Goal: Information Seeking & Learning: Learn about a topic

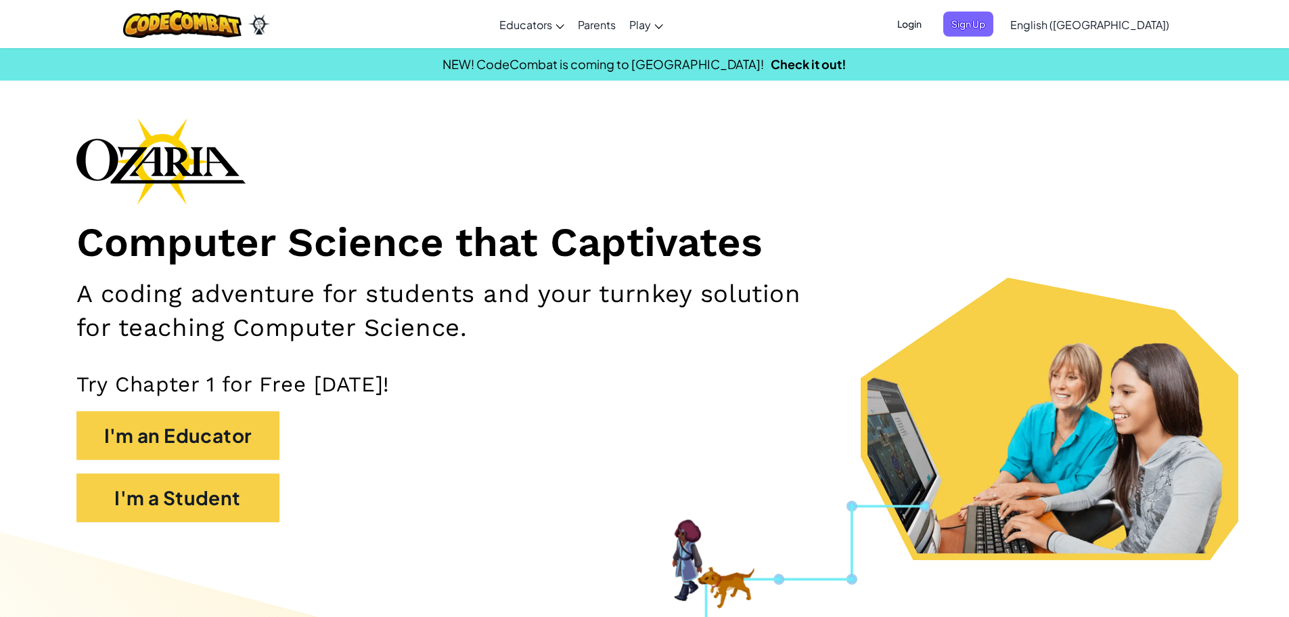
click at [930, 29] on span "Login" at bounding box center [909, 24] width 41 height 25
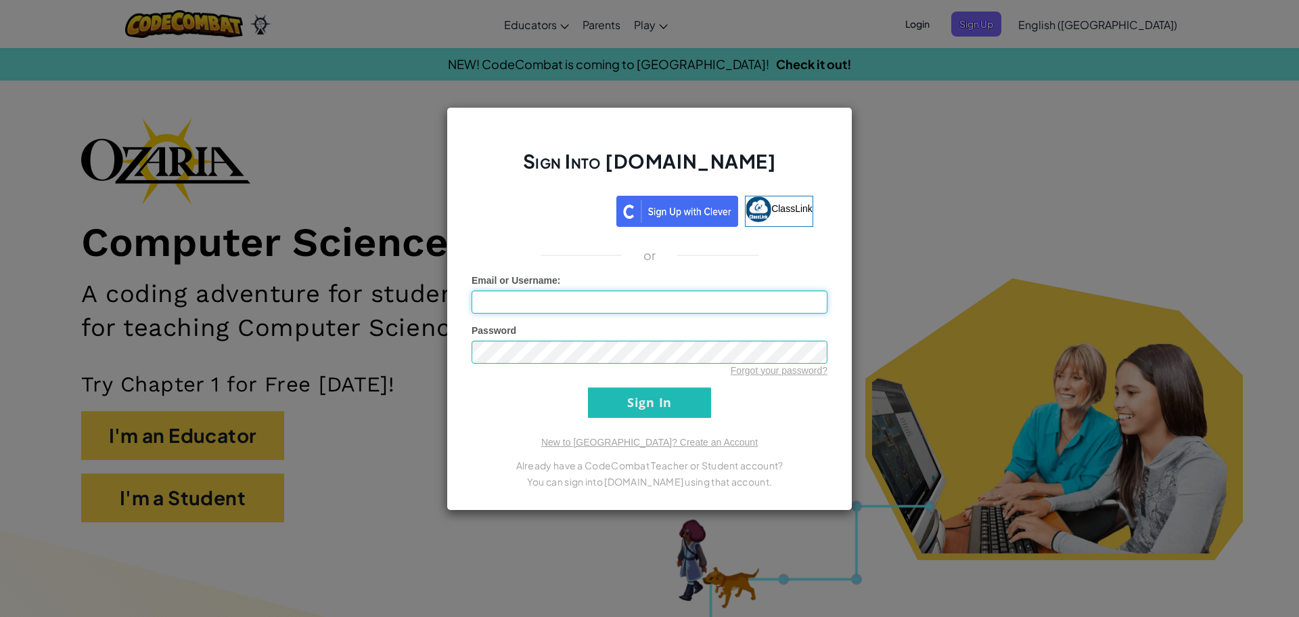
paste input "dylan.luna5303@g.gcpsk12.org"
click at [561, 298] on input "dylan.luna5303@g.gcpsk12.org" at bounding box center [650, 301] width 356 height 23
type input "dylan.luna5303@gcpsk12.org"
drag, startPoint x: 631, startPoint y: 399, endPoint x: 790, endPoint y: 292, distance: 191.5
click at [793, 286] on form "Email or Username : dylan.luna5303@gcpsk12.org Password Forgot your password? S…" at bounding box center [650, 345] width 356 height 144
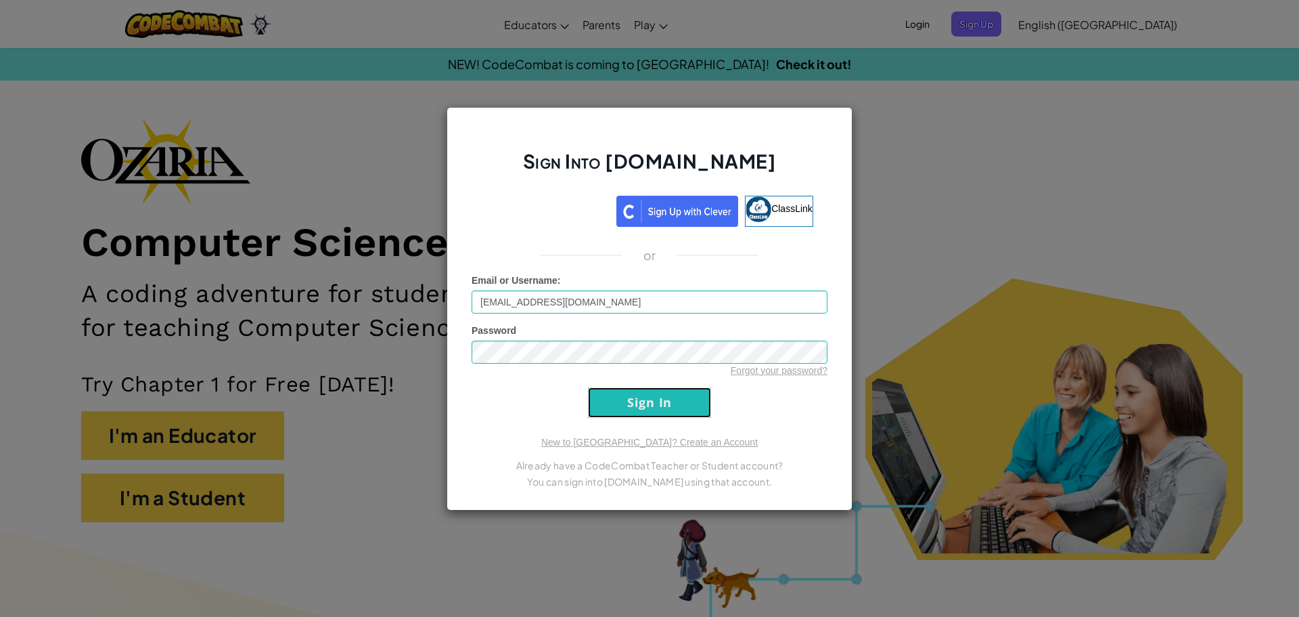
click at [671, 401] on input "Sign In" at bounding box center [649, 402] width 123 height 30
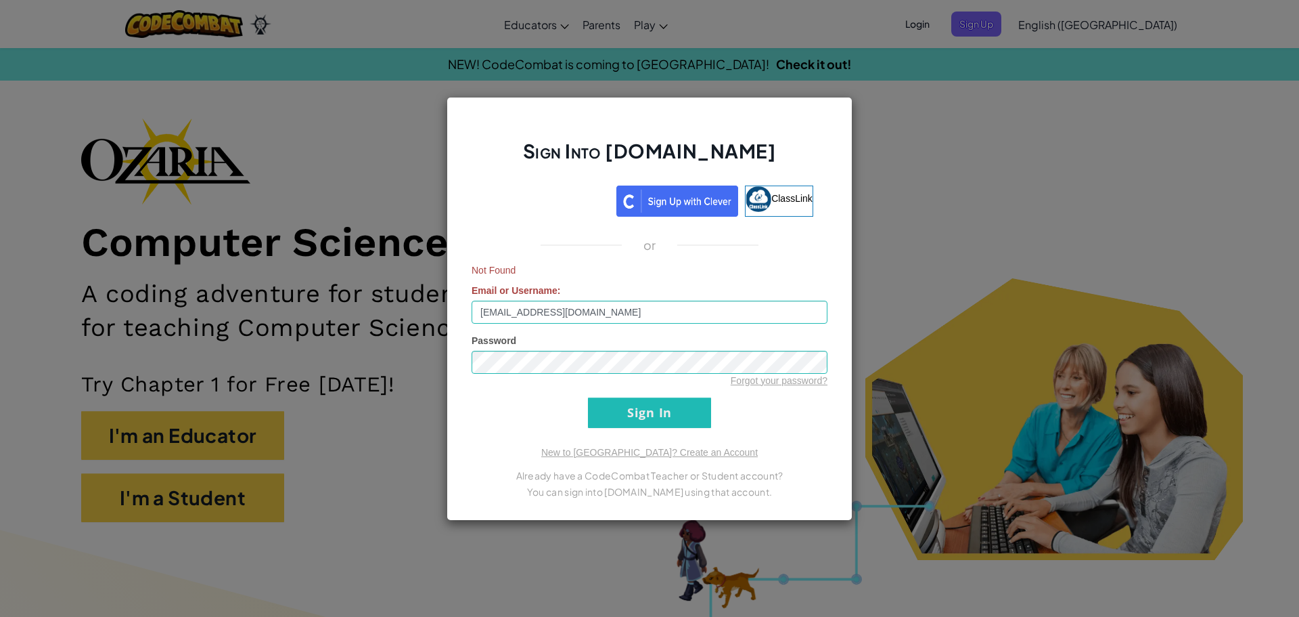
drag, startPoint x: 1006, startPoint y: 221, endPoint x: 1046, endPoint y: 117, distance: 110.7
click at [1007, 221] on div "Sign Into Ozaria.com ClassLink or Not Found Email or Username : dylan.luna5303@…" at bounding box center [649, 308] width 1299 height 617
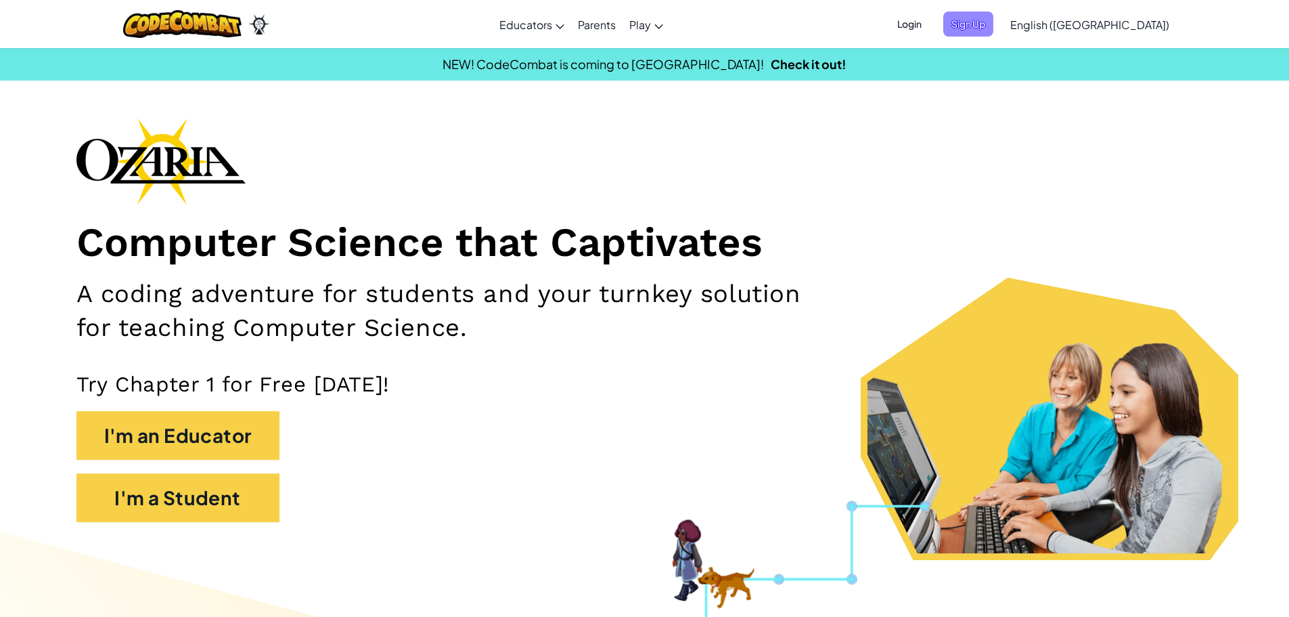
click at [994, 19] on span "Sign Up" at bounding box center [968, 24] width 50 height 25
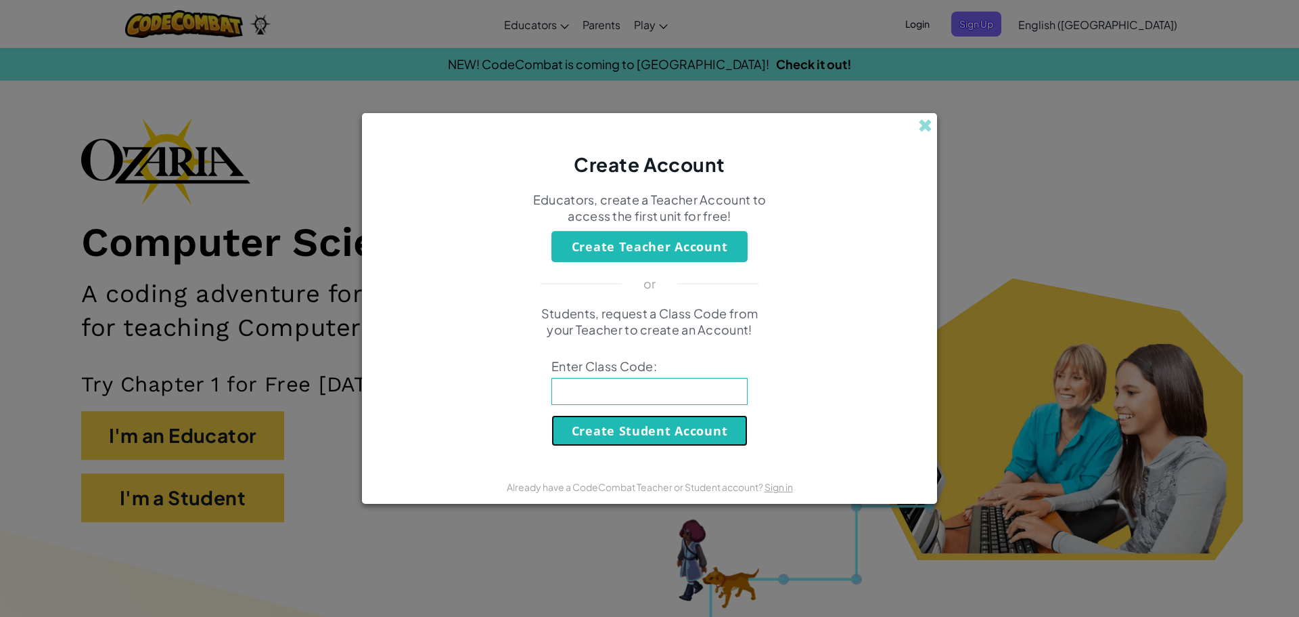
click at [673, 443] on button "Create Student Account" at bounding box center [650, 430] width 196 height 31
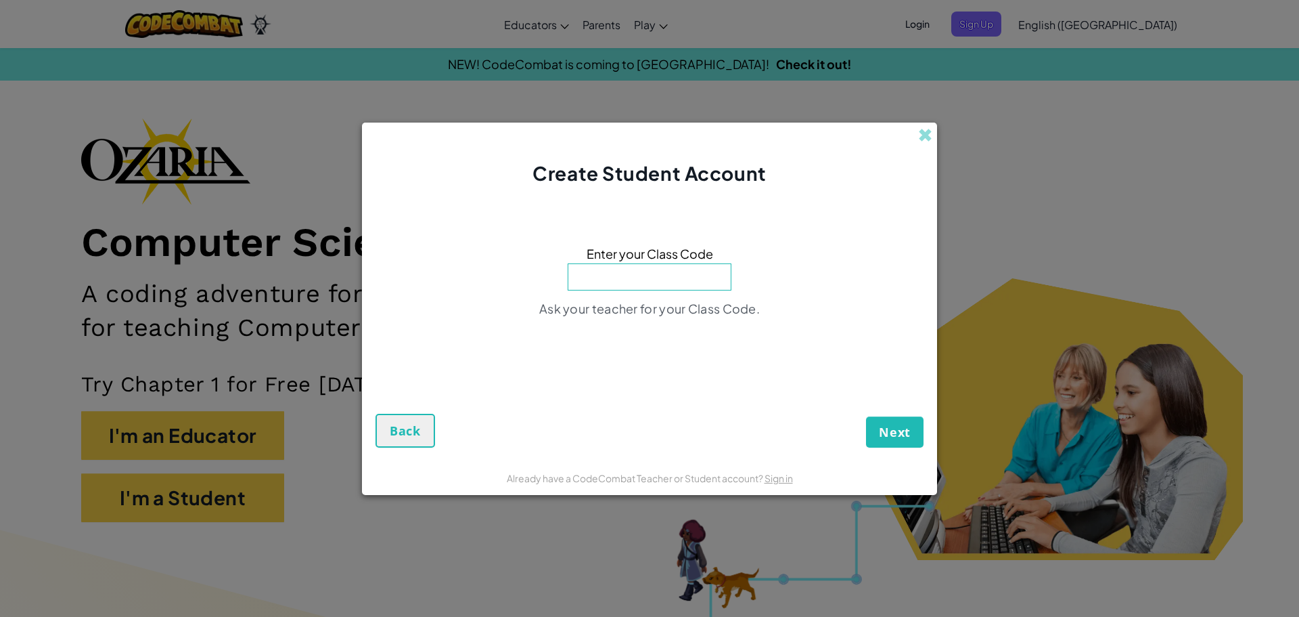
paste input "BlueDrinkWant"
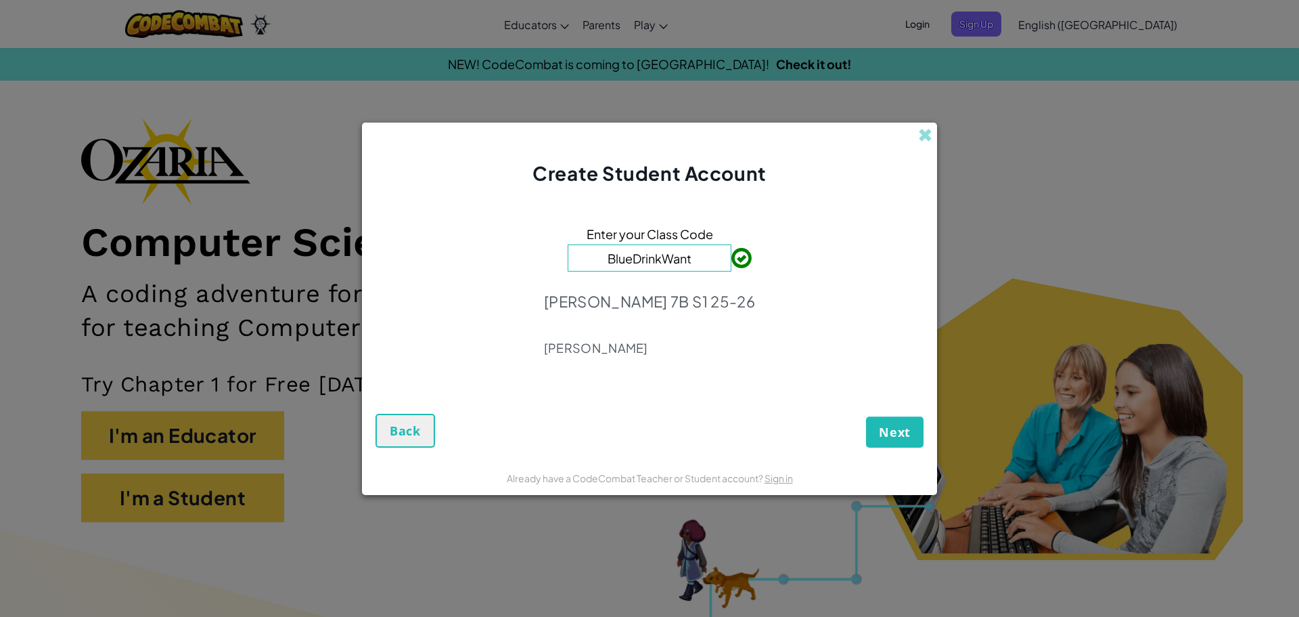
type input "BlueDrinkWant"
click at [898, 434] on span "Next" at bounding box center [895, 432] width 32 height 16
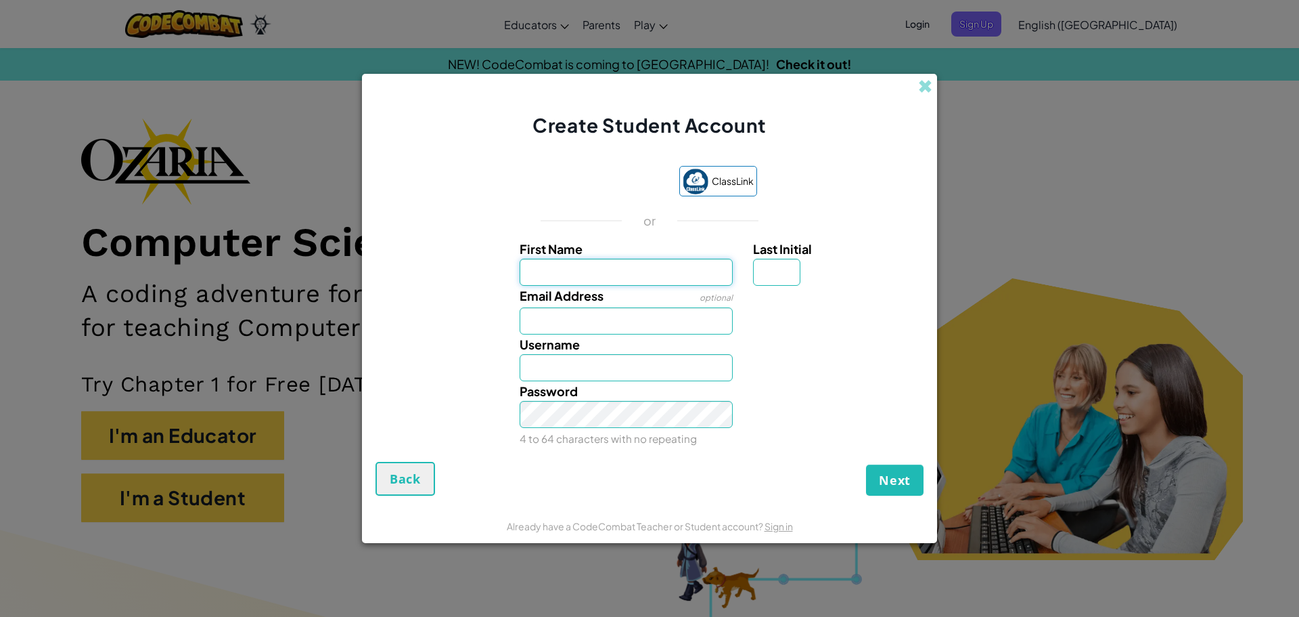
click at [604, 273] on input "First Name" at bounding box center [627, 272] width 214 height 27
type input "[PERSON_NAME]"
click at [595, 316] on input "Email Address" at bounding box center [627, 320] width 214 height 27
click at [579, 378] on input "[PERSON_NAME]" at bounding box center [627, 367] width 214 height 27
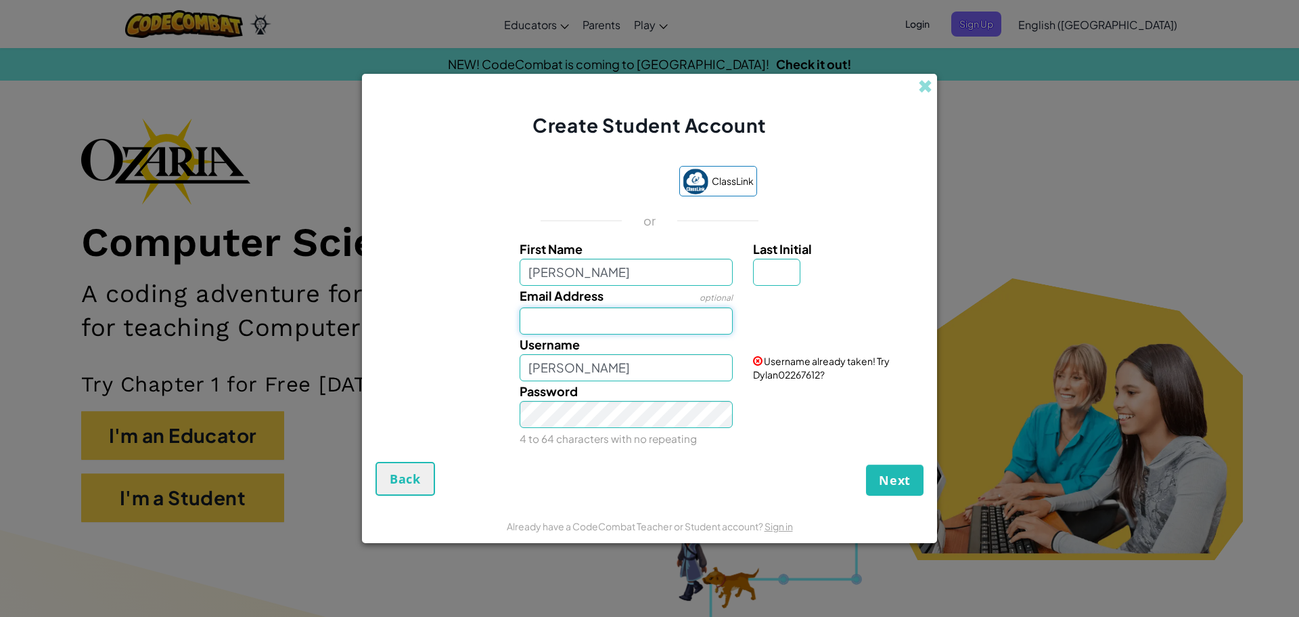
click at [550, 307] on input "Email Address" at bounding box center [627, 320] width 214 height 27
paste input "dylan.luna5303@g.gcpsk12.org"
click at [645, 317] on input "dylan.luna5303@g.gcpsk12.org" at bounding box center [627, 320] width 214 height 27
type input "dylan.luna5303@gcpsk12.org"
click at [776, 269] on input "Last Initial" at bounding box center [776, 272] width 47 height 27
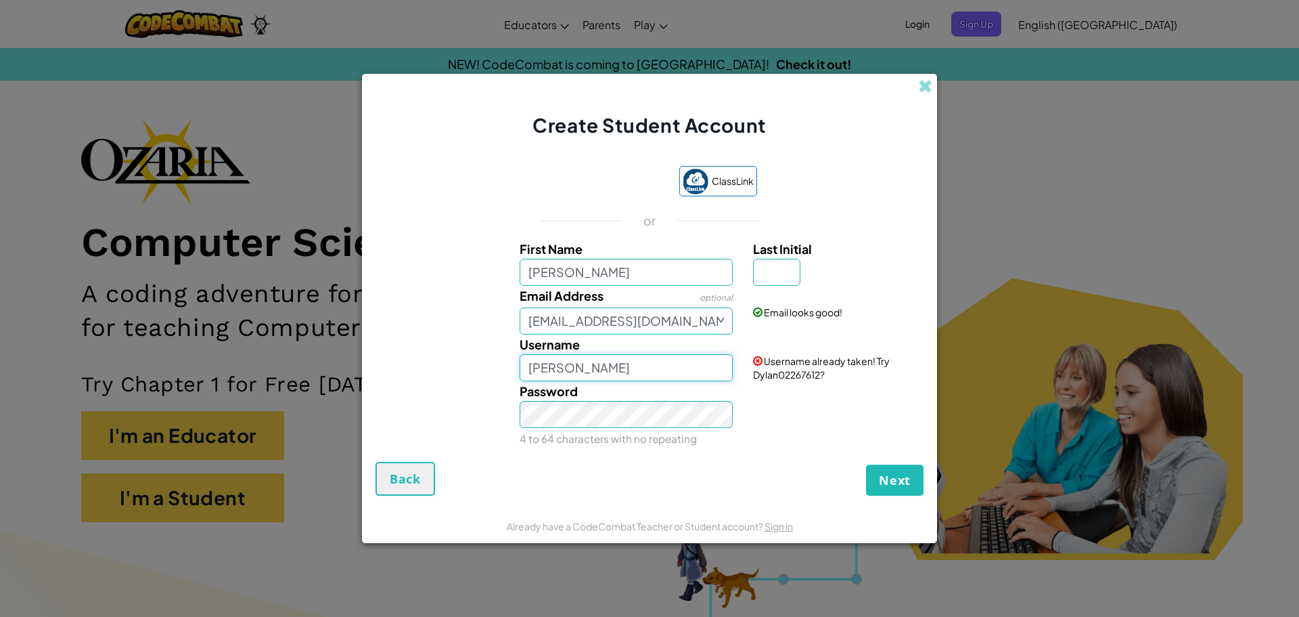
click at [696, 362] on input "[PERSON_NAME]" at bounding box center [627, 367] width 214 height 27
click at [876, 470] on button "Next" at bounding box center [895, 479] width 58 height 31
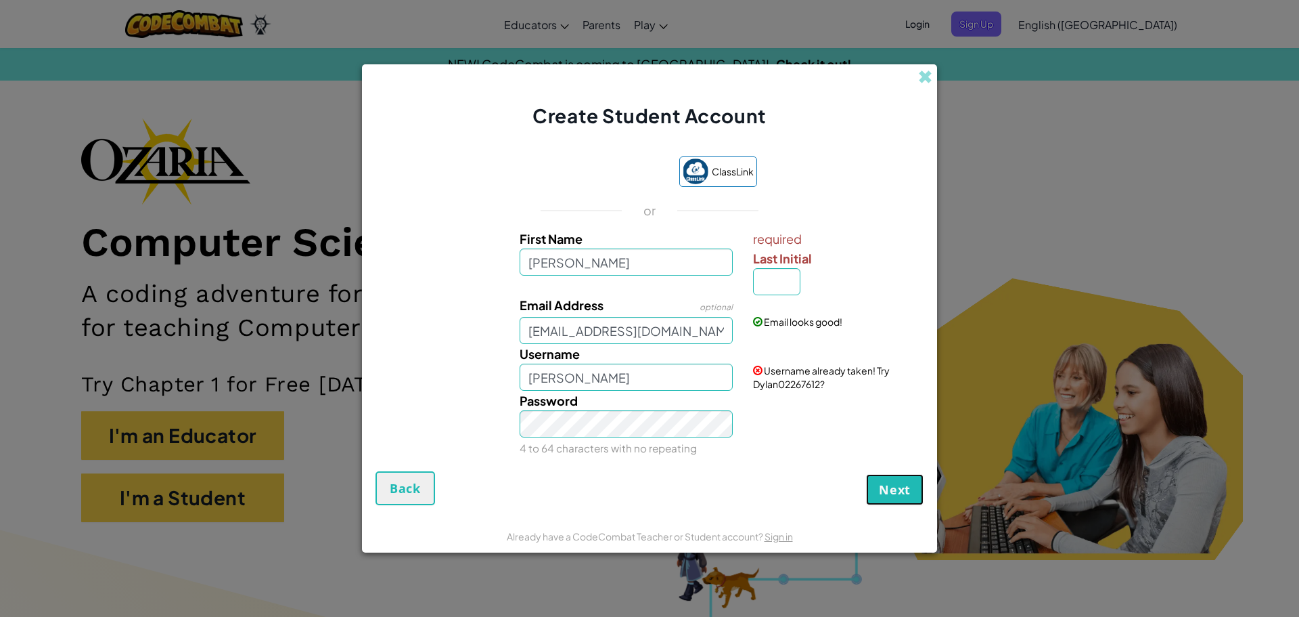
click at [883, 486] on span "Next" at bounding box center [895, 489] width 32 height 16
click at [576, 374] on input "[PERSON_NAME]" at bounding box center [627, 376] width 214 height 27
click at [558, 380] on input "[PERSON_NAME]" at bounding box center [627, 376] width 214 height 27
click at [551, 388] on input "[PERSON_NAME]" at bounding box center [627, 376] width 214 height 27
click at [552, 387] on input "[PERSON_NAME]" at bounding box center [627, 376] width 214 height 27
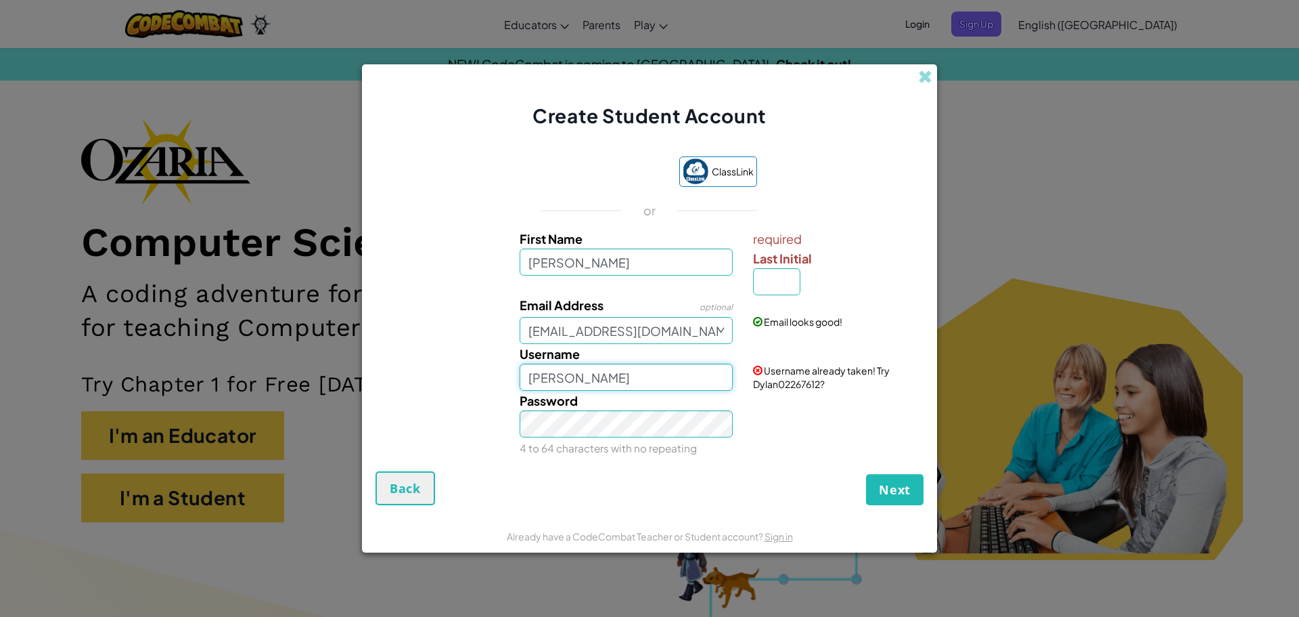
click at [535, 382] on input "[PERSON_NAME]" at bounding box center [627, 376] width 214 height 27
click at [525, 372] on input "[PERSON_NAME]" at bounding box center [627, 376] width 214 height 27
click at [570, 381] on input "[PERSON_NAME]" at bounding box center [627, 376] width 214 height 27
click at [527, 367] on input "DylanL" at bounding box center [627, 376] width 214 height 27
click at [645, 364] on input "DjDylanL" at bounding box center [627, 376] width 214 height 27
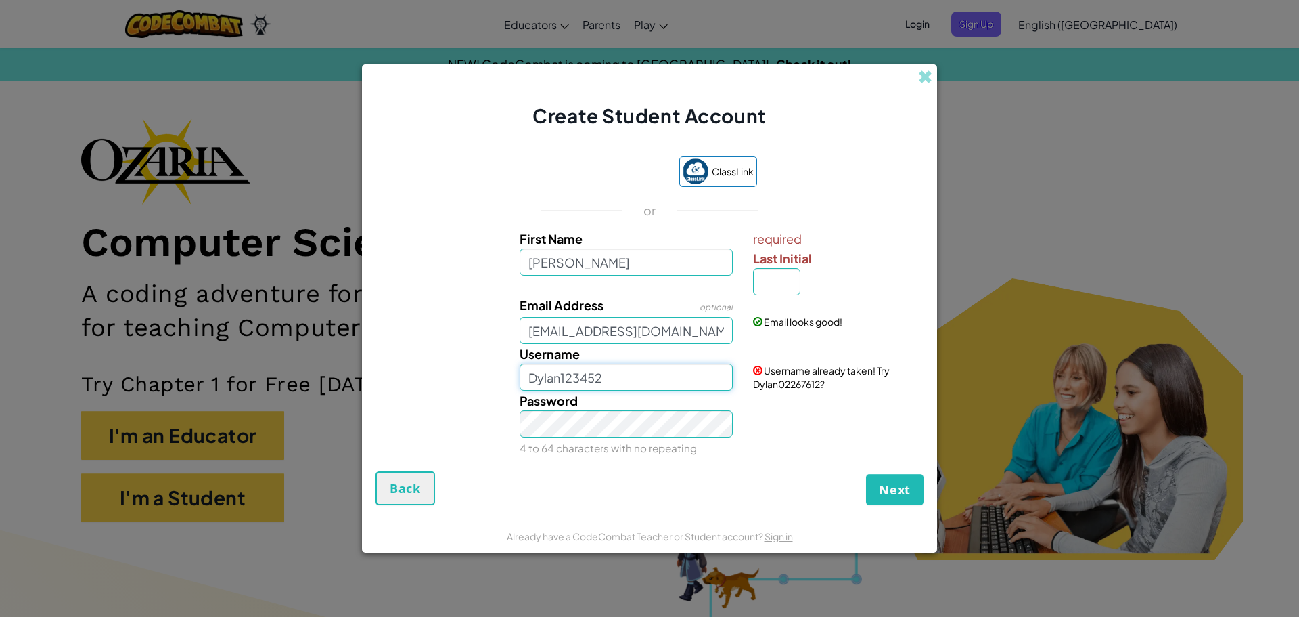
type input "Dylan123452"
click at [610, 459] on div "ClassLink or First Name Dylan required Last Initial Email Address optional dyla…" at bounding box center [650, 307] width 548 height 329
click at [895, 487] on span "Next" at bounding box center [895, 489] width 32 height 16
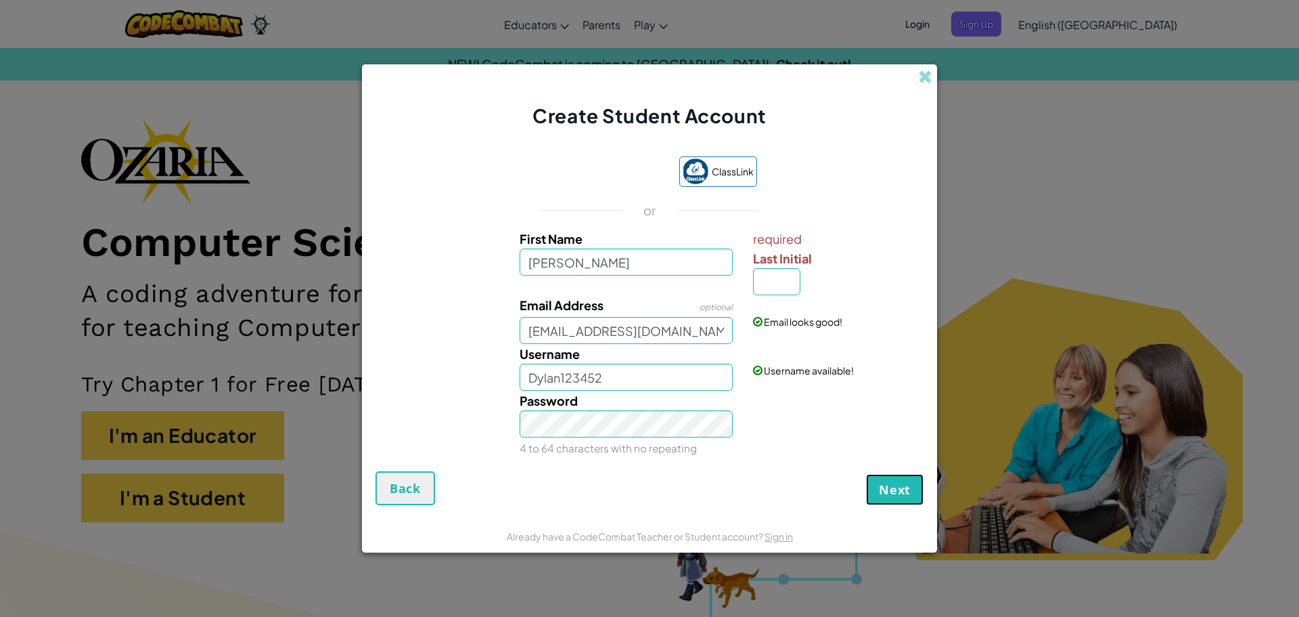
click at [895, 487] on span "Next" at bounding box center [895, 489] width 32 height 16
click at [791, 301] on div "Email looks good!" at bounding box center [836, 311] width 187 height 33
click at [791, 280] on input "Last Initial" at bounding box center [776, 281] width 47 height 27
type input "L"
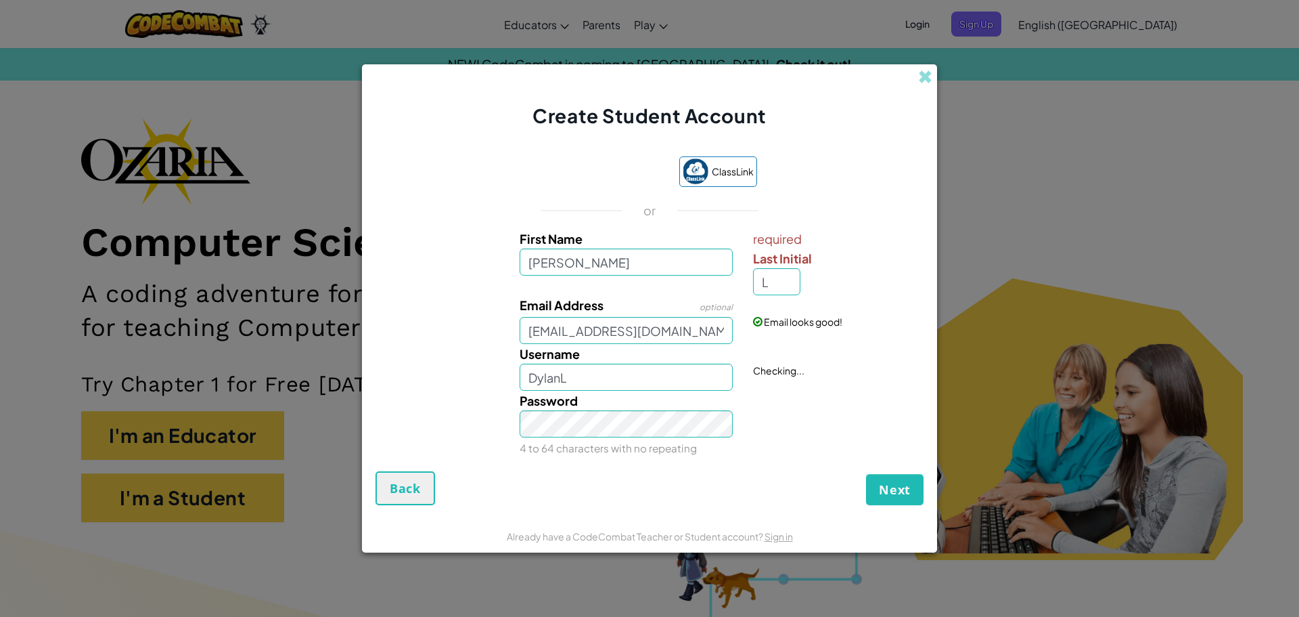
click at [916, 252] on label "Last Initial" at bounding box center [836, 258] width 167 height 20
click at [801, 268] on input "L" at bounding box center [776, 281] width 47 height 27
click at [623, 370] on input "DylanL" at bounding box center [627, 376] width 214 height 27
type input "Dylan123452"
click at [890, 493] on span "Next" at bounding box center [895, 489] width 32 height 16
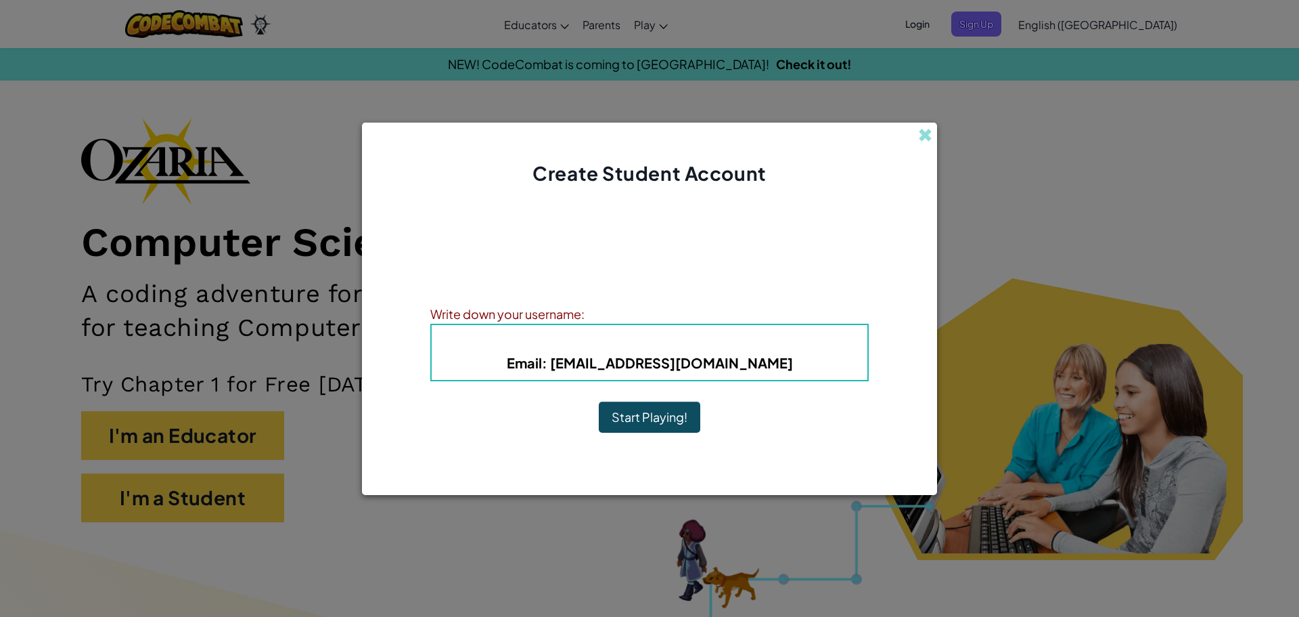
drag, startPoint x: 630, startPoint y: 414, endPoint x: 624, endPoint y: 324, distance: 89.5
click at [624, 324] on div "Account Created! Write down your information so that you don't forget it. Your …" at bounding box center [649, 323] width 439 height 246
drag, startPoint x: 439, startPoint y: 311, endPoint x: 574, endPoint y: 332, distance: 137.1
click at [574, 332] on div "Write down your username: Username : Dylan123452 Email : dylan.luna5303@gcpsk12…" at bounding box center [649, 342] width 439 height 77
click at [726, 394] on div "Account Created! Write down your information so that you don't forget it. Your …" at bounding box center [649, 323] width 439 height 246
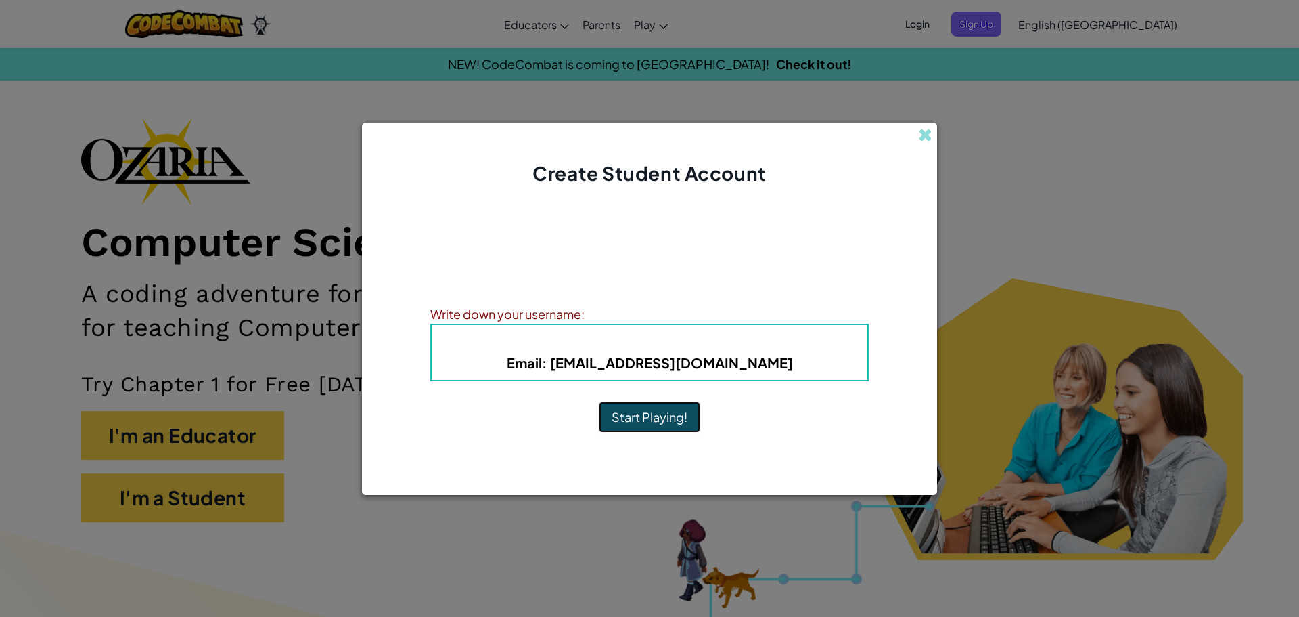
click at [644, 418] on button "Start Playing!" at bounding box center [650, 416] width 102 height 31
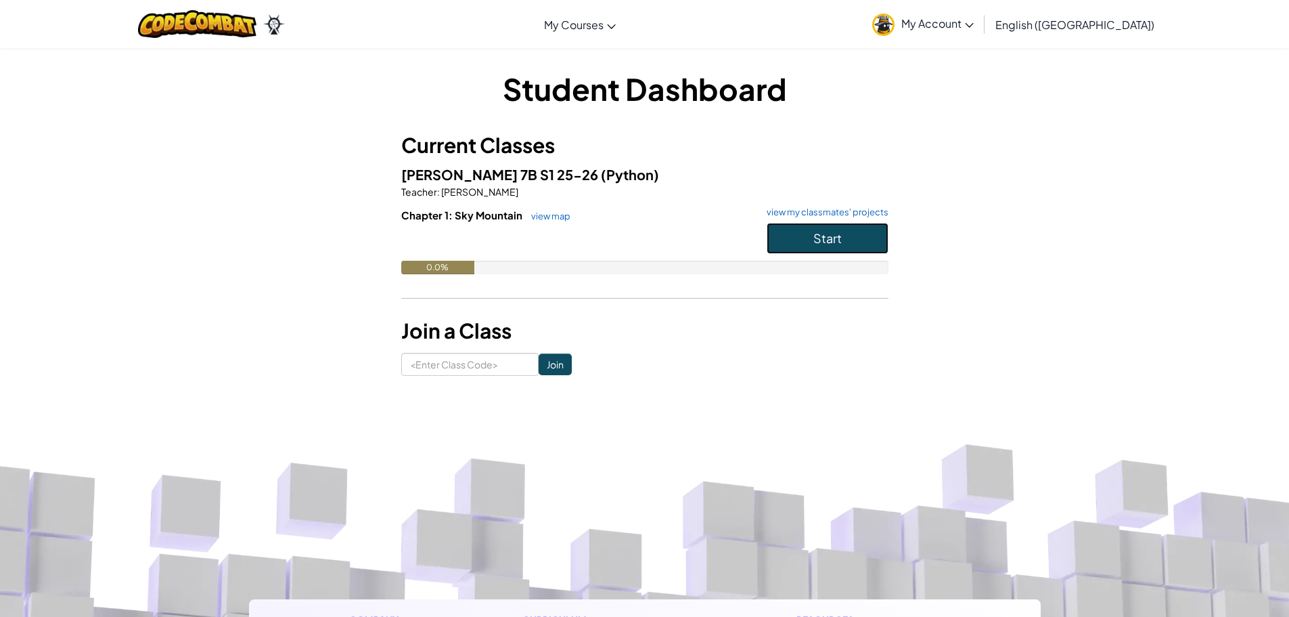
click at [839, 236] on span "Start" at bounding box center [828, 238] width 28 height 16
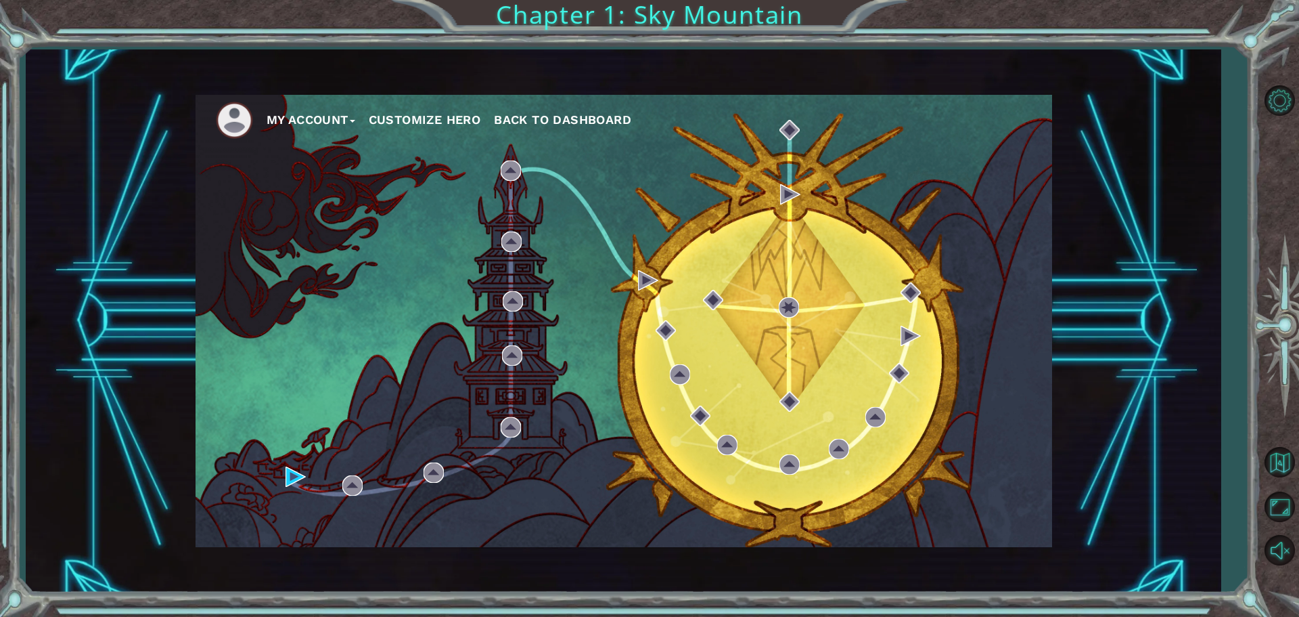
click at [267, 464] on div "My Account Customize Hero Back to Dashboard" at bounding box center [624, 321] width 857 height 452
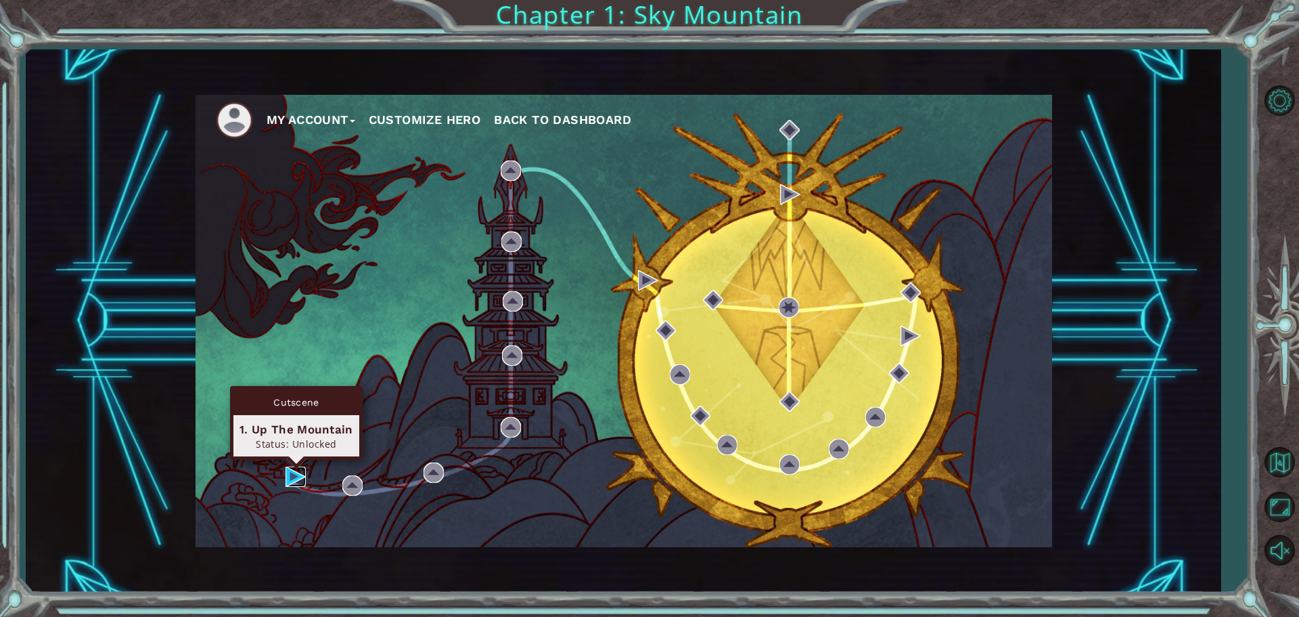
click at [295, 473] on img at bounding box center [296, 476] width 20 height 20
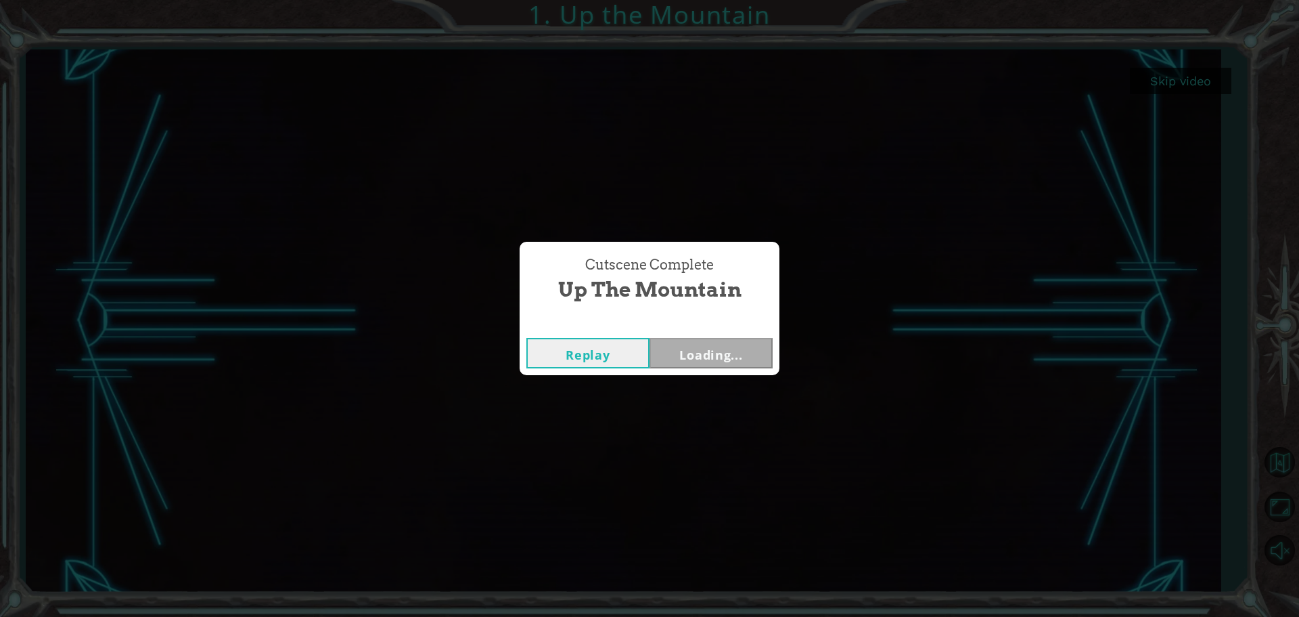
click at [1195, 92] on div "Cutscene Complete Up the Mountain Replay Loading..." at bounding box center [649, 308] width 1299 height 617
click at [771, 353] on button "Next" at bounding box center [711, 353] width 123 height 30
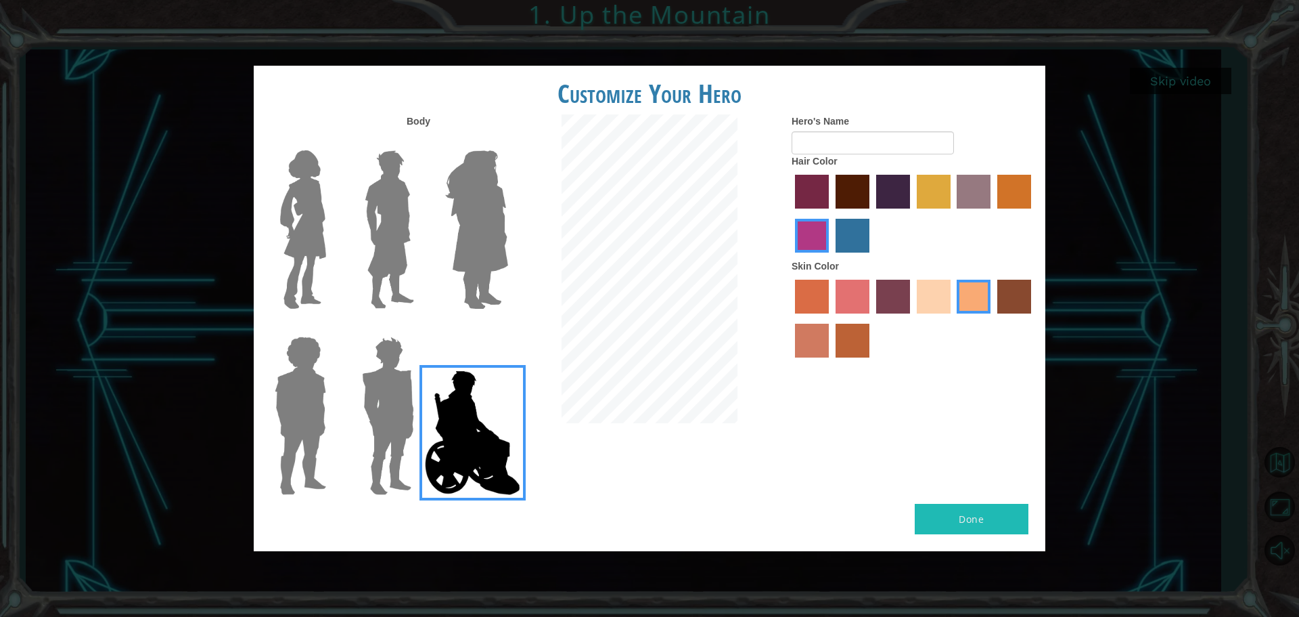
click at [373, 376] on img at bounding box center [388, 415] width 63 height 169
click at [420, 328] on input "Hero Garnet" at bounding box center [420, 328] width 0 height 0
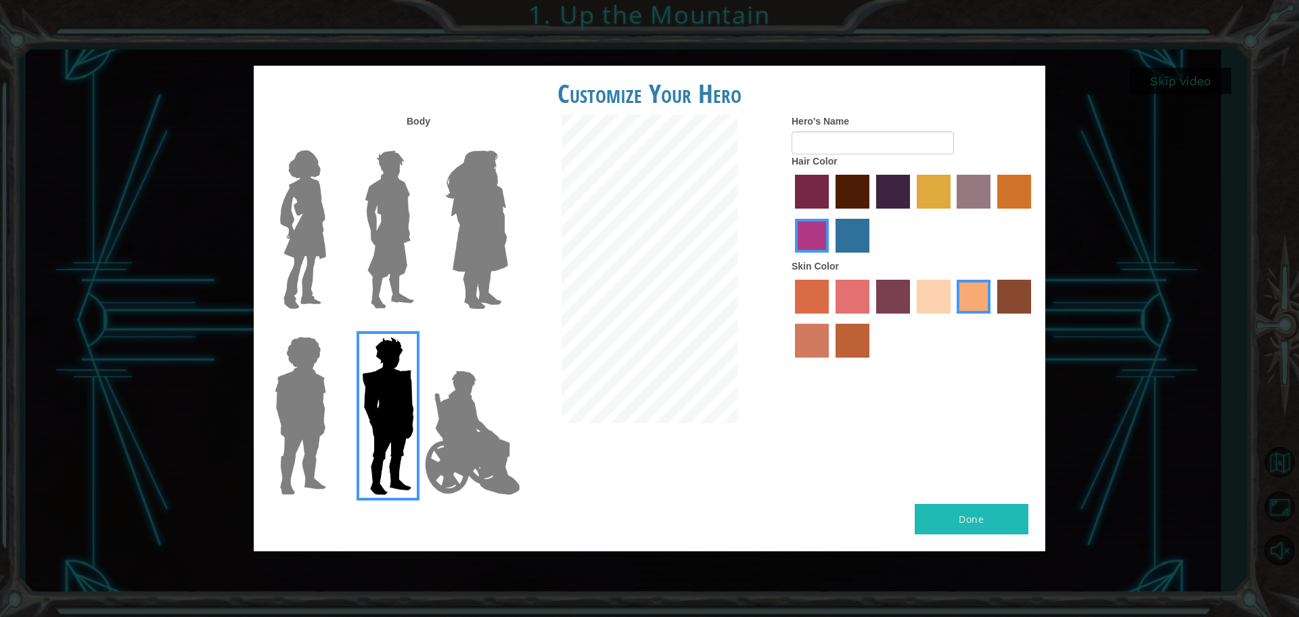
click at [295, 416] on img at bounding box center [300, 415] width 62 height 169
click at [332, 328] on input "Hero Steven" at bounding box center [332, 328] width 0 height 0
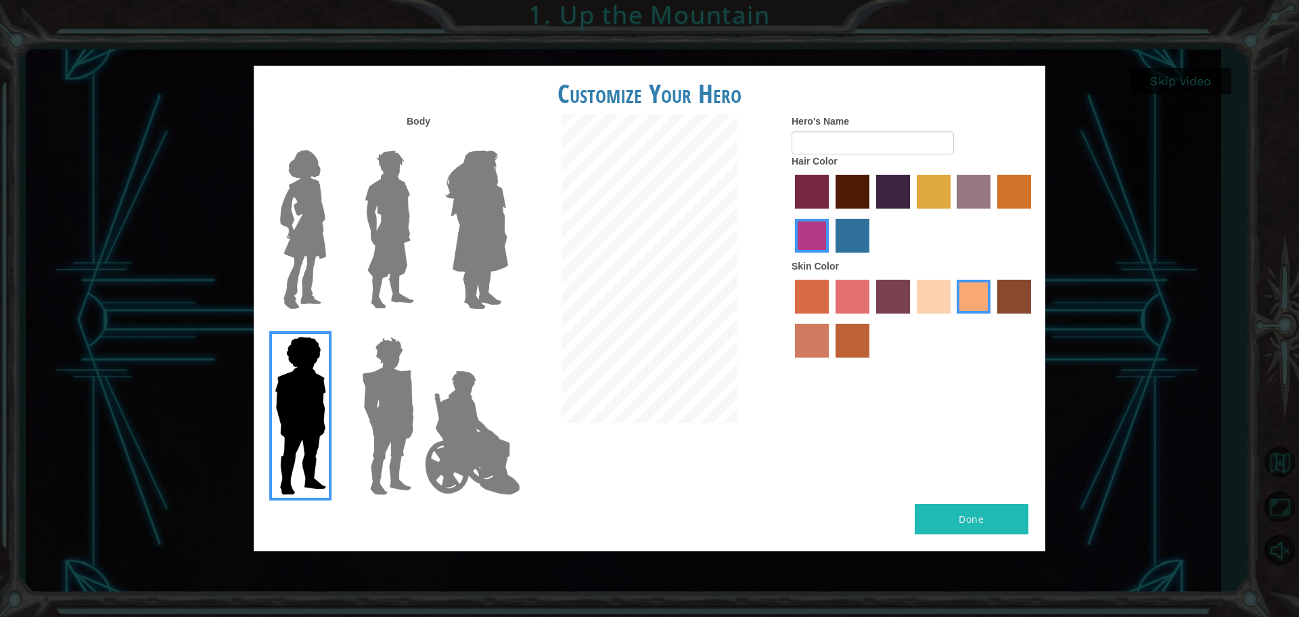
click at [320, 258] on img at bounding box center [303, 229] width 57 height 169
click at [332, 141] on input "Hero Connie" at bounding box center [332, 141] width 0 height 0
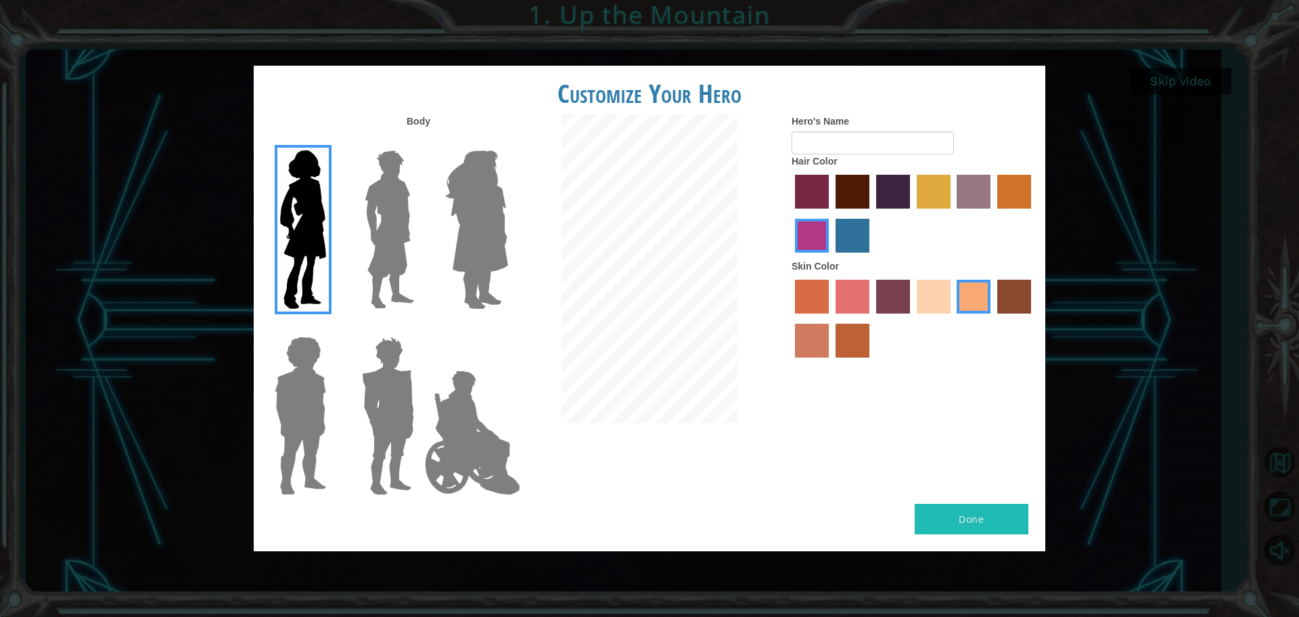
click at [413, 248] on img at bounding box center [389, 229] width 60 height 169
click at [420, 141] on input "Hero Lars" at bounding box center [420, 141] width 0 height 0
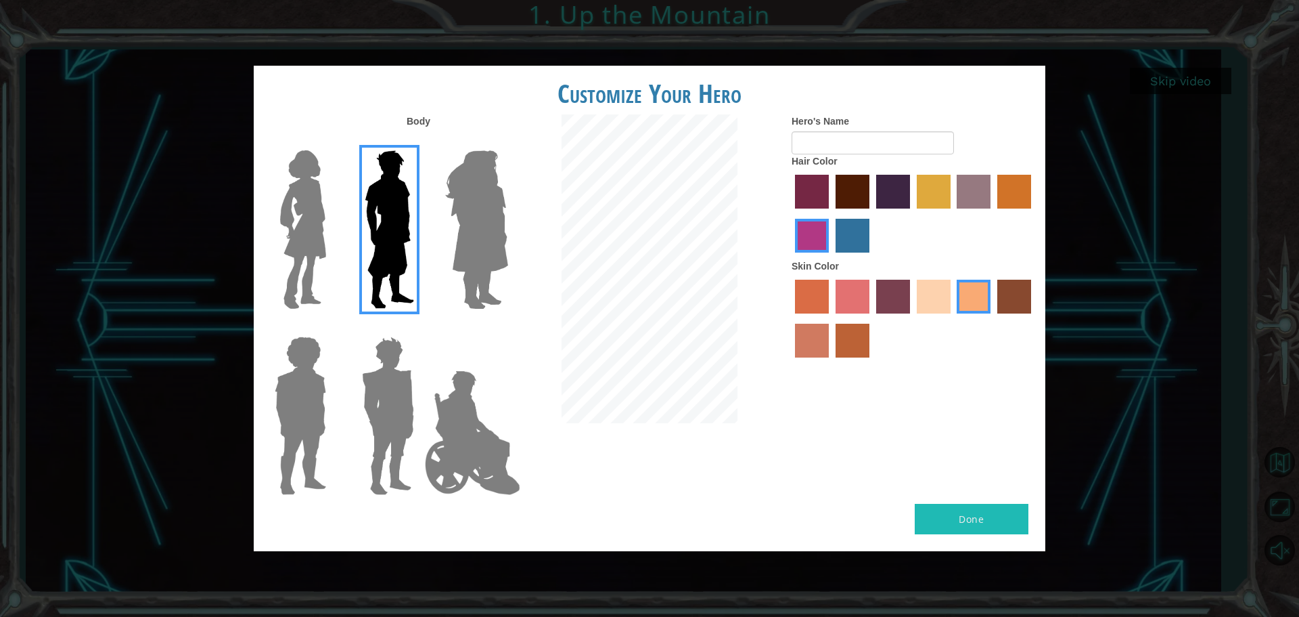
click at [481, 221] on img at bounding box center [477, 229] width 74 height 169
click at [508, 141] on input "Hero Amethyst" at bounding box center [508, 141] width 0 height 0
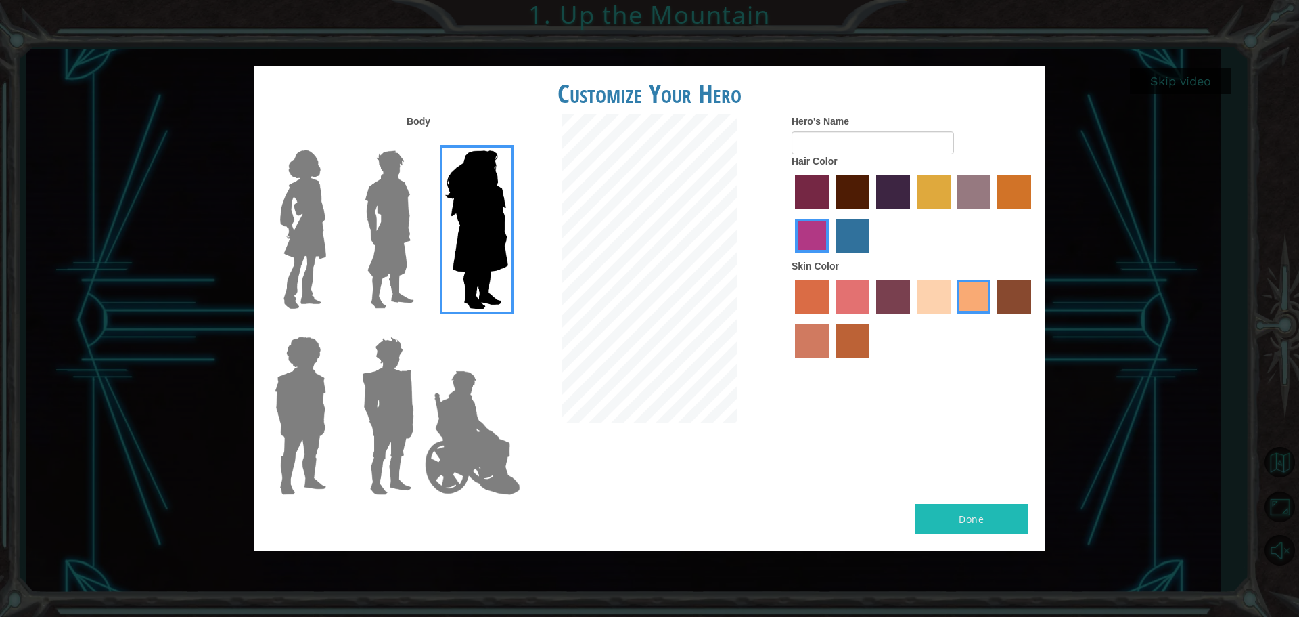
click at [397, 241] on img at bounding box center [389, 229] width 60 height 169
click at [420, 141] on input "Hero Lars" at bounding box center [420, 141] width 0 height 0
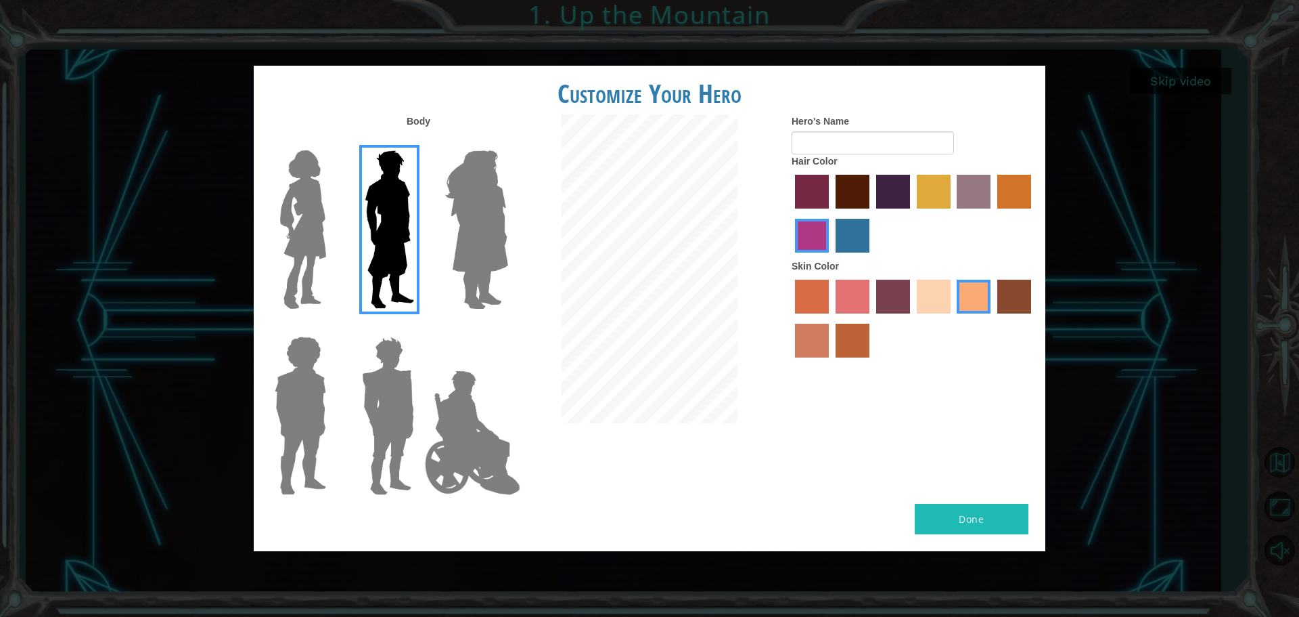
click at [851, 200] on label "maroon hair color" at bounding box center [853, 192] width 34 height 34
click at [831, 213] on input "maroon hair color" at bounding box center [831, 213] width 0 height 0
click at [891, 181] on label "hot purple hair color" at bounding box center [893, 192] width 34 height 34
click at [872, 213] on input "hot purple hair color" at bounding box center [872, 213] width 0 height 0
click at [1031, 285] on label "karma skin color" at bounding box center [1015, 297] width 34 height 34
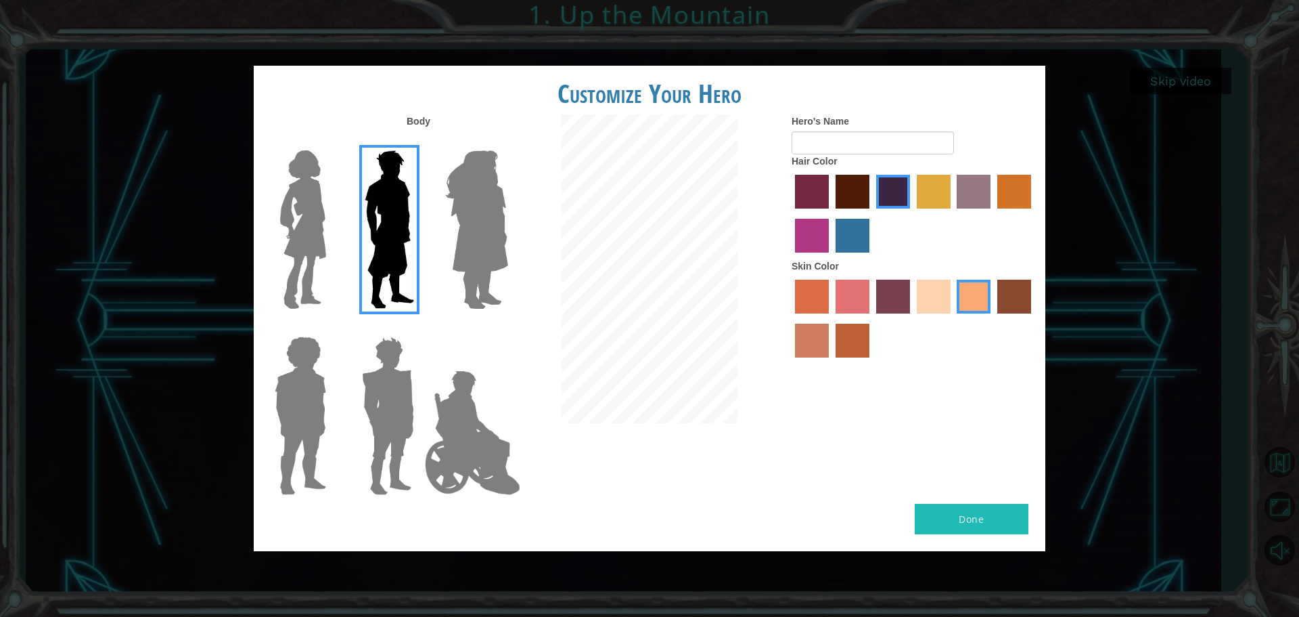
click at [993, 318] on input "karma skin color" at bounding box center [993, 318] width 0 height 0
click at [939, 298] on label "sandy beach skin color" at bounding box center [934, 297] width 34 height 34
click at [912, 318] on input "sandy beach skin color" at bounding box center [912, 318] width 0 height 0
click at [989, 301] on label "tacao skin color" at bounding box center [974, 297] width 34 height 34
click at [953, 318] on input "tacao skin color" at bounding box center [953, 318] width 0 height 0
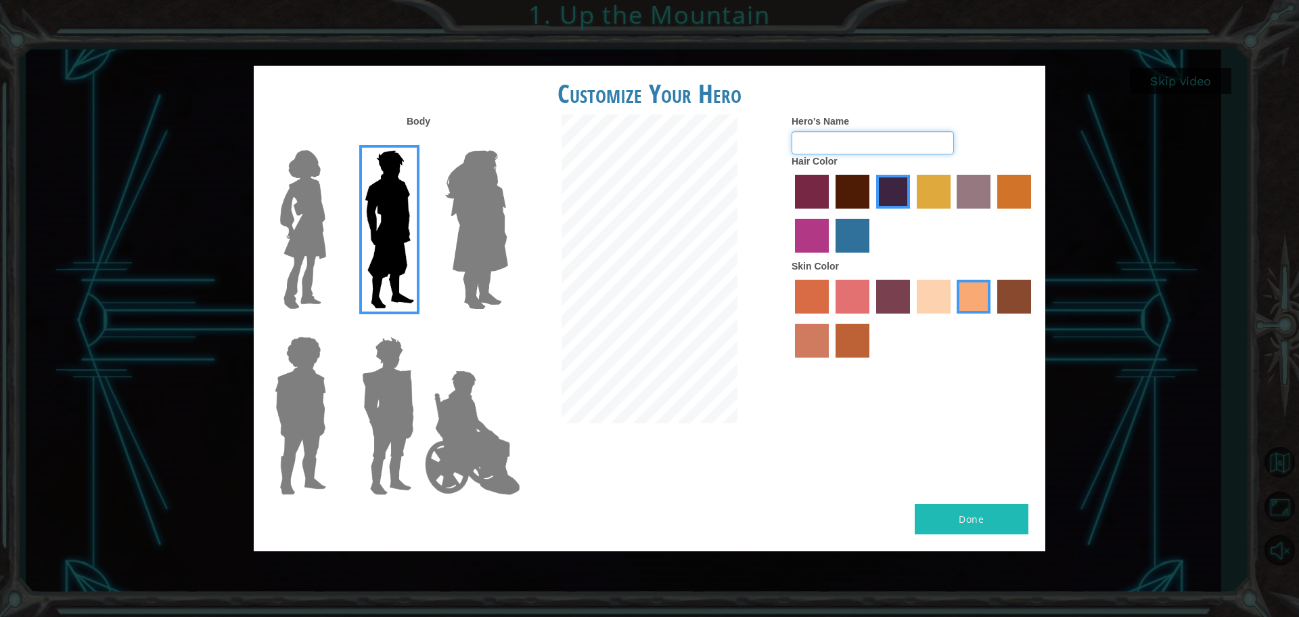
click at [897, 151] on input "Hero's Name" at bounding box center [873, 142] width 162 height 23
type input "[PERSON_NAME]"
click at [975, 516] on button "Done" at bounding box center [972, 519] width 114 height 30
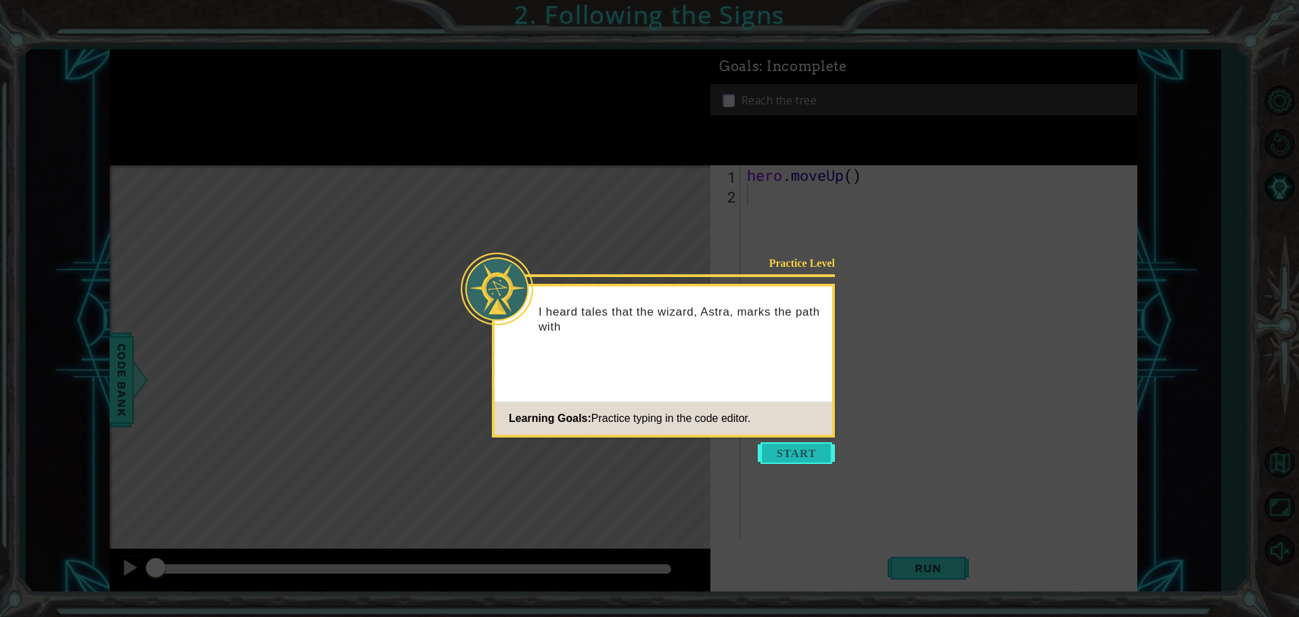
click at [815, 451] on button "Start" at bounding box center [796, 453] width 77 height 22
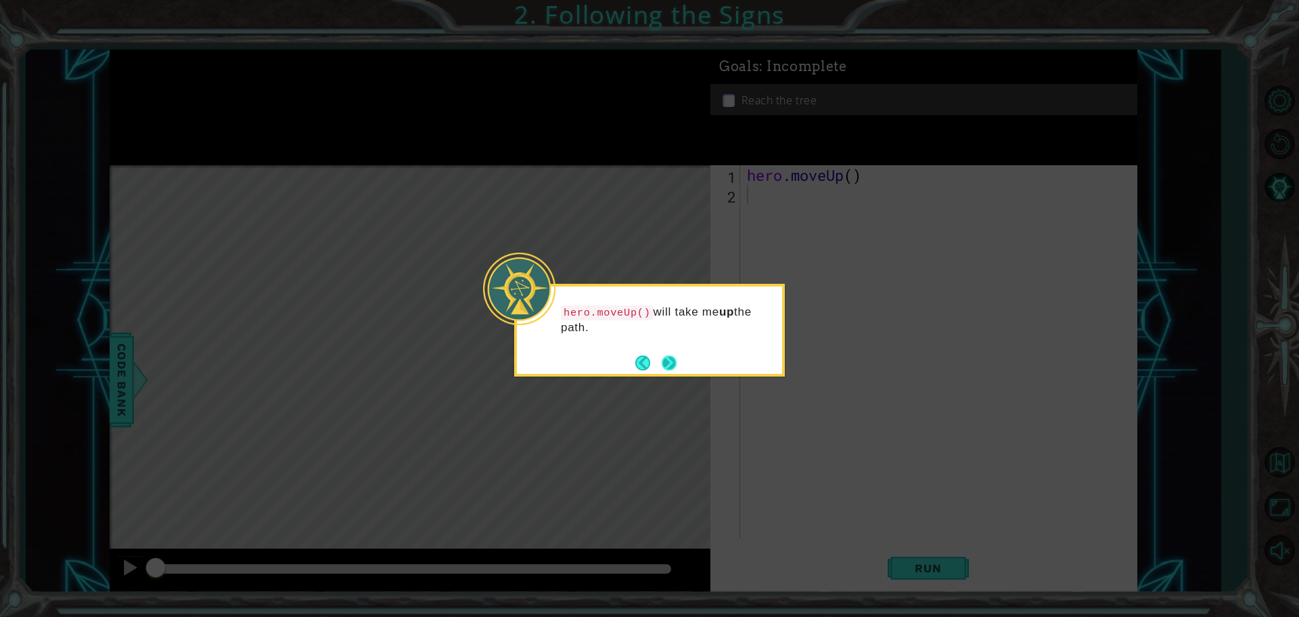
click at [663, 359] on button "Next" at bounding box center [669, 363] width 24 height 24
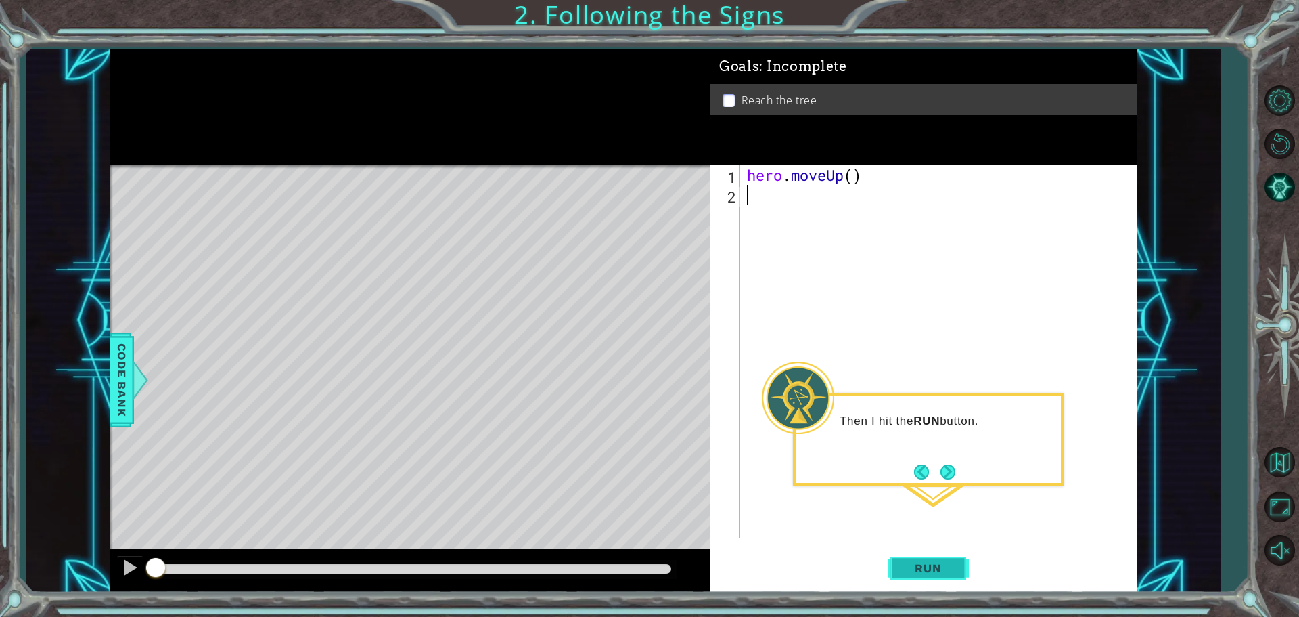
click at [951, 564] on span "Run" at bounding box center [928, 568] width 53 height 14
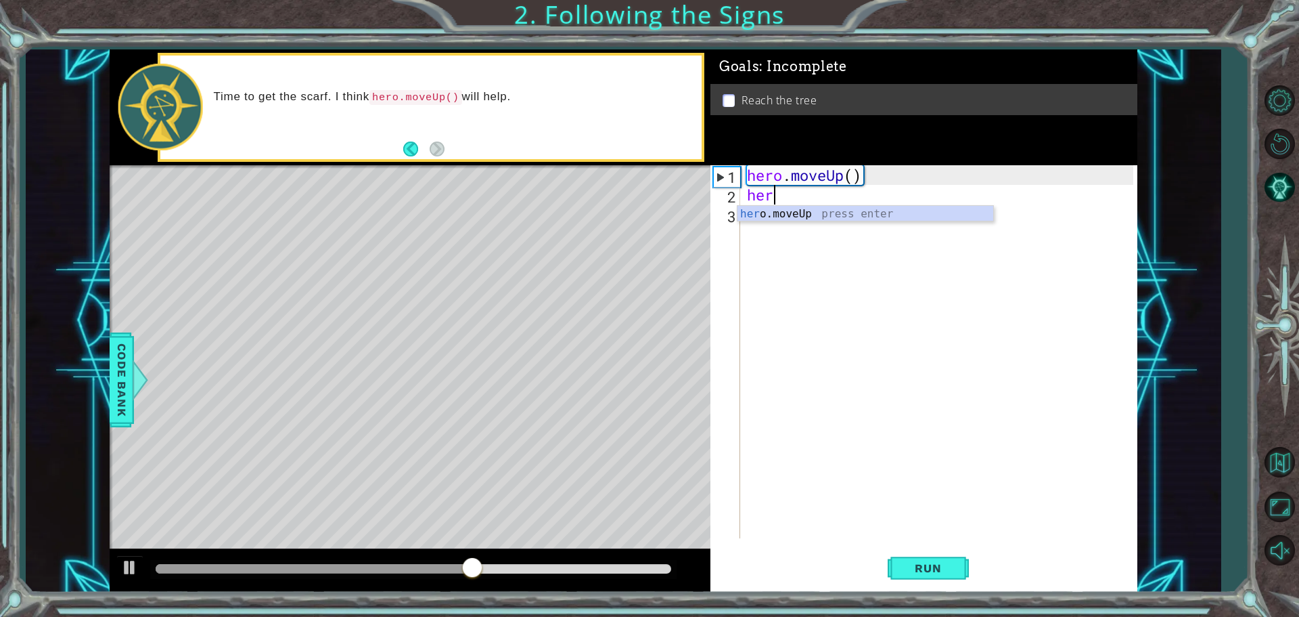
type textarea "hero"
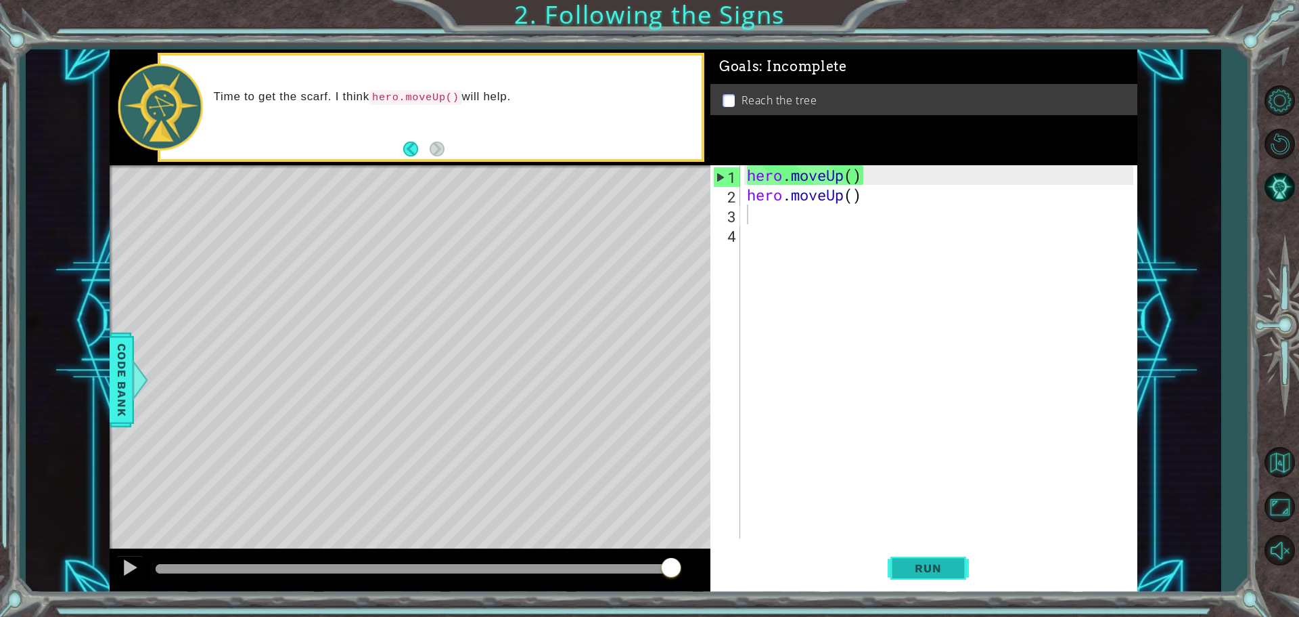
click at [925, 575] on button "Run" at bounding box center [928, 567] width 81 height 43
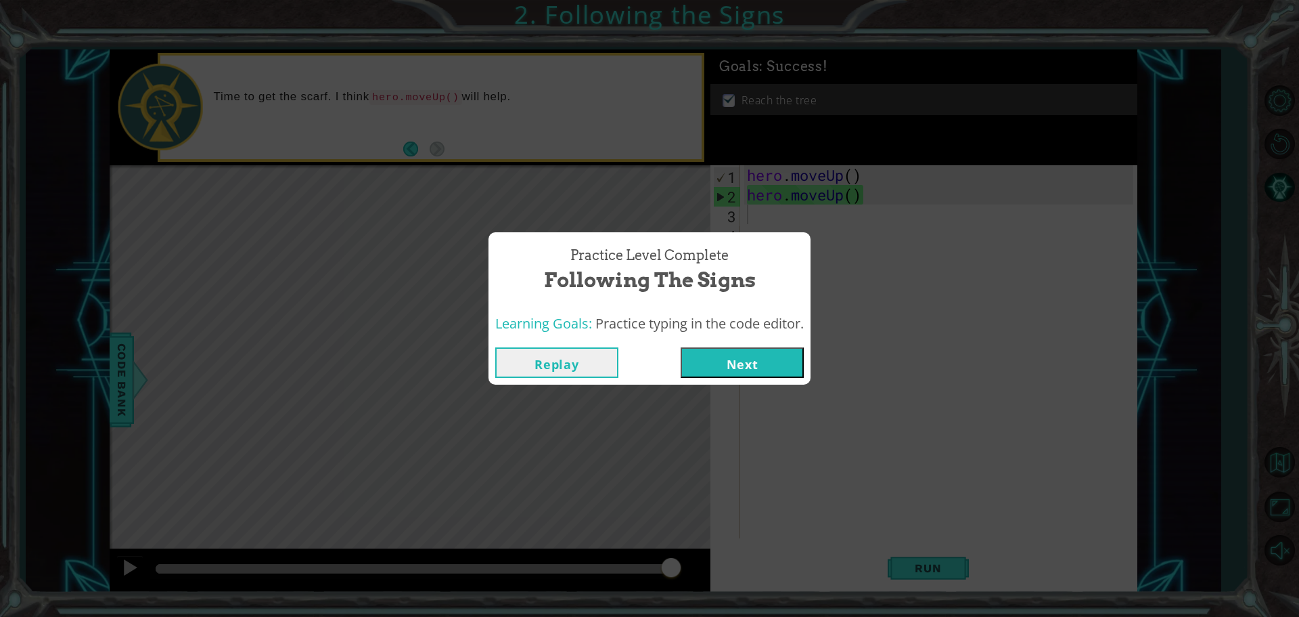
click at [732, 365] on button "Next" at bounding box center [742, 362] width 123 height 30
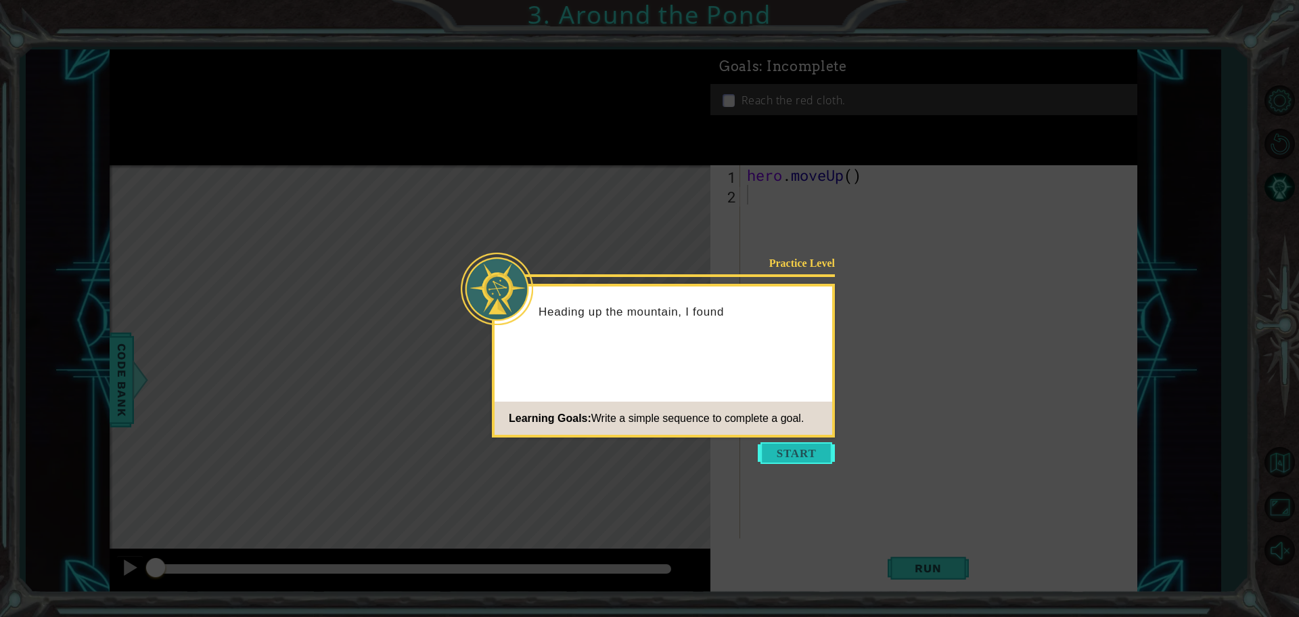
click at [827, 457] on button "Start" at bounding box center [796, 453] width 77 height 22
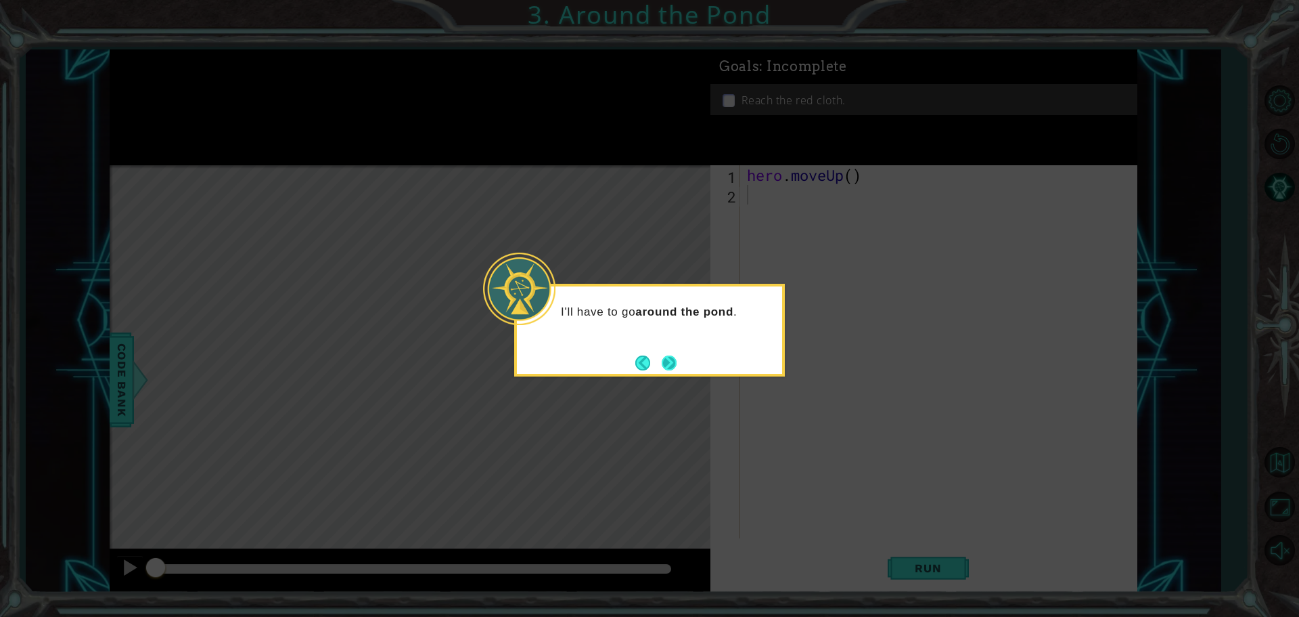
click at [677, 363] on button "Next" at bounding box center [669, 362] width 15 height 15
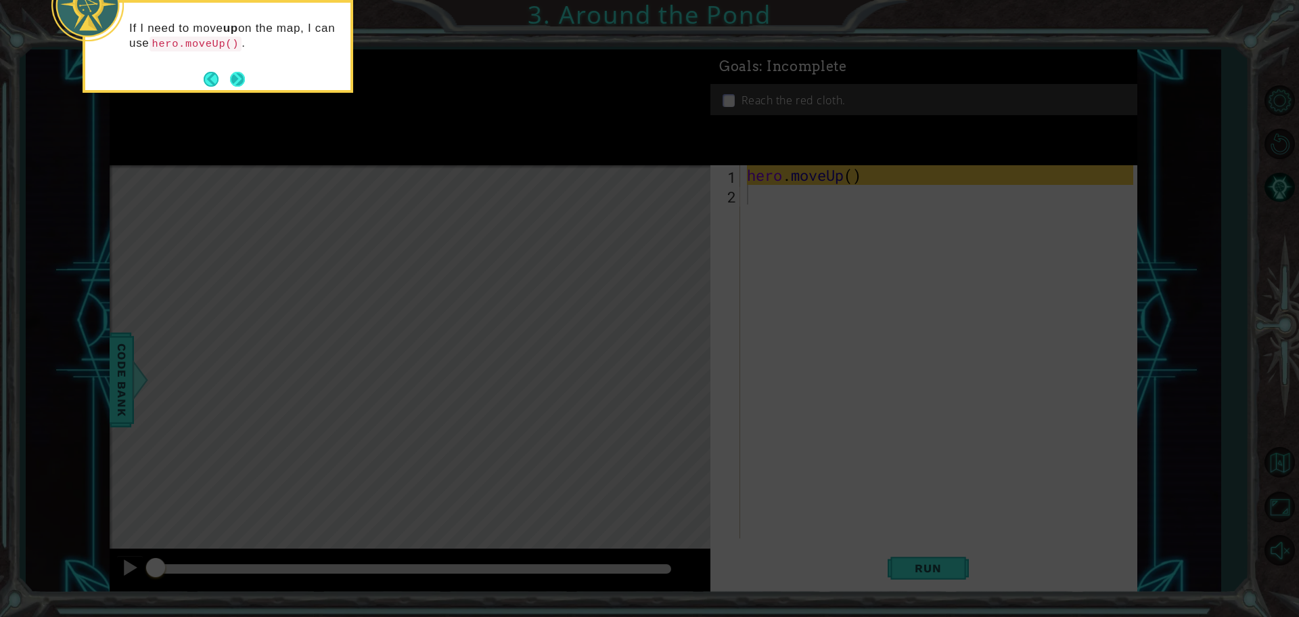
click at [233, 76] on button "Next" at bounding box center [237, 78] width 25 height 25
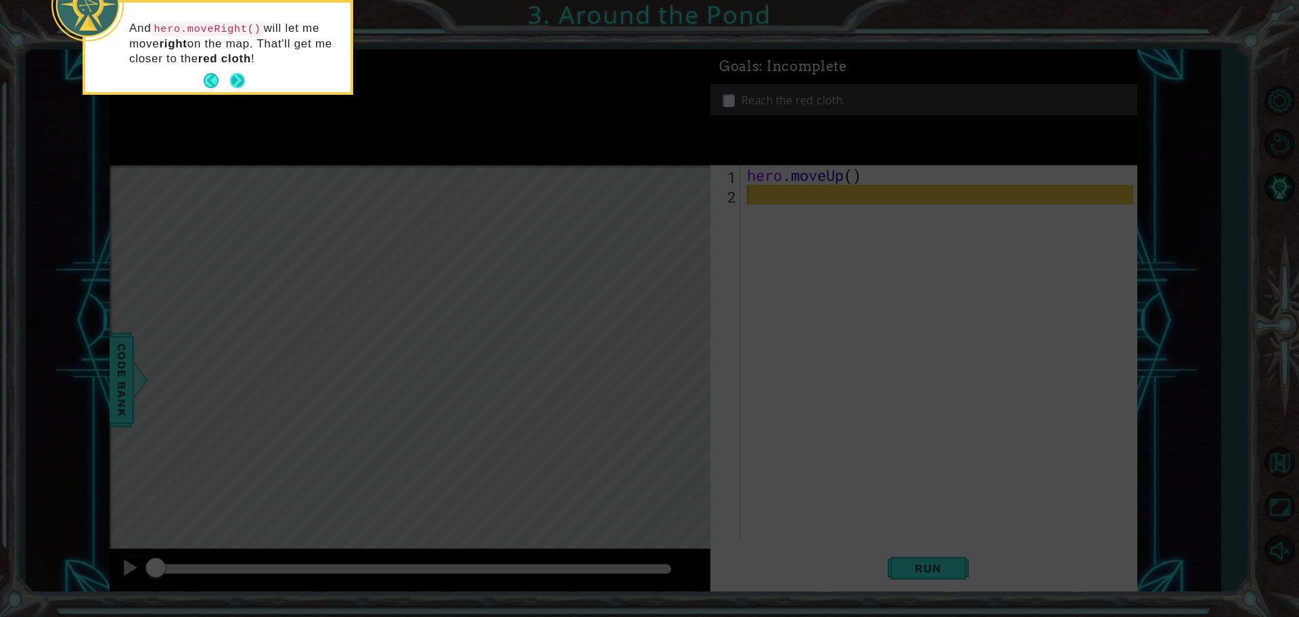
click at [241, 73] on button "Next" at bounding box center [237, 81] width 16 height 16
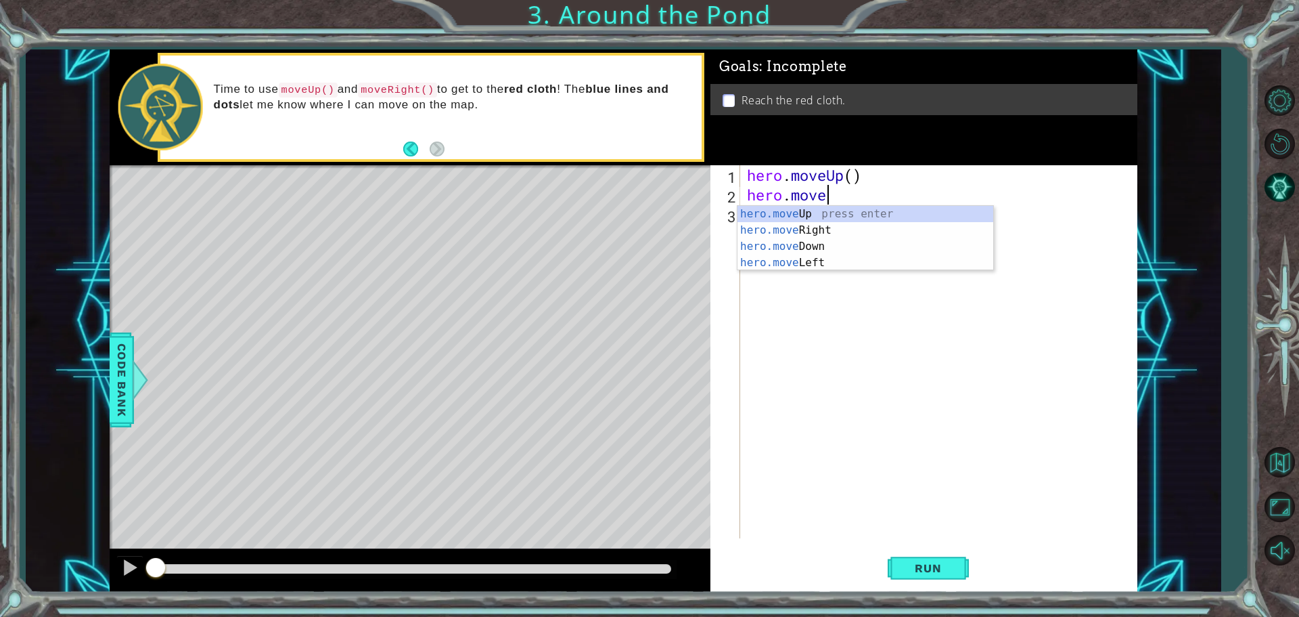
scroll to position [0, 3]
type textarea "hero.moveRight"
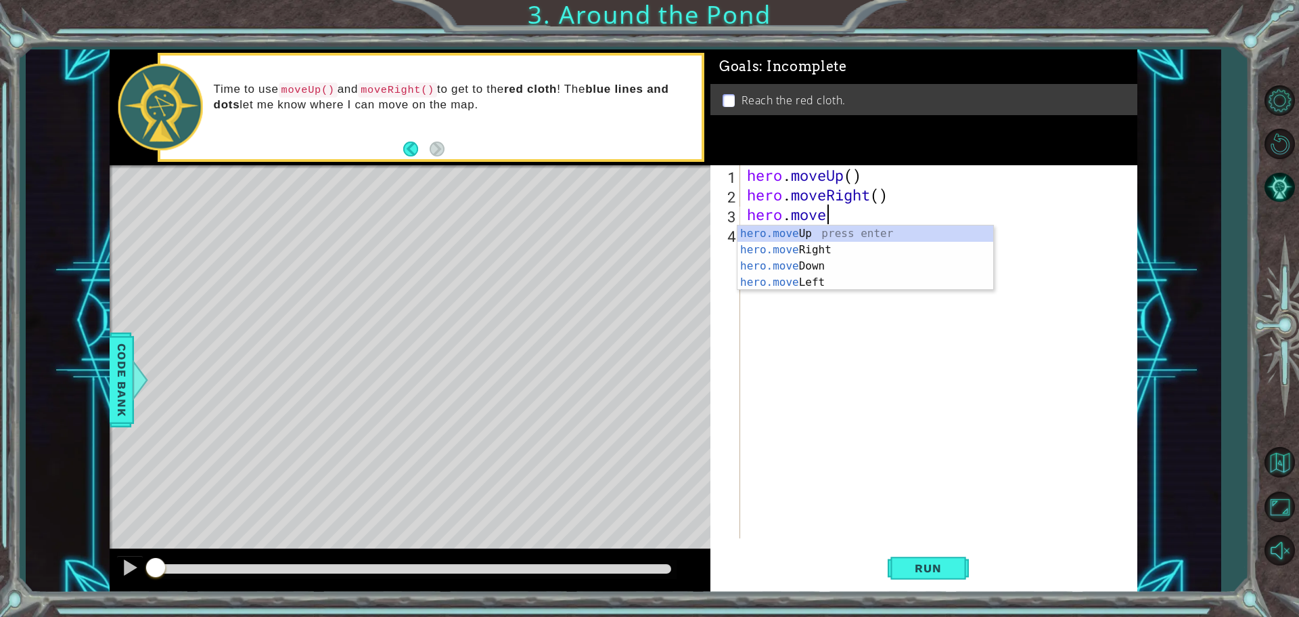
scroll to position [0, 3]
type textarea "hero.moveup"
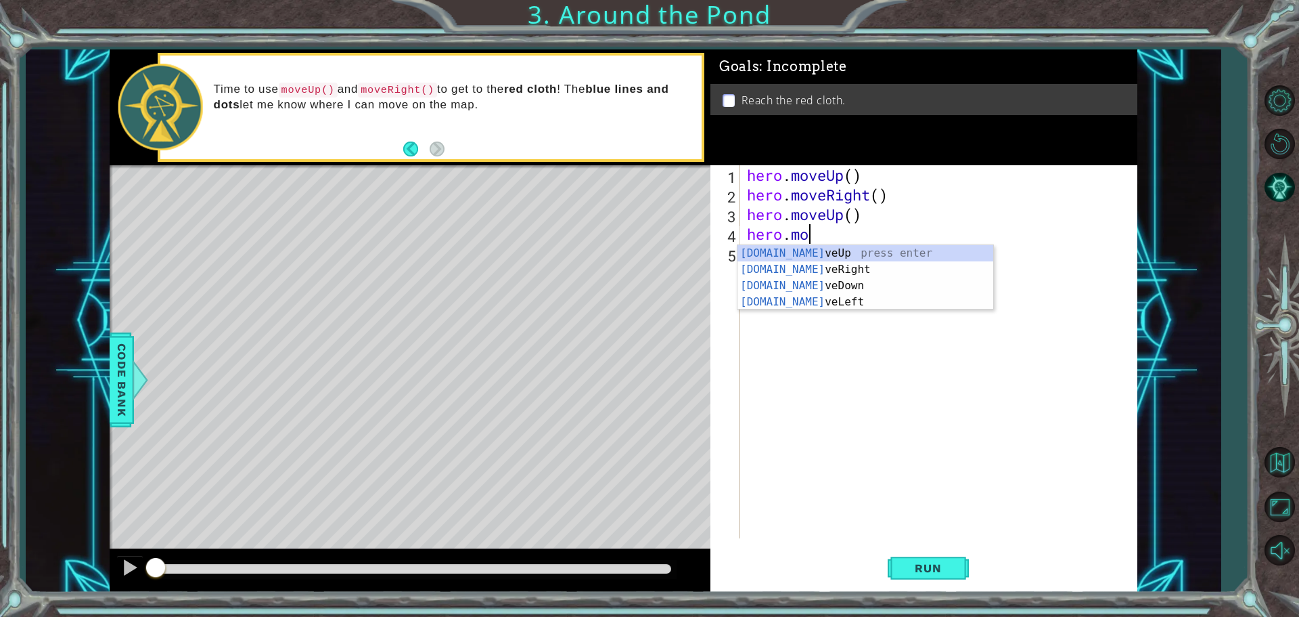
scroll to position [0, 3]
type textarea "hero.moveup"
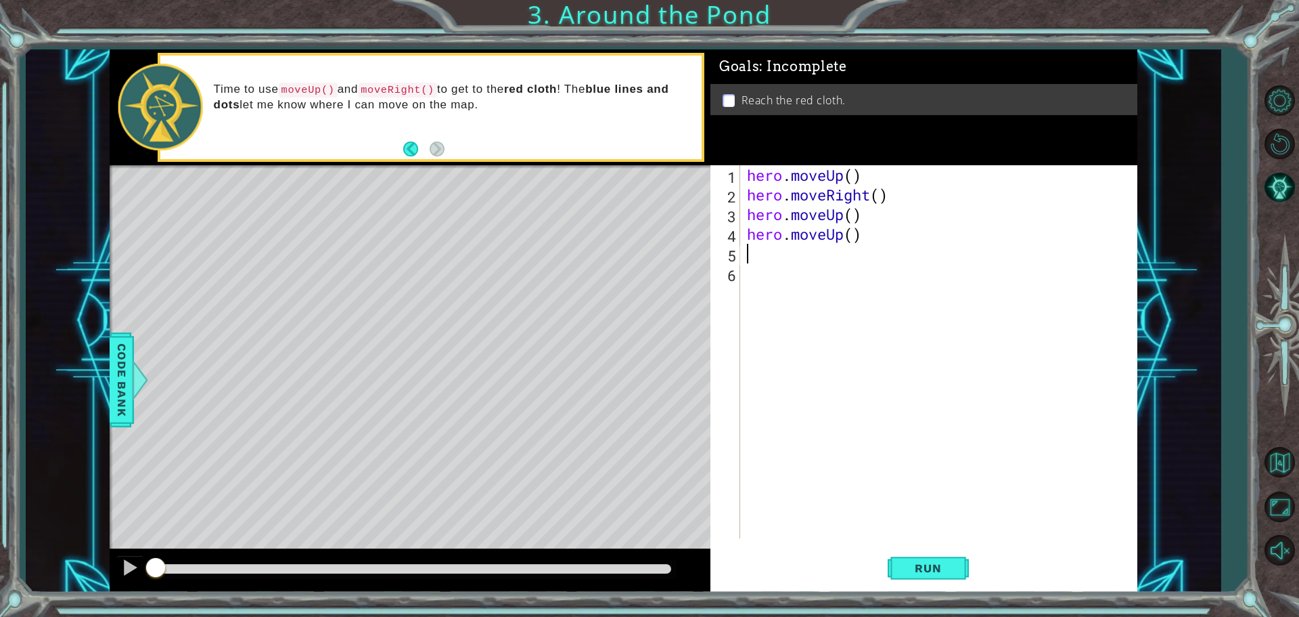
scroll to position [0, 0]
click at [963, 555] on button "Run" at bounding box center [928, 567] width 81 height 43
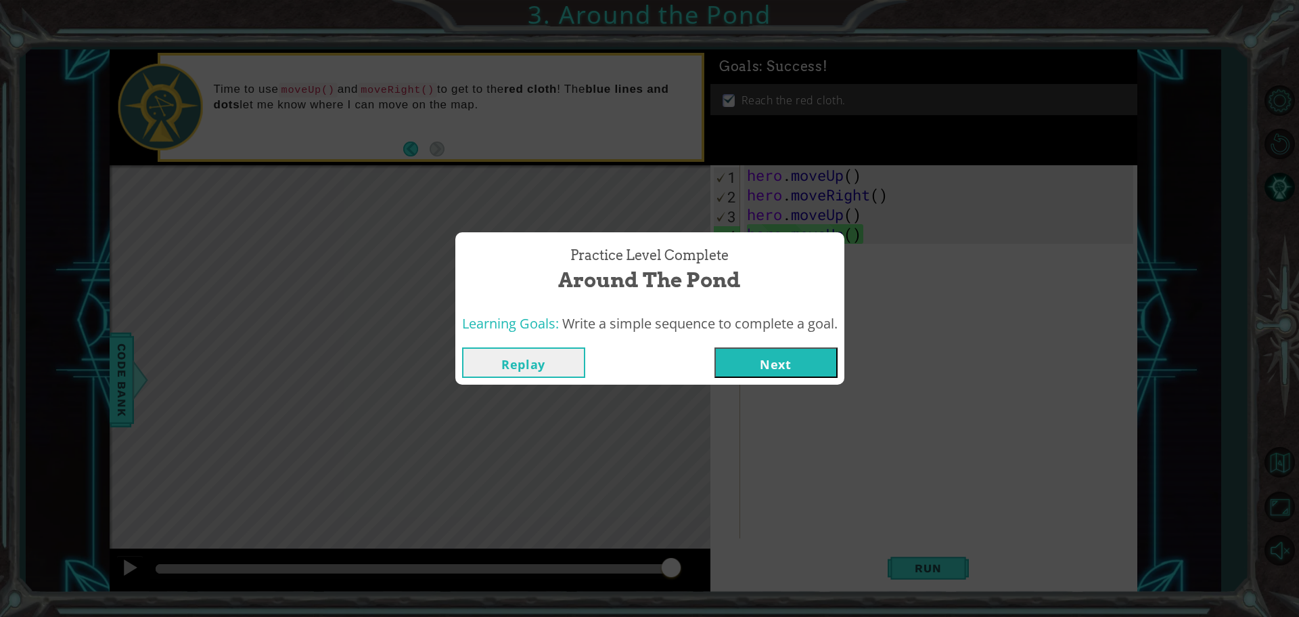
click at [757, 366] on button "Next" at bounding box center [776, 362] width 123 height 30
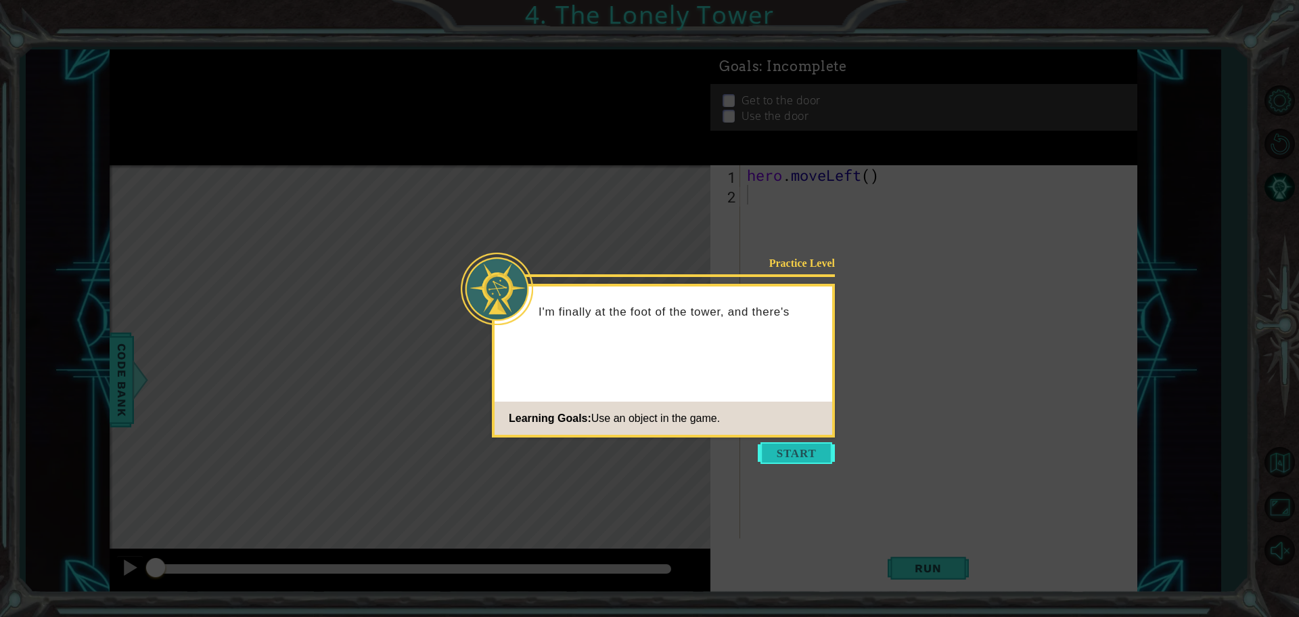
click at [786, 460] on button "Start" at bounding box center [796, 453] width 77 height 22
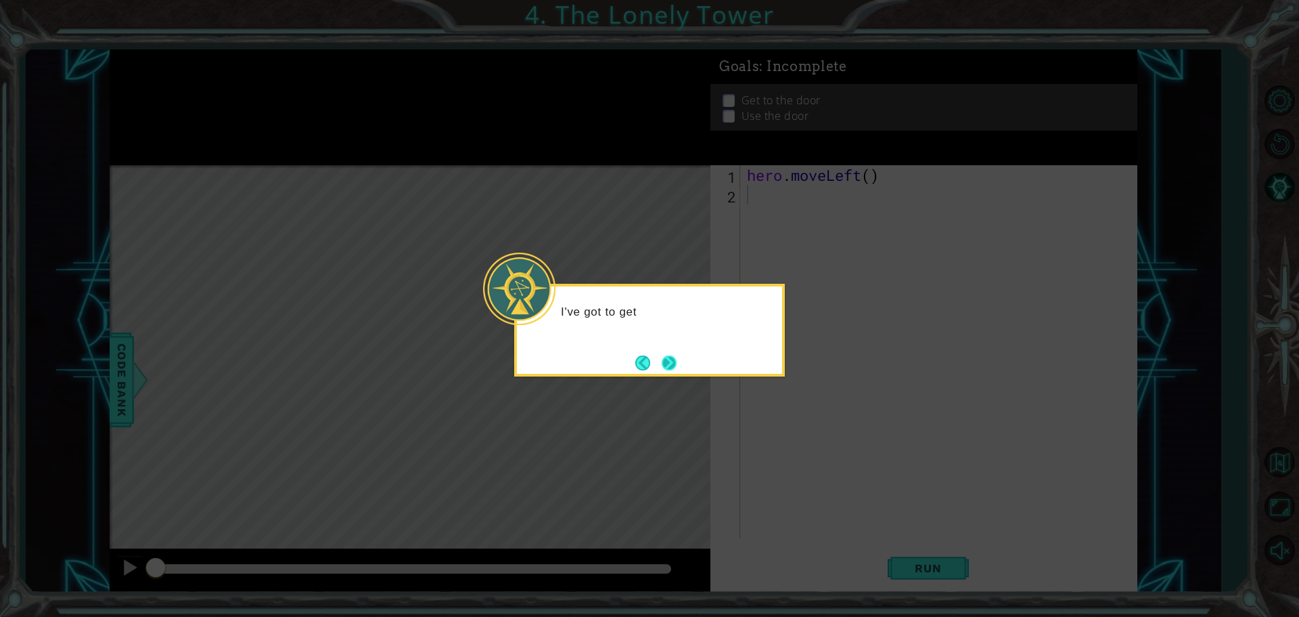
click at [677, 366] on button "Next" at bounding box center [670, 363] width 24 height 24
click at [668, 361] on button "Next" at bounding box center [669, 363] width 16 height 16
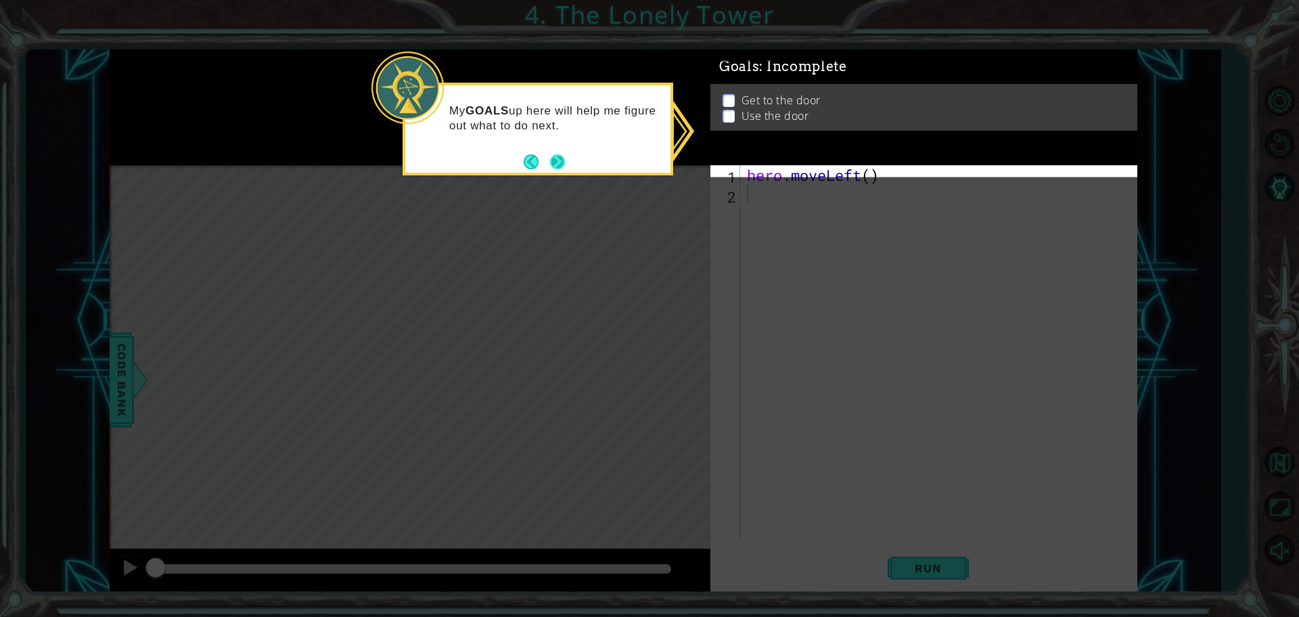
click at [561, 156] on button "Next" at bounding box center [558, 162] width 20 height 20
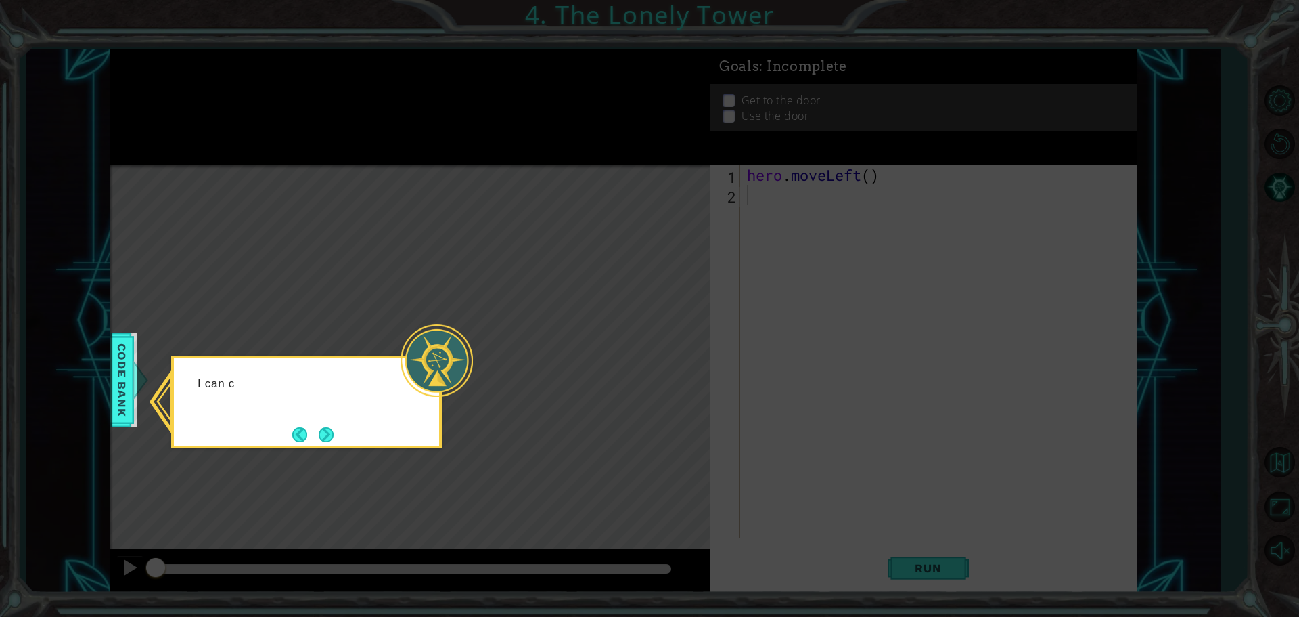
click at [776, 196] on icon at bounding box center [649, 308] width 1299 height 617
click at [329, 427] on button "Next" at bounding box center [326, 434] width 16 height 16
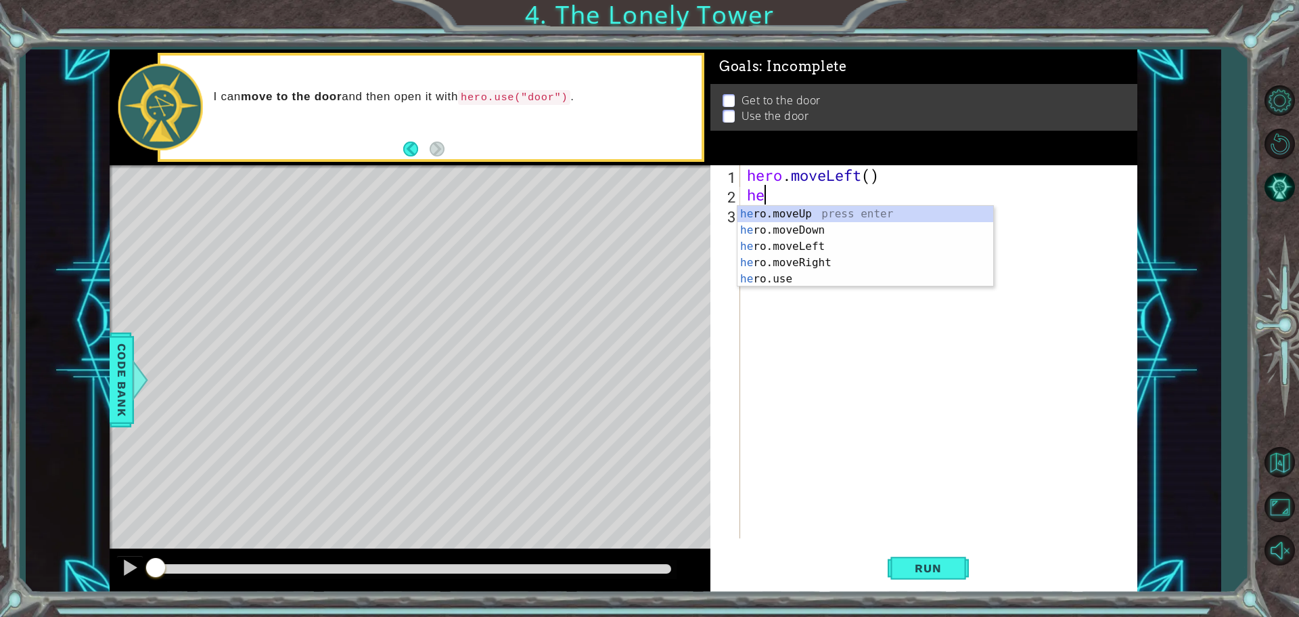
type textarea "hero"
click at [814, 250] on div "hero .moveUp press enter hero .moveDown press enter hero .moveLeft press enter …" at bounding box center [866, 263] width 256 height 114
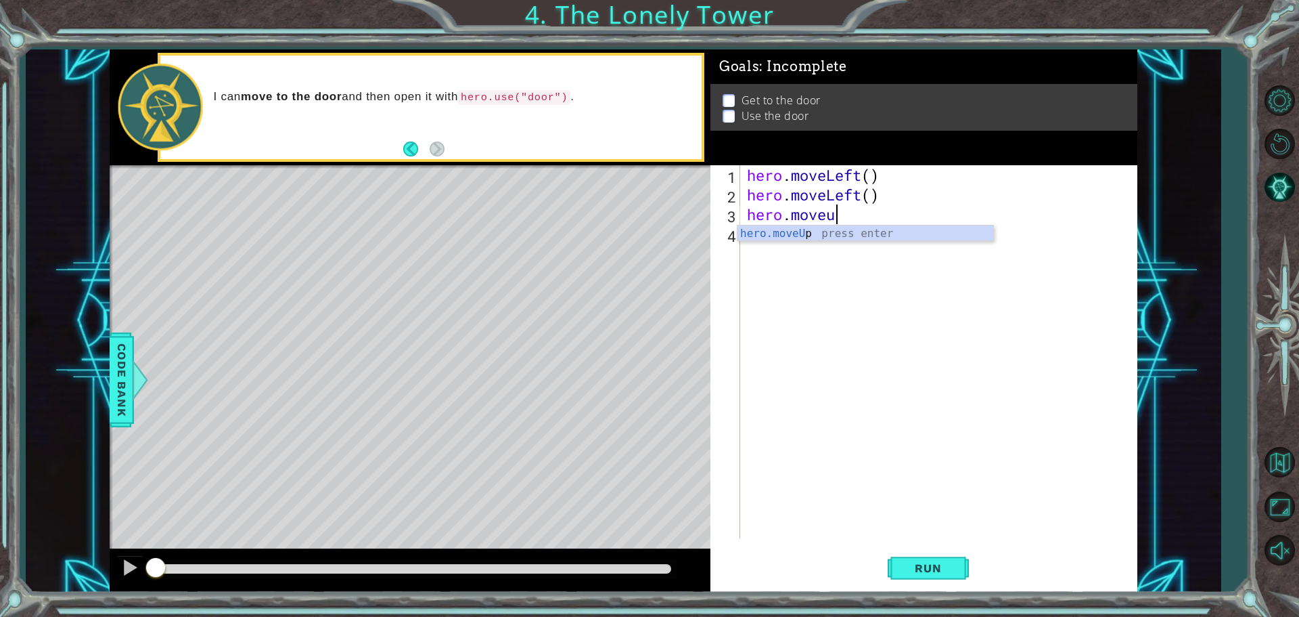
scroll to position [0, 3]
type textarea "hero.moveup"
click at [800, 229] on div "hero.moveUp press enter" at bounding box center [866, 249] width 256 height 49
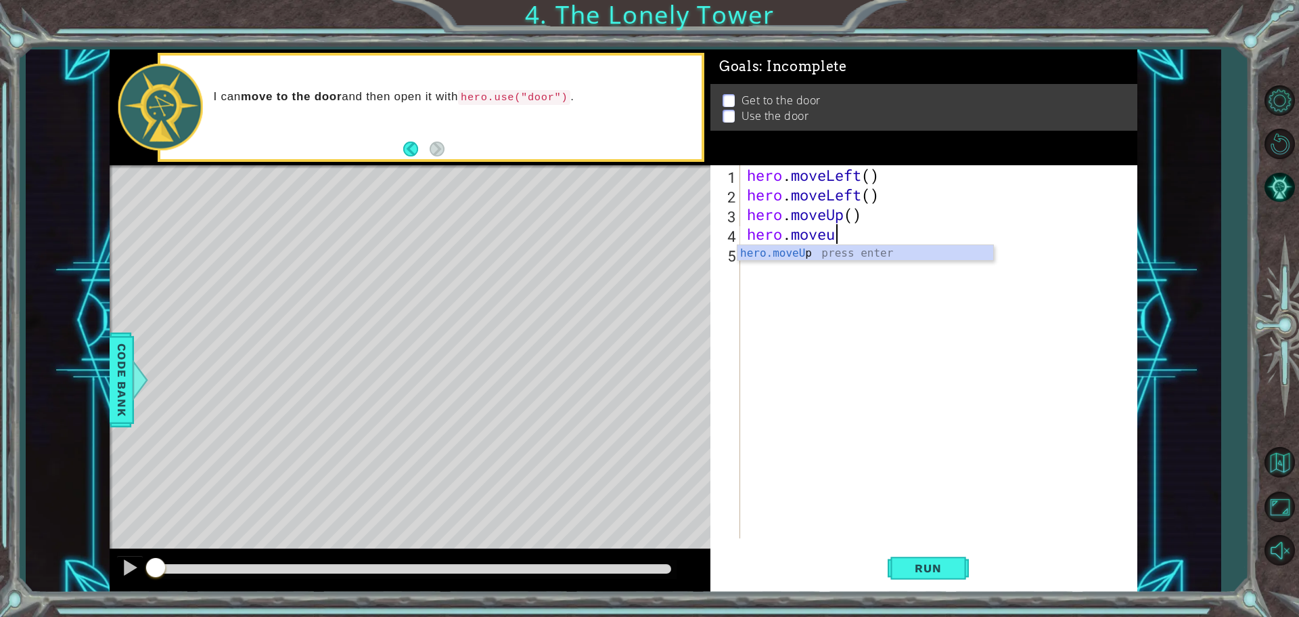
type textarea "hero.moveup"
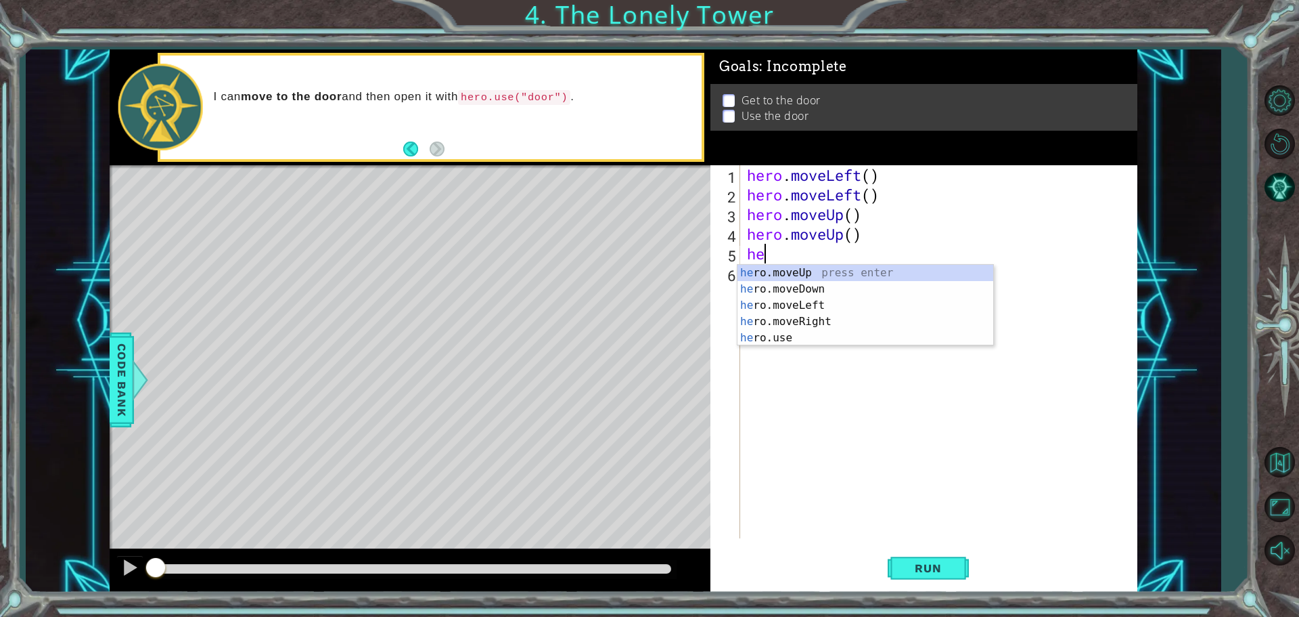
type textarea "her"
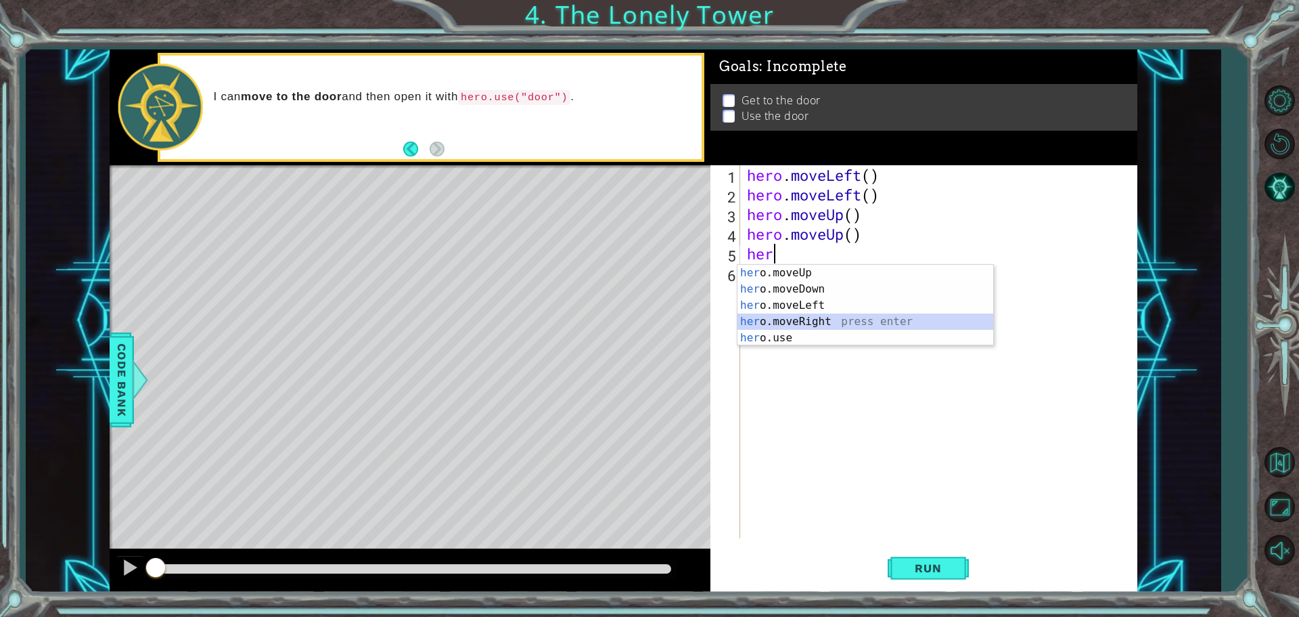
click at [823, 324] on div "her o.moveUp press enter her o.moveDown press enter her o.moveLeft press enter …" at bounding box center [866, 322] width 256 height 114
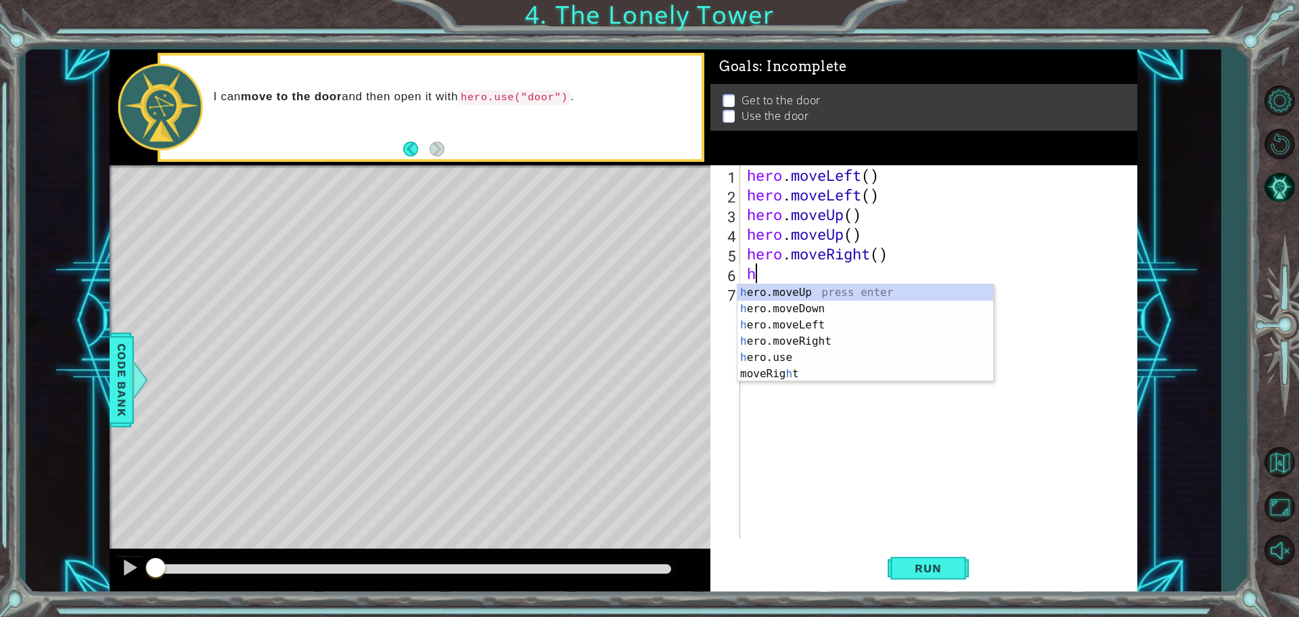
type textarea "her"
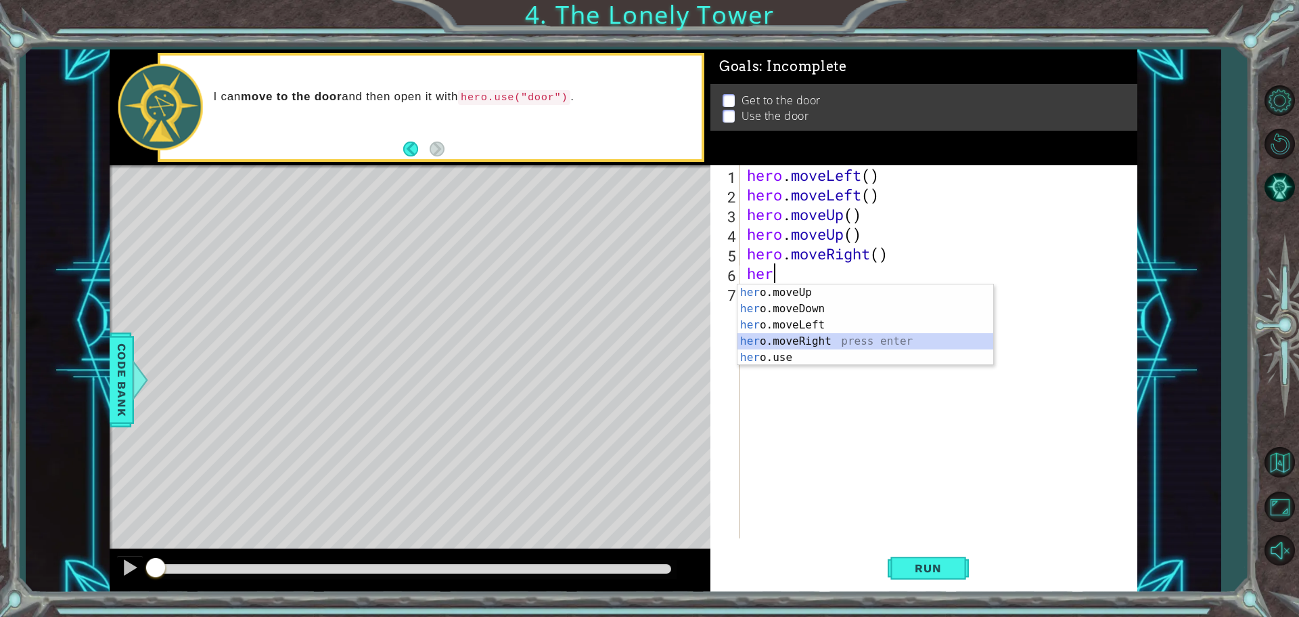
click at [780, 342] on div "her o.moveUp press enter her o.moveDown press enter her o.moveLeft press enter …" at bounding box center [866, 341] width 256 height 114
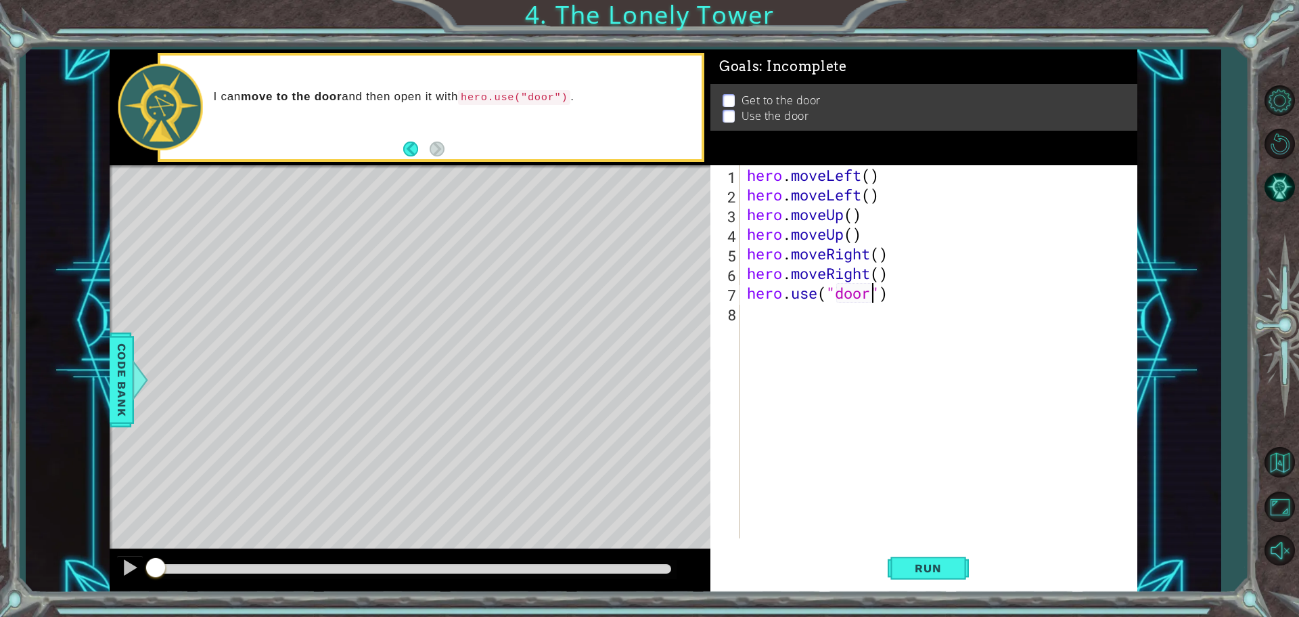
scroll to position [0, 5]
type textarea "hero.use("door")"
click at [902, 568] on span "Run" at bounding box center [928, 568] width 53 height 14
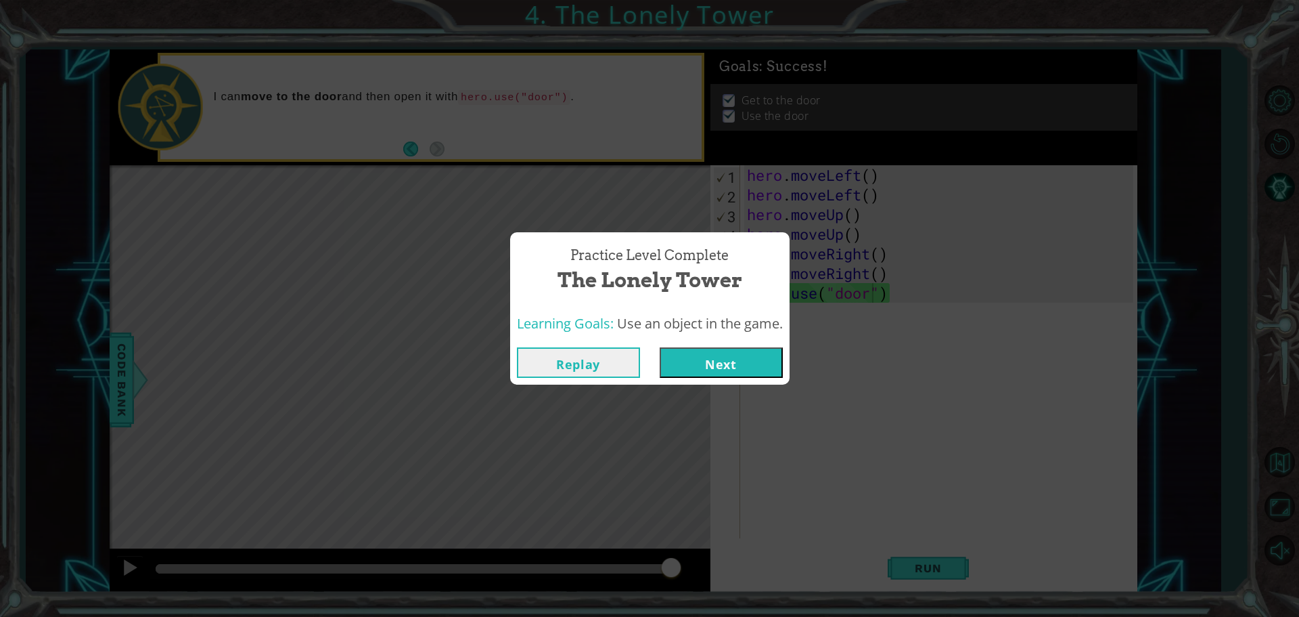
click at [690, 369] on button "Next" at bounding box center [721, 362] width 123 height 30
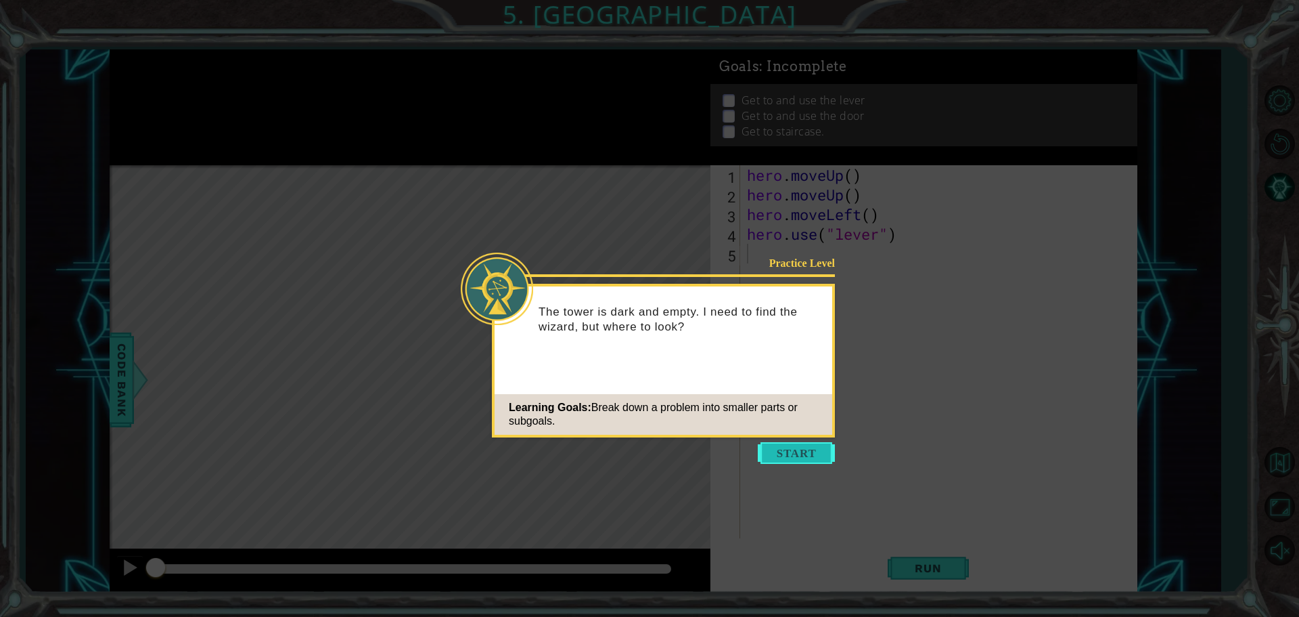
click at [776, 451] on button "Start" at bounding box center [796, 453] width 77 height 22
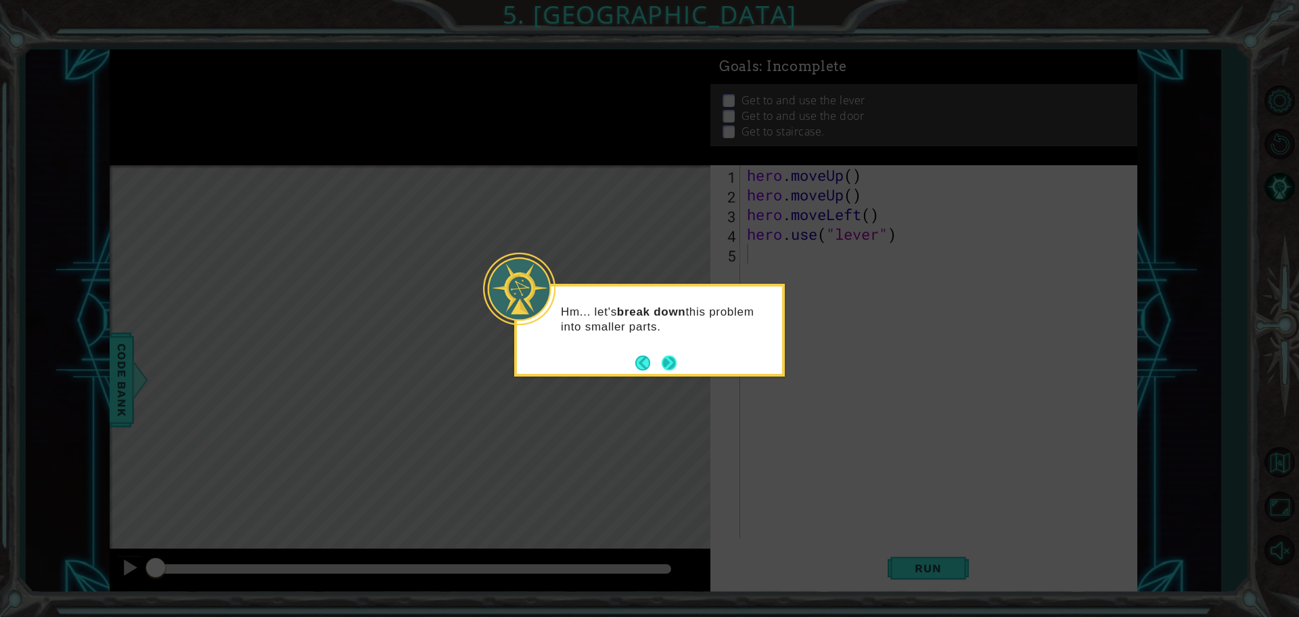
click at [671, 363] on button "Next" at bounding box center [668, 362] width 25 height 25
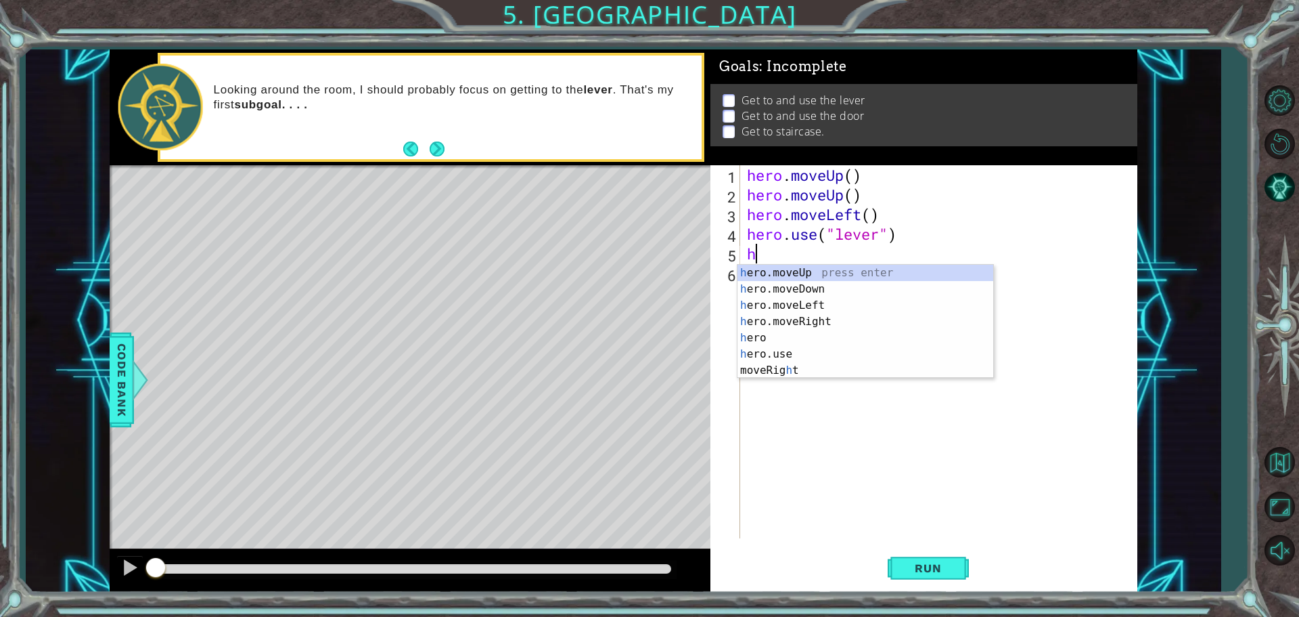
type textarea "her"
click at [789, 316] on div "her o.moveUp press enter her o.moveDown press enter her o.moveLeft press enter …" at bounding box center [866, 330] width 256 height 130
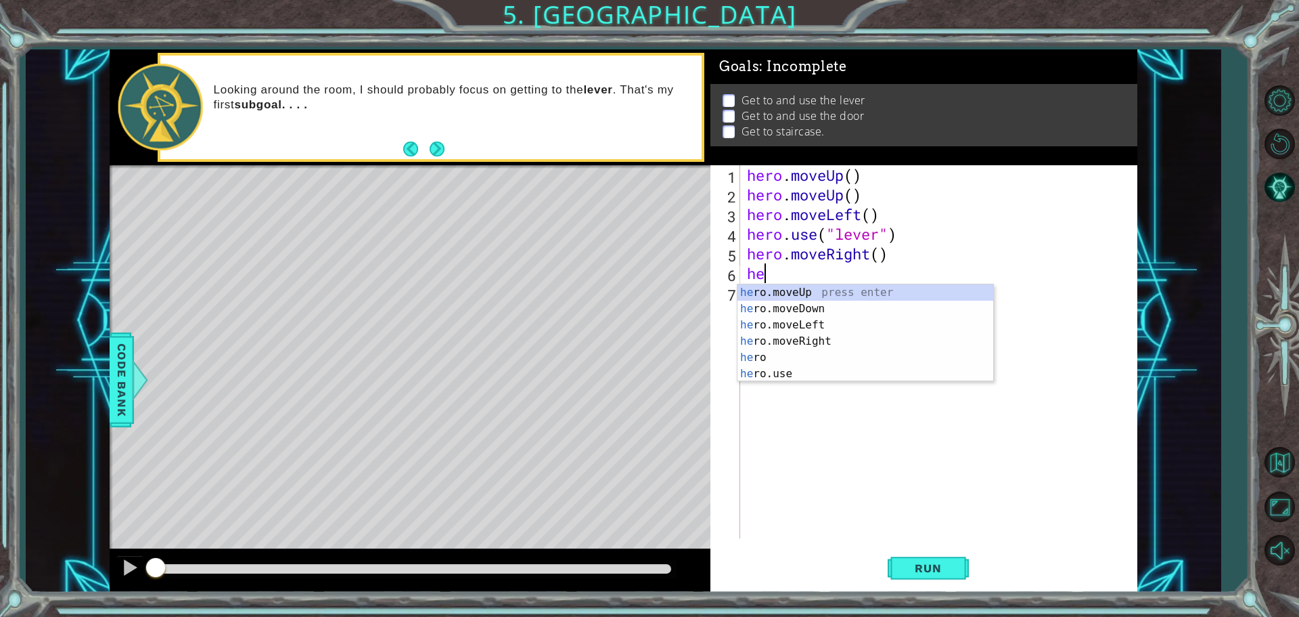
type textarea "her"
click at [795, 339] on div "her o.moveUp press enter her o.moveDown press enter her o.moveLeft press enter …" at bounding box center [866, 349] width 256 height 130
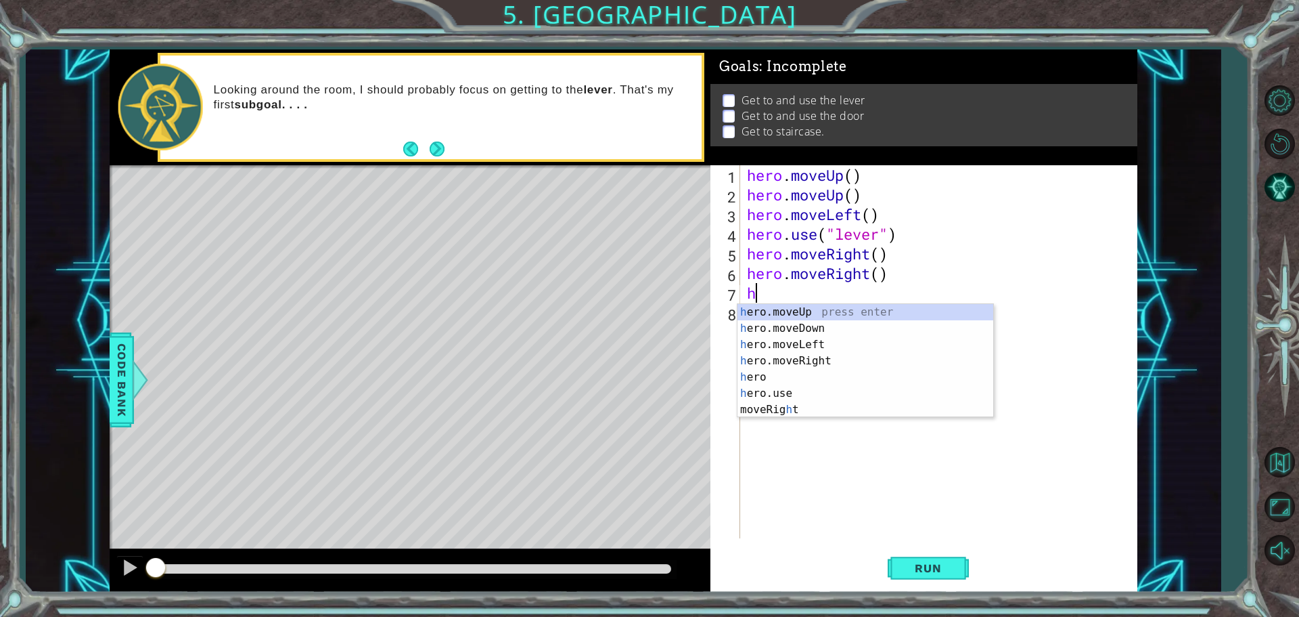
type textarea "her"
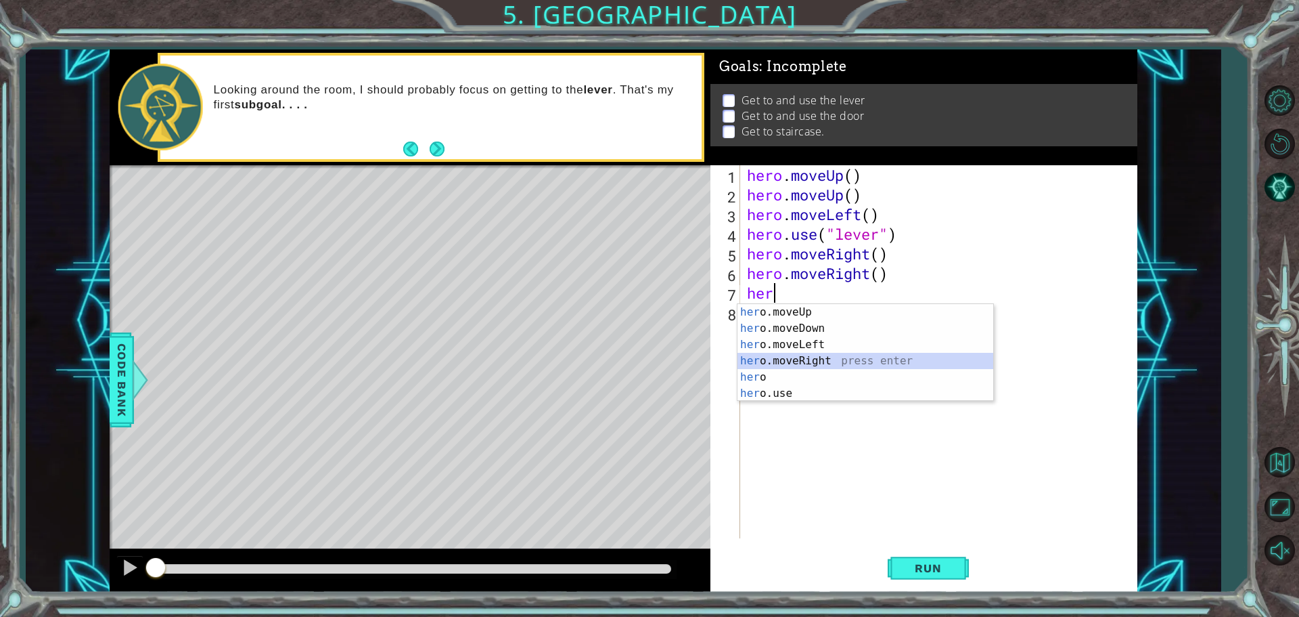
click at [810, 364] on div "her o.moveUp press enter her o.moveDown press enter her o.moveLeft press enter …" at bounding box center [866, 369] width 256 height 130
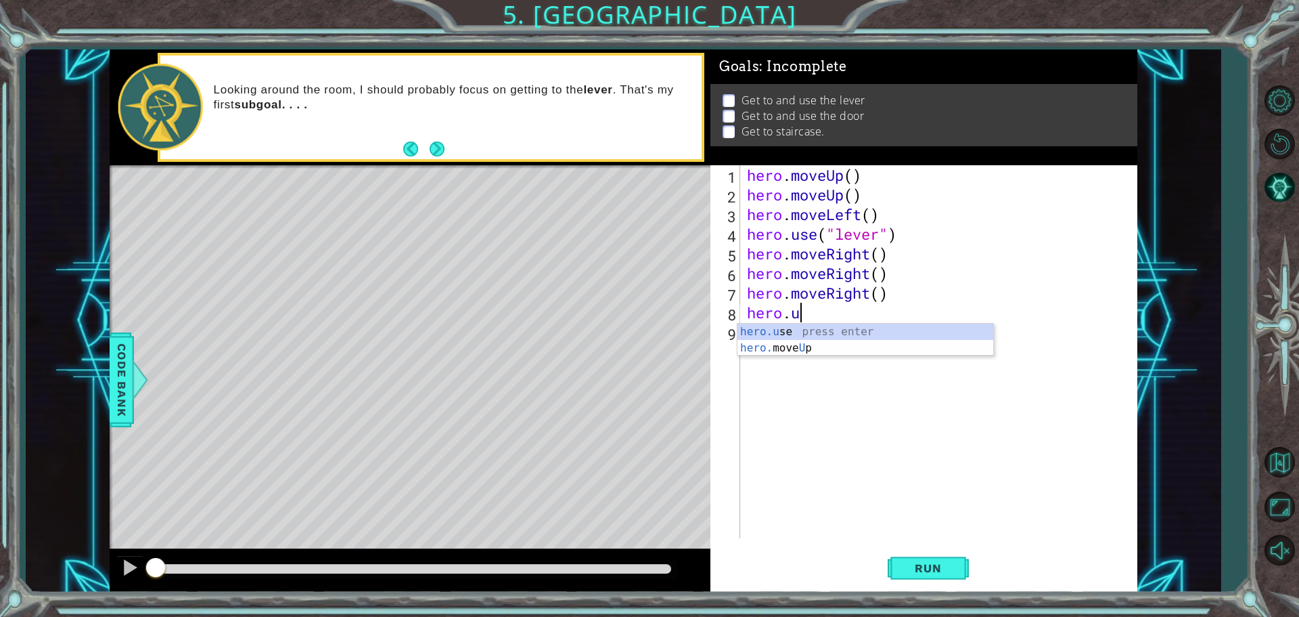
scroll to position [0, 2]
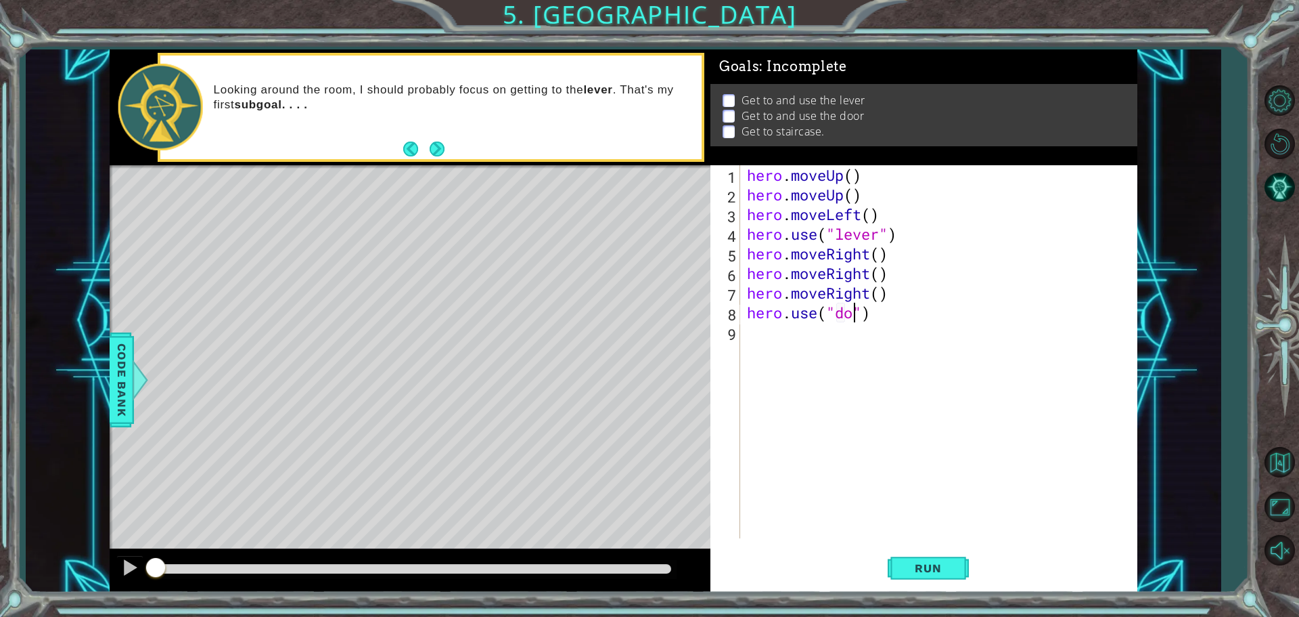
type textarea "hero.use("door")"
click at [761, 338] on div "hero . moveUp ( ) hero . moveUp ( ) hero . moveLeft ( ) hero . use ( "lever" ) …" at bounding box center [942, 371] width 396 height 412
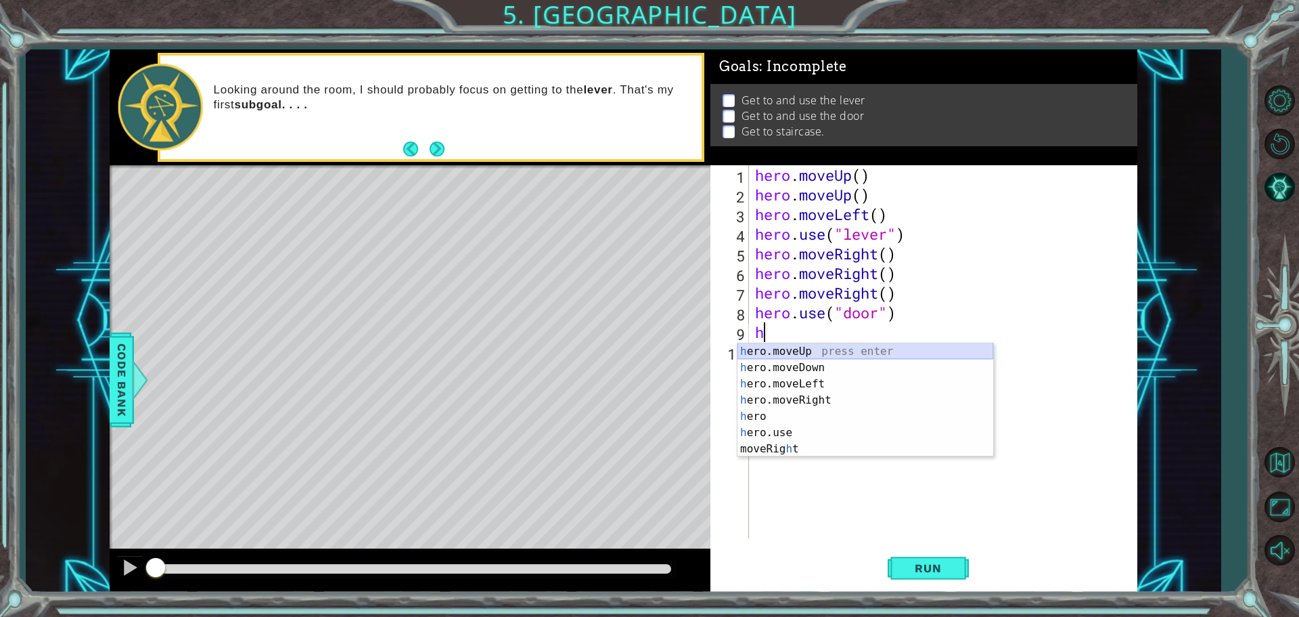
type textarea "her"
click at [811, 349] on div "her o.moveUp press enter her o.moveDown press enter her o.moveLeft press enter …" at bounding box center [874, 408] width 256 height 130
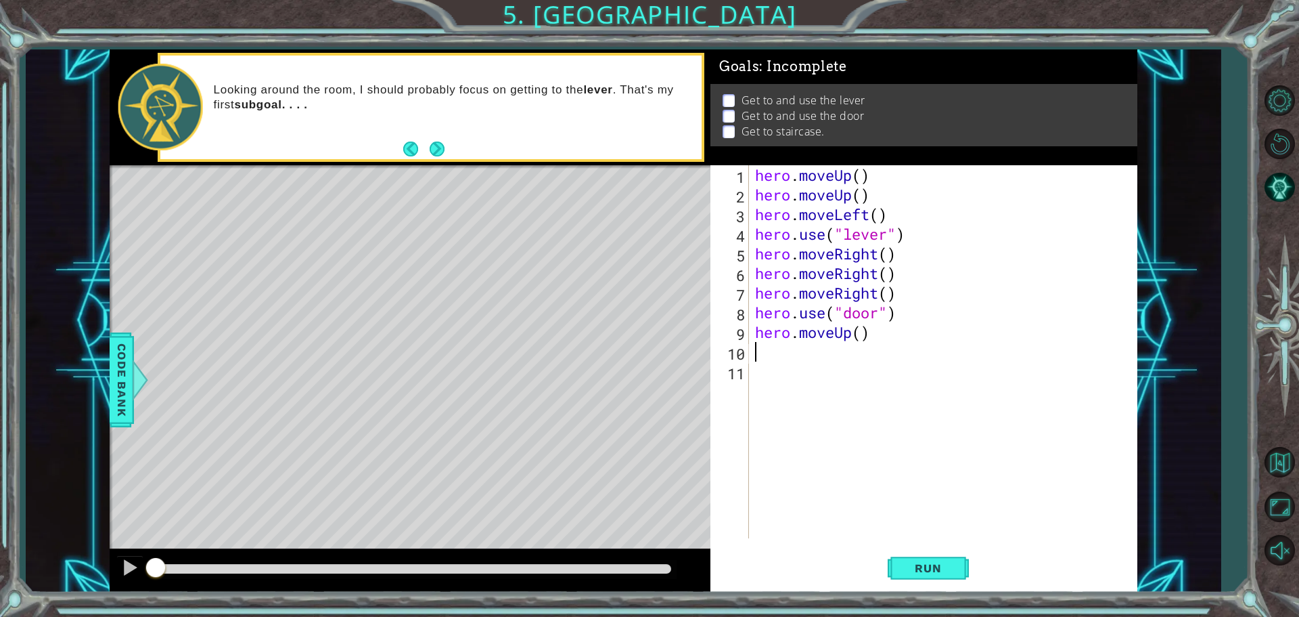
click at [910, 328] on div "hero . moveUp ( ) hero . moveUp ( ) hero . moveLeft ( ) hero . use ( "lever" ) …" at bounding box center [947, 371] width 388 height 412
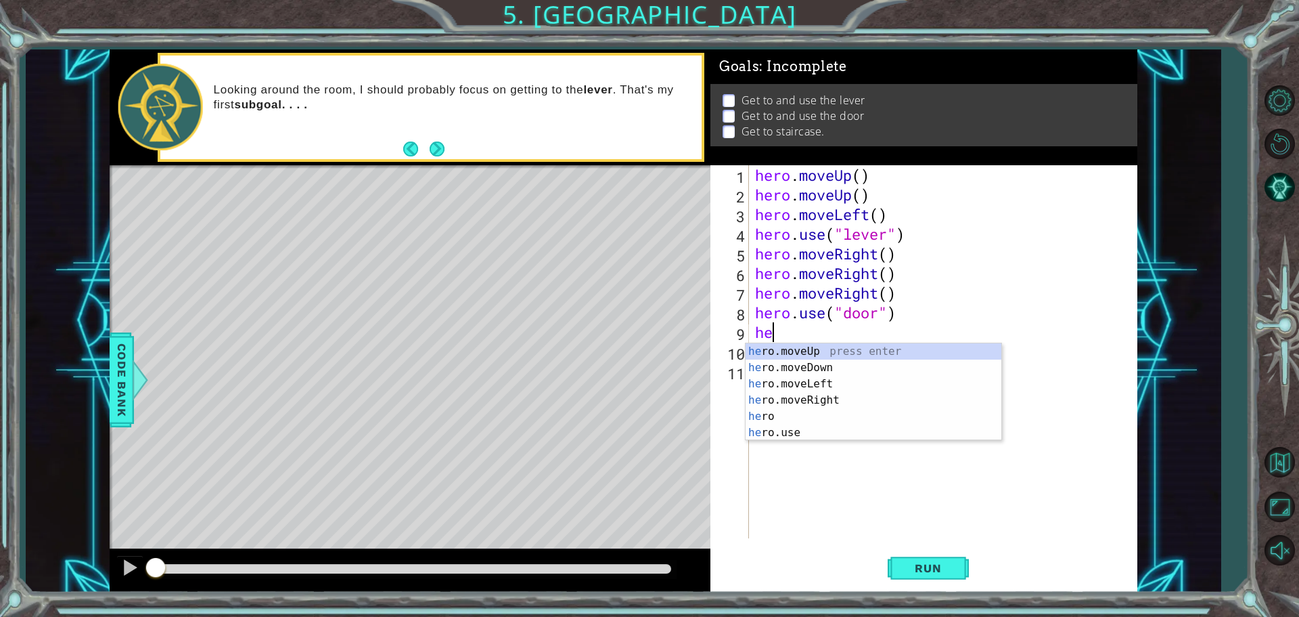
type textarea "h"
type textarea "hero"
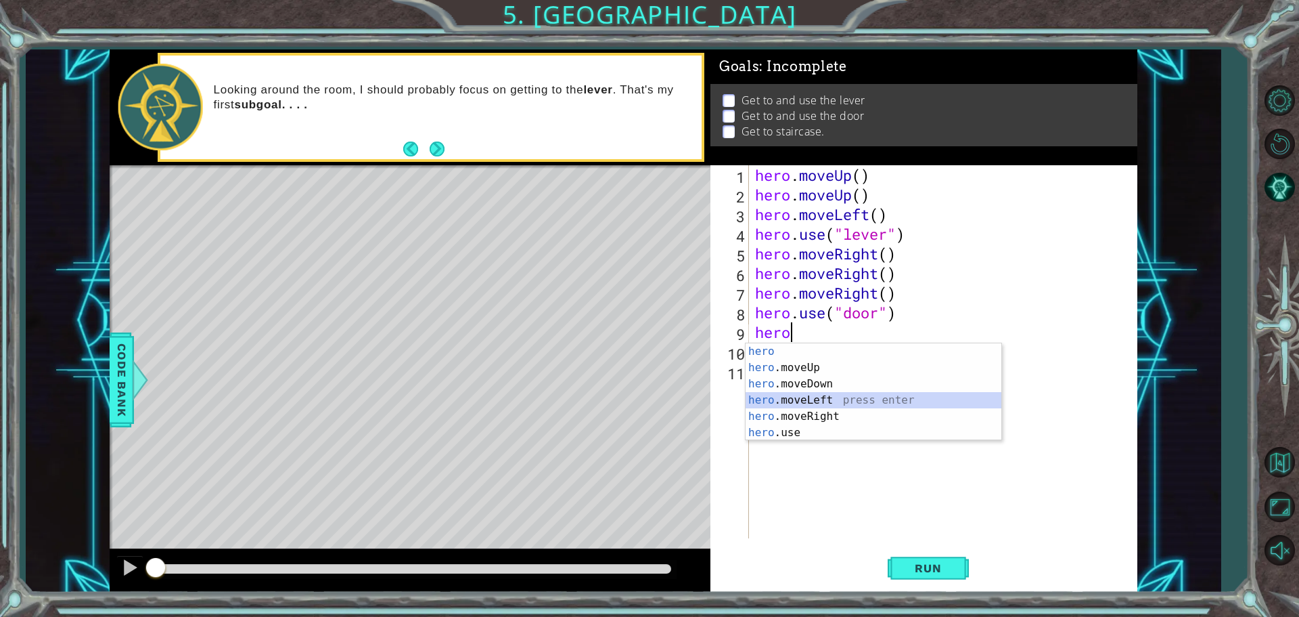
click at [854, 395] on div "hero press enter hero .moveUp press enter hero .moveDown press enter hero .move…" at bounding box center [874, 408] width 256 height 130
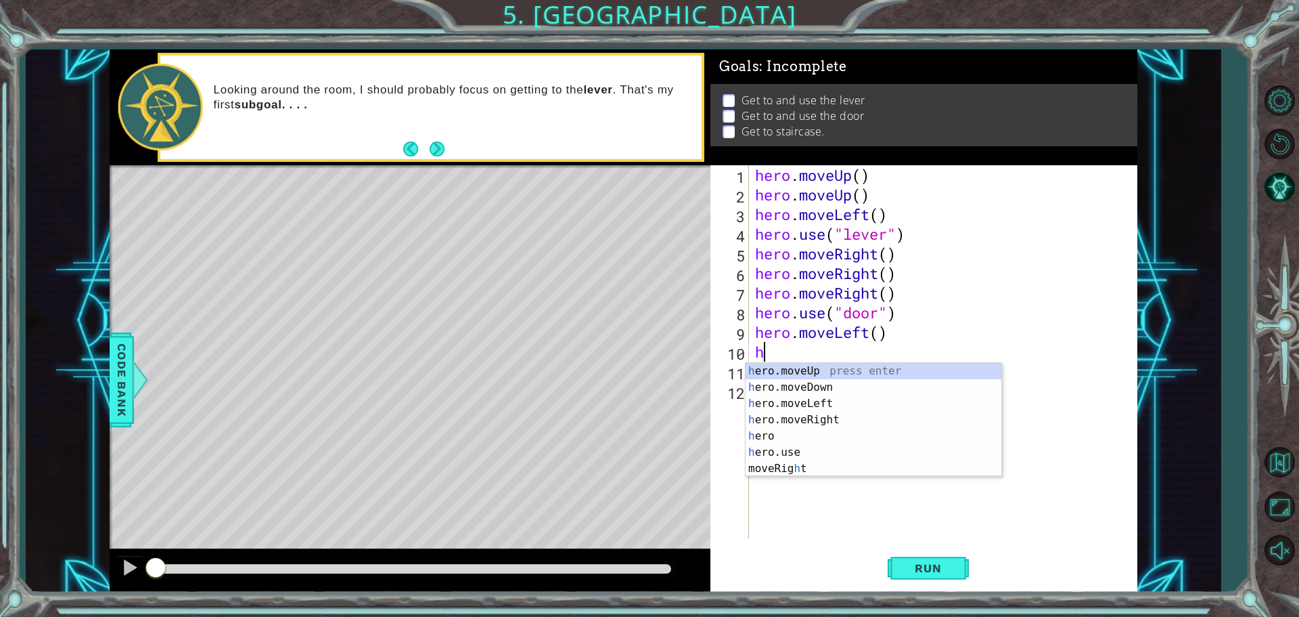
type textarea "her"
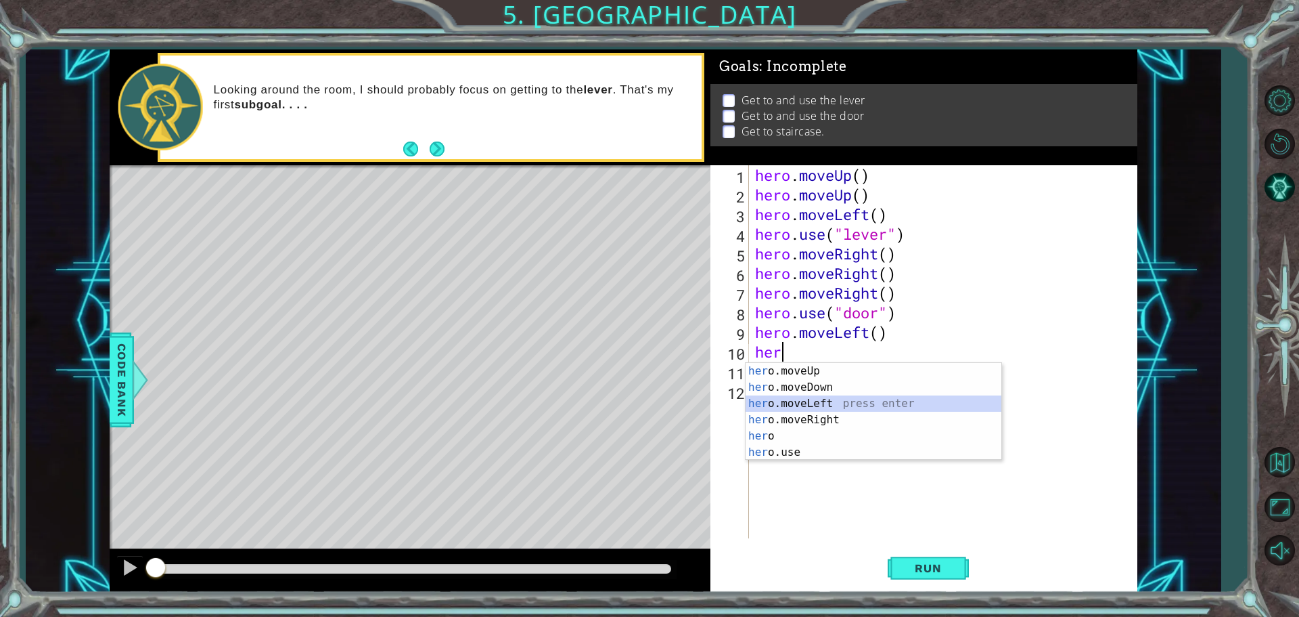
click at [845, 405] on div "her o.moveUp press enter her o.moveDown press enter her o.moveLeft press enter …" at bounding box center [874, 428] width 256 height 130
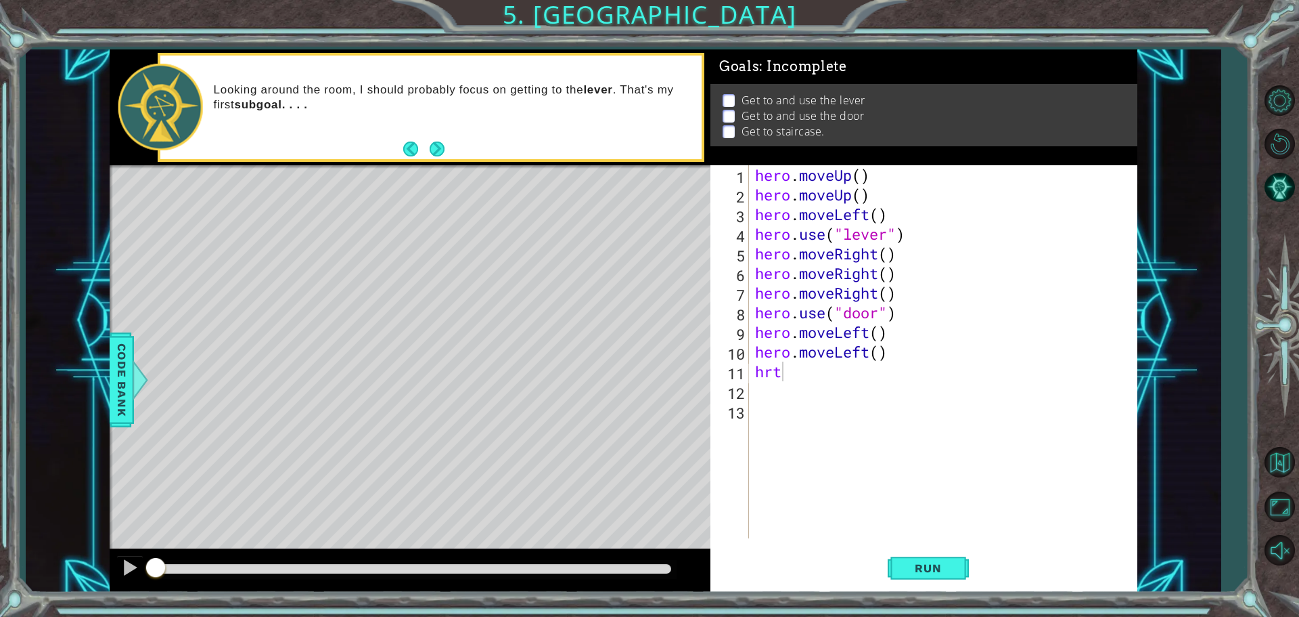
click at [818, 381] on body "1 ההההההההההההההההההההההההההההההההההההההההההההההההההההההההההההההההההההההההההההה…" at bounding box center [649, 308] width 1299 height 617
click at [803, 378] on div "hero . moveUp ( ) hero . moveUp ( ) hero . moveLeft ( ) hero . use ( "lever" ) …" at bounding box center [947, 371] width 388 height 412
type textarea "hr"
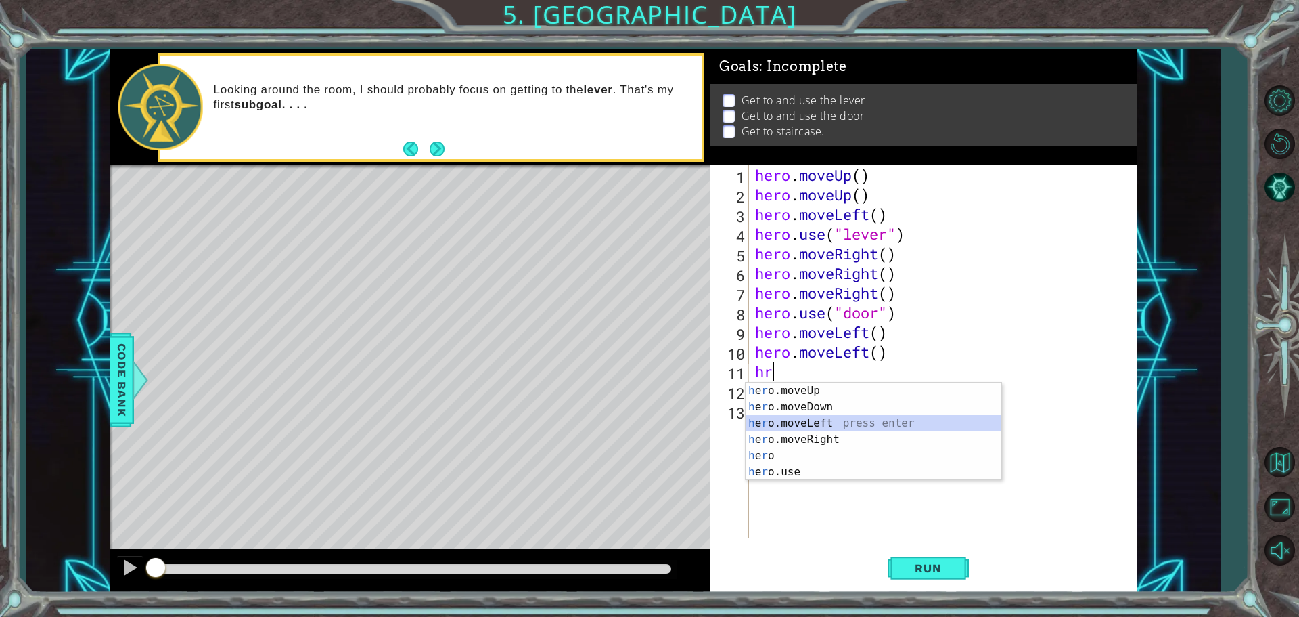
click at [802, 420] on div "h e r o.moveUp press enter h e r o.moveDown press enter h e r o.moveLeft press …" at bounding box center [874, 447] width 256 height 130
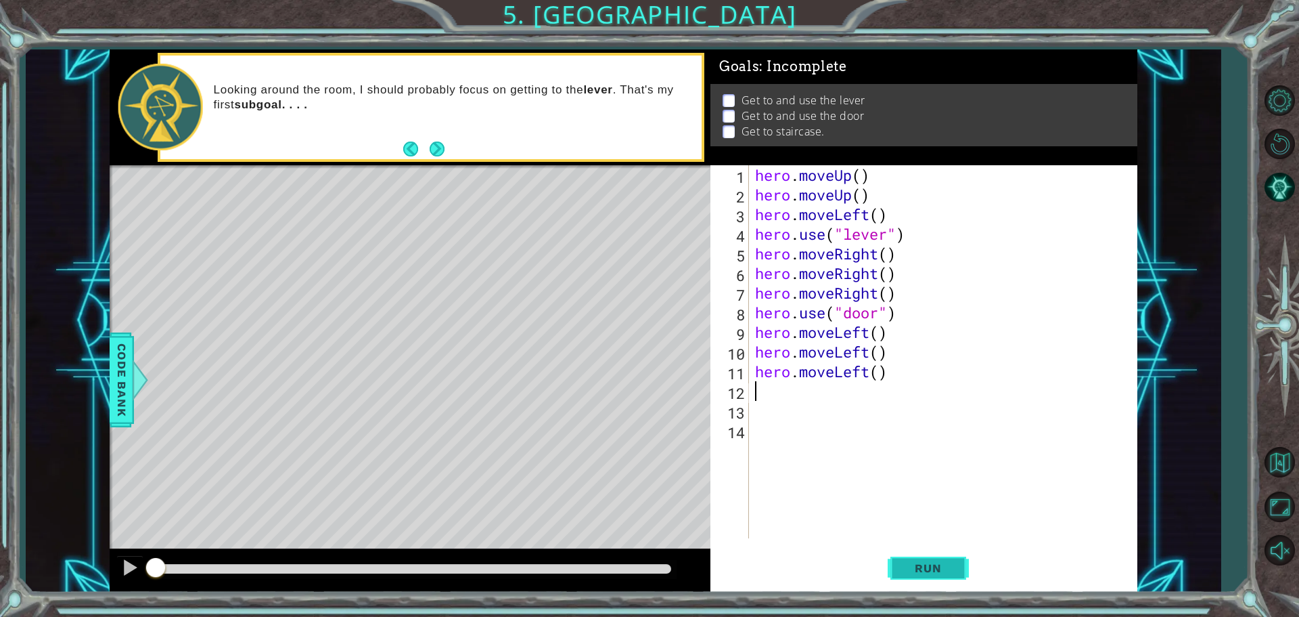
click at [911, 560] on button "Run" at bounding box center [928, 567] width 81 height 43
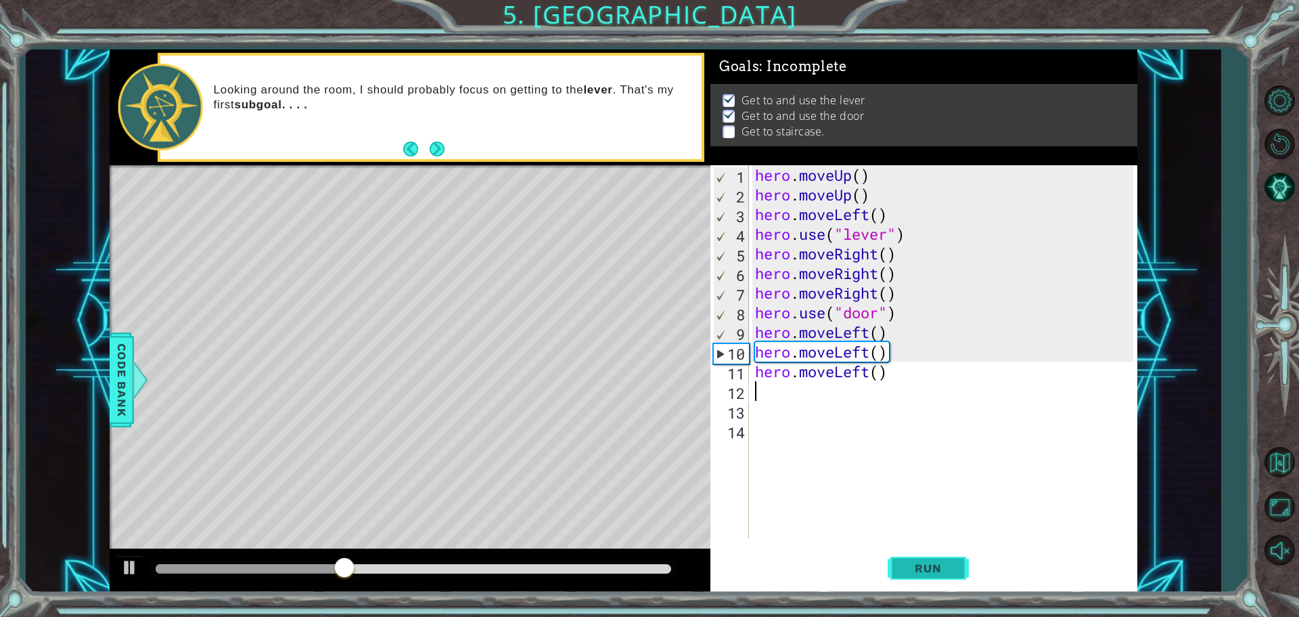
click at [932, 560] on button "Run" at bounding box center [928, 567] width 81 height 43
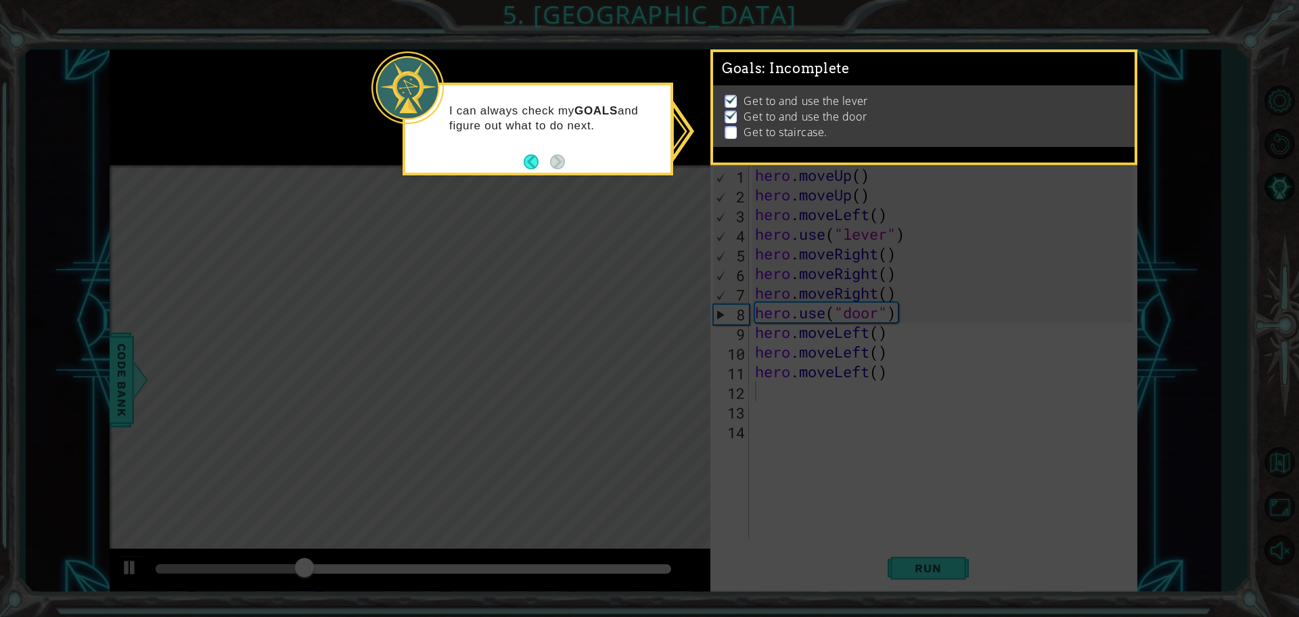
click at [608, 218] on icon at bounding box center [649, 308] width 1299 height 617
click at [522, 164] on div "I can always check my GOALS and figure out what to do next." at bounding box center [538, 129] width 271 height 93
click at [524, 164] on button "Back" at bounding box center [537, 161] width 26 height 15
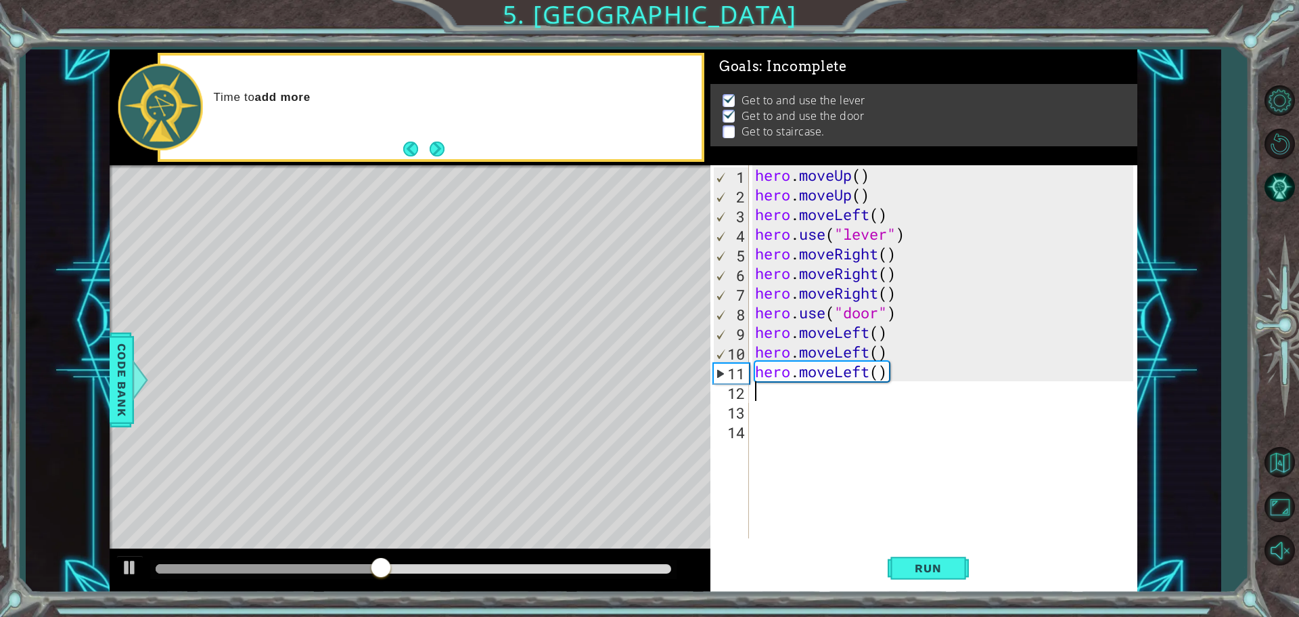
click at [831, 411] on div "hero . moveUp ( ) hero . moveUp ( ) hero . moveLeft ( ) hero . use ( "lever" ) …" at bounding box center [947, 371] width 388 height 412
click at [927, 370] on div "hero . moveUp ( ) hero . moveUp ( ) hero . moveLeft ( ) hero . use ( "lever" ) …" at bounding box center [947, 371] width 388 height 412
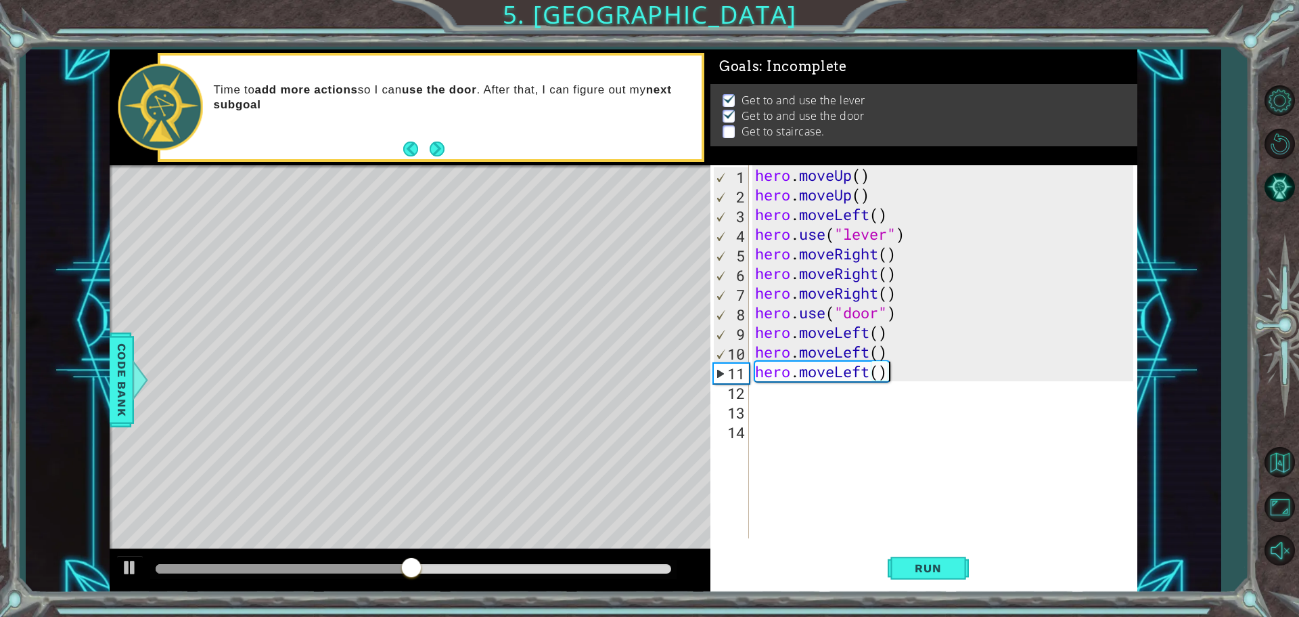
click at [872, 374] on div "hero . moveUp ( ) hero . moveUp ( ) hero . moveLeft ( ) hero . use ( "lever" ) …" at bounding box center [947, 371] width 388 height 412
click at [871, 378] on div "hero . moveUp ( ) hero . moveUp ( ) hero . moveLeft ( ) hero . use ( "lever" ) …" at bounding box center [947, 371] width 388 height 412
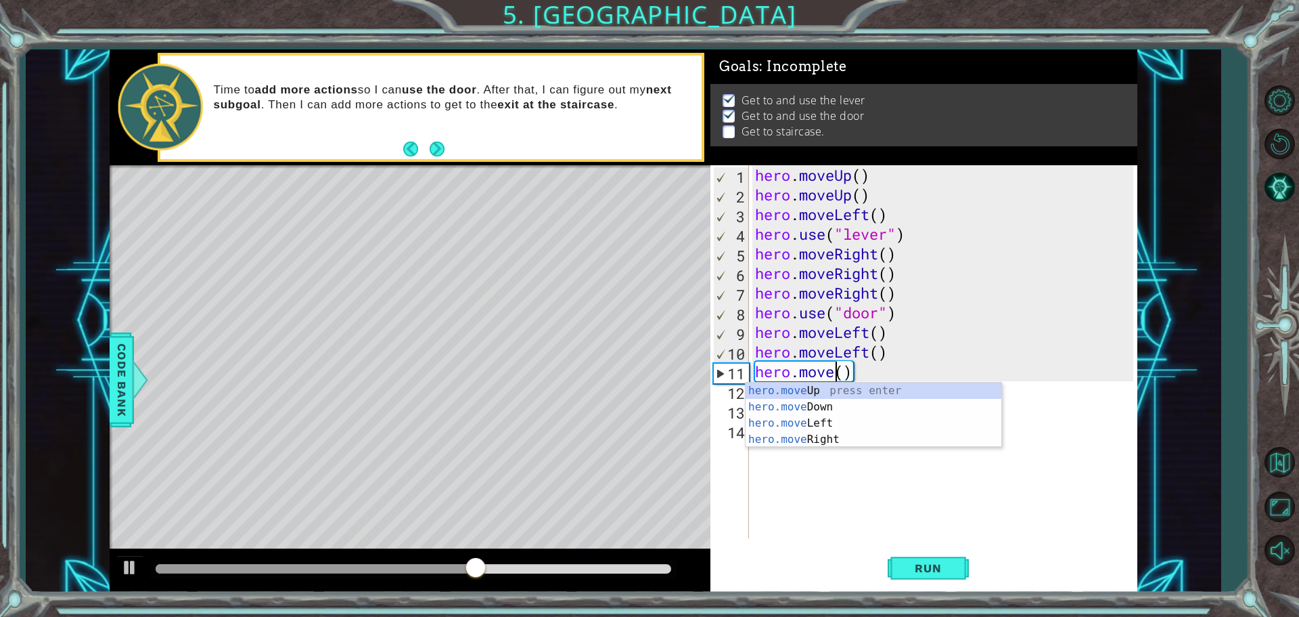
scroll to position [0, 4]
type textarea "hero.moveup()"
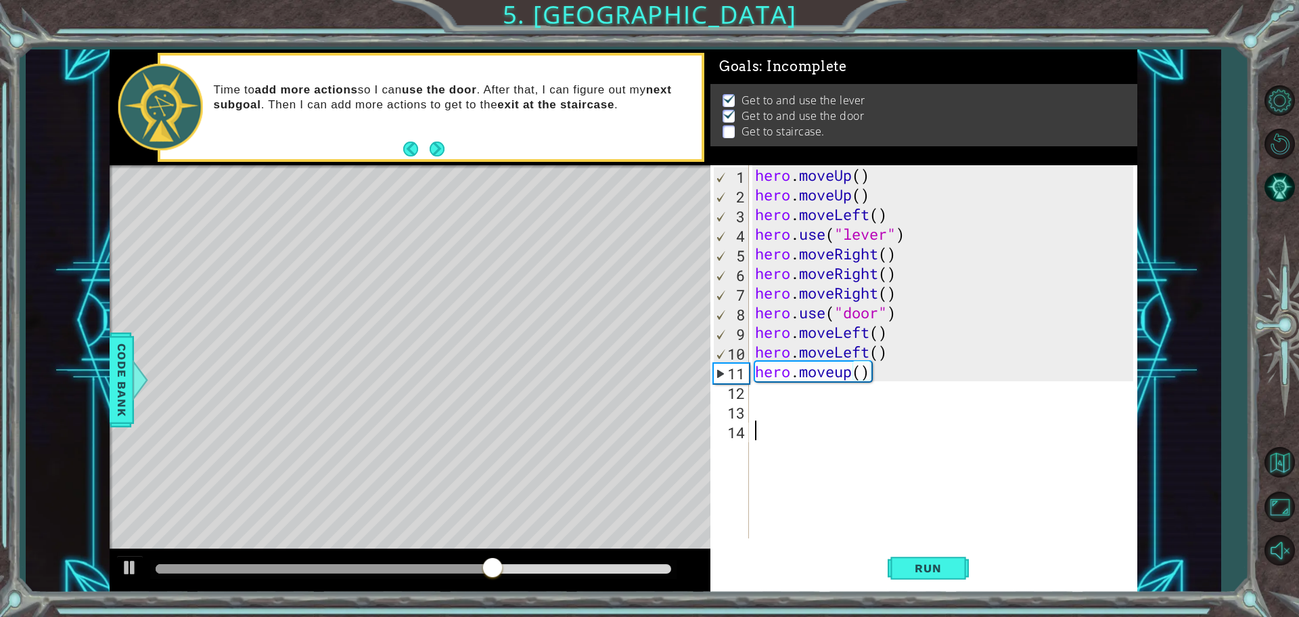
click at [841, 422] on div "hero . moveUp ( ) hero . moveUp ( ) hero . moveLeft ( ) hero . use ( "lever" ) …" at bounding box center [947, 371] width 388 height 412
click at [830, 399] on div "hero . moveUp ( ) hero . moveUp ( ) hero . moveLeft ( ) hero . use ( "lever" ) …" at bounding box center [947, 371] width 388 height 412
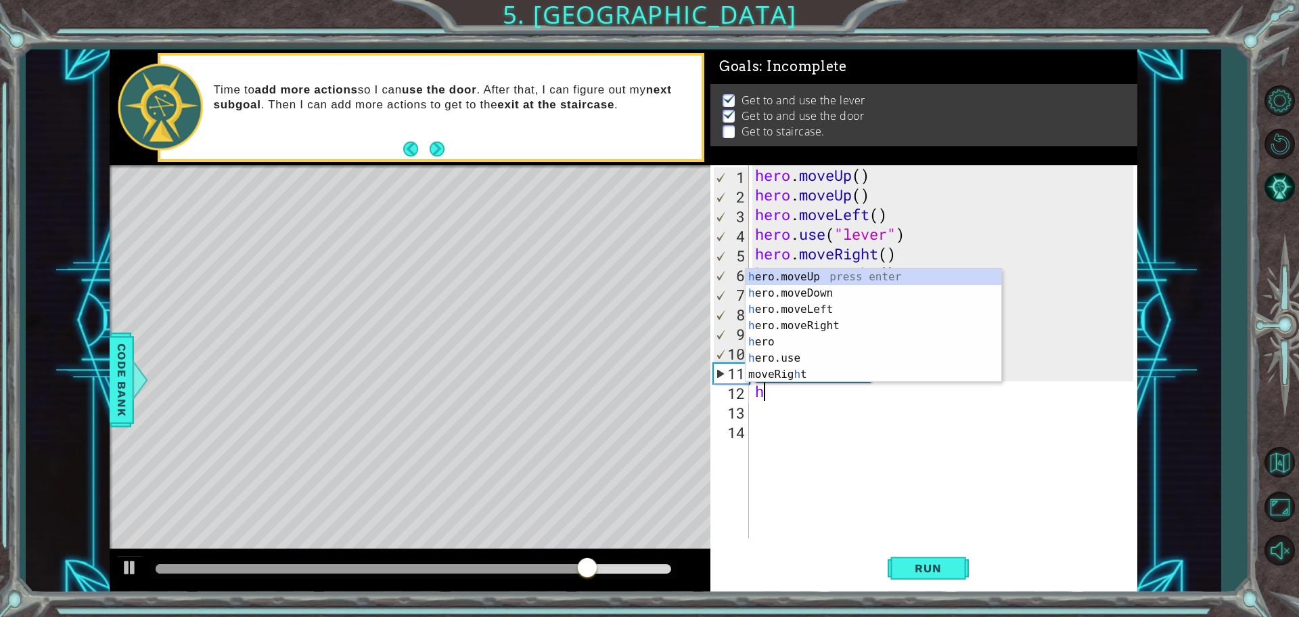
type textarea "her"
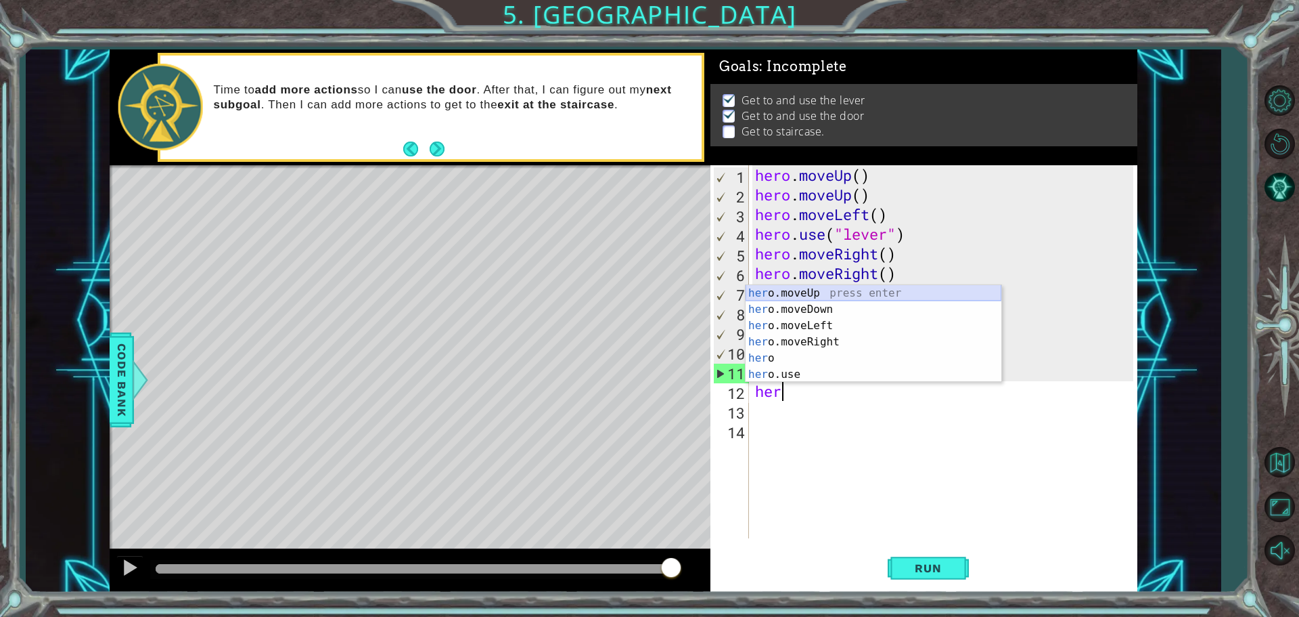
click at [814, 295] on div "her o.moveUp press enter her o.moveDown press enter her o.moveLeft press enter …" at bounding box center [874, 350] width 256 height 130
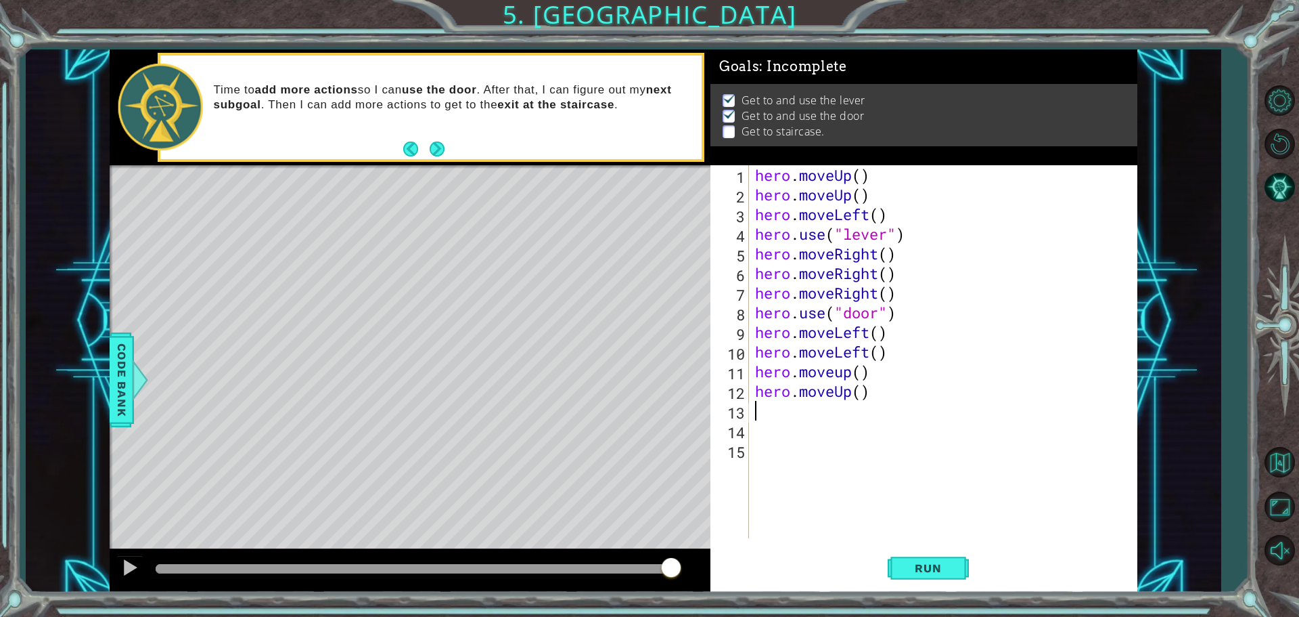
type textarea "j"
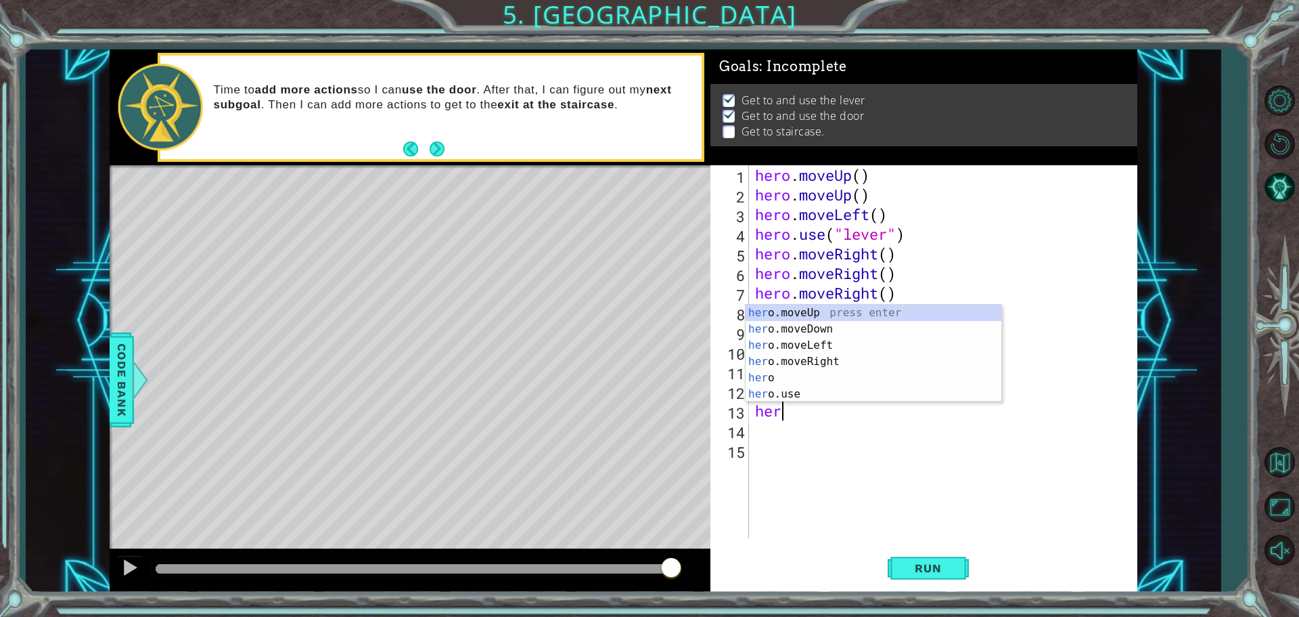
type textarea "hero"
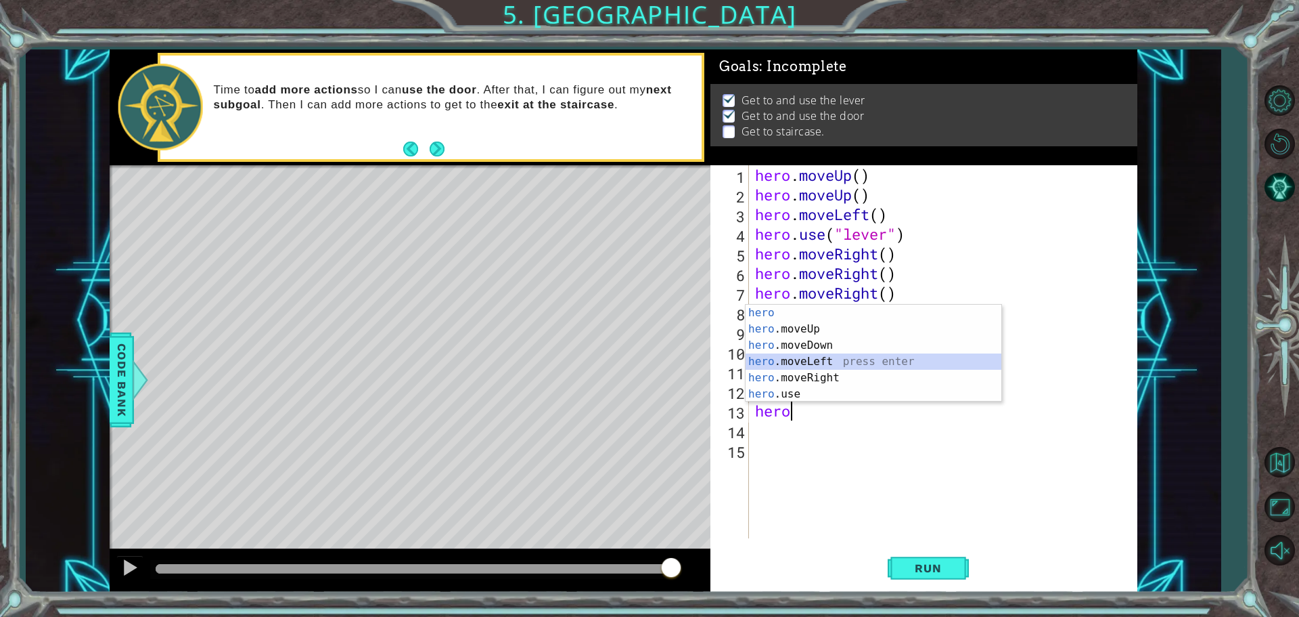
click at [825, 357] on div "hero press enter hero .moveUp press enter hero .moveDown press enter hero .move…" at bounding box center [874, 370] width 256 height 130
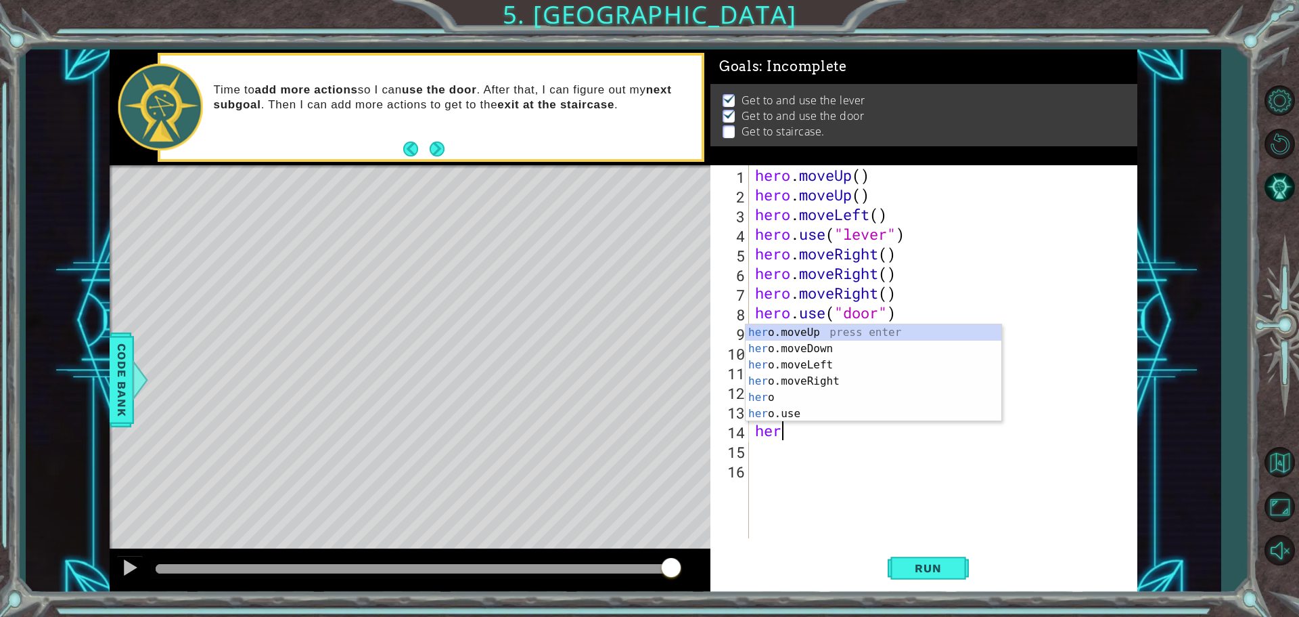
type textarea "hero"
click at [811, 378] on div "hero press enter hero .moveUp press enter hero .moveDown press enter hero .move…" at bounding box center [874, 389] width 256 height 130
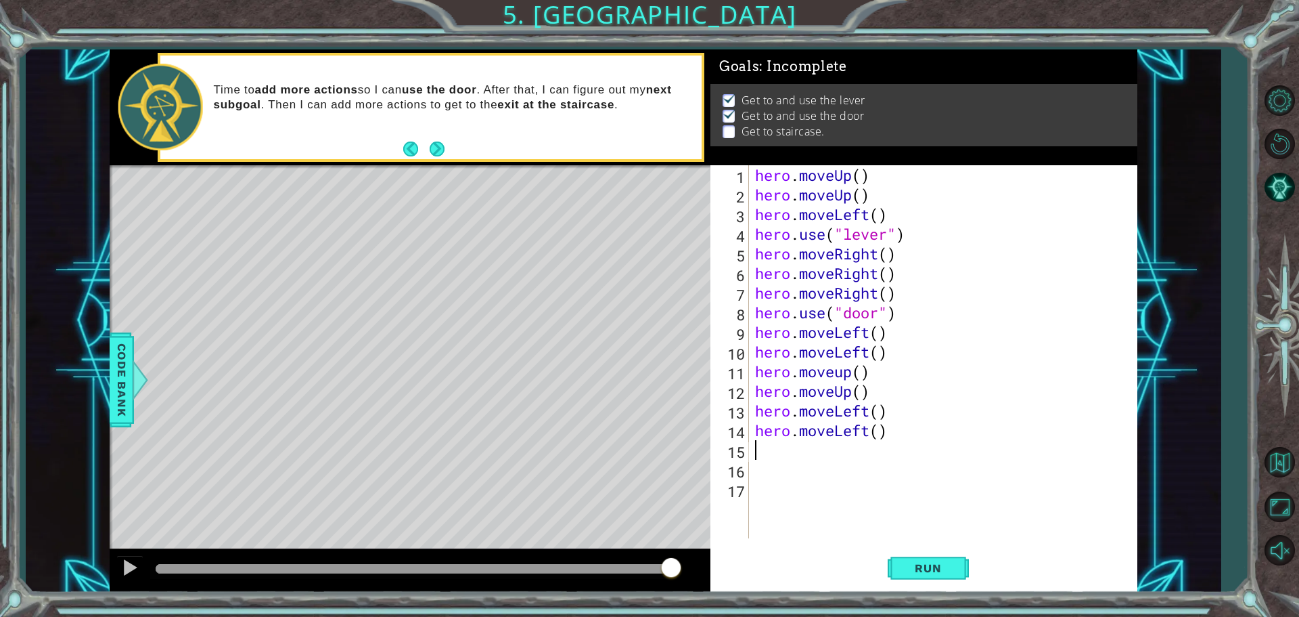
scroll to position [0, 0]
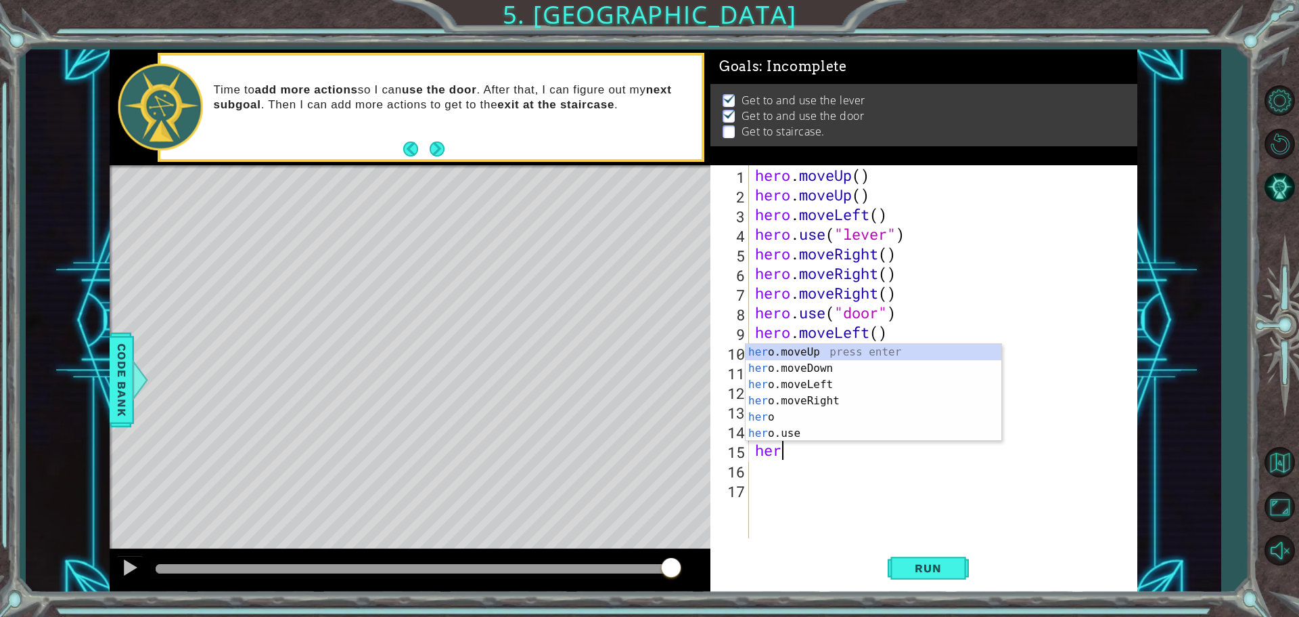
type textarea "hero"
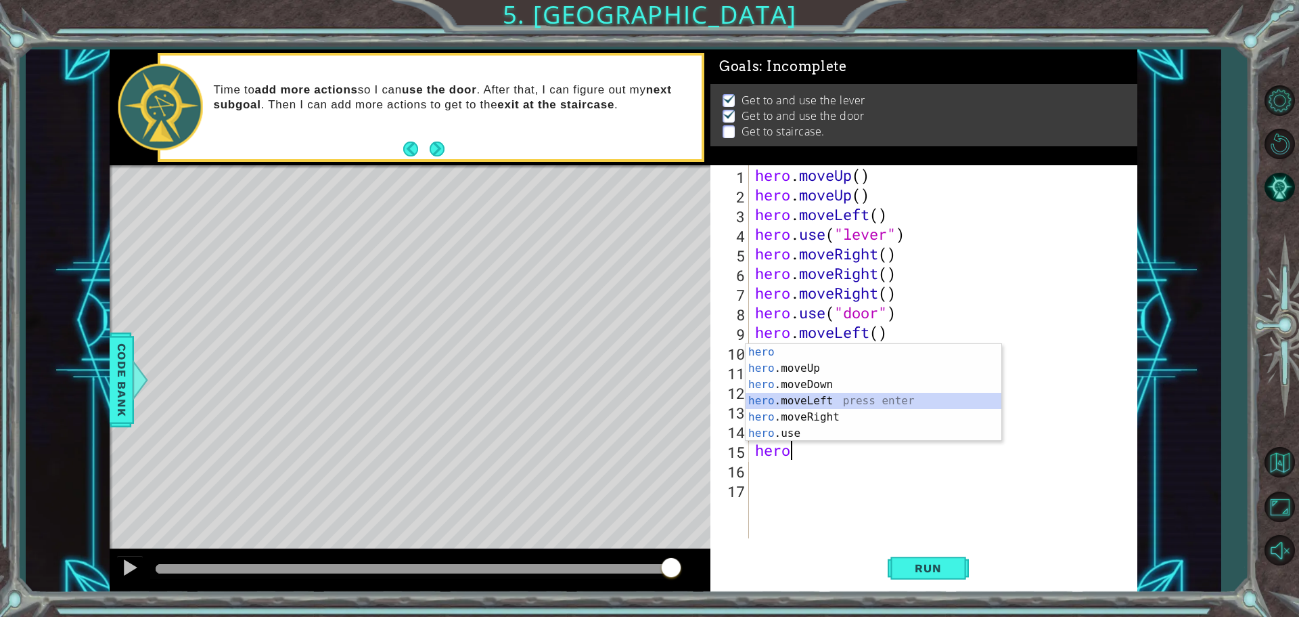
click at [809, 399] on div "hero press enter hero .moveUp press enter hero .moveDown press enter hero .move…" at bounding box center [874, 409] width 256 height 130
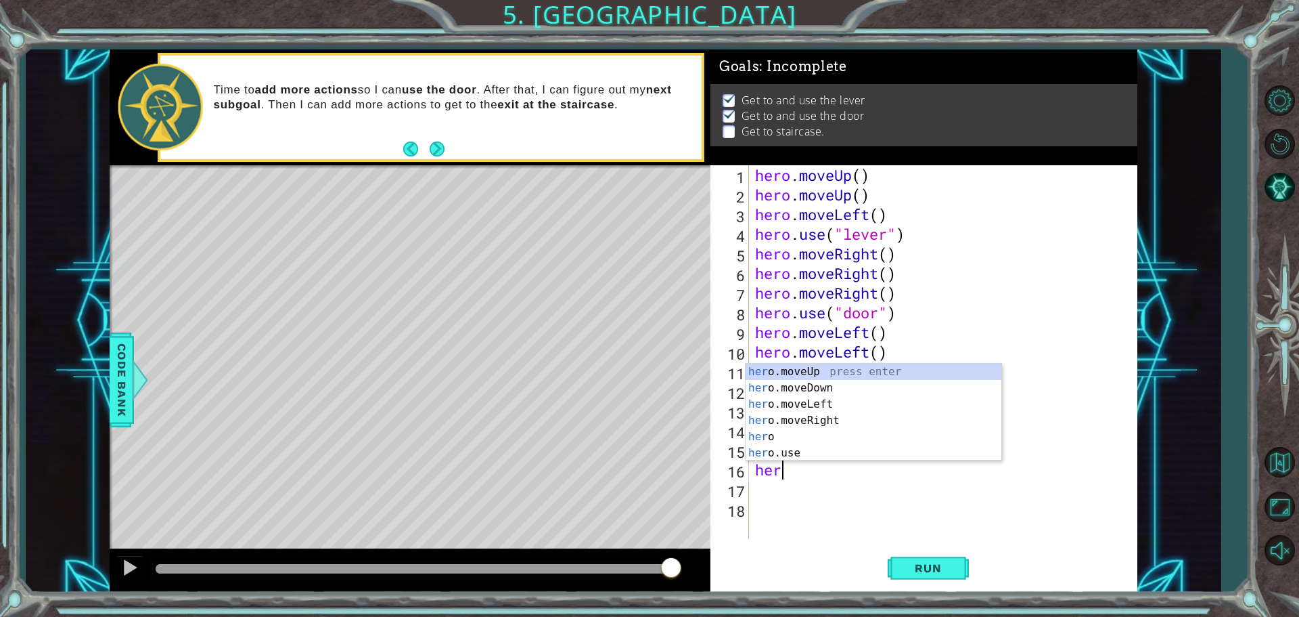
type textarea "hero"
click at [797, 382] on div "hero press enter hero .moveUp press enter hero .moveDown press enter hero .move…" at bounding box center [874, 428] width 256 height 130
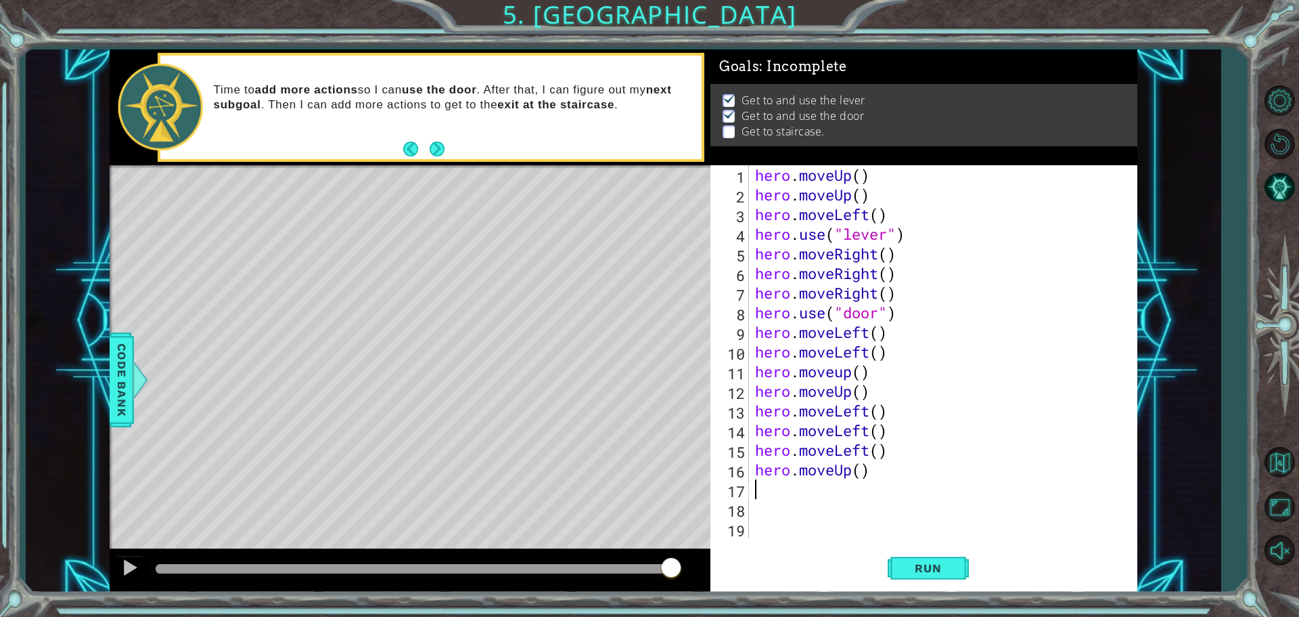
scroll to position [0, 0]
click at [905, 572] on span "Run" at bounding box center [928, 568] width 53 height 14
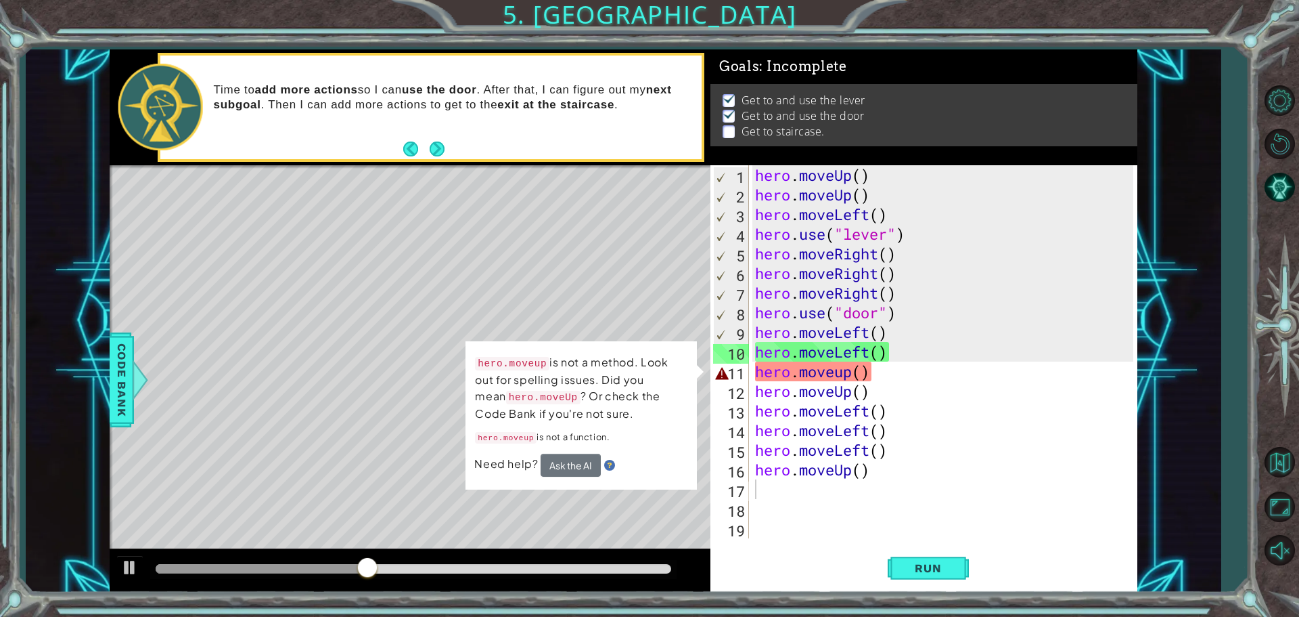
click at [675, 462] on div "Need help? Ask the AI" at bounding box center [581, 464] width 214 height 23
click at [849, 372] on div "hero . moveUp ( ) hero . moveUp ( ) hero . moveLeft ( ) hero . use ( "lever" ) …" at bounding box center [947, 371] width 388 height 412
click at [585, 465] on button "Ask the AI" at bounding box center [571, 464] width 60 height 23
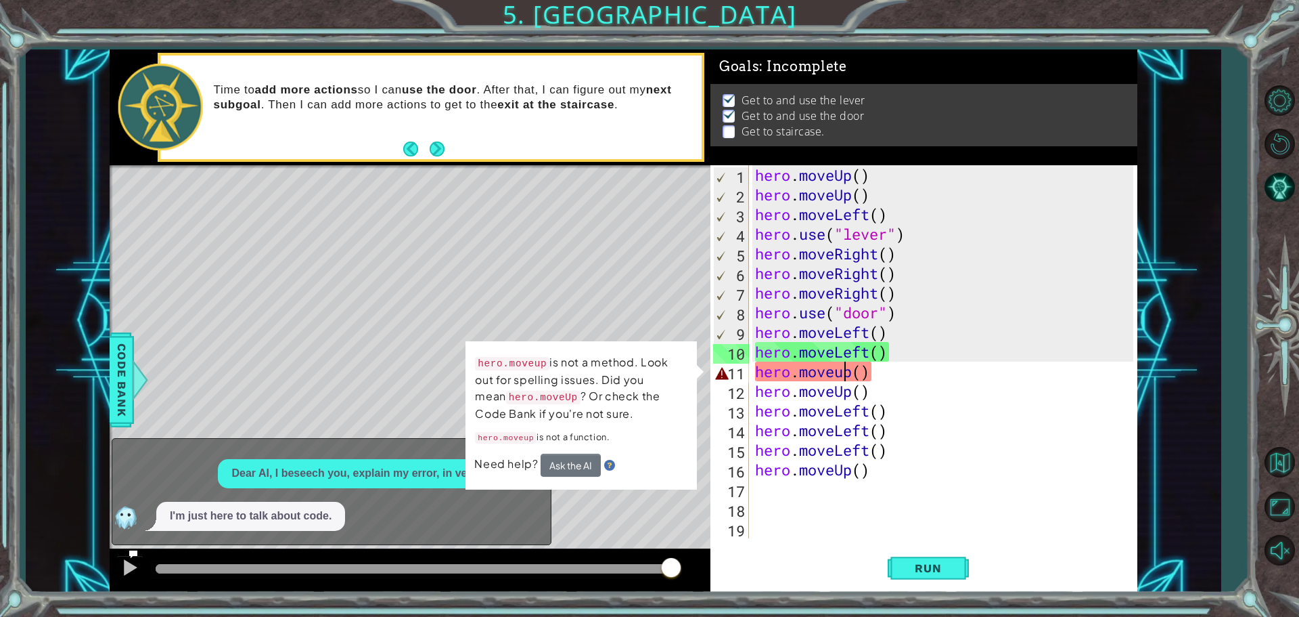
click at [860, 373] on div "hero . moveUp ( ) hero . moveUp ( ) hero . moveLeft ( ) hero . use ( "lever" ) …" at bounding box center [947, 371] width 388 height 412
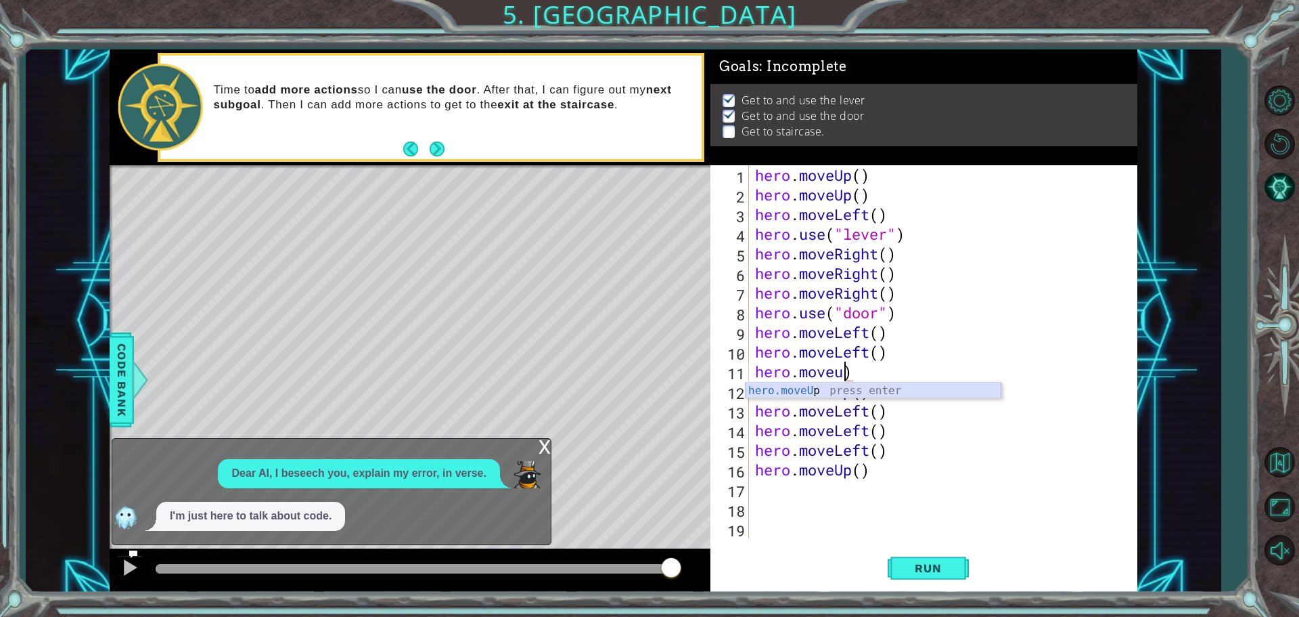
click at [788, 386] on div "hero.moveU p press enter" at bounding box center [874, 406] width 256 height 49
click at [937, 567] on span "Run" at bounding box center [928, 568] width 53 height 14
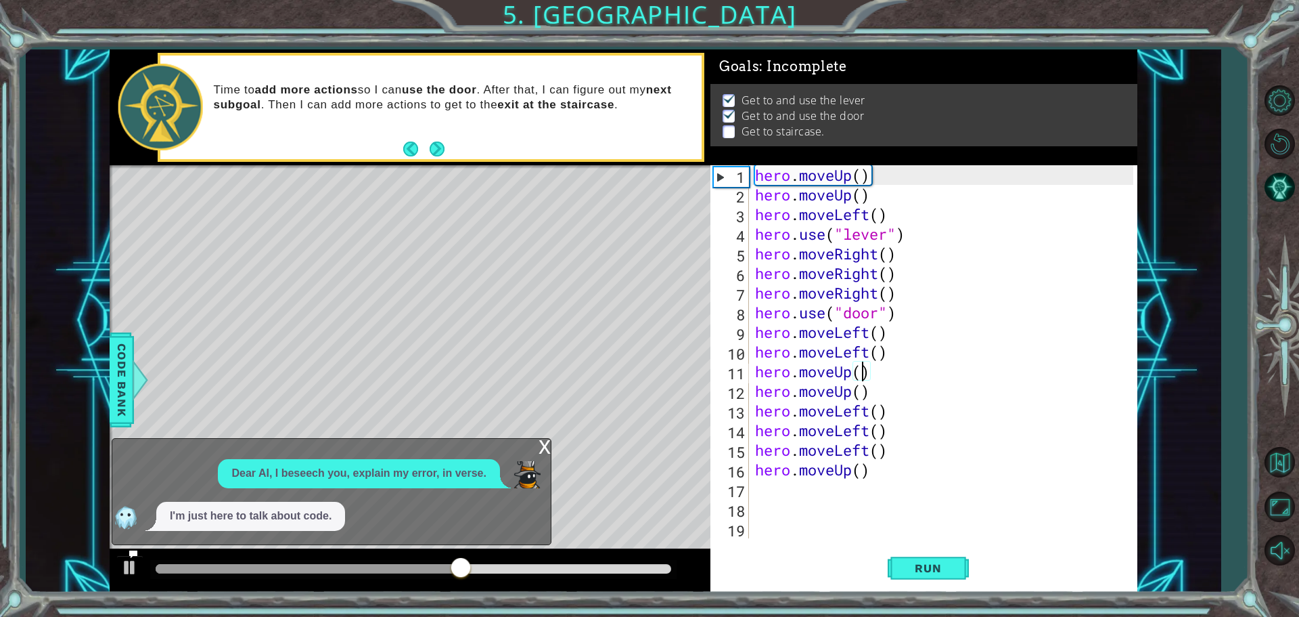
click at [541, 451] on div "x" at bounding box center [545, 446] width 12 height 14
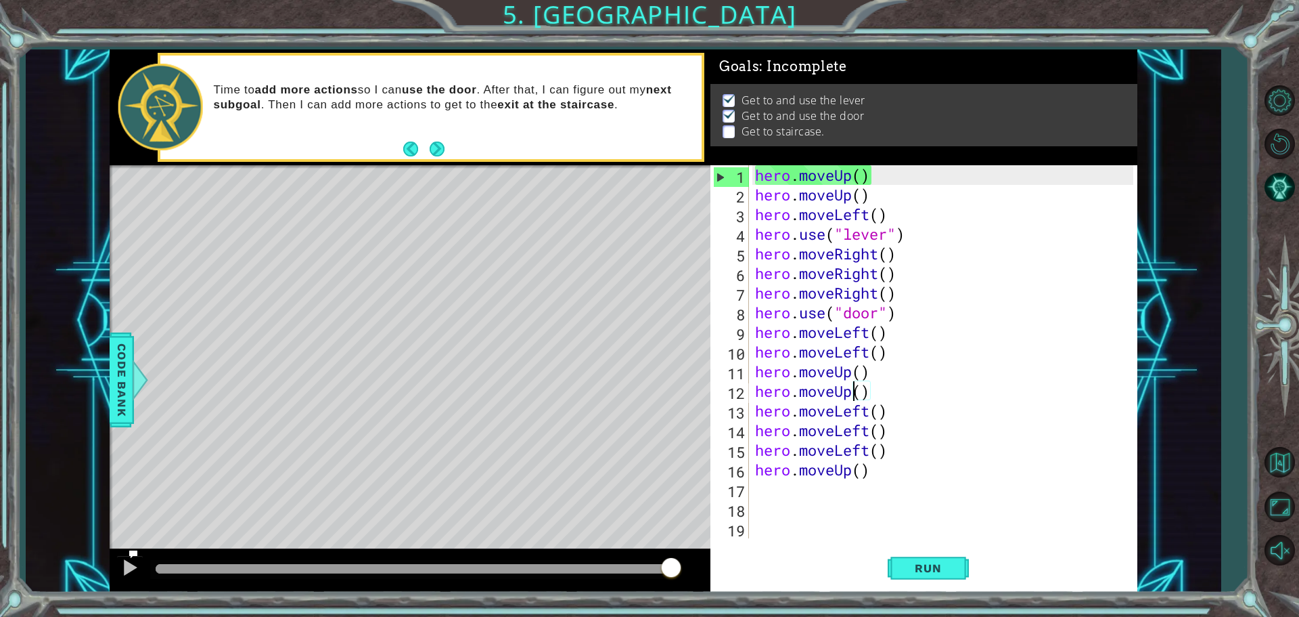
click at [851, 392] on div "hero . moveUp ( ) hero . moveUp ( ) hero . moveLeft ( ) hero . use ( "lever" ) …" at bounding box center [947, 371] width 388 height 412
click at [871, 391] on div "hero . moveUp ( ) hero . moveUp ( ) hero . moveLeft ( ) hero . use ( "lever" ) …" at bounding box center [947, 371] width 388 height 412
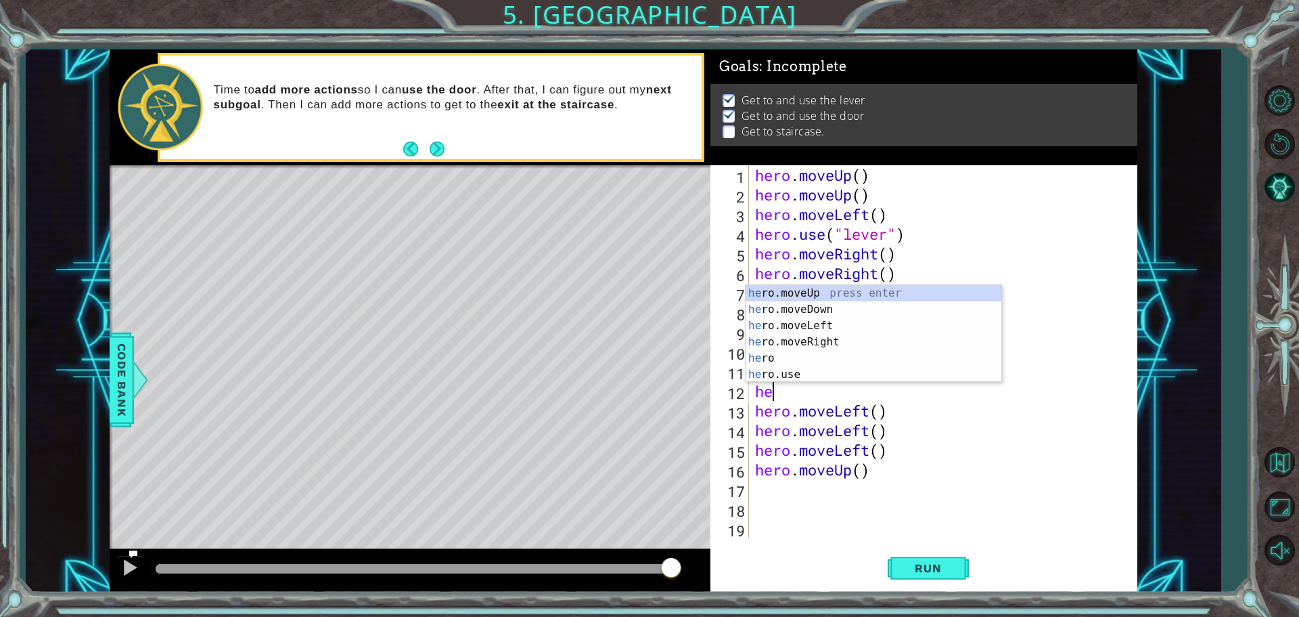
type textarea "h"
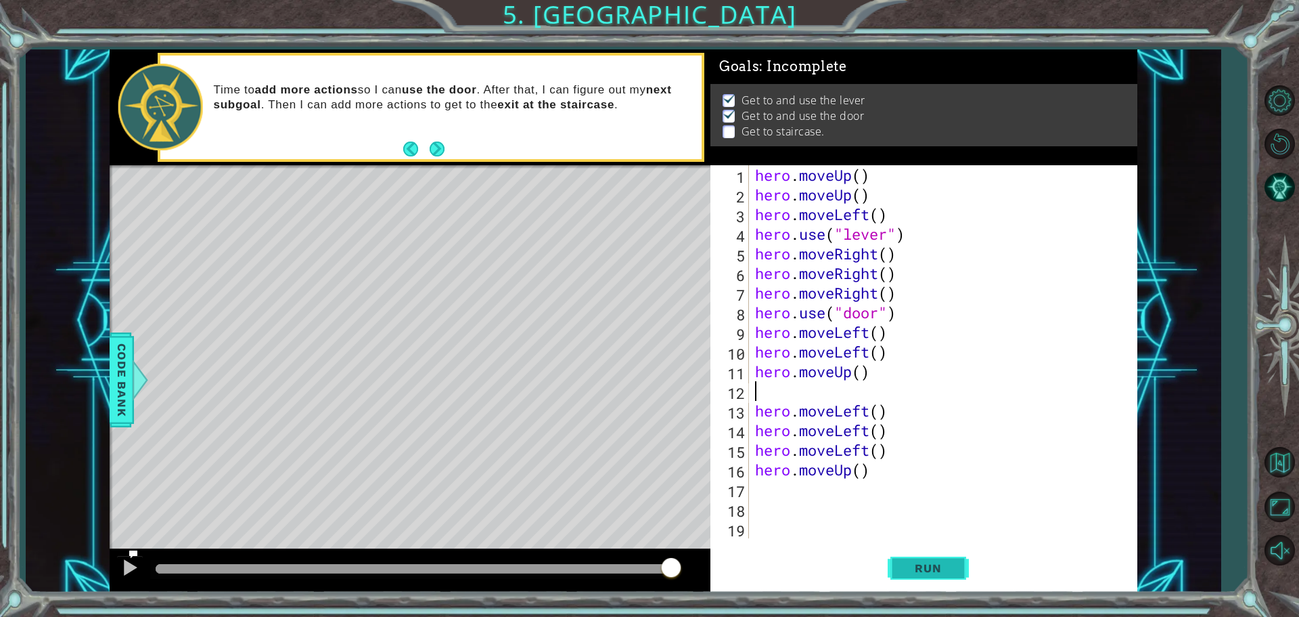
click at [913, 556] on button "Run" at bounding box center [928, 567] width 81 height 43
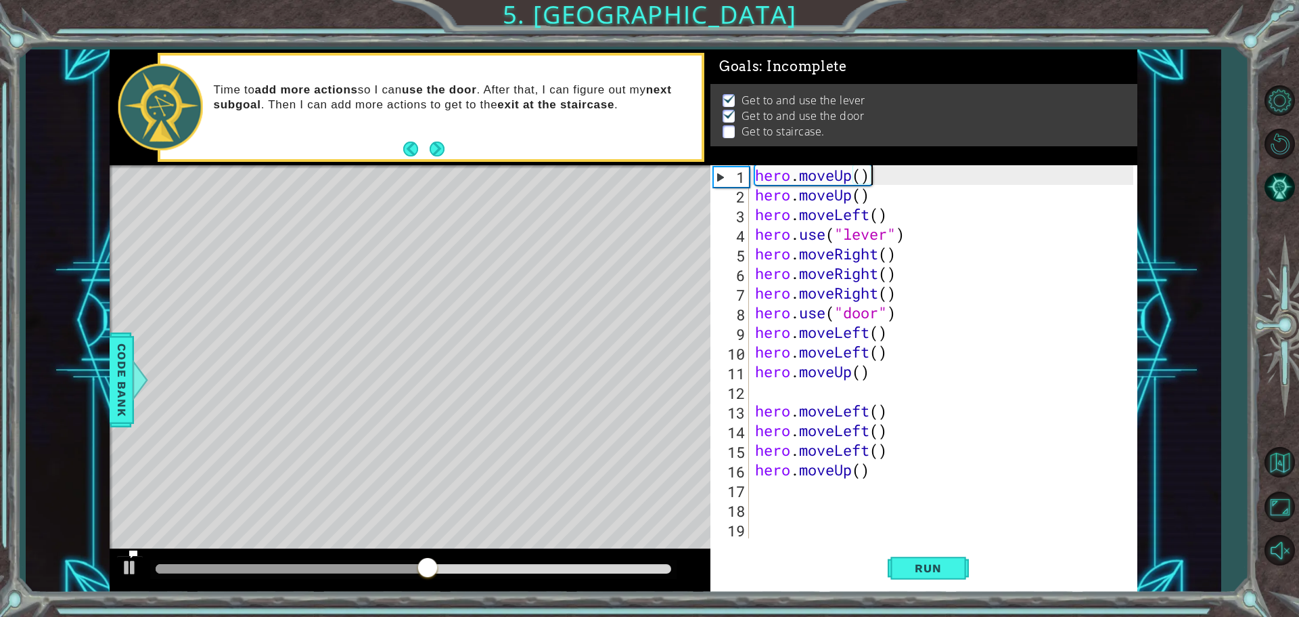
click at [900, 165] on div "hero . moveUp ( ) hero . moveUp ( ) hero . moveLeft ( ) hero . use ( "lever" ) …" at bounding box center [947, 371] width 388 height 412
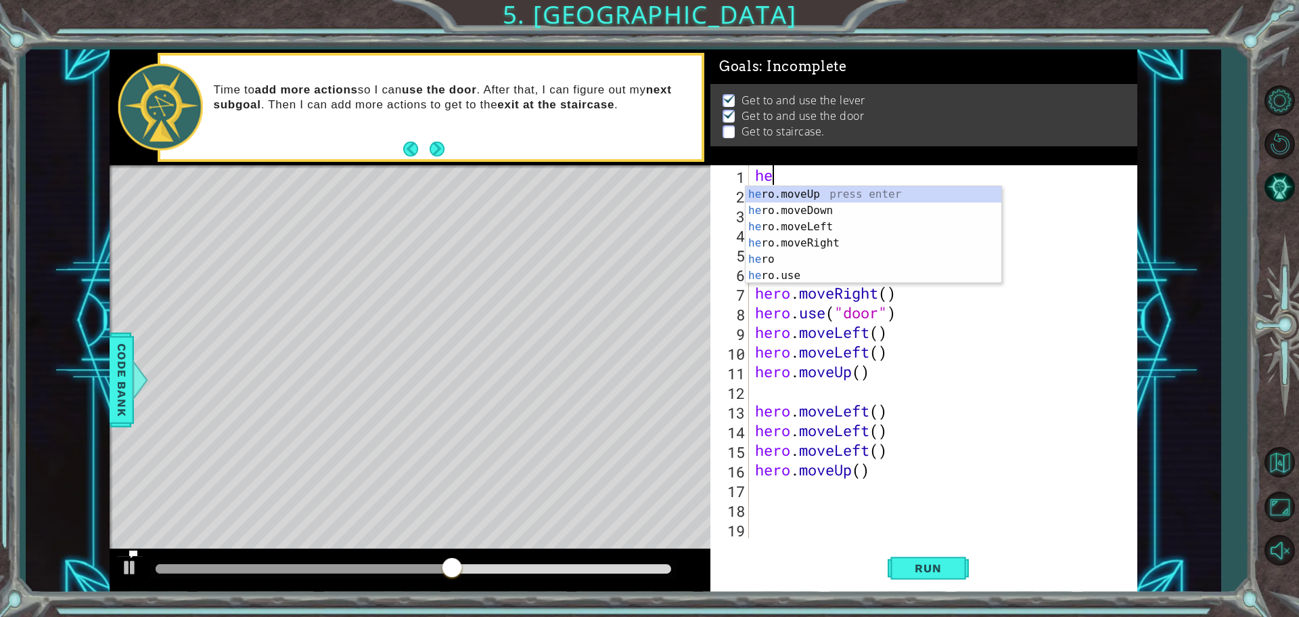
type textarea "h"
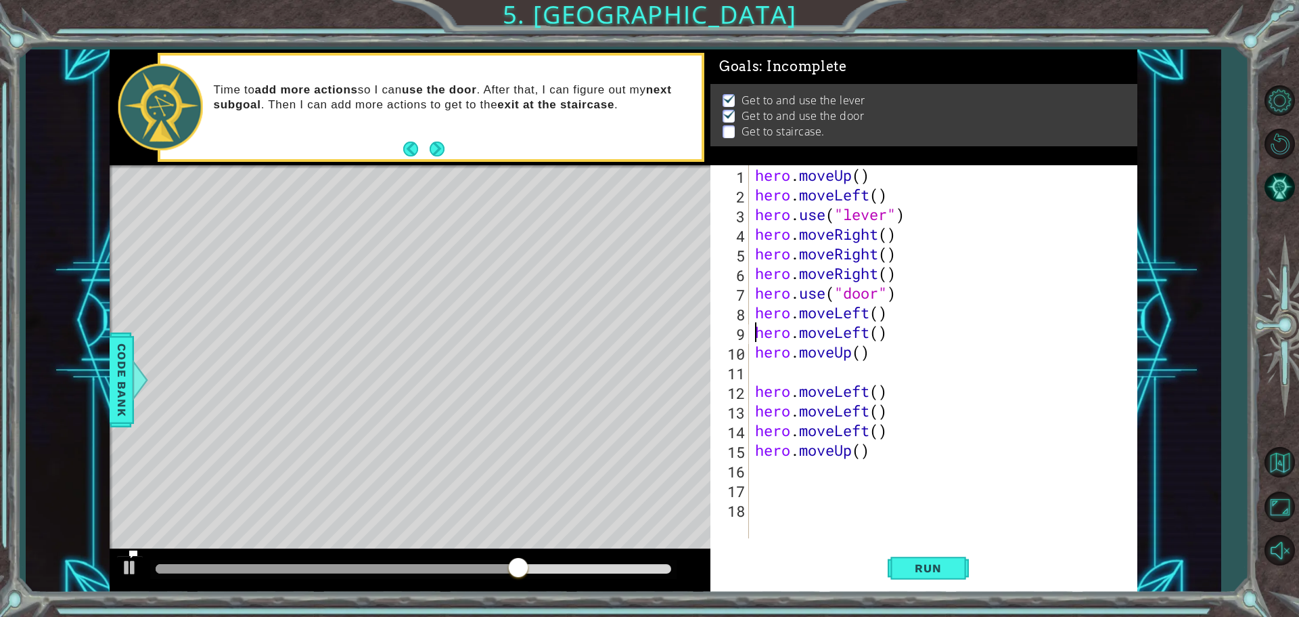
type textarea "hero.moveUp()"
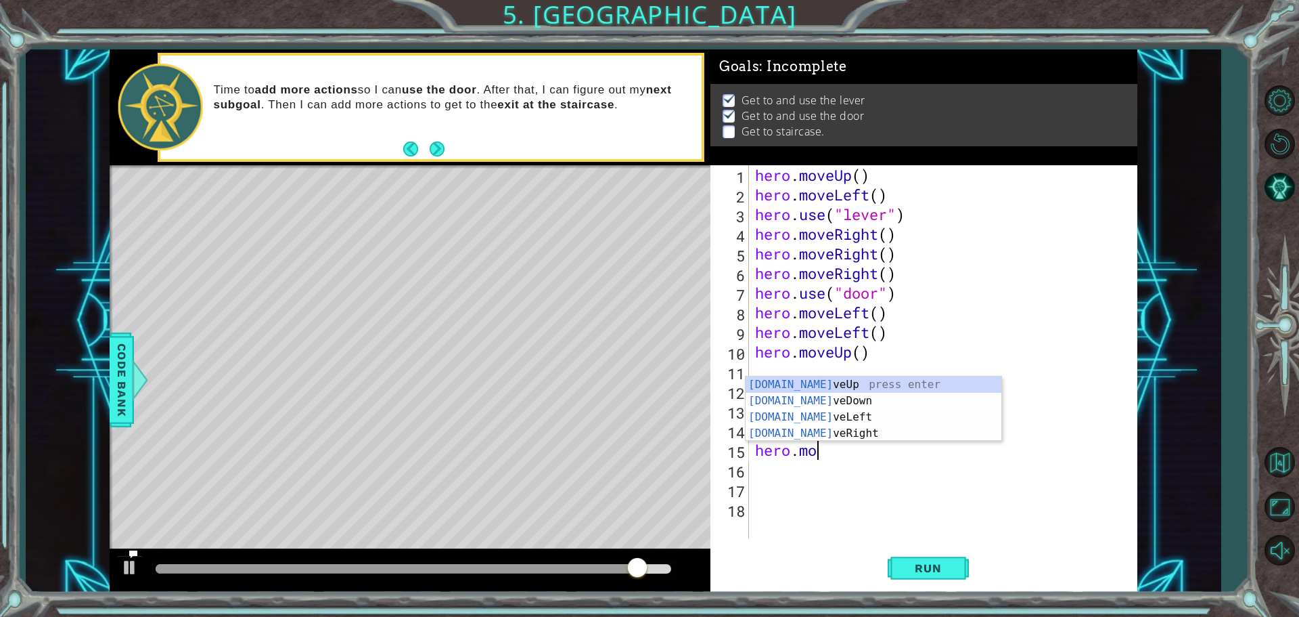
type textarea "h"
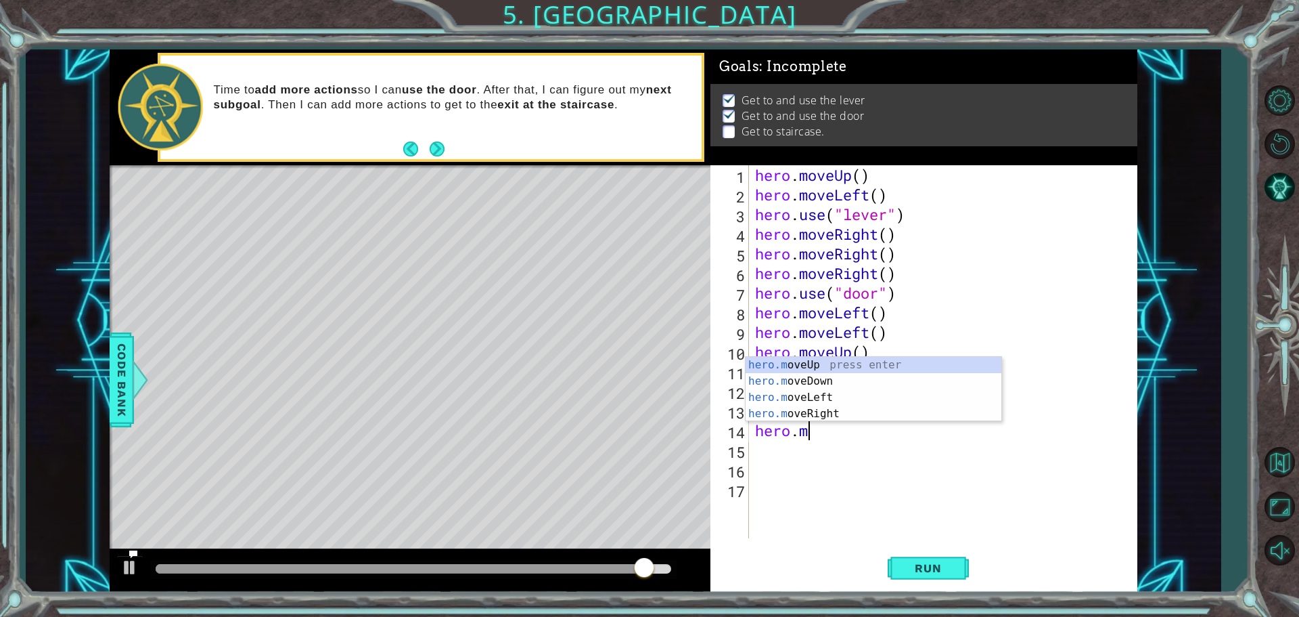
type textarea "h"
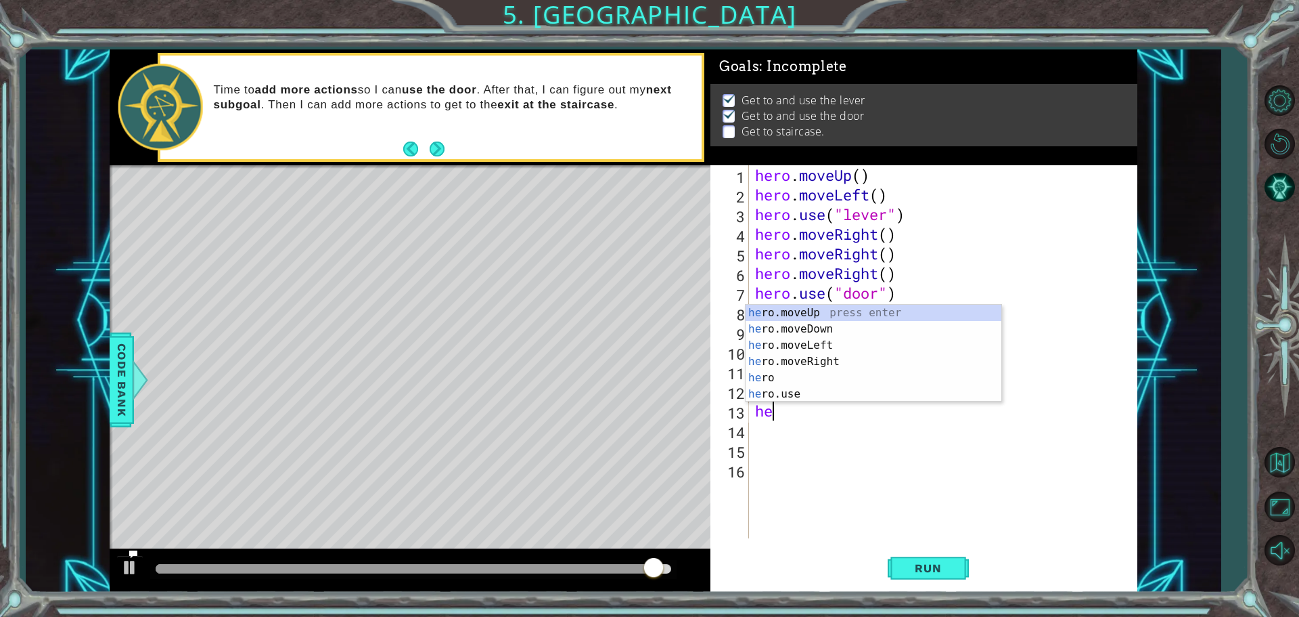
type textarea "h"
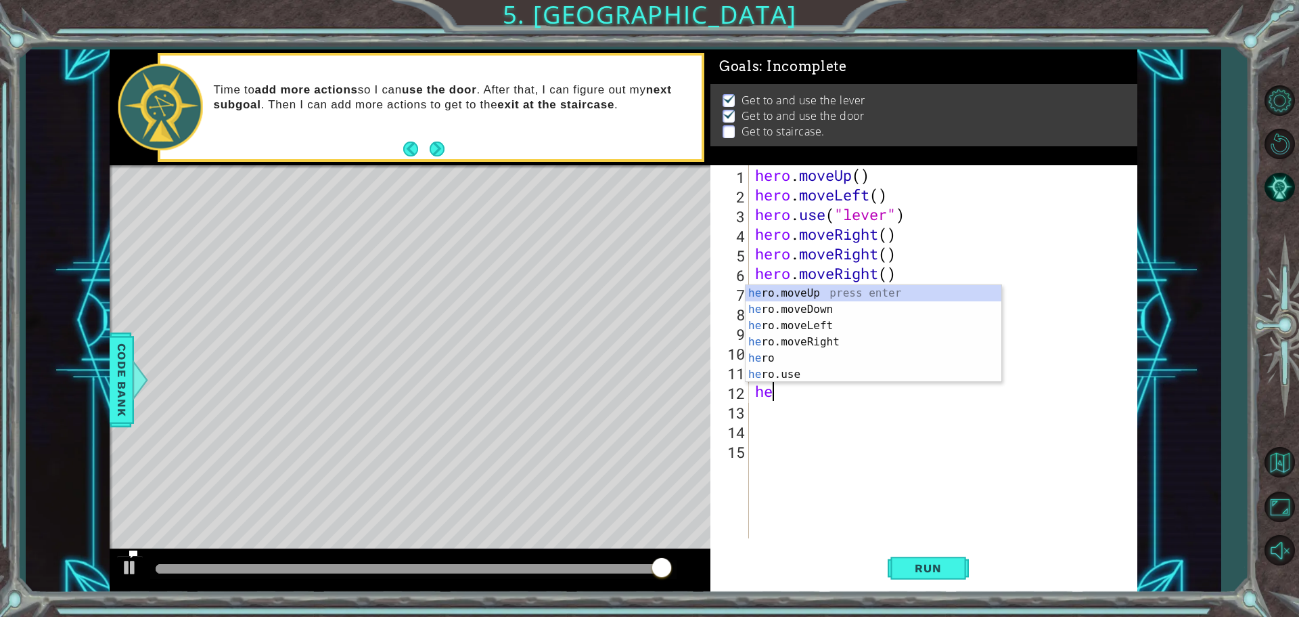
type textarea "h"
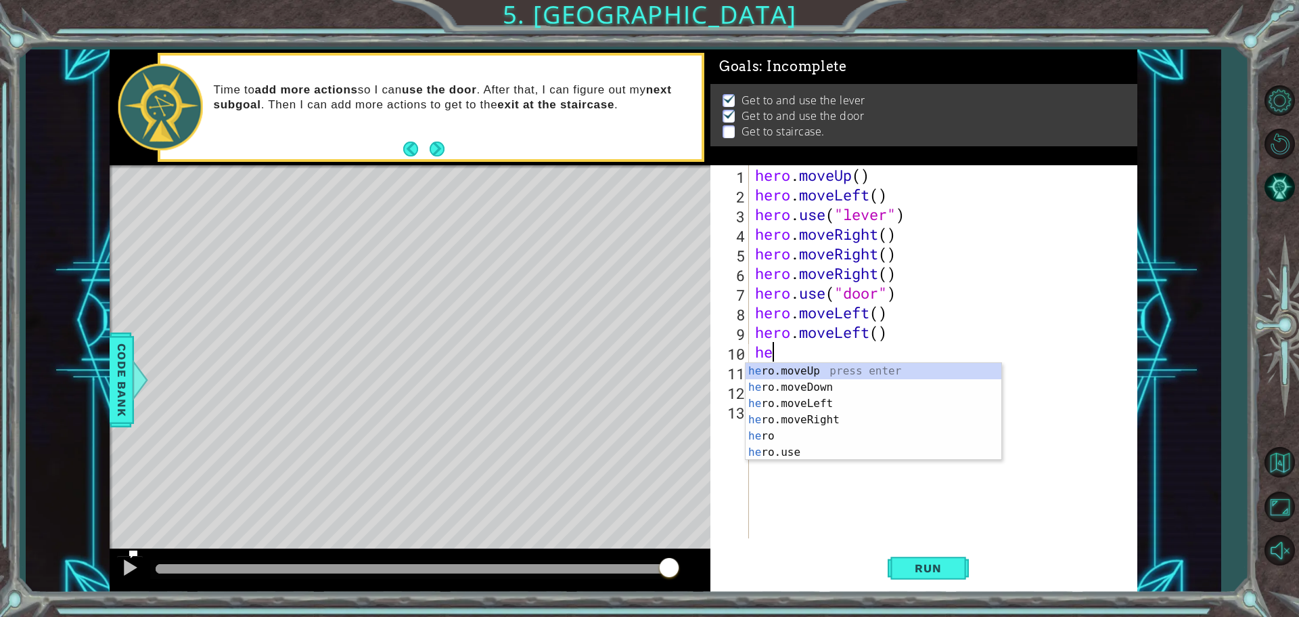
type textarea "h"
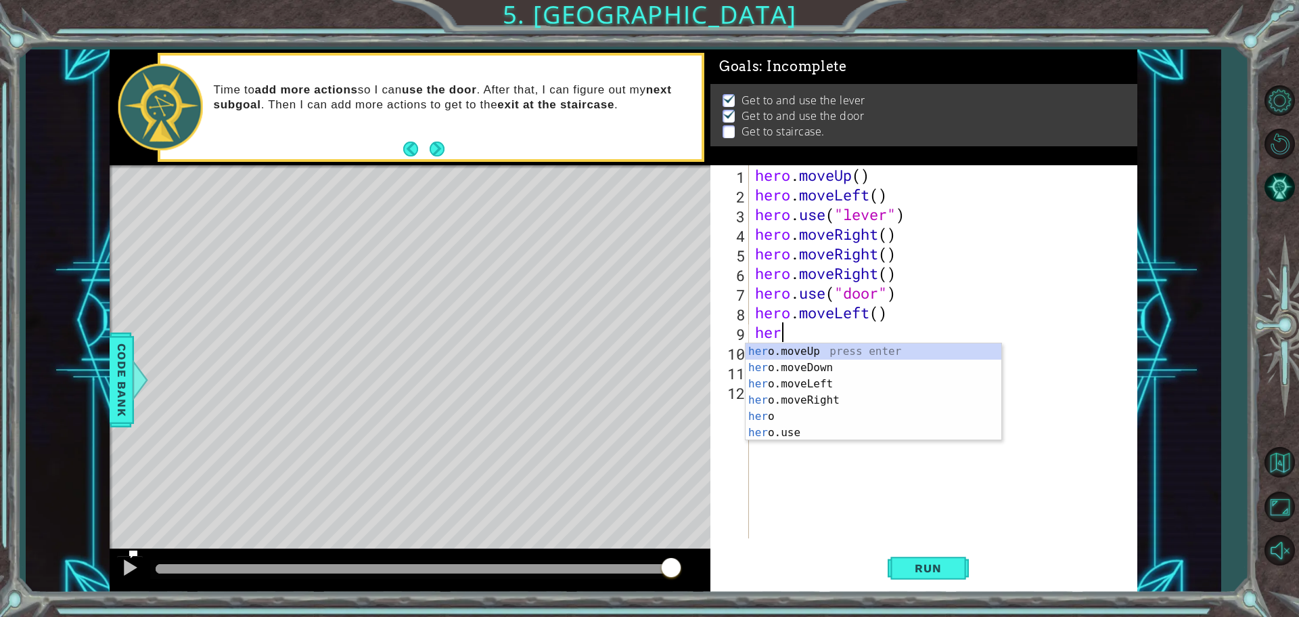
type textarea "h"
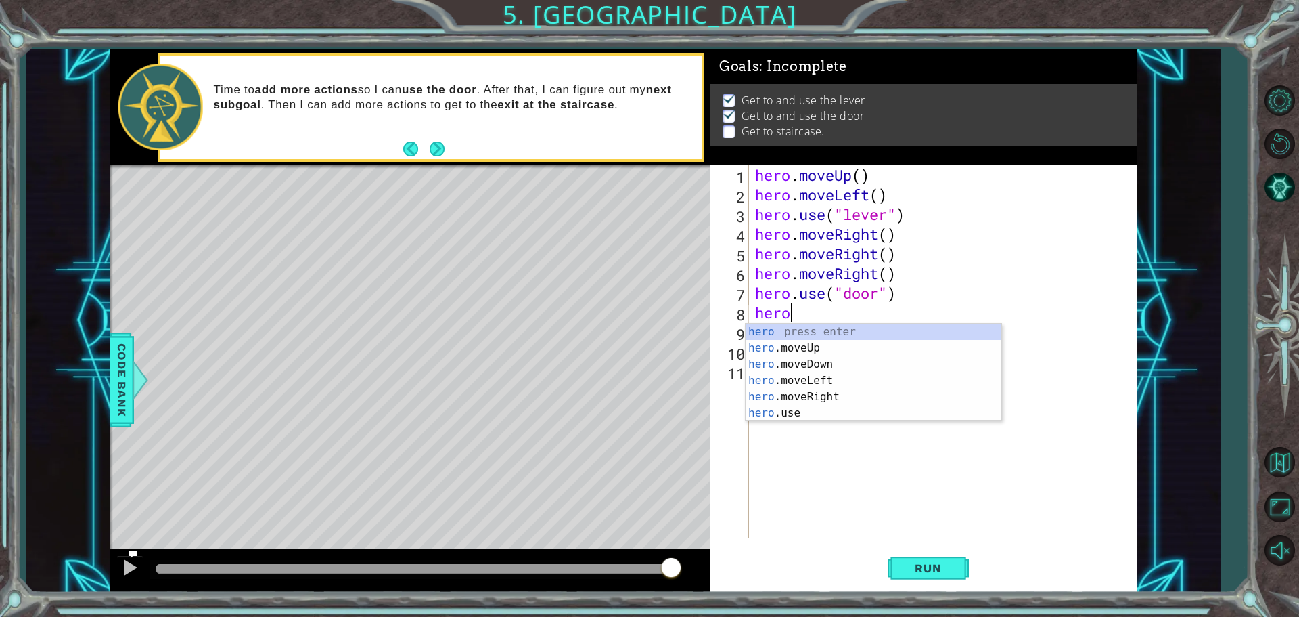
type textarea "h"
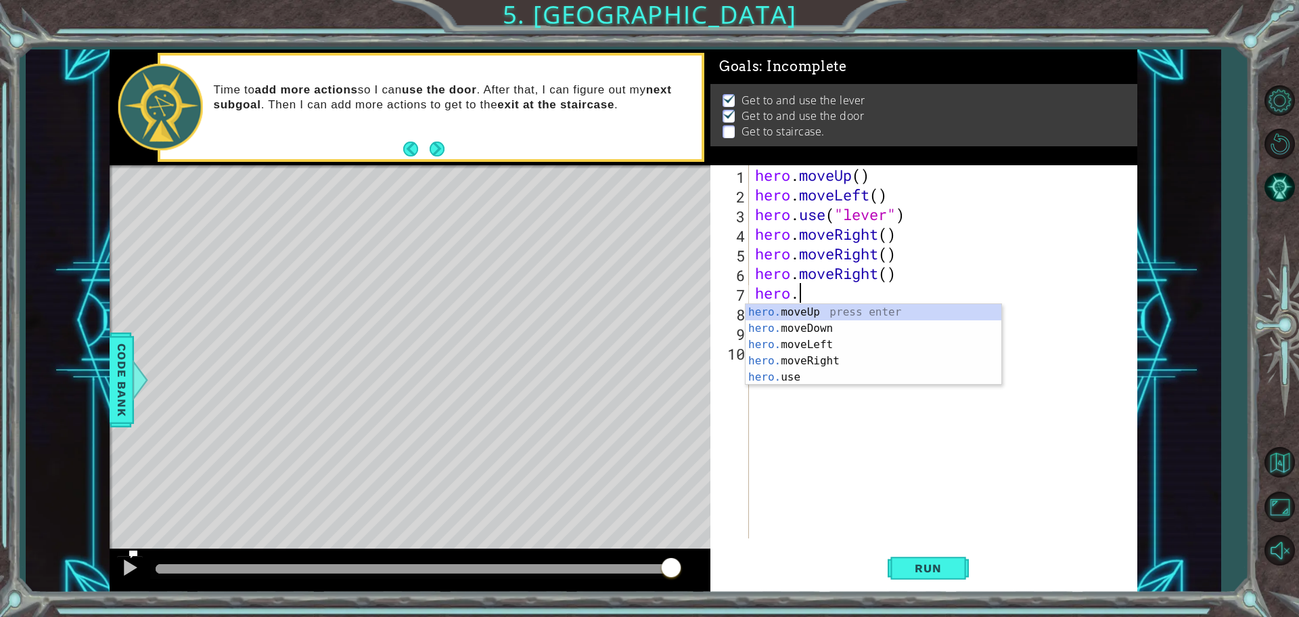
type textarea "h"
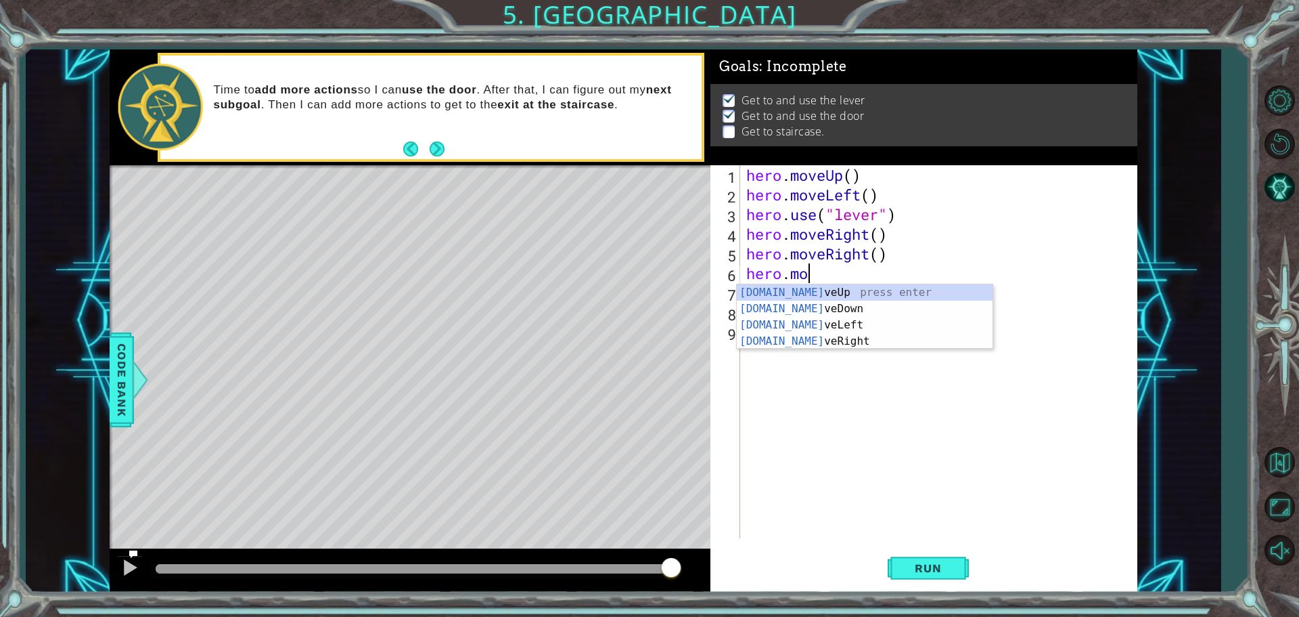
type textarea "h"
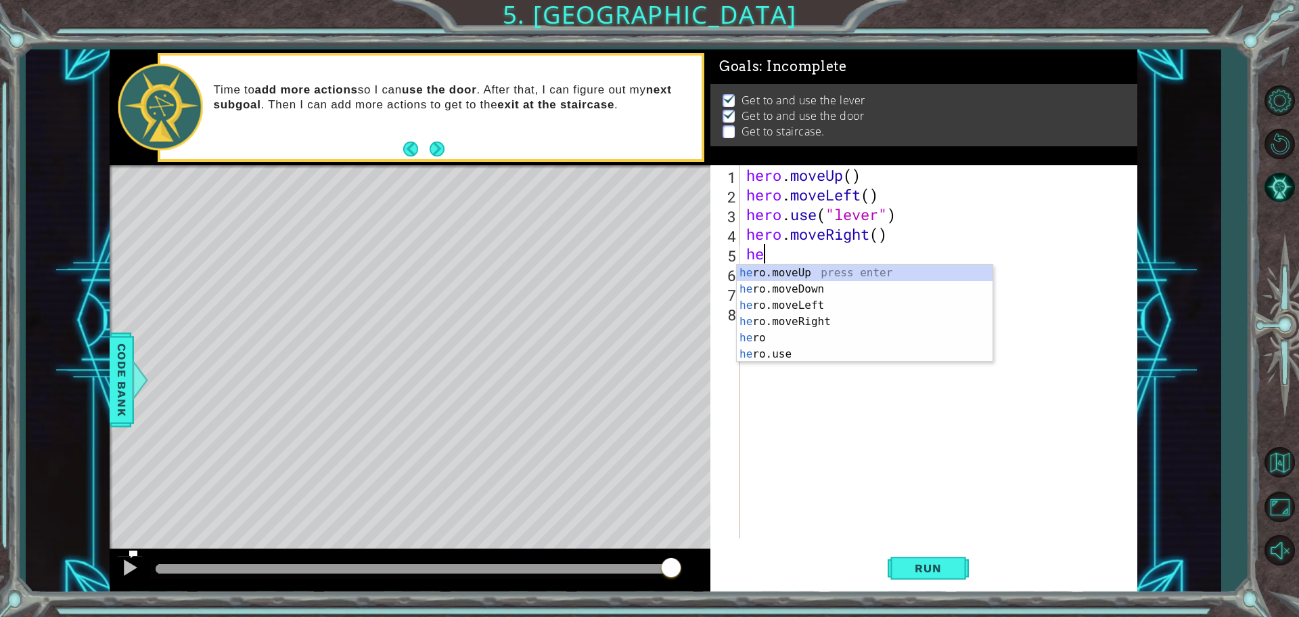
type textarea "h"
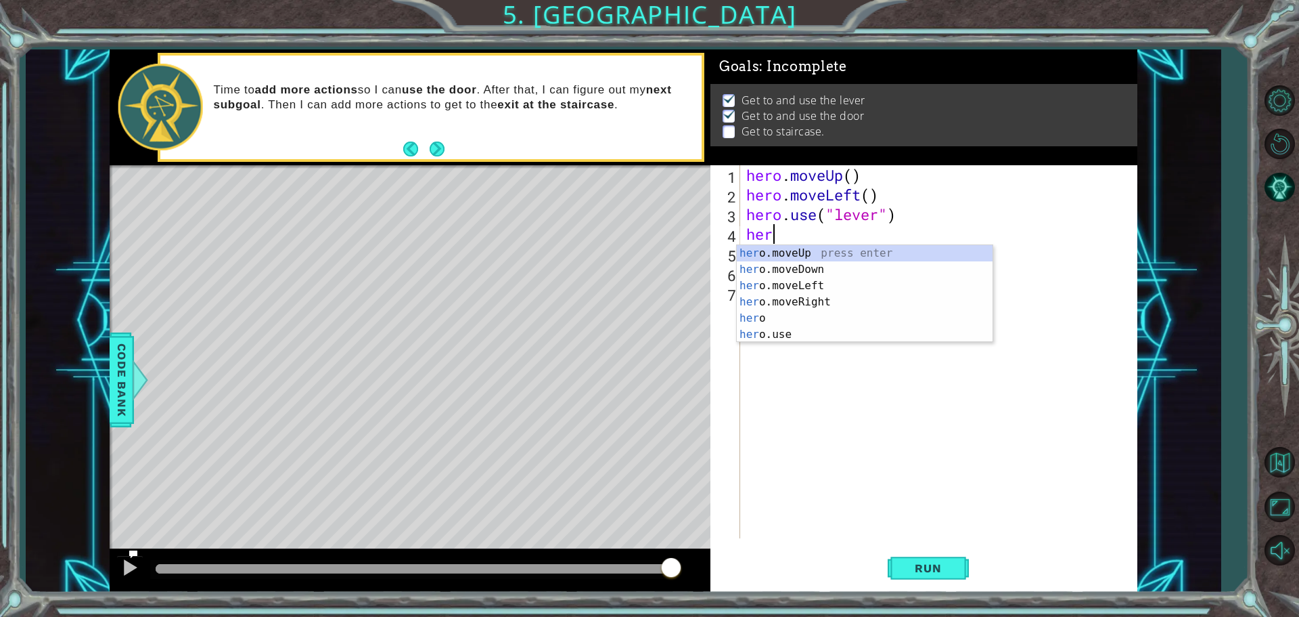
type textarea "h"
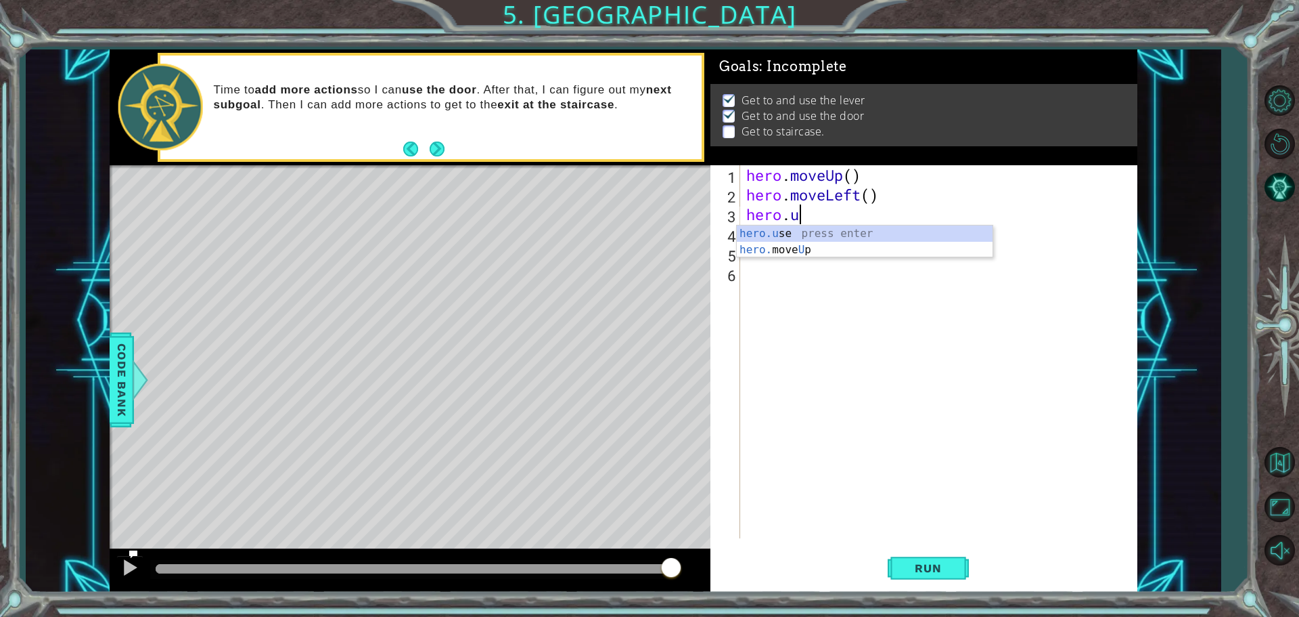
type textarea "h"
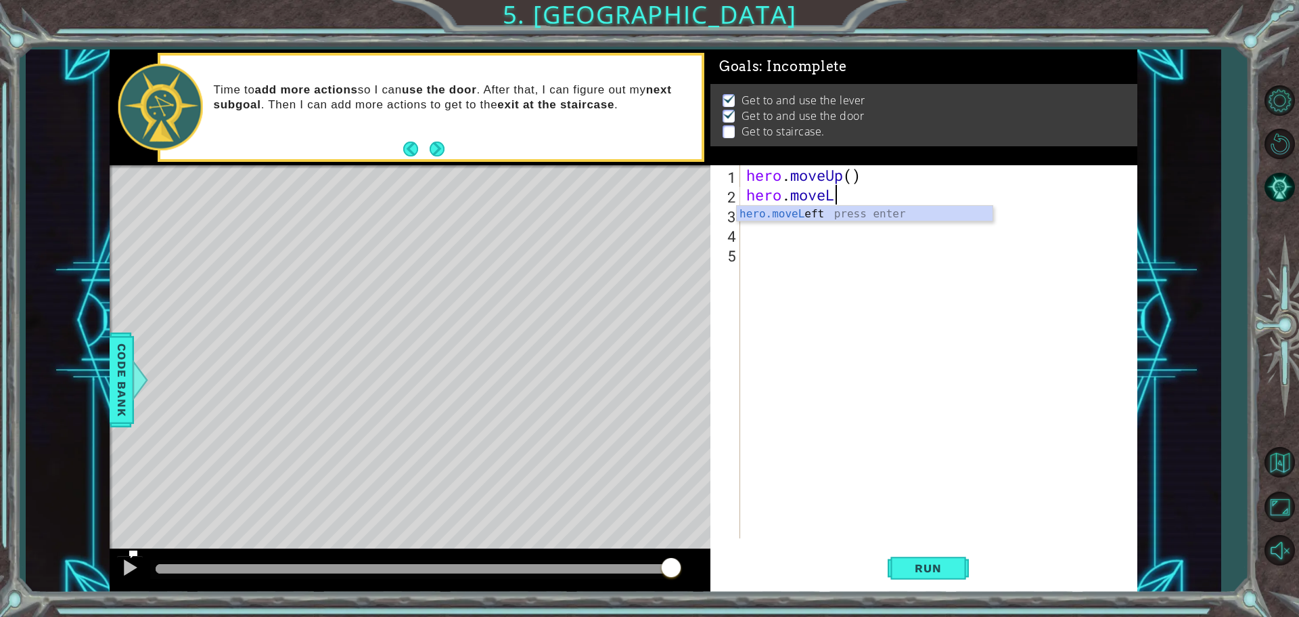
type textarea "hero.move"
click at [812, 214] on div "hero.move Up press enter hero.move Down press enter hero.move Left press enter …" at bounding box center [865, 254] width 256 height 97
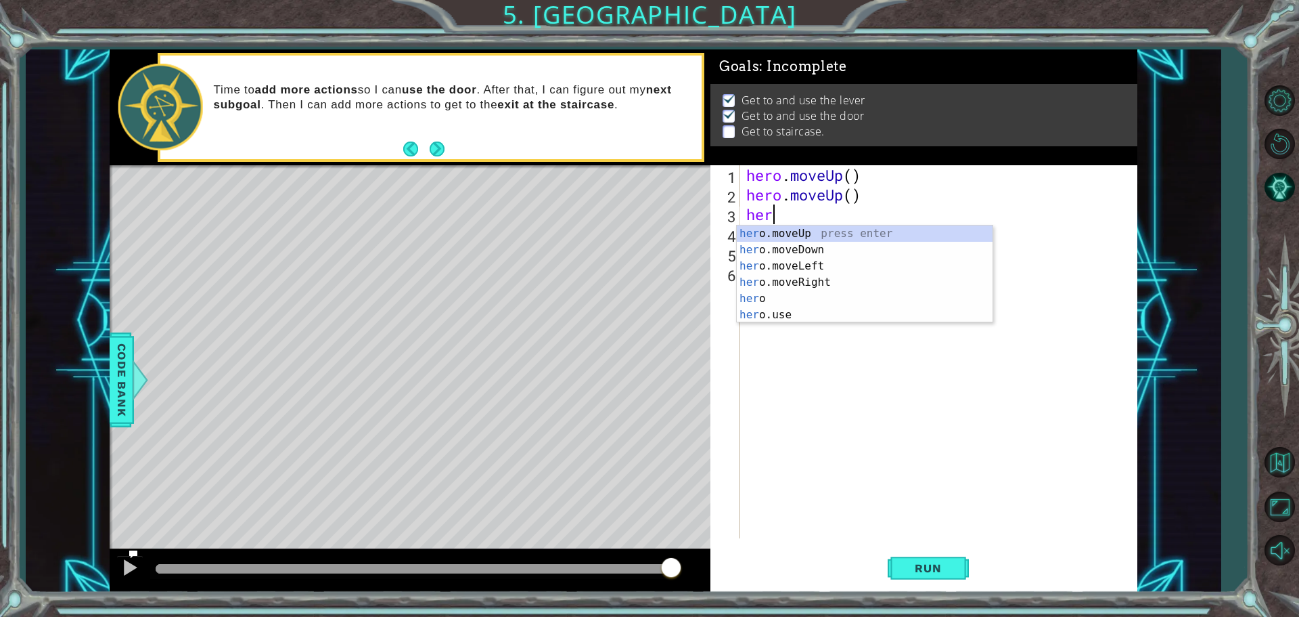
type textarea "hero"
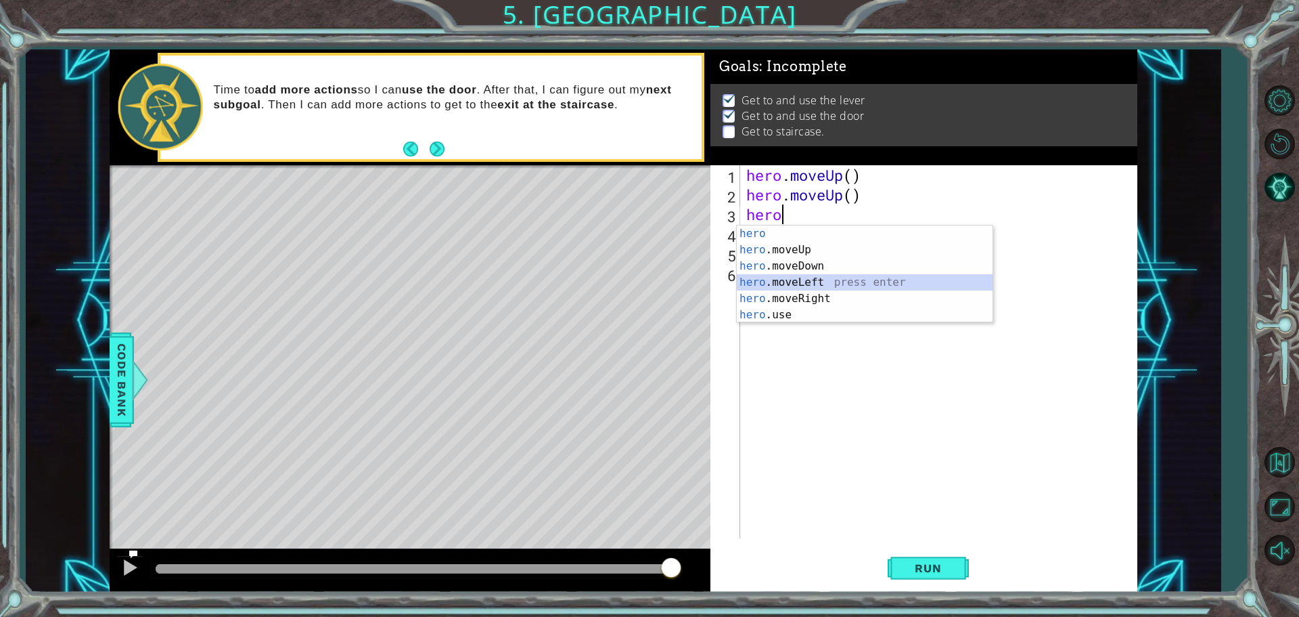
click at [797, 279] on div "hero press enter hero .moveUp press enter hero .moveDown press enter hero .move…" at bounding box center [865, 290] width 256 height 130
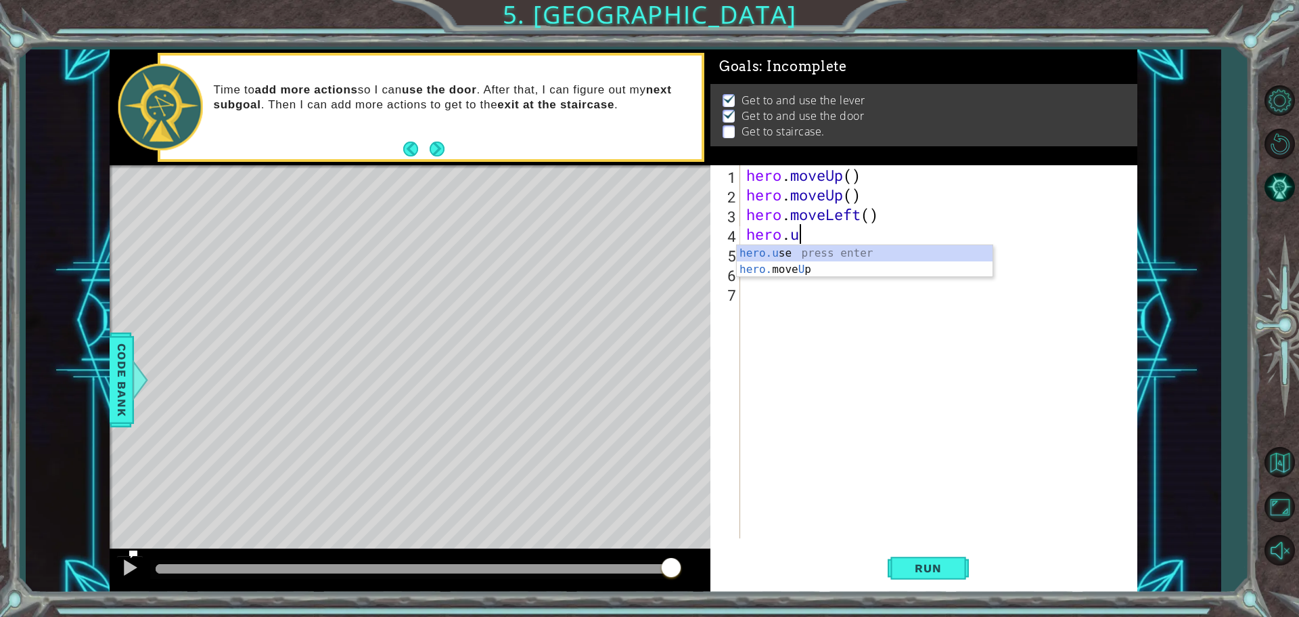
scroll to position [0, 2]
type textarea "hero.use("lever")"
click at [855, 257] on div ""lever " press enter" at bounding box center [946, 269] width 256 height 49
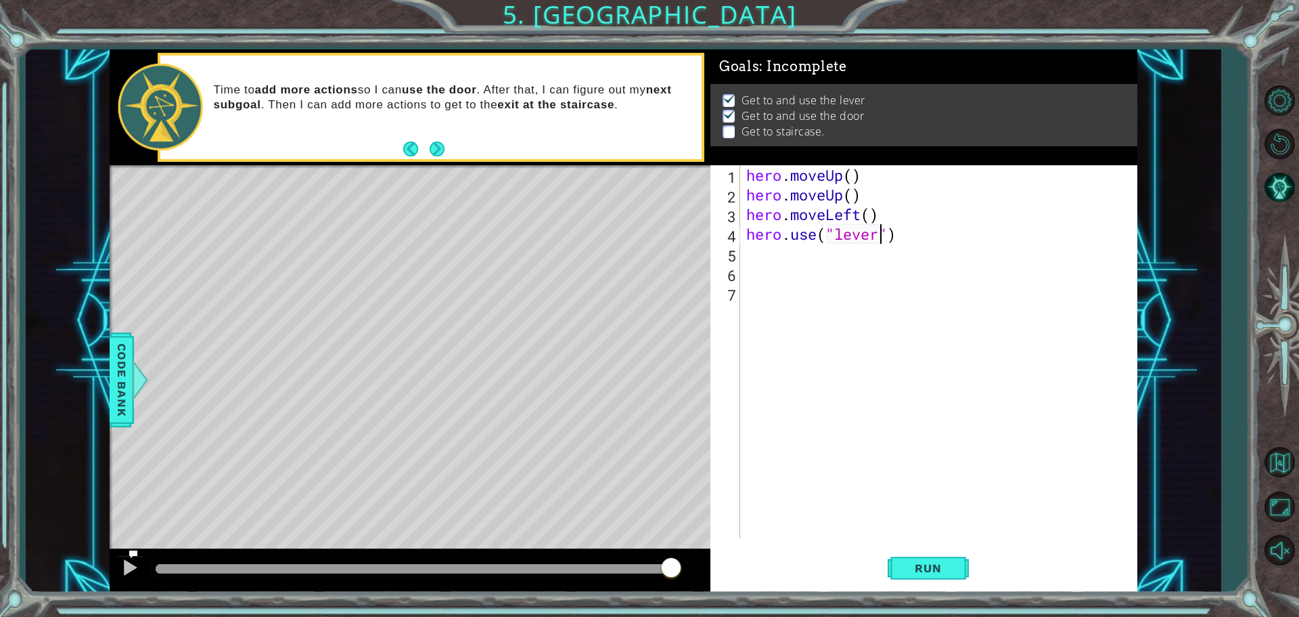
scroll to position [0, 0]
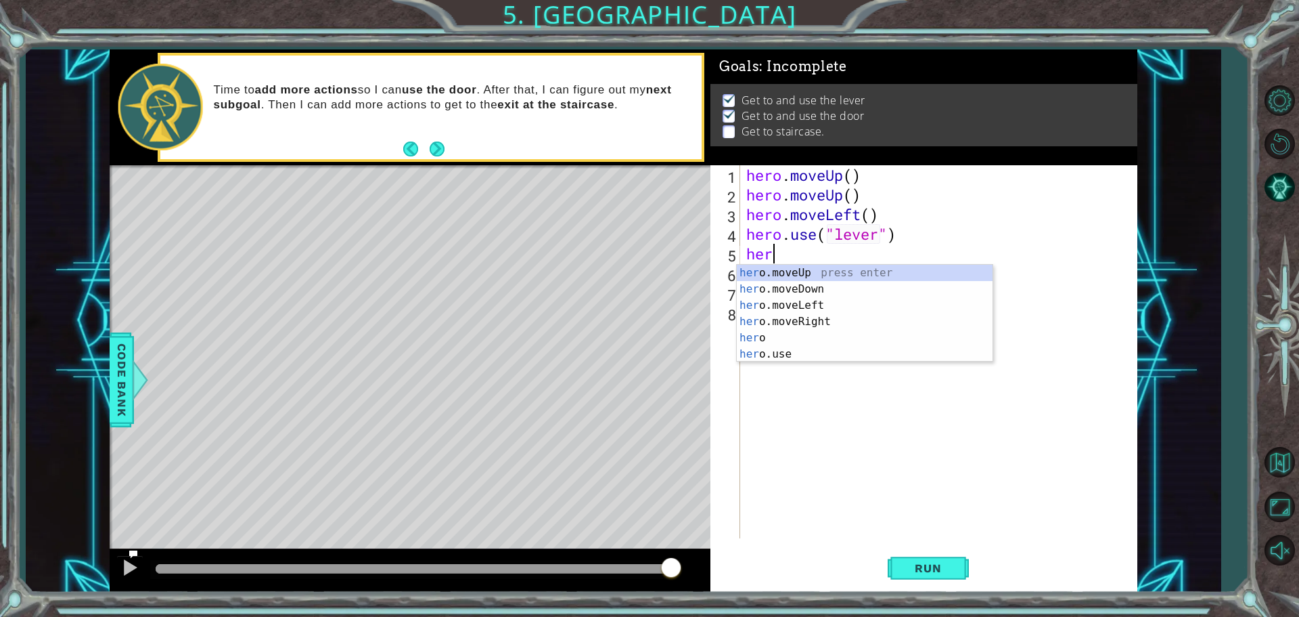
type textarea "hero"
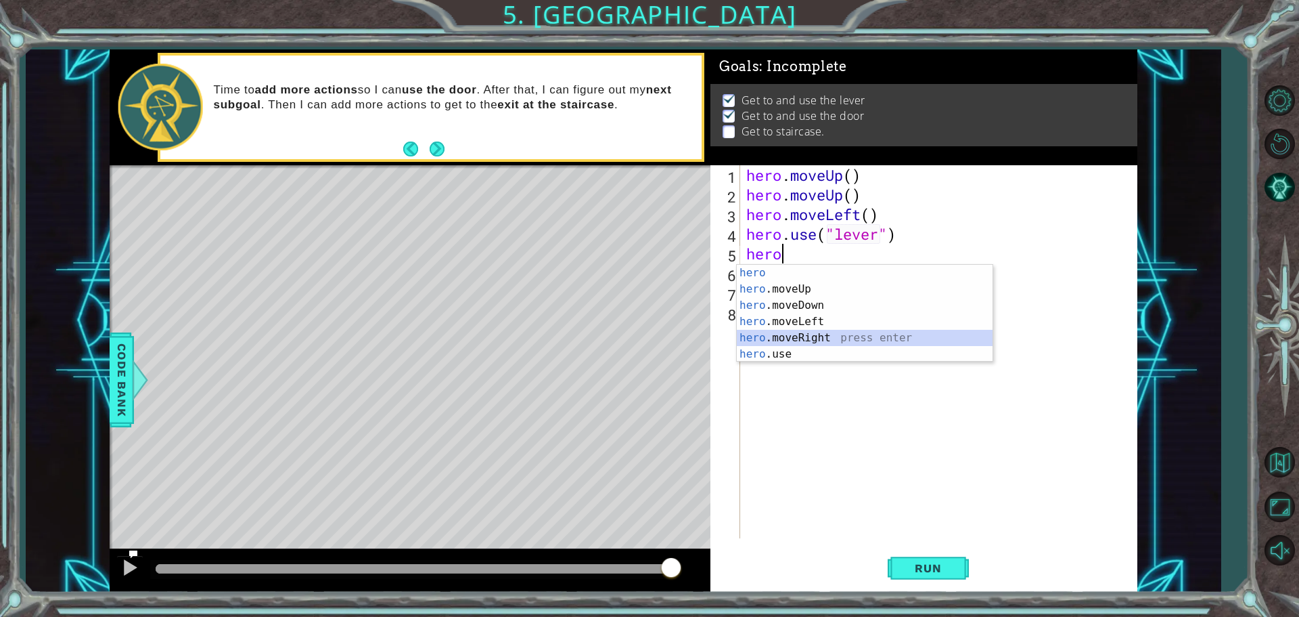
click at [805, 340] on div "hero press enter hero .moveUp press enter hero .moveDown press enter hero .move…" at bounding box center [865, 330] width 256 height 130
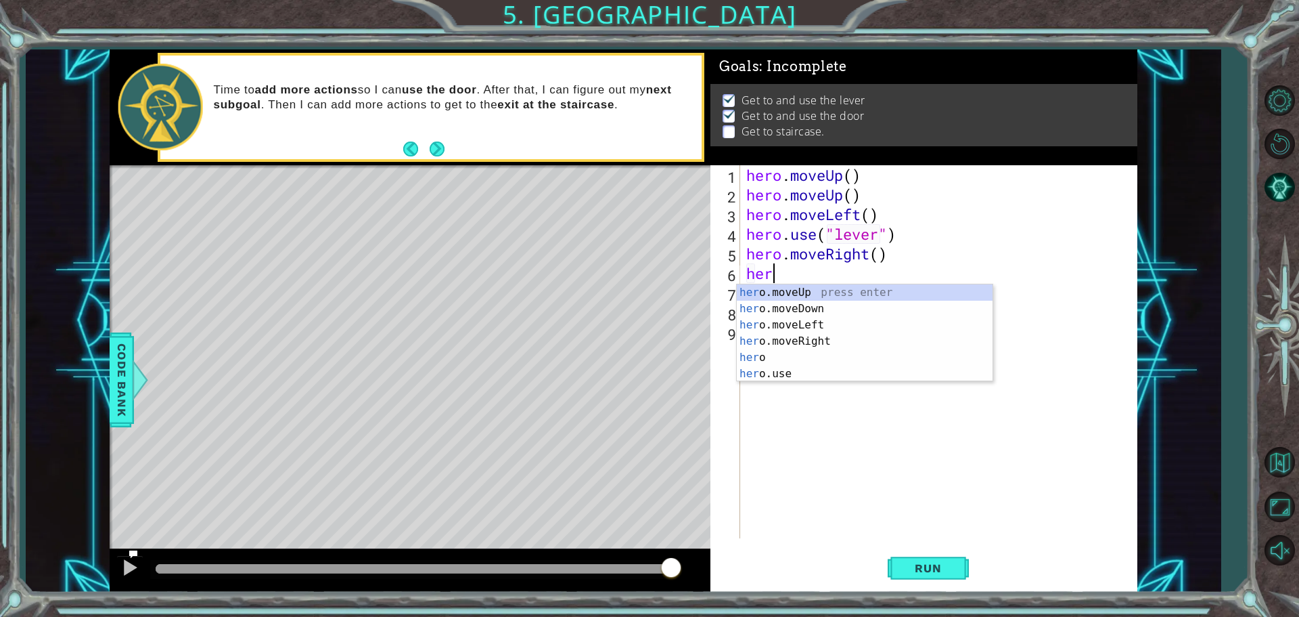
type textarea "hero"
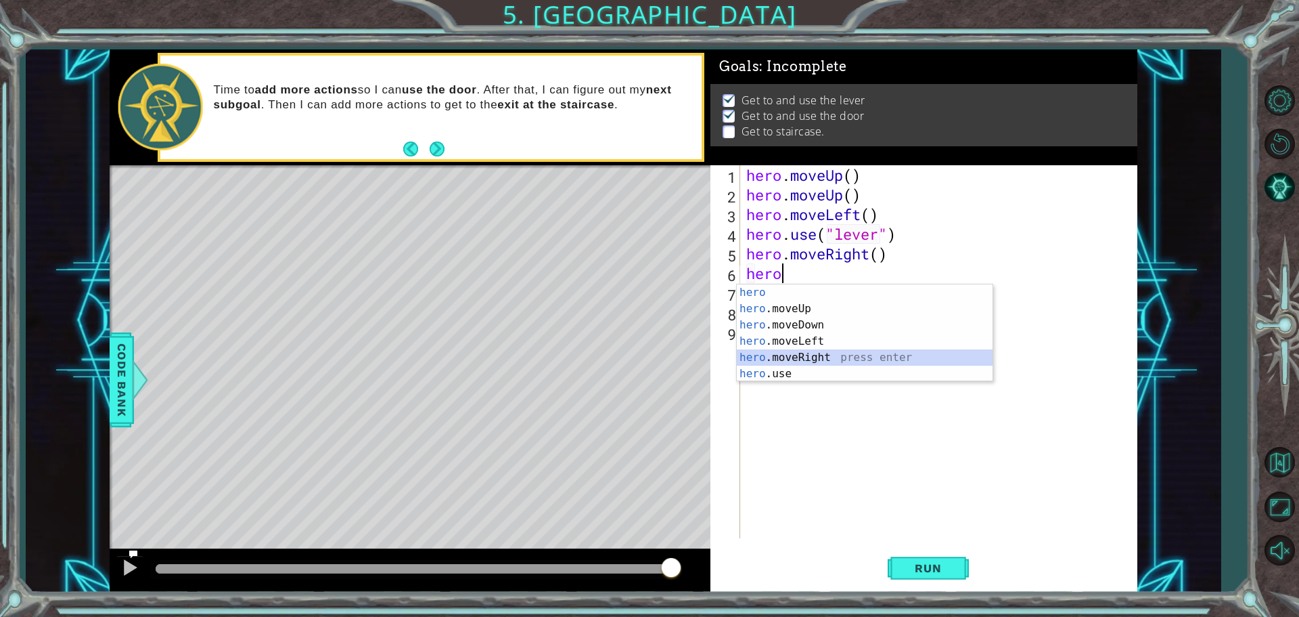
click at [801, 355] on div "hero press enter hero .moveUp press enter hero .moveDown press enter hero .move…" at bounding box center [865, 349] width 256 height 130
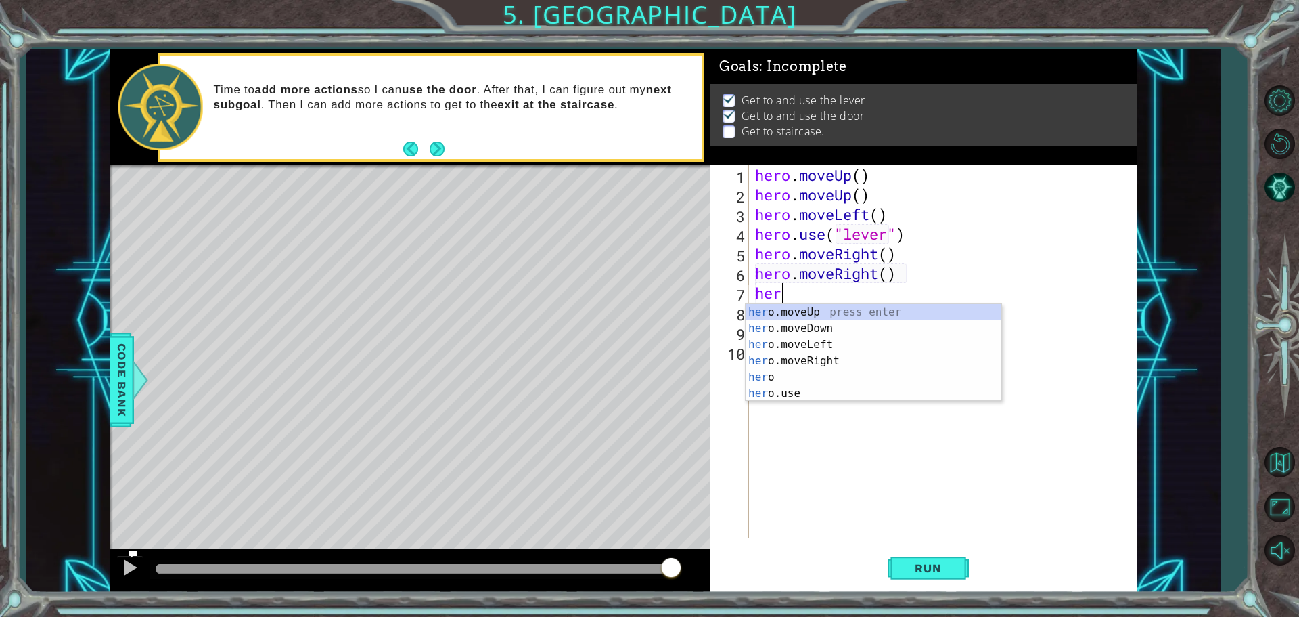
type textarea "hero"
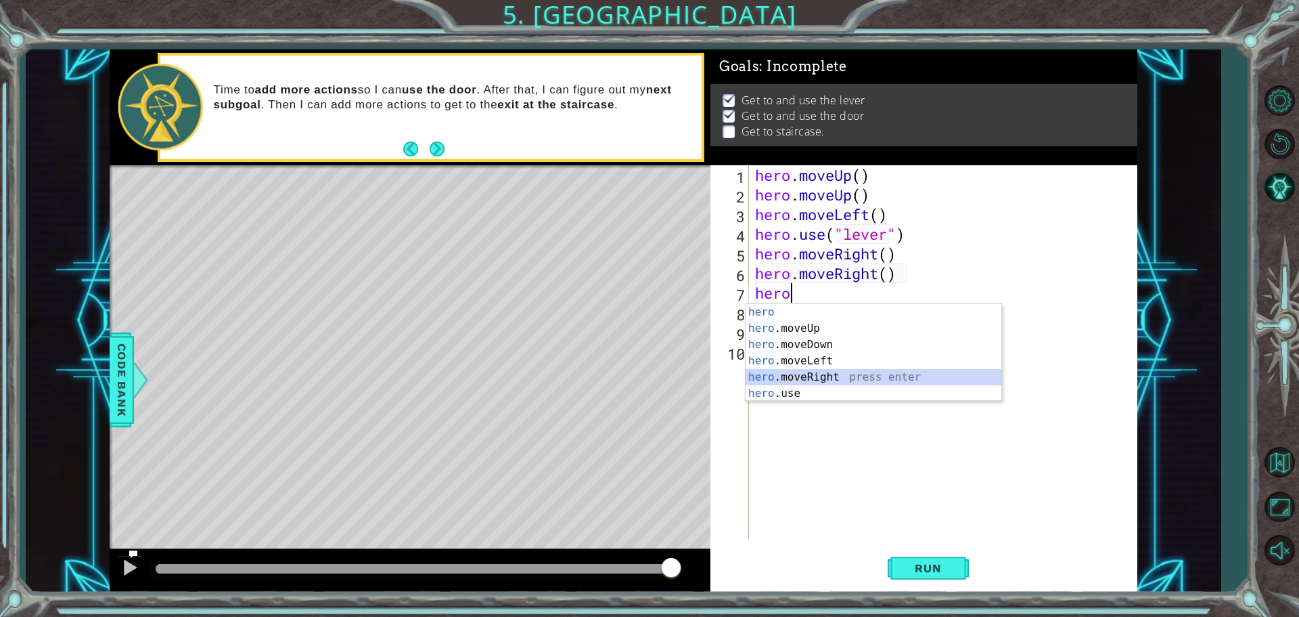
click at [799, 374] on div "hero press enter hero .moveUp press enter hero .moveDown press enter hero .move…" at bounding box center [874, 369] width 256 height 130
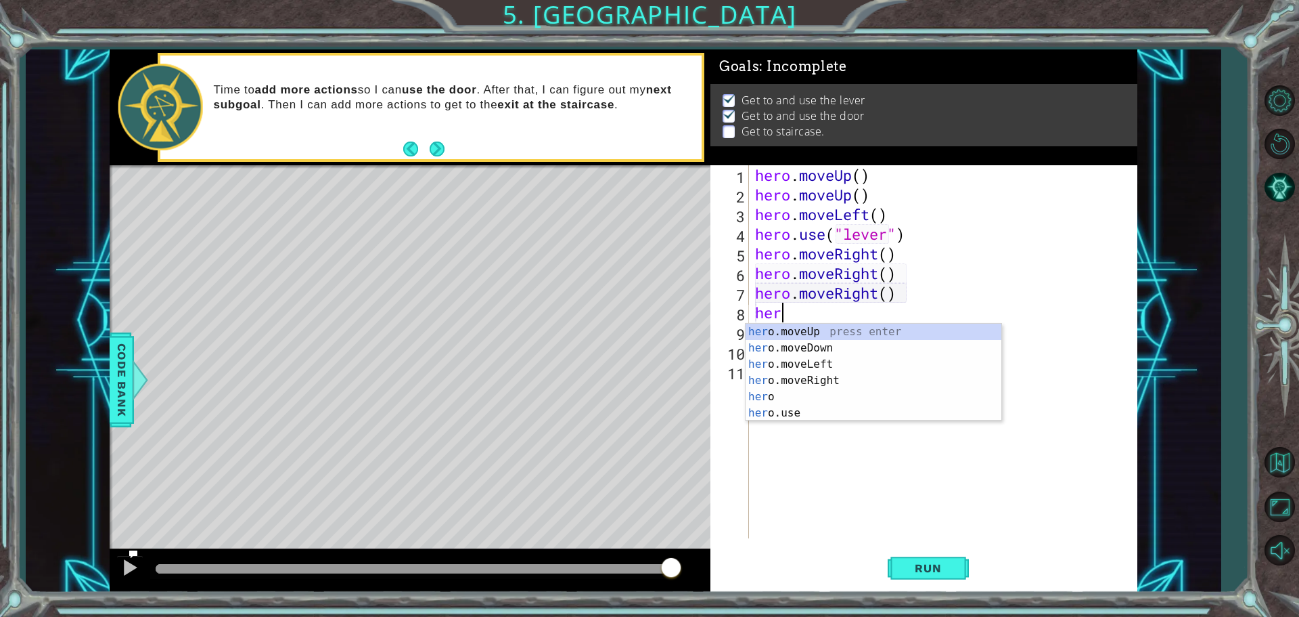
type textarea "hero"
click at [787, 355] on div "hero press enter hero .moveUp press enter hero .moveDown press enter hero .move…" at bounding box center [874, 389] width 256 height 130
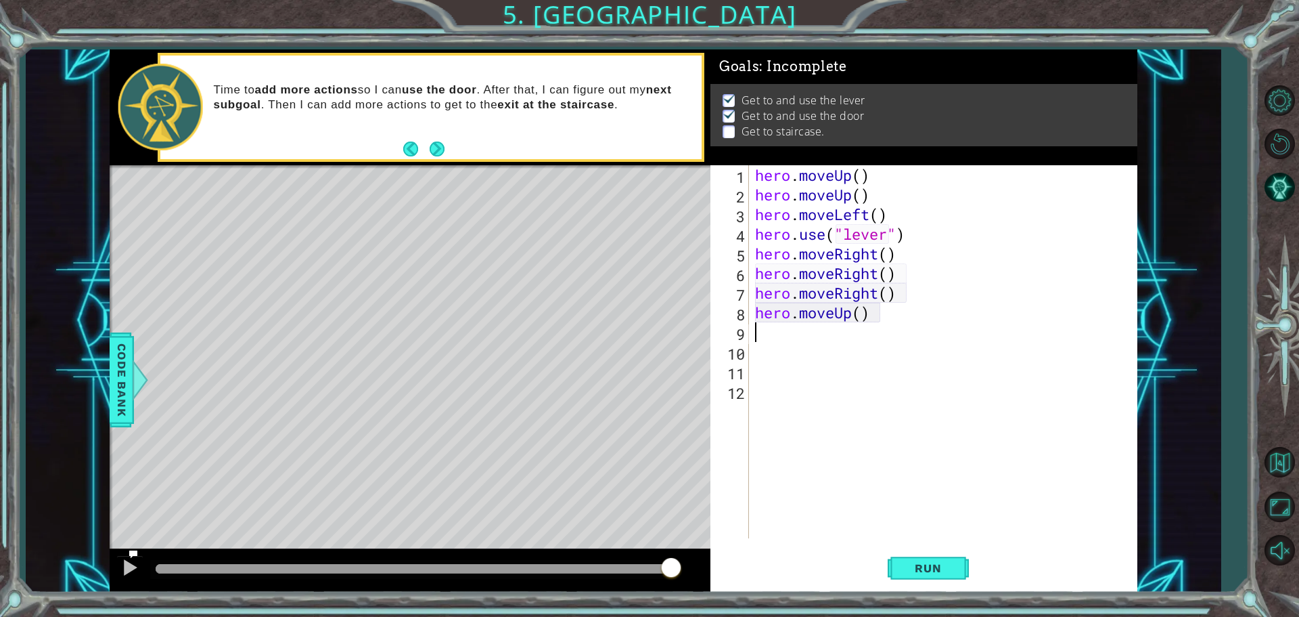
scroll to position [0, 0]
click at [937, 577] on button "Run" at bounding box center [928, 567] width 81 height 43
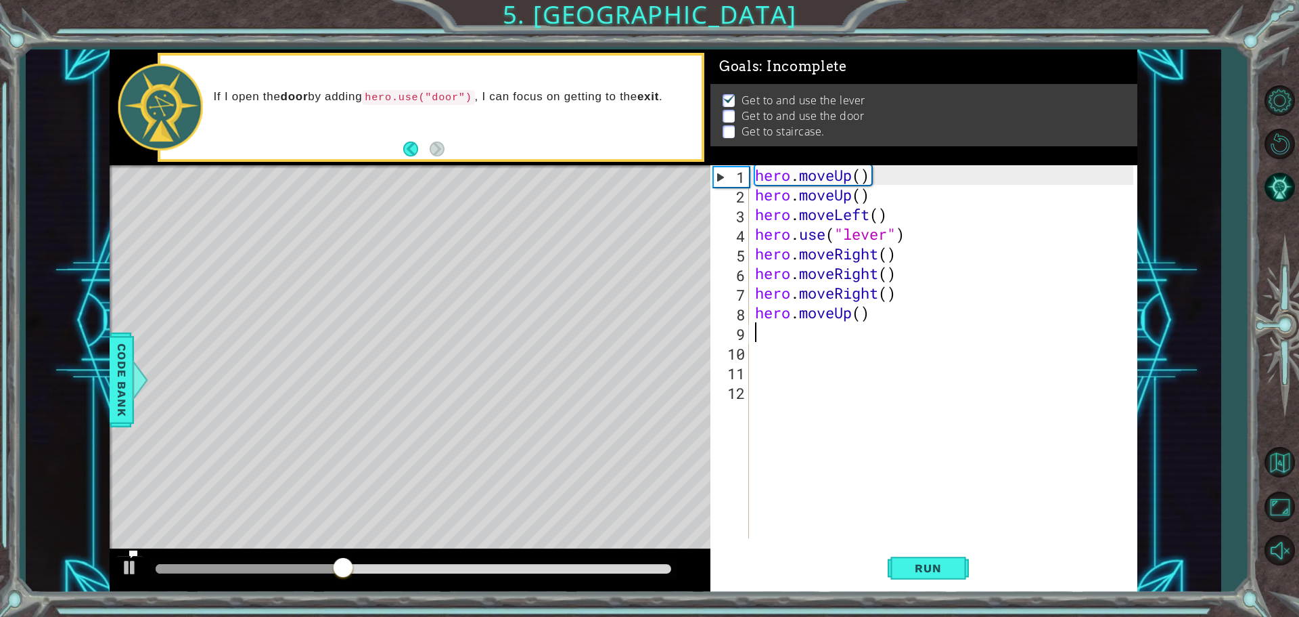
click at [871, 307] on div "hero . moveUp ( ) hero . moveUp ( ) hero . moveLeft ( ) hero . use ( "lever" ) …" at bounding box center [947, 371] width 388 height 412
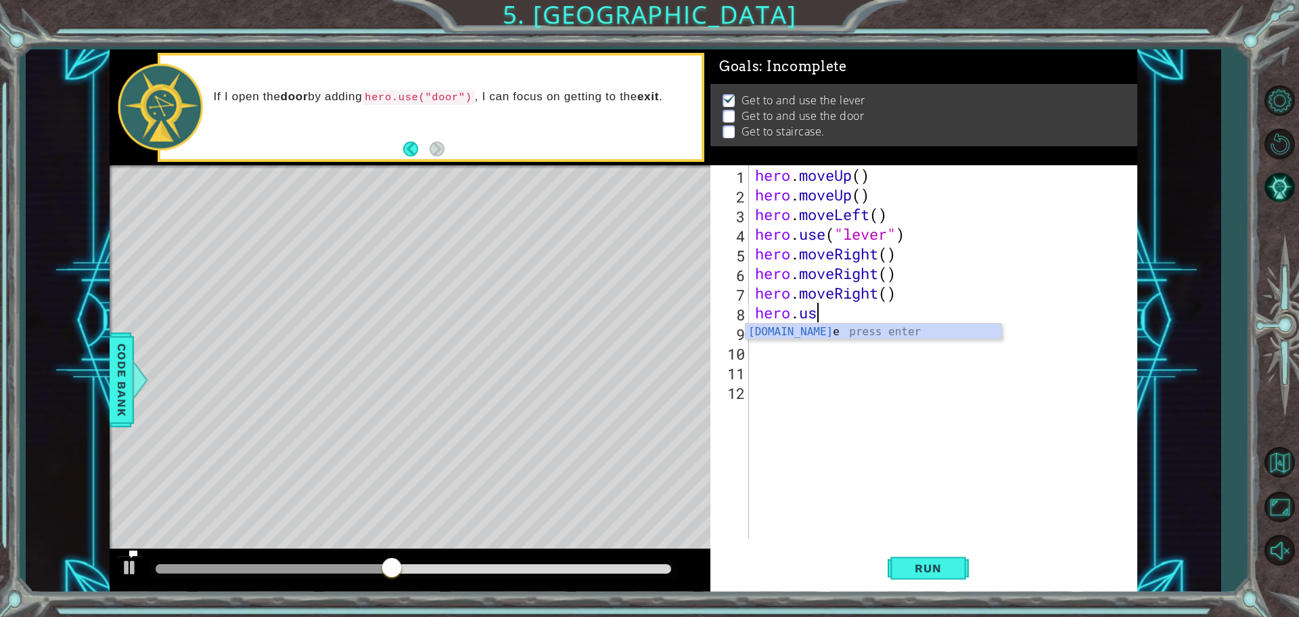
scroll to position [0, 2]
type textarea "hero.use("door")"
click at [786, 327] on div "hero . moveUp ( ) hero . moveUp ( ) hero . moveLeft ( ) hero . use ( "lever" ) …" at bounding box center [947, 371] width 388 height 412
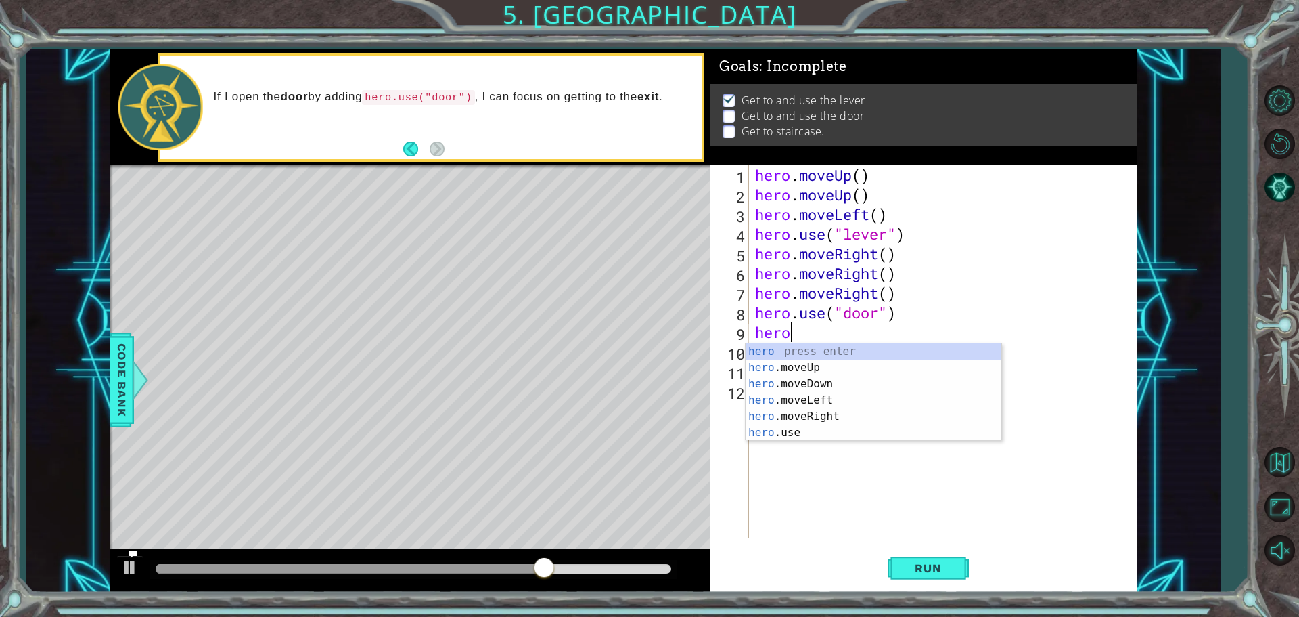
type textarea "hero."
click at [802, 349] on div "hero. moveUp press enter hero. moveDown press enter hero. moveLeft press enter …" at bounding box center [874, 400] width 256 height 114
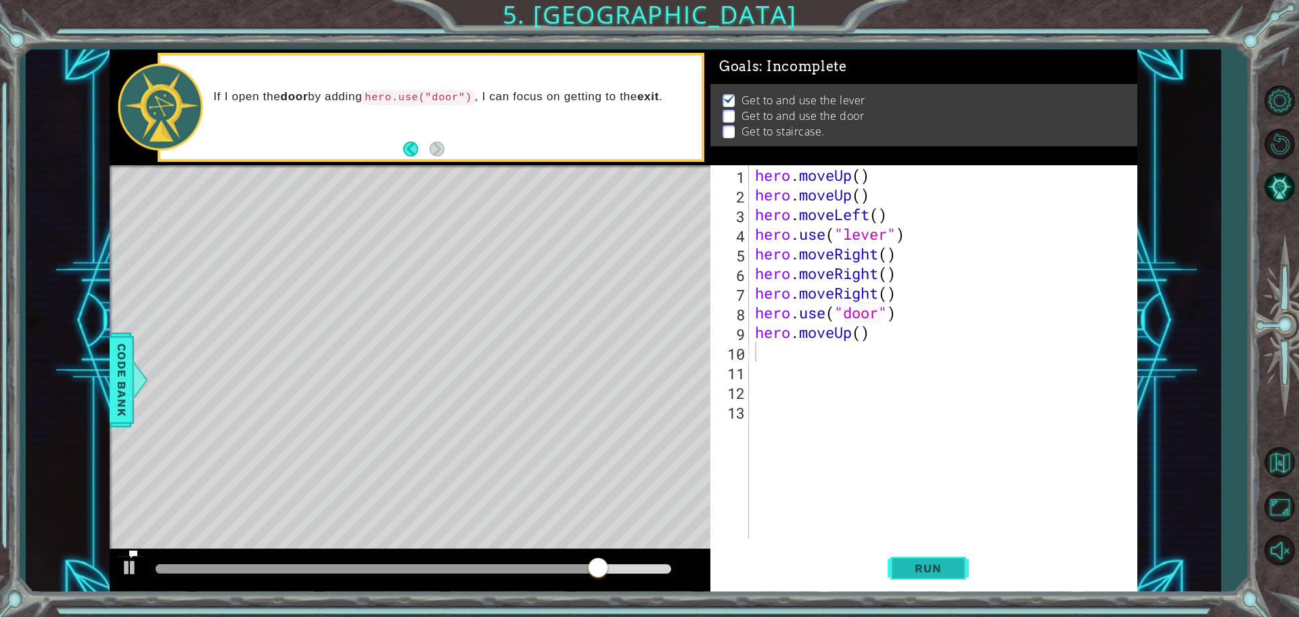
click at [929, 580] on button "Run" at bounding box center [928, 567] width 81 height 43
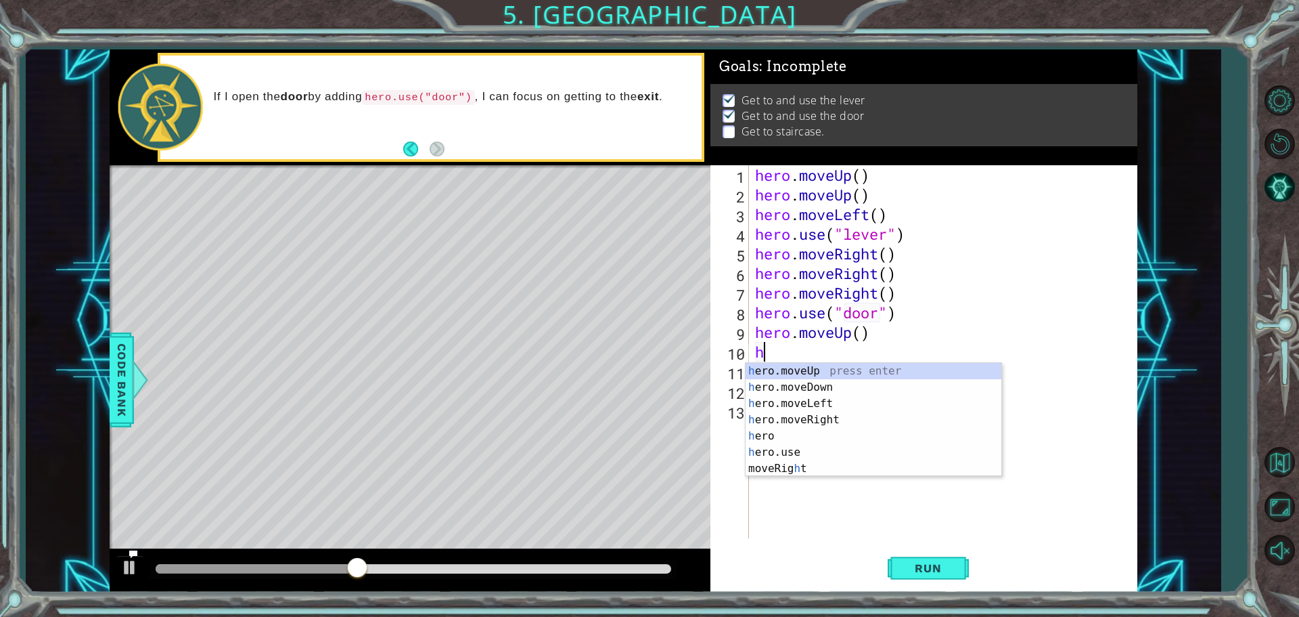
type textarea "her"
click at [824, 376] on div "her o.moveUp press enter her o.moveDown press enter her o.moveLeft press enter …" at bounding box center [874, 428] width 256 height 130
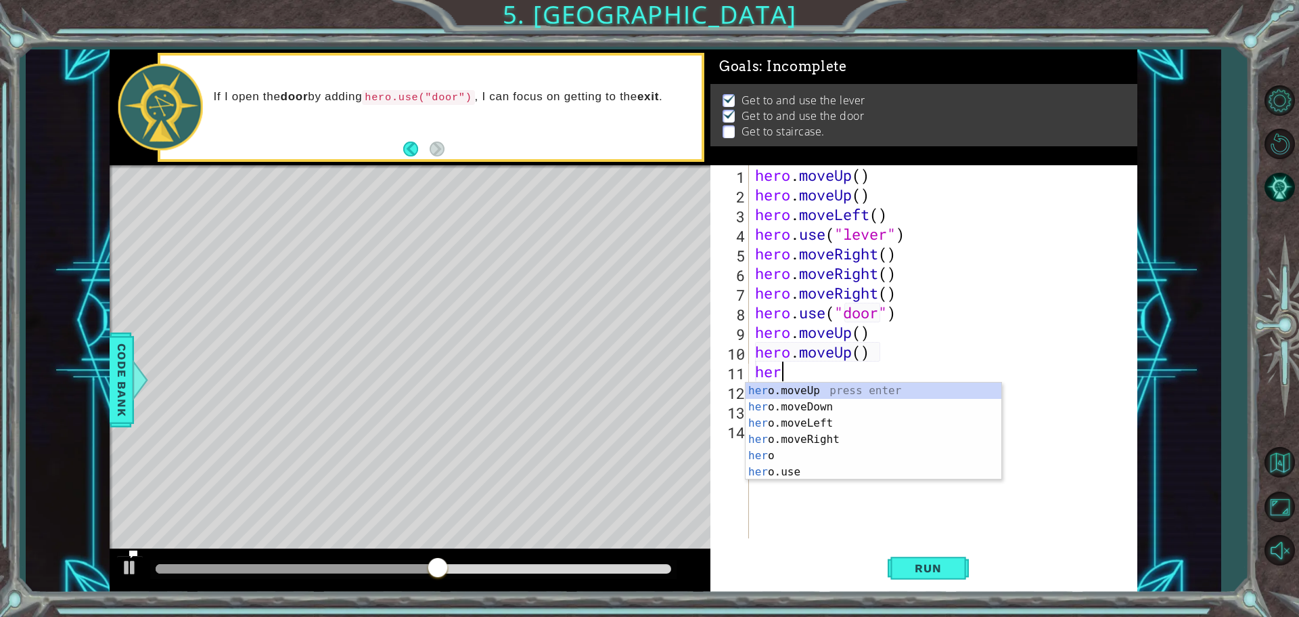
type textarea "her"
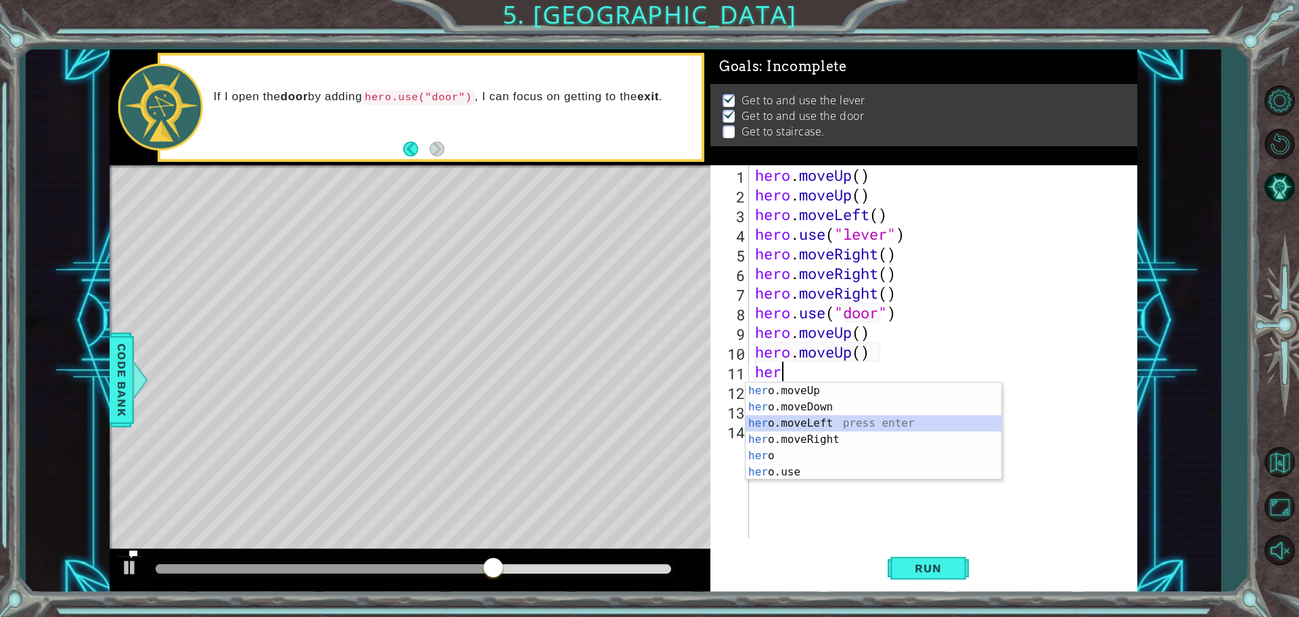
click at [807, 430] on div "her o.moveUp press enter her o.moveDown press enter her o.moveLeft press enter …" at bounding box center [874, 447] width 256 height 130
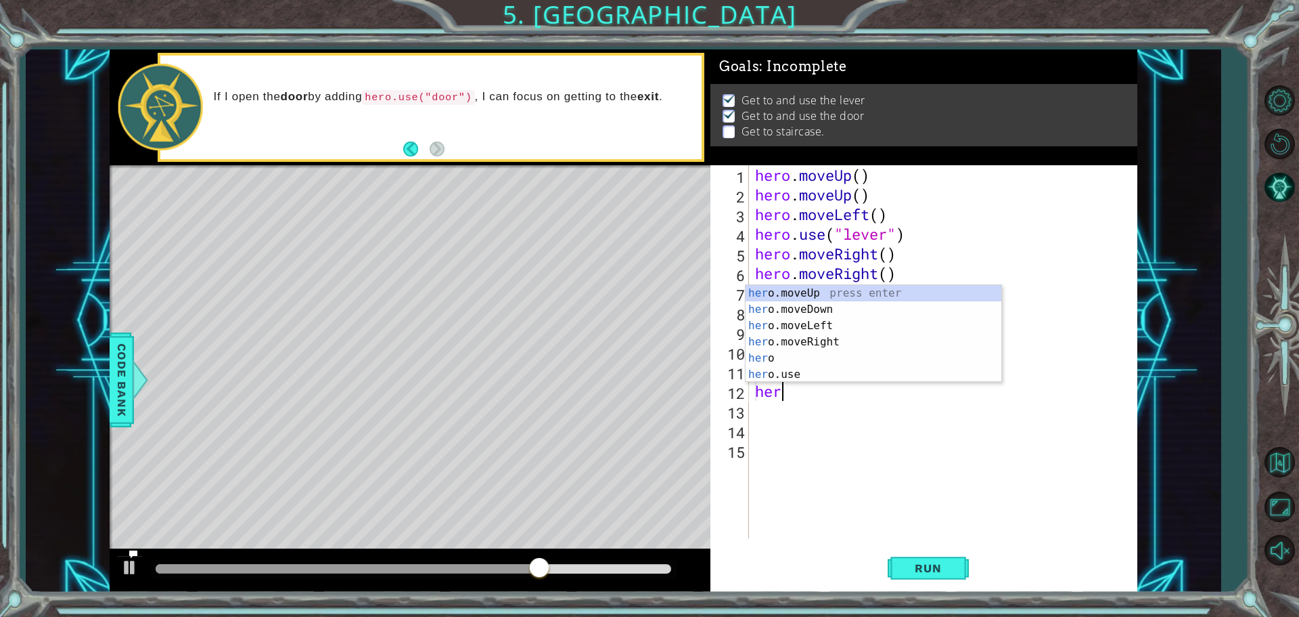
type textarea "hero"
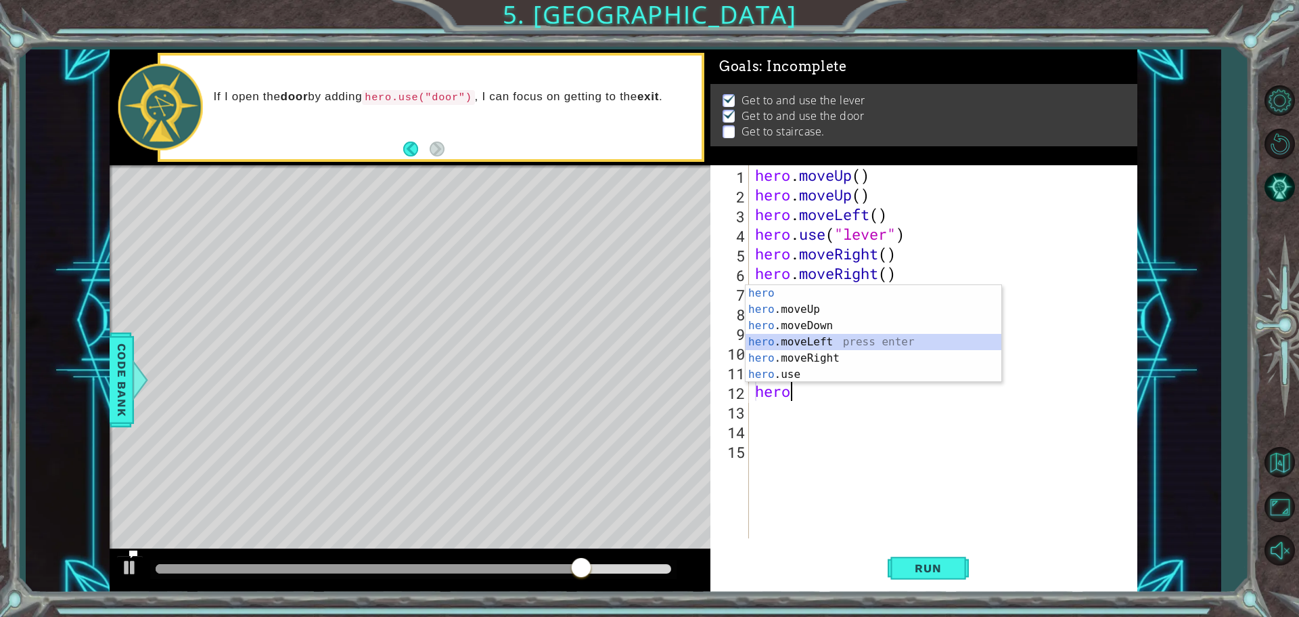
click at [781, 338] on div "hero press enter hero .moveUp press enter hero .moveDown press enter hero .move…" at bounding box center [874, 350] width 256 height 130
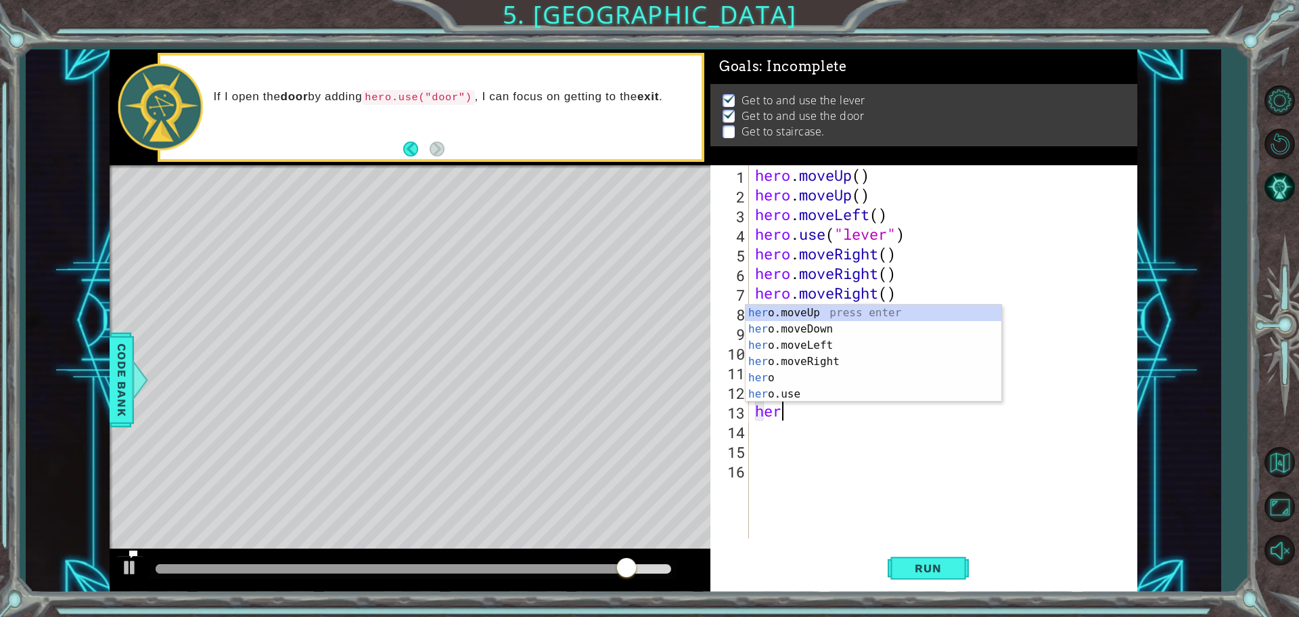
type textarea "hero"
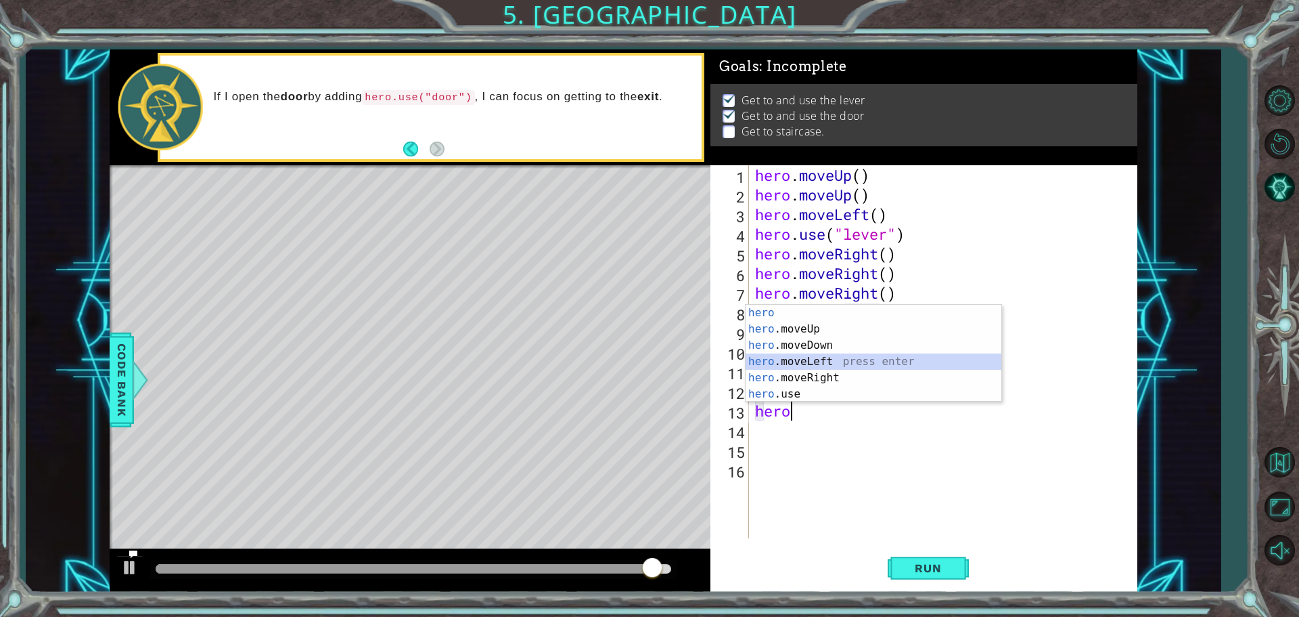
click at [797, 359] on div "hero press enter hero .moveUp press enter hero .moveDown press enter hero .move…" at bounding box center [874, 370] width 256 height 130
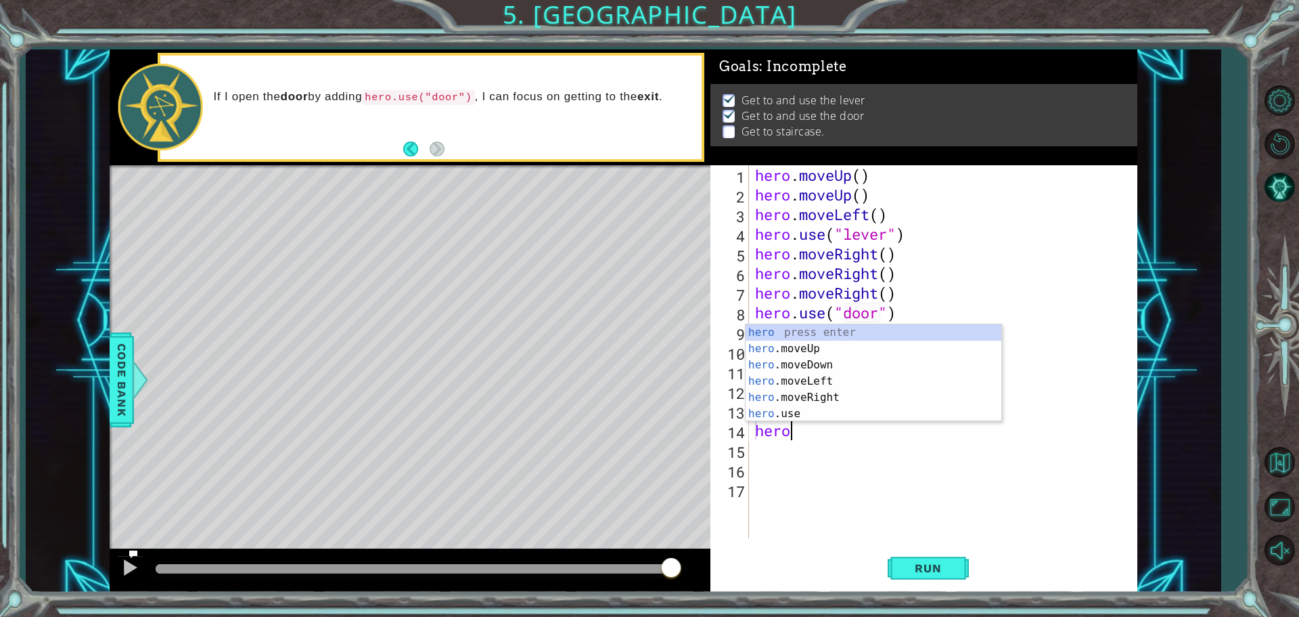
type textarea "hero"
click at [795, 351] on div "hero press enter hero .moveUp press enter hero .moveDown press enter hero .move…" at bounding box center [874, 389] width 256 height 130
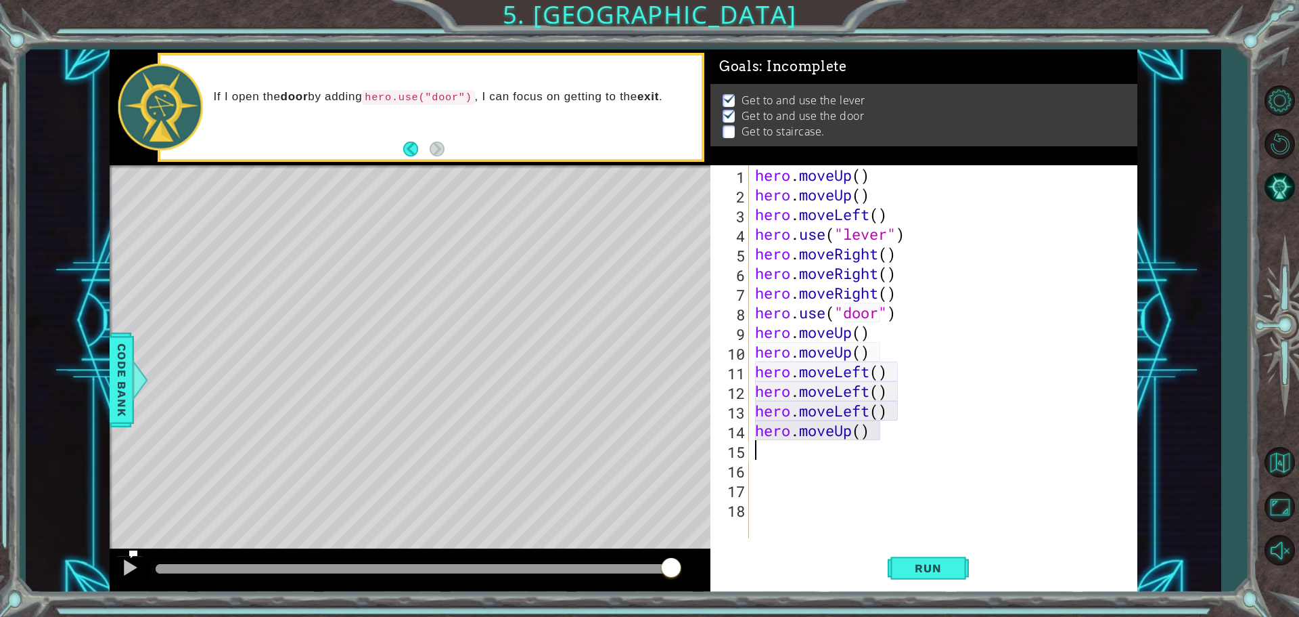
scroll to position [0, 0]
click at [920, 570] on span "Run" at bounding box center [928, 568] width 53 height 14
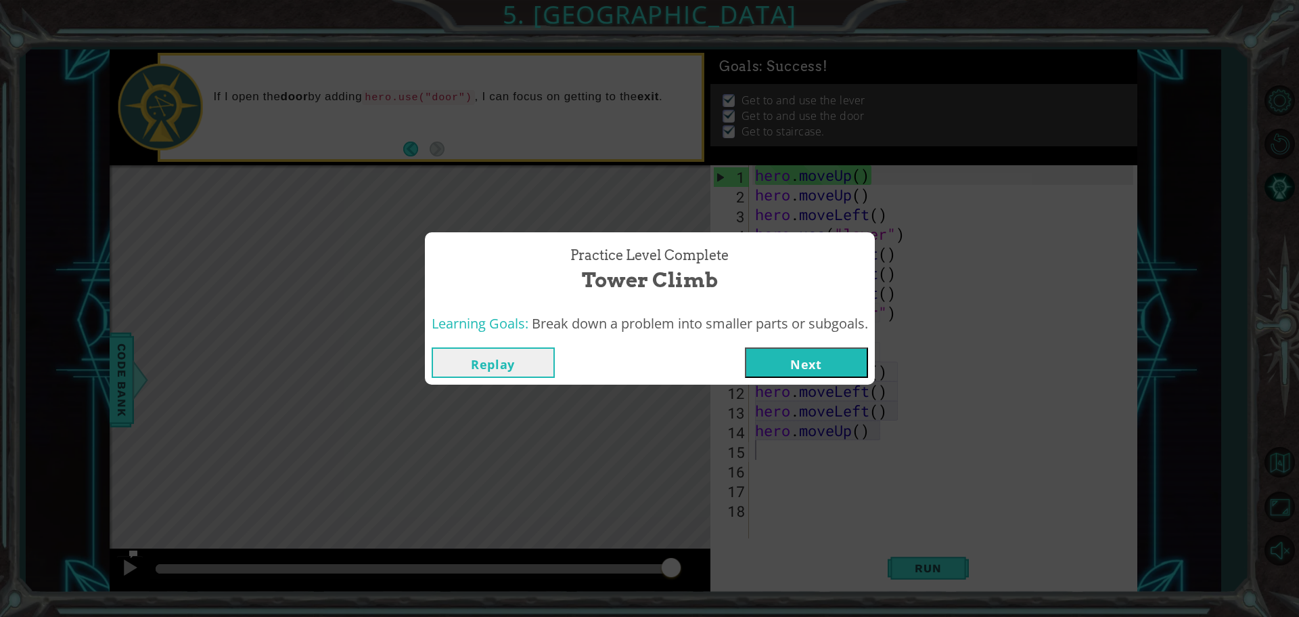
click at [795, 368] on button "Next" at bounding box center [806, 362] width 123 height 30
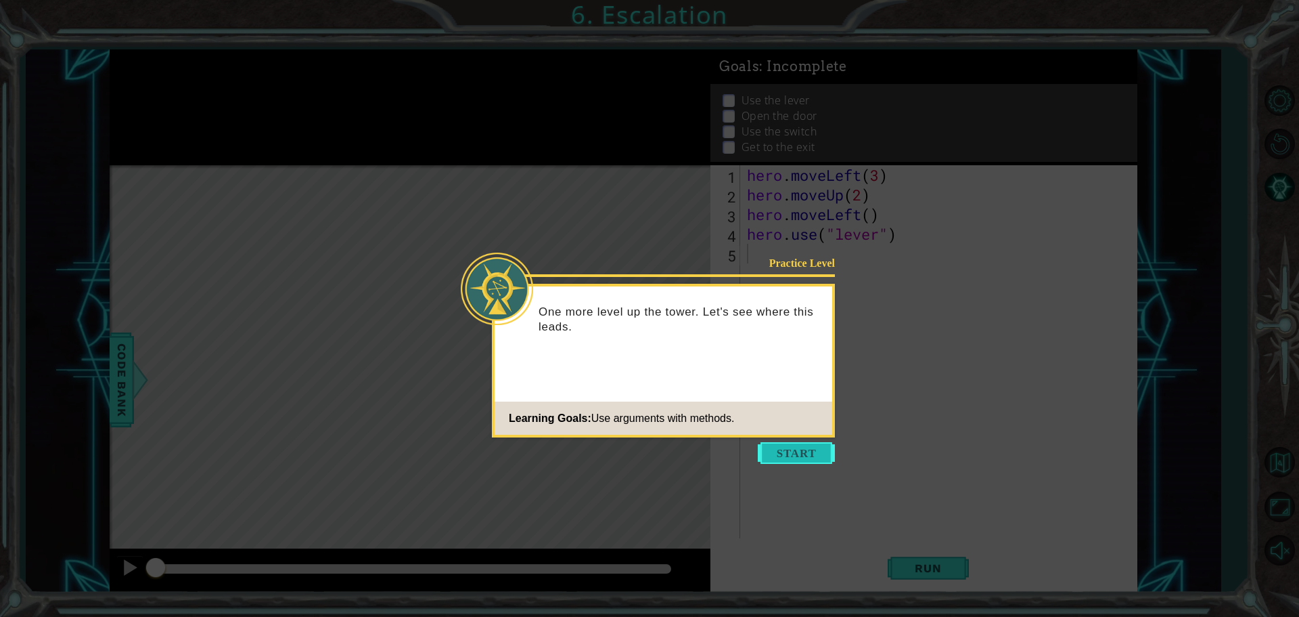
click at [803, 448] on button "Start" at bounding box center [796, 453] width 77 height 22
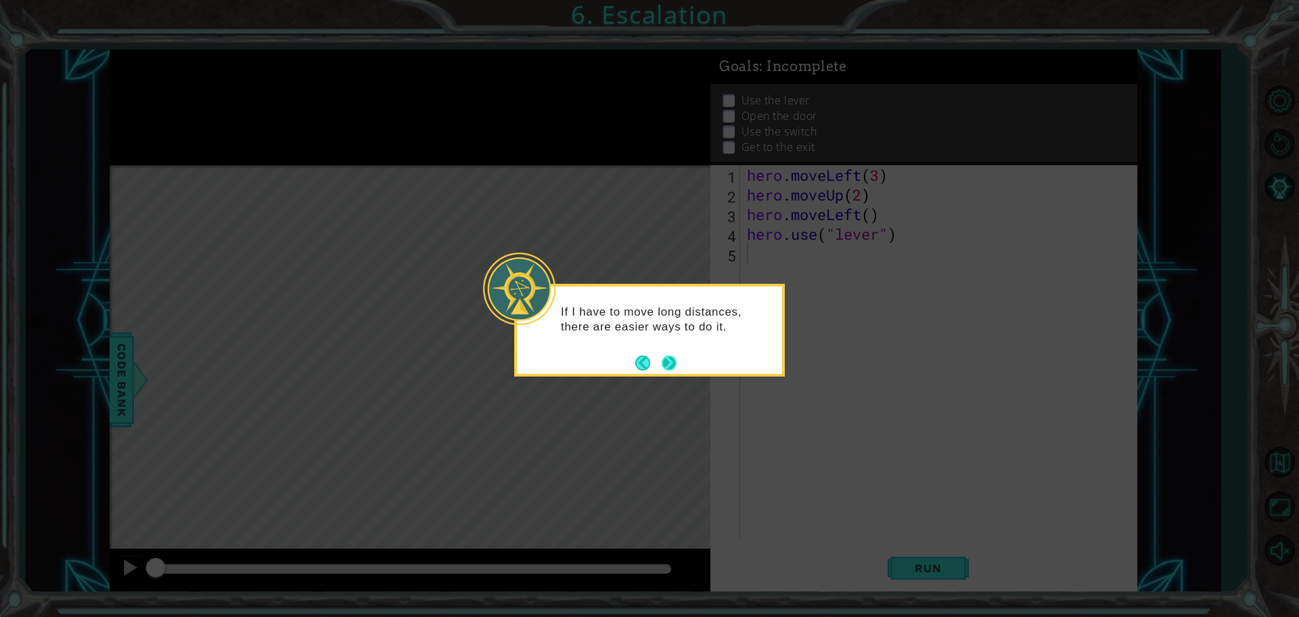
click at [664, 365] on button "Next" at bounding box center [669, 362] width 25 height 25
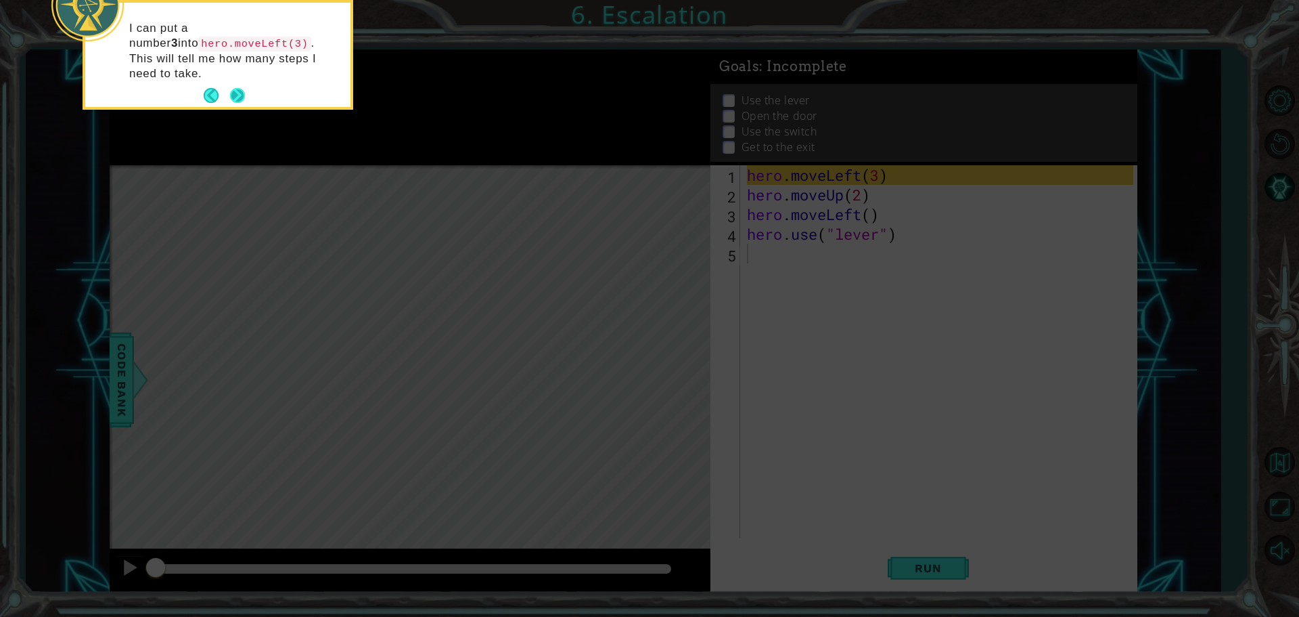
click at [238, 85] on button "Next" at bounding box center [237, 95] width 21 height 21
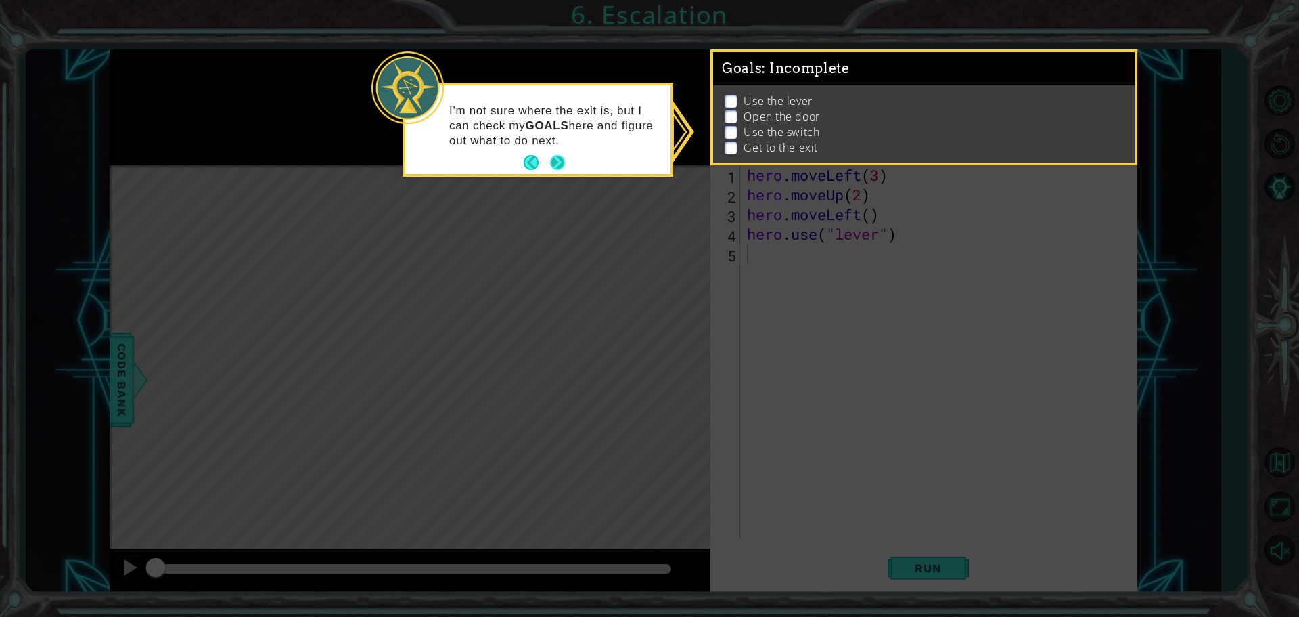
click at [556, 160] on button "Next" at bounding box center [557, 163] width 23 height 23
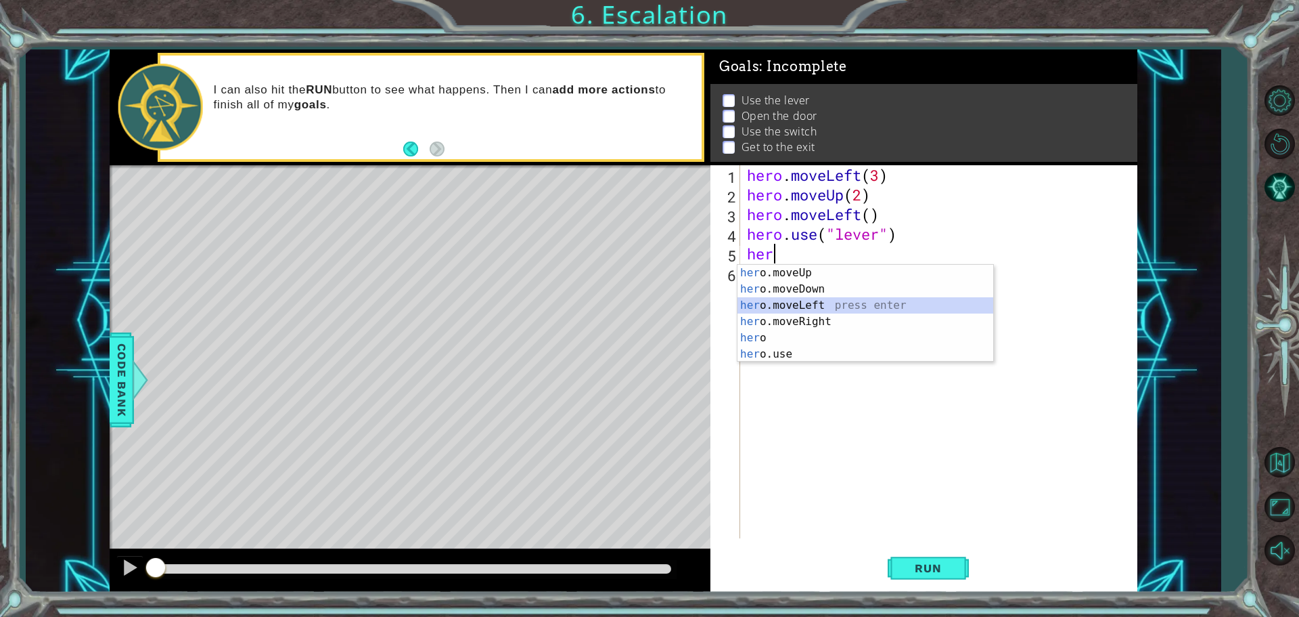
click at [795, 313] on div "her o.moveUp press enter her o.moveDown press enter her o.moveLeft press enter …" at bounding box center [866, 330] width 256 height 130
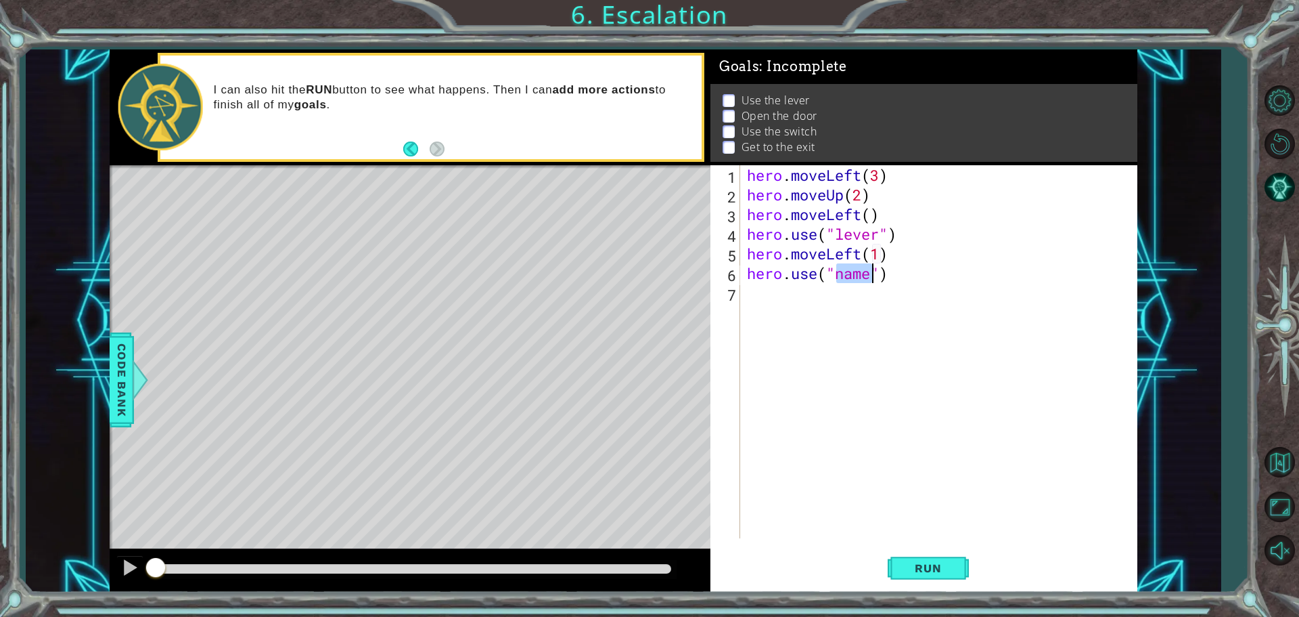
scroll to position [0, 6]
type textarea "hero.use("door")"
click at [774, 299] on div "hero . moveLeft ( 3 ) hero . moveUp ( 2 ) hero . moveLeft ( ) hero . use ( "lev…" at bounding box center [942, 371] width 396 height 412
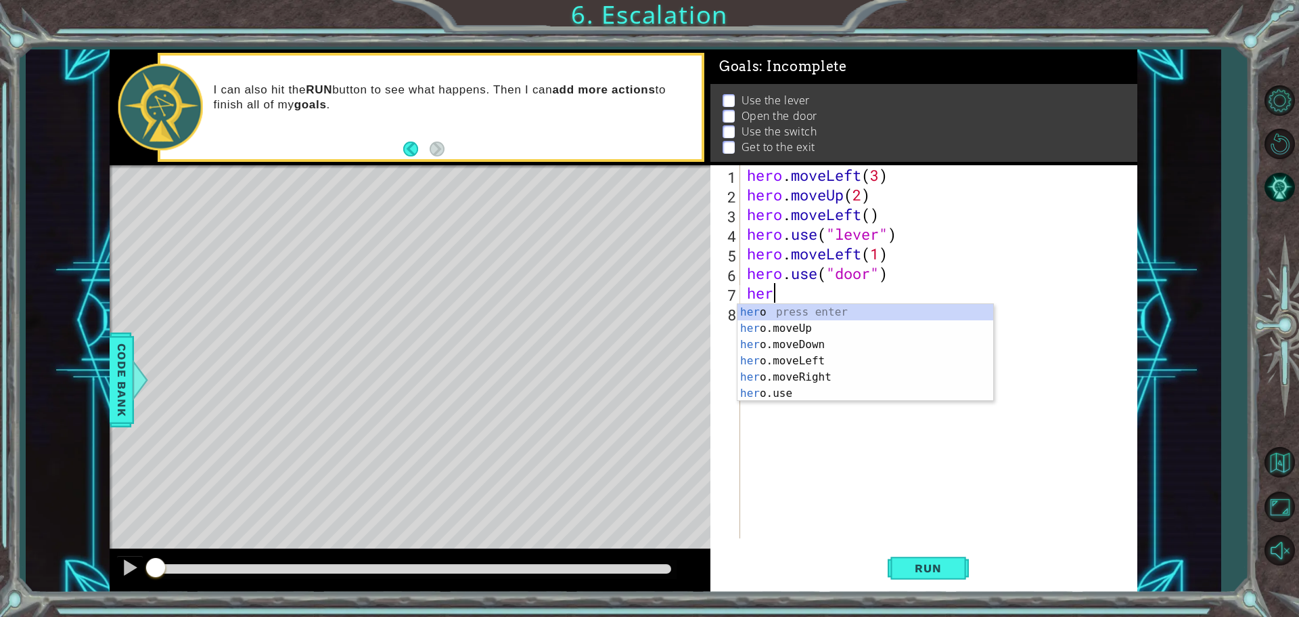
type textarea "h"
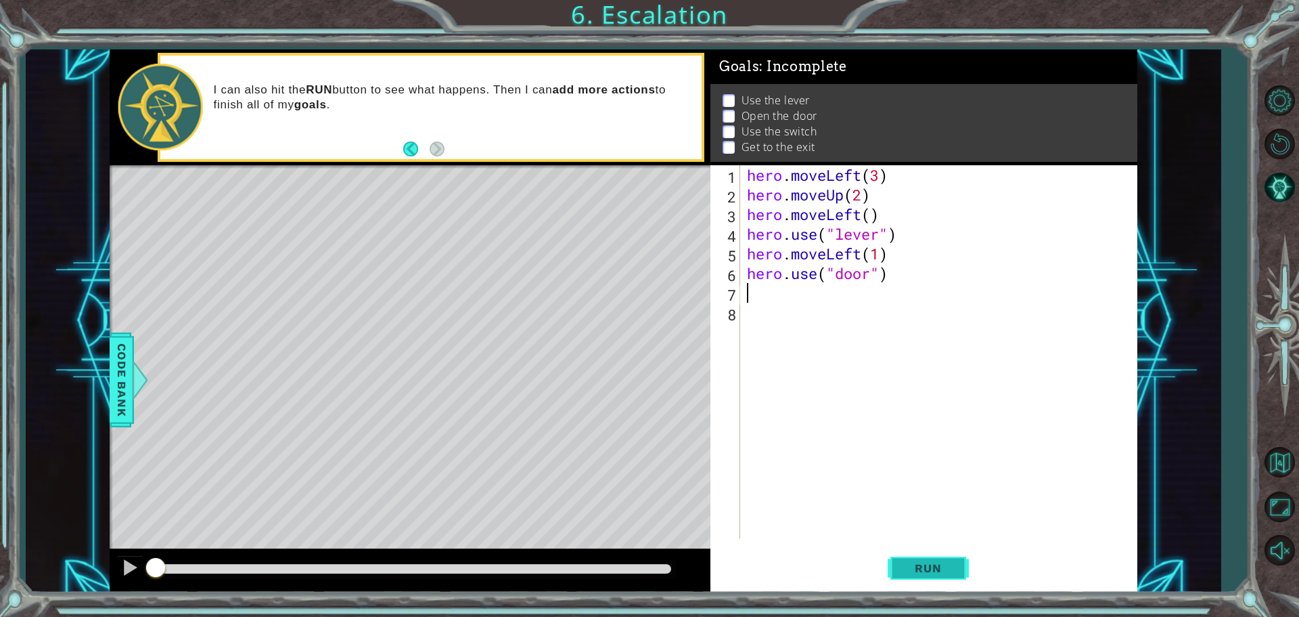
click at [935, 566] on span "Run" at bounding box center [928, 568] width 53 height 14
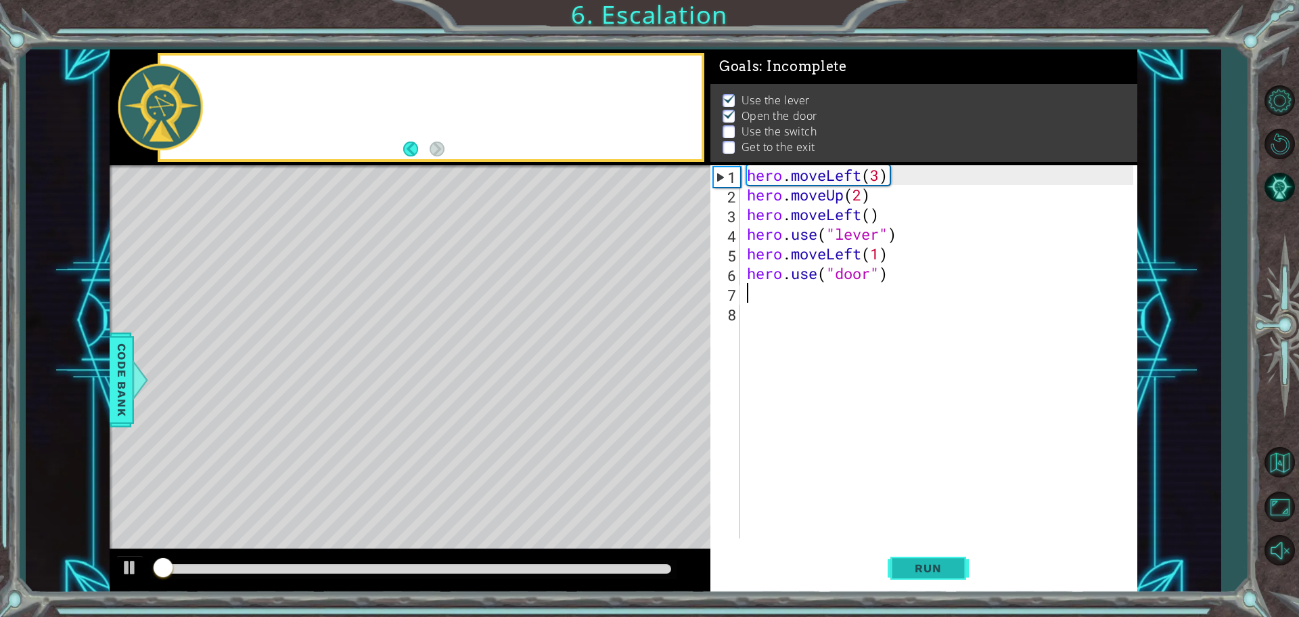
scroll to position [7, 0]
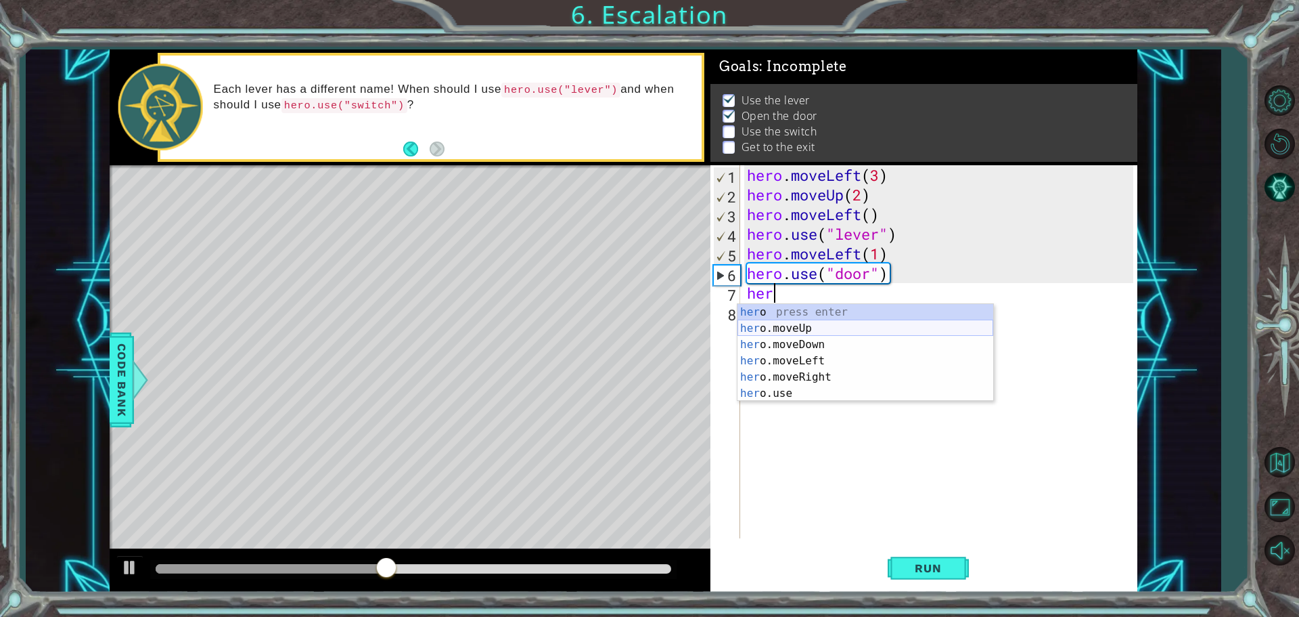
click at [795, 328] on div "her o press enter her o.moveUp press enter her o.moveDown press enter her o.mov…" at bounding box center [866, 369] width 256 height 130
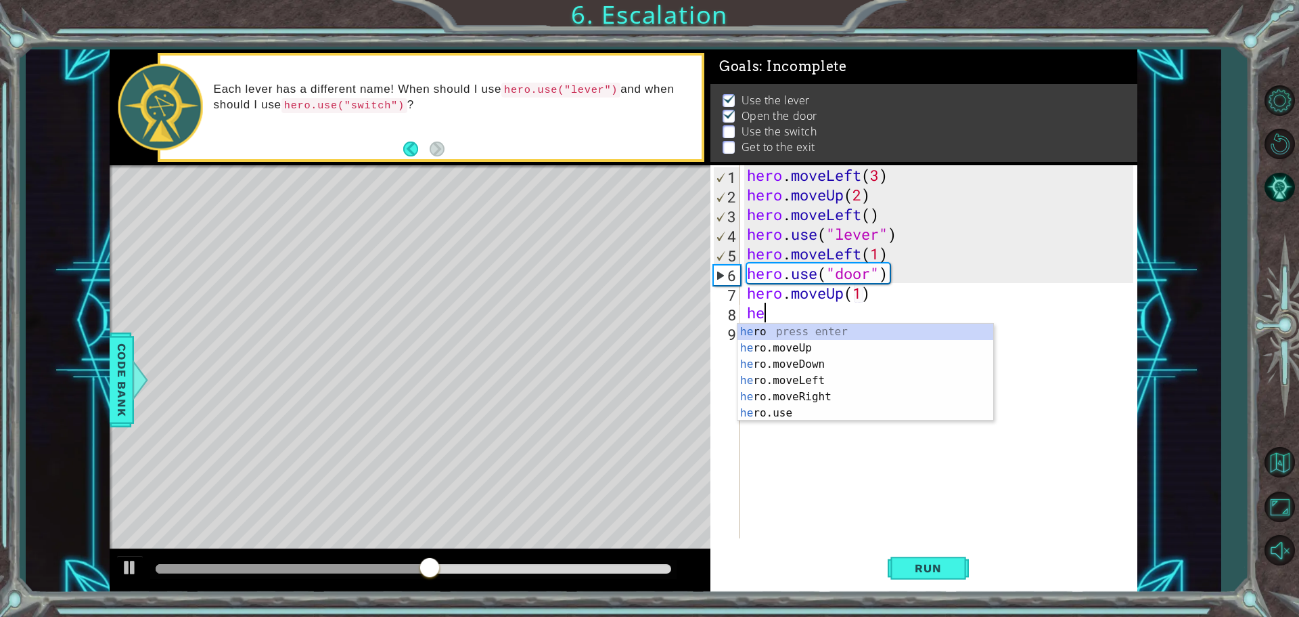
scroll to position [0, 6]
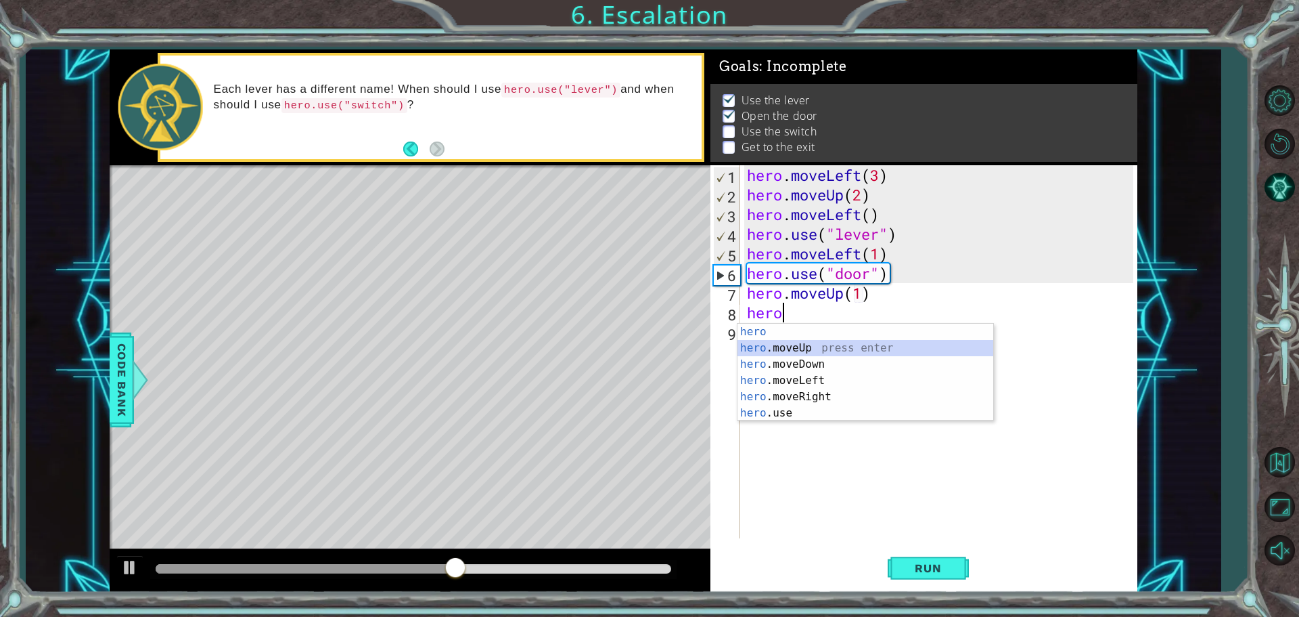
click at [799, 344] on div "hero press enter hero .moveUp press enter hero .moveDown press enter hero .move…" at bounding box center [866, 389] width 256 height 130
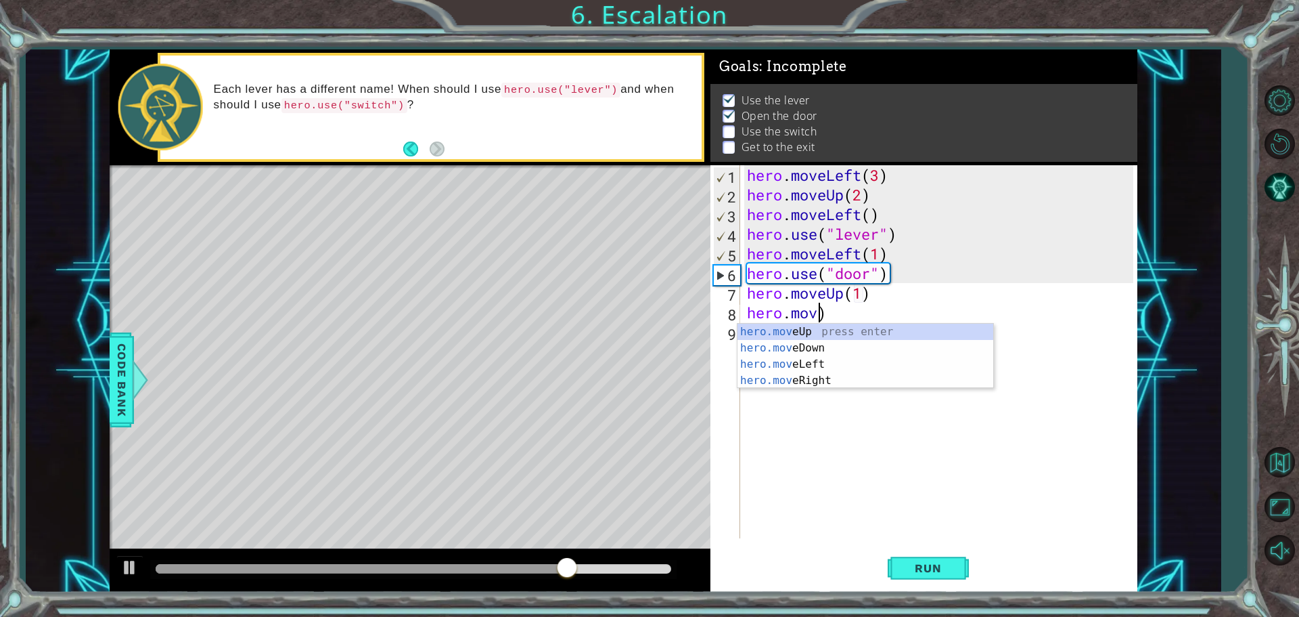
scroll to position [0, 3]
click at [846, 316] on div "hero . moveLeft ( 3 ) hero . moveUp ( 2 ) hero . moveLeft ( ) hero . use ( "lev…" at bounding box center [942, 371] width 396 height 412
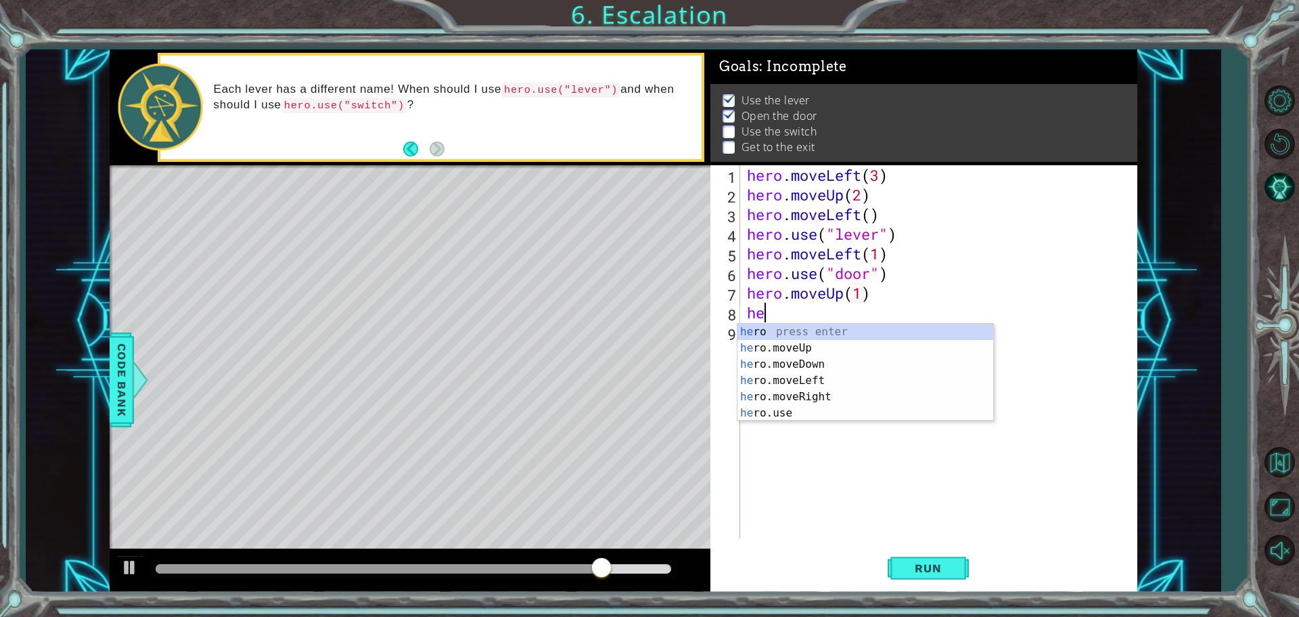
scroll to position [0, 0]
type textarea "h"
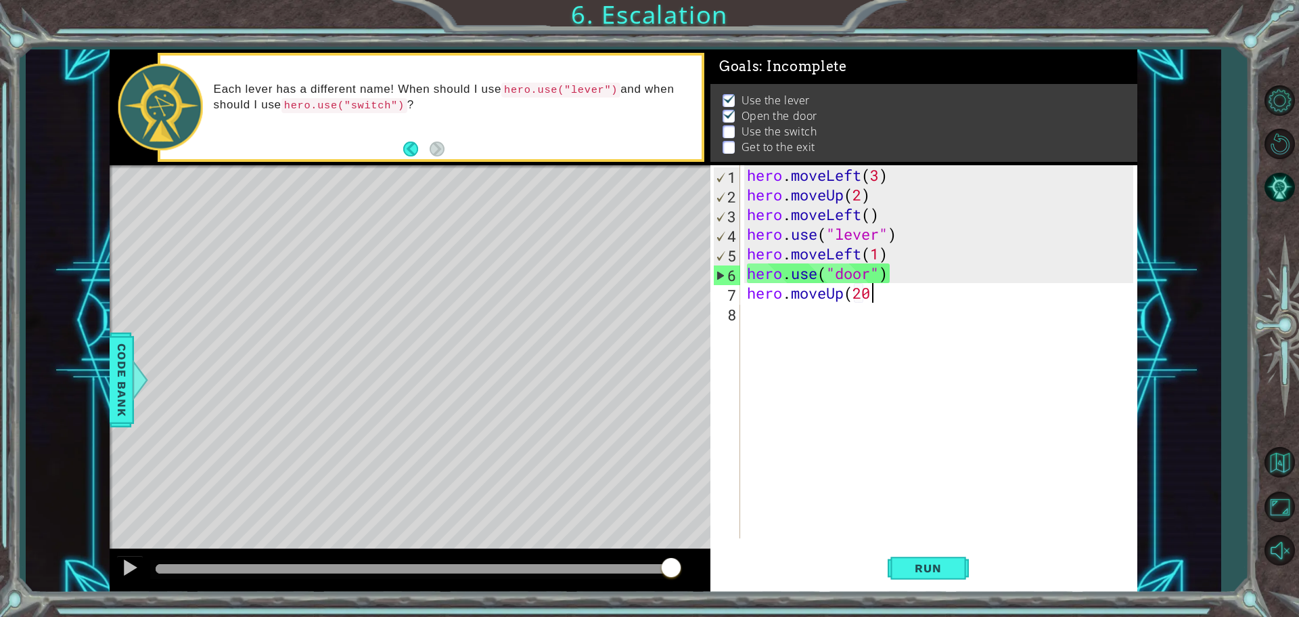
scroll to position [0, 5]
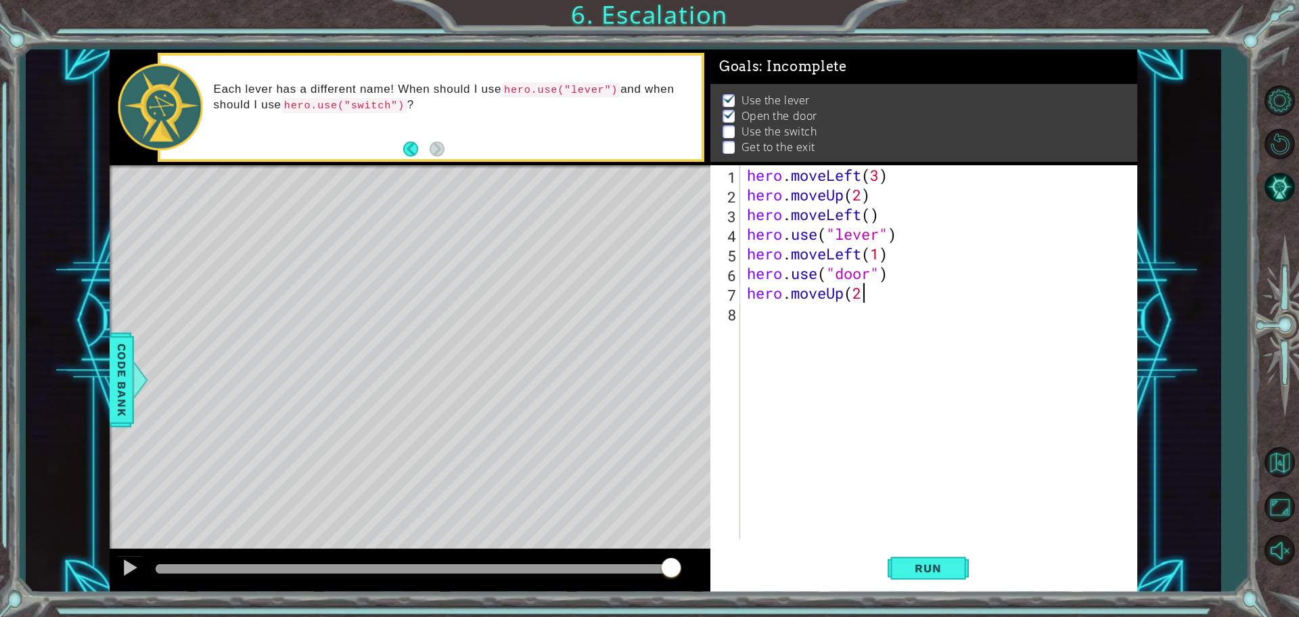
type textarea "hero.moveUp(2)"
click at [887, 294] on div "hero . moveLeft ( 3 ) hero . moveUp ( 2 ) hero . moveLeft ( ) hero . use ( "lev…" at bounding box center [942, 371] width 396 height 412
type textarea "hero.moveUp(2)"
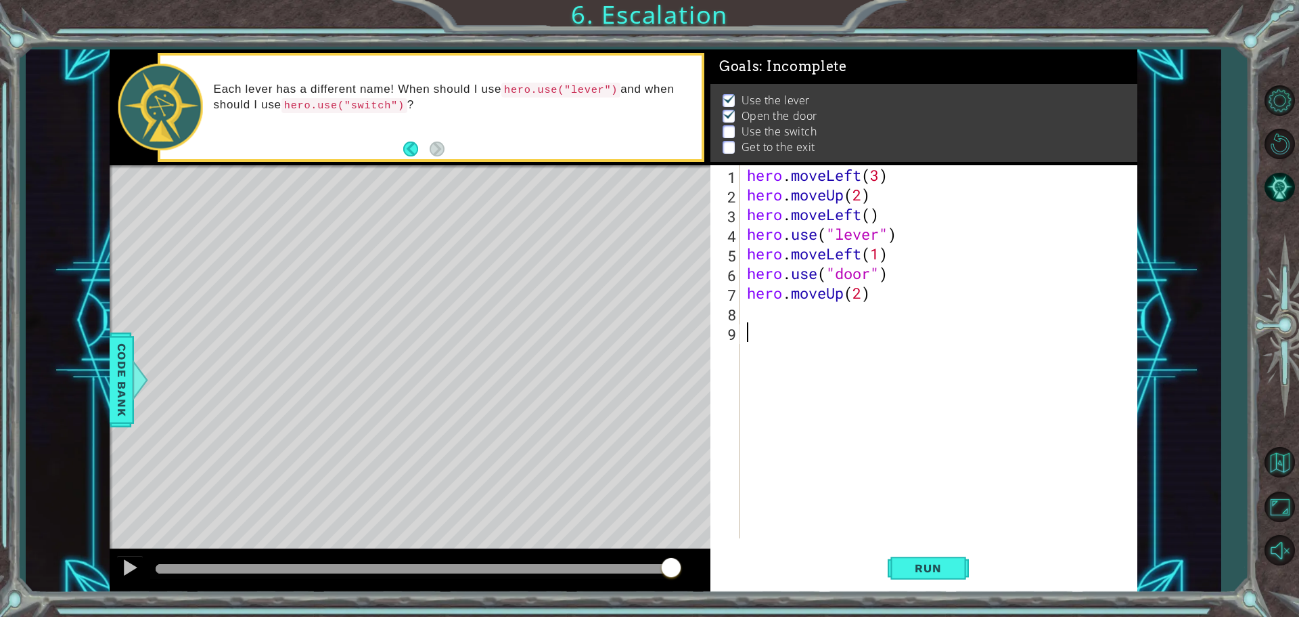
click at [855, 329] on div "hero . moveLeft ( 3 ) hero . moveUp ( 2 ) hero . moveLeft ( ) hero . use ( "lev…" at bounding box center [942, 371] width 396 height 412
click at [849, 317] on div "hero . moveLeft ( 3 ) hero . moveUp ( 2 ) hero . moveLeft ( ) hero . use ( "lev…" at bounding box center [942, 371] width 396 height 412
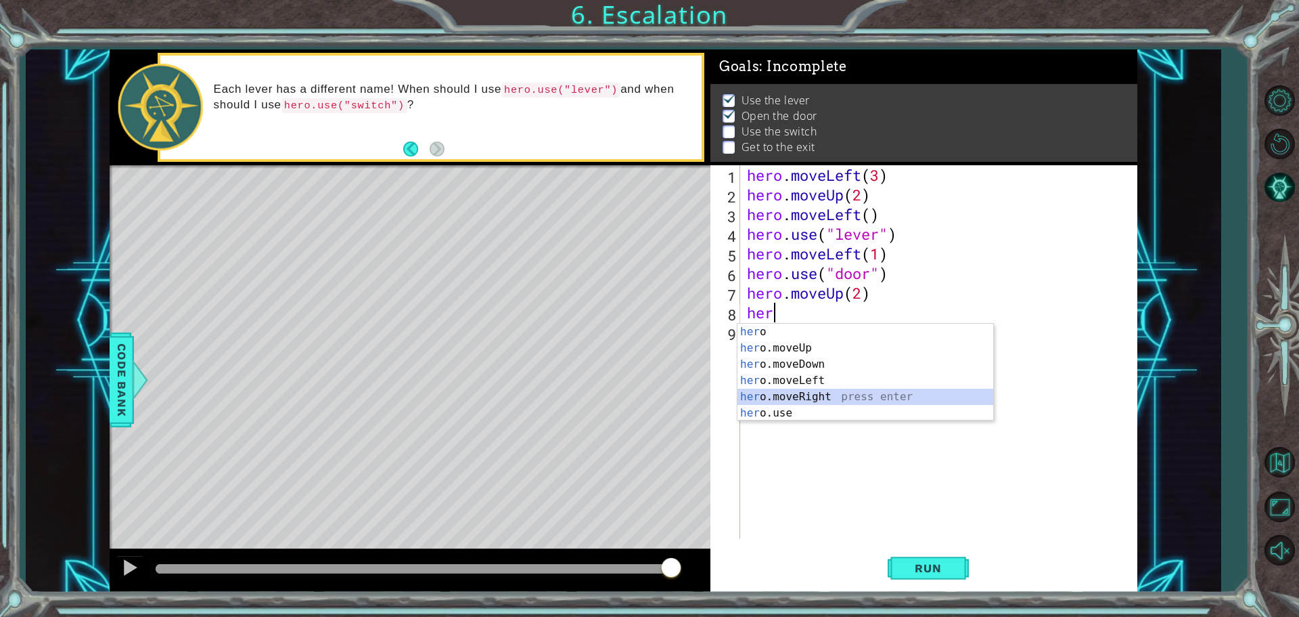
click at [828, 395] on div "her o press enter her o.moveUp press enter her o.moveDown press enter her o.mov…" at bounding box center [866, 389] width 256 height 130
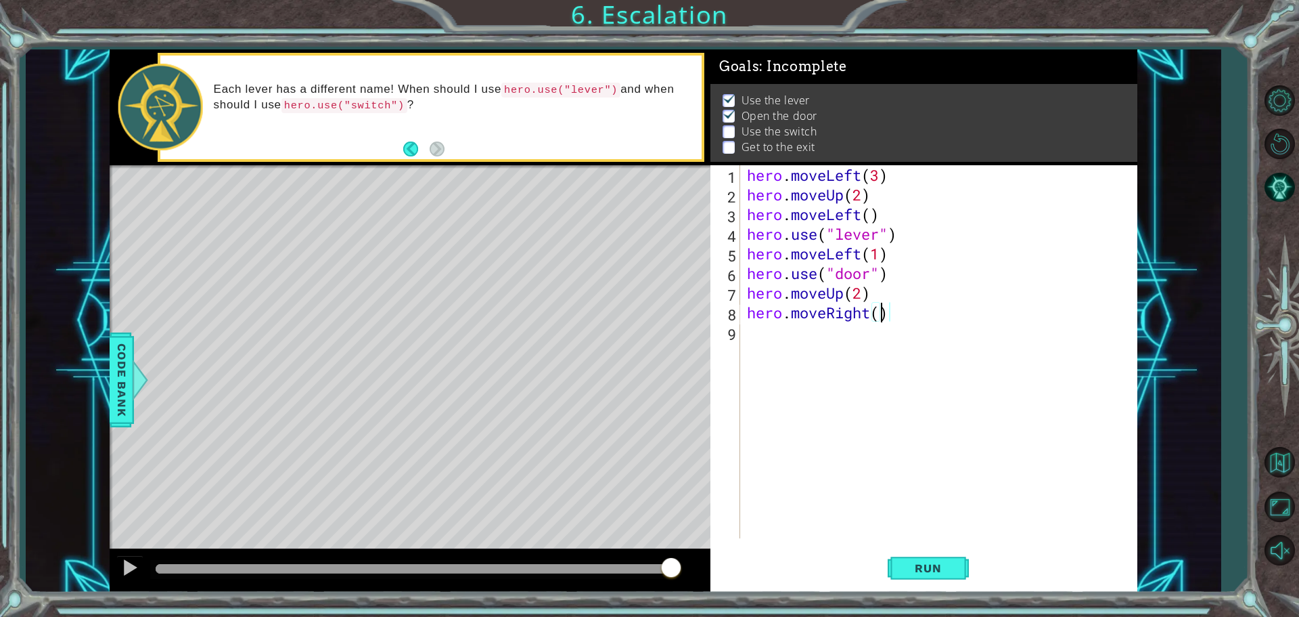
type textarea "hero.moveRight(2)"
click at [761, 345] on div "hero . moveLeft ( 3 ) hero . moveUp ( 2 ) hero . moveLeft ( ) hero . use ( "lev…" at bounding box center [942, 371] width 396 height 412
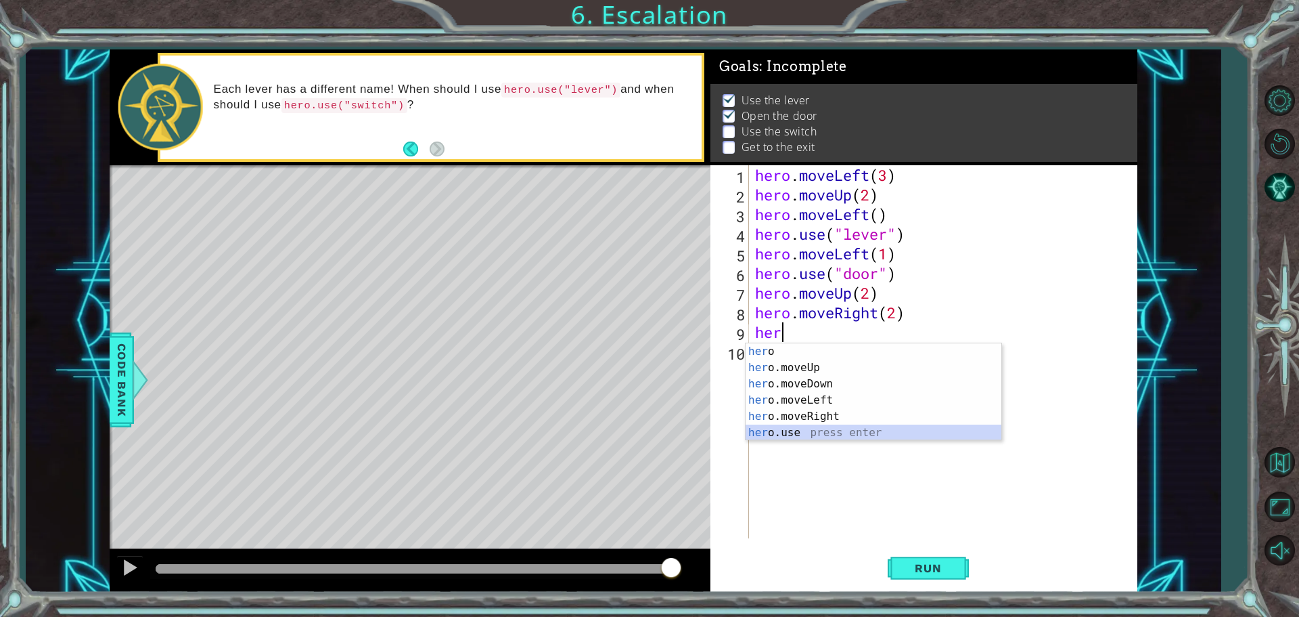
click at [811, 437] on div "her o press enter her o.moveUp press enter her o.moveDown press enter her o.mov…" at bounding box center [874, 408] width 256 height 130
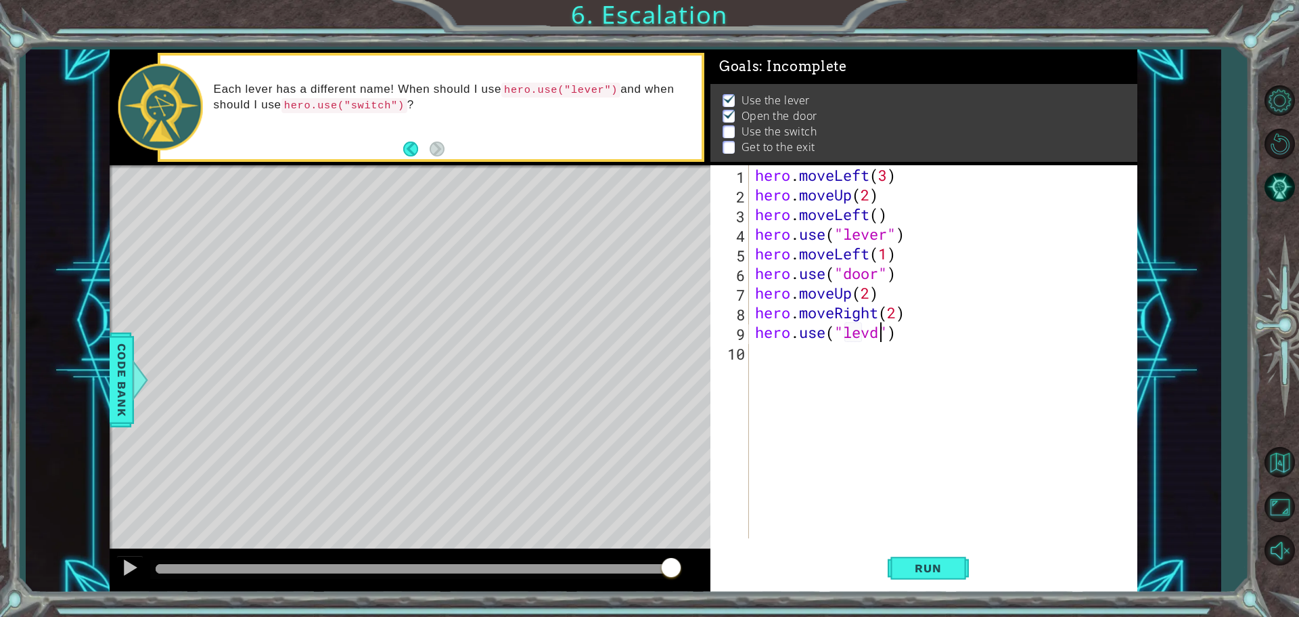
scroll to position [0, 6]
type textarea "hero.use("lever")"
click at [925, 356] on div ""lever " press enter" at bounding box center [954, 367] width 256 height 49
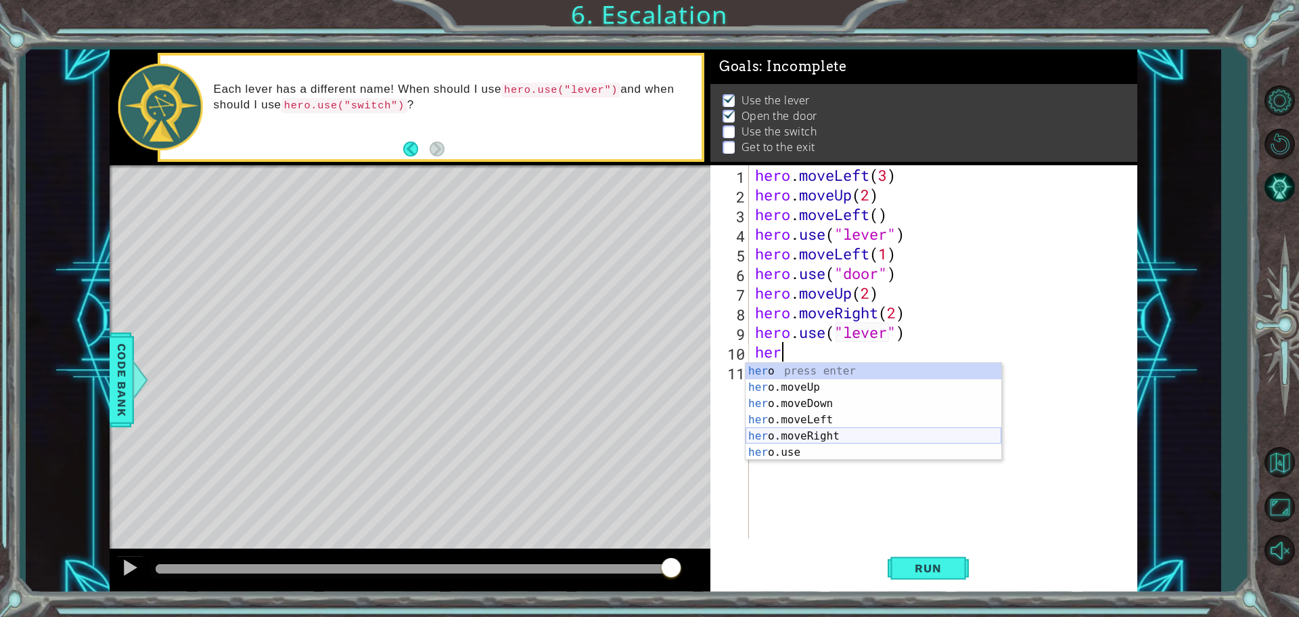
click at [864, 432] on div "her o press enter her o.moveUp press enter her o.moveDown press enter her o.mov…" at bounding box center [874, 428] width 256 height 130
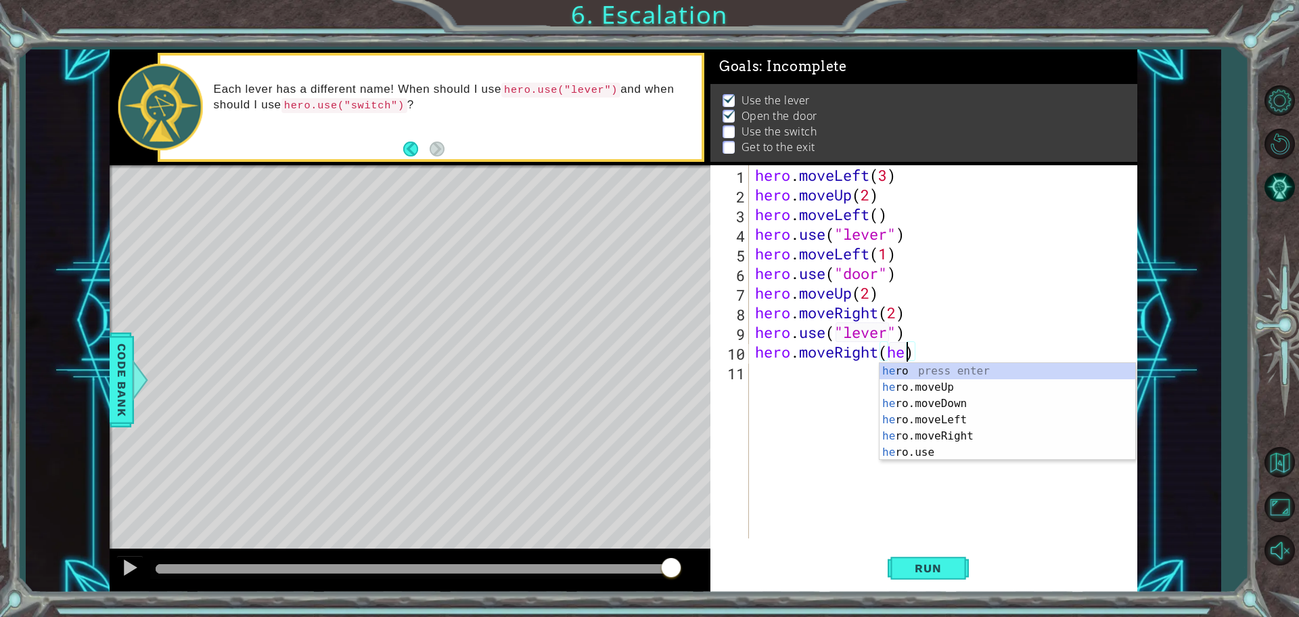
scroll to position [0, 6]
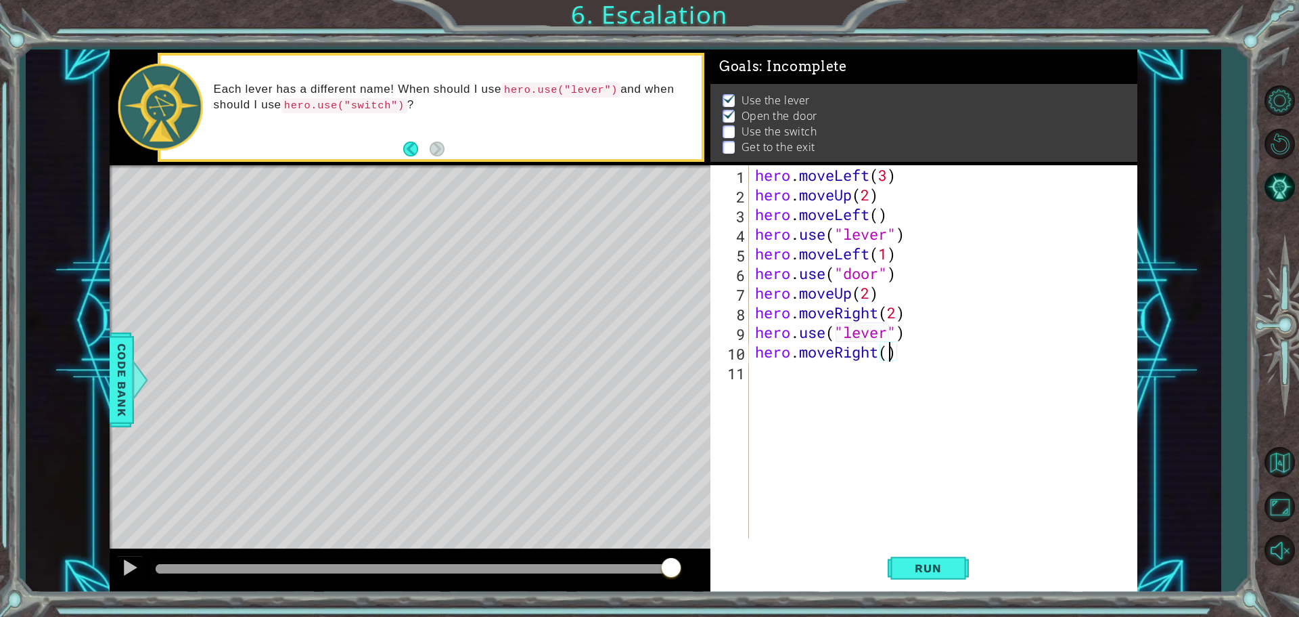
type textarea "hero.moveRight(1)"
click at [814, 374] on div "hero . moveLeft ( 3 ) hero . moveUp ( 2 ) hero . moveLeft ( ) hero . use ( "lev…" at bounding box center [947, 371] width 388 height 412
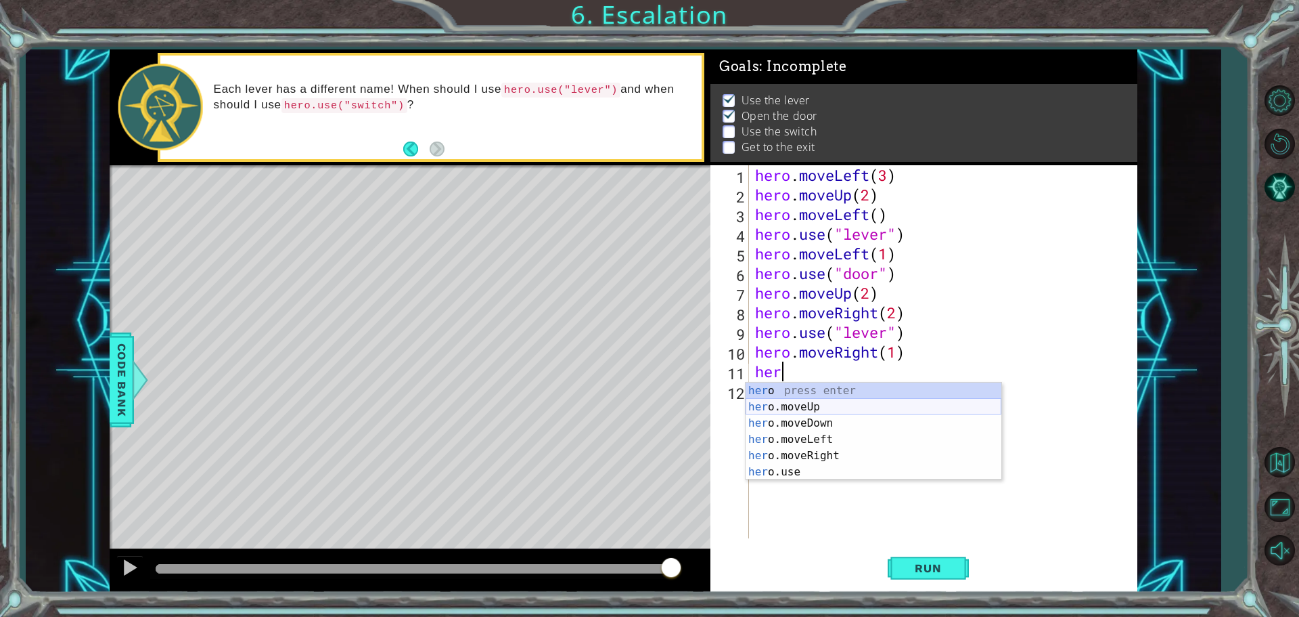
click at [814, 405] on div "her o press enter her o.moveUp press enter her o.moveDown press enter her o.mov…" at bounding box center [874, 447] width 256 height 130
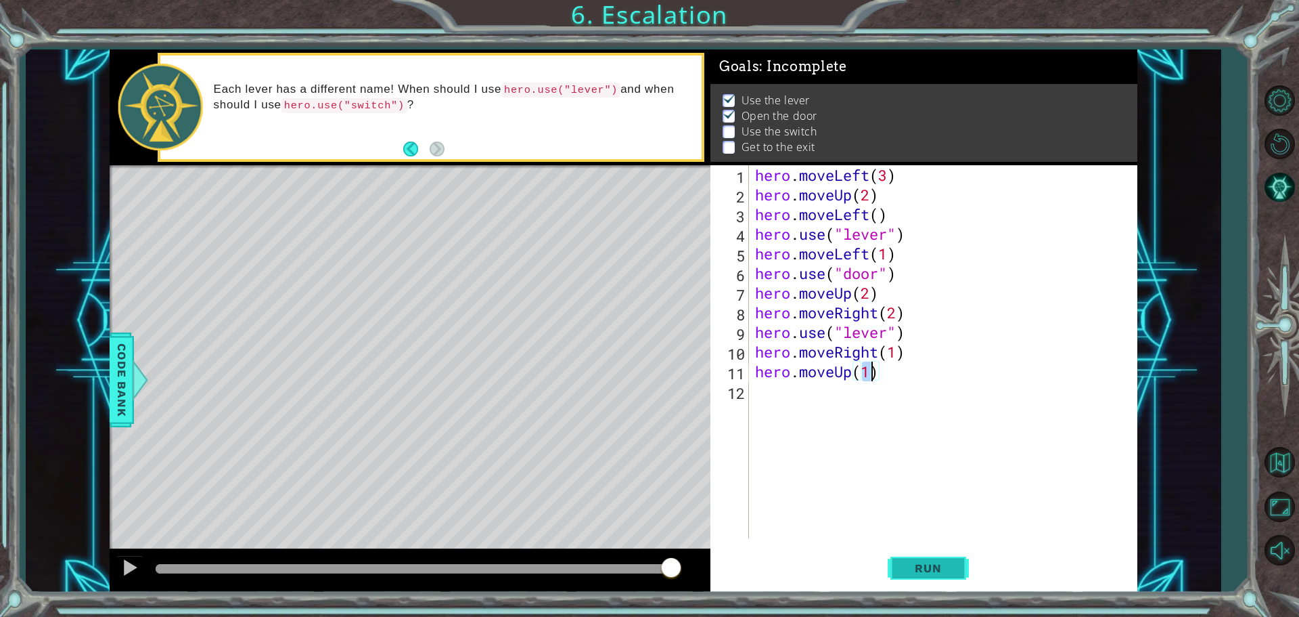
click at [914, 568] on span "Run" at bounding box center [928, 568] width 53 height 14
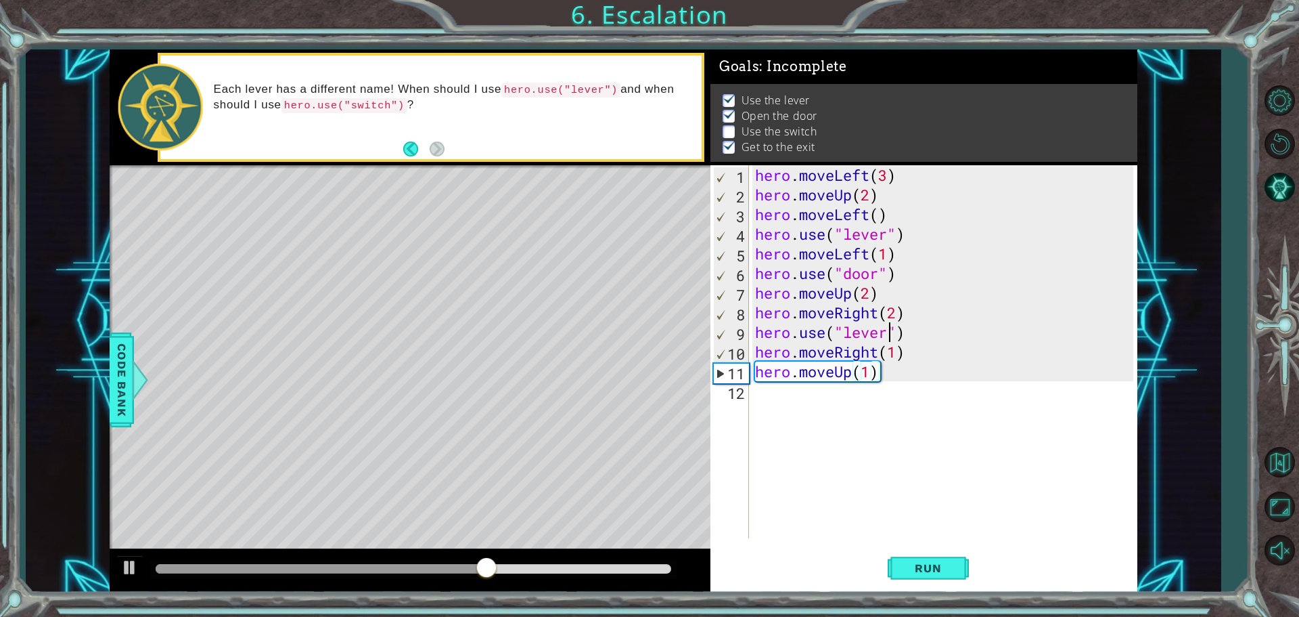
click at [887, 334] on div "hero . moveLeft ( 3 ) hero . moveUp ( 2 ) hero . moveLeft ( ) hero . use ( "lev…" at bounding box center [947, 371] width 388 height 412
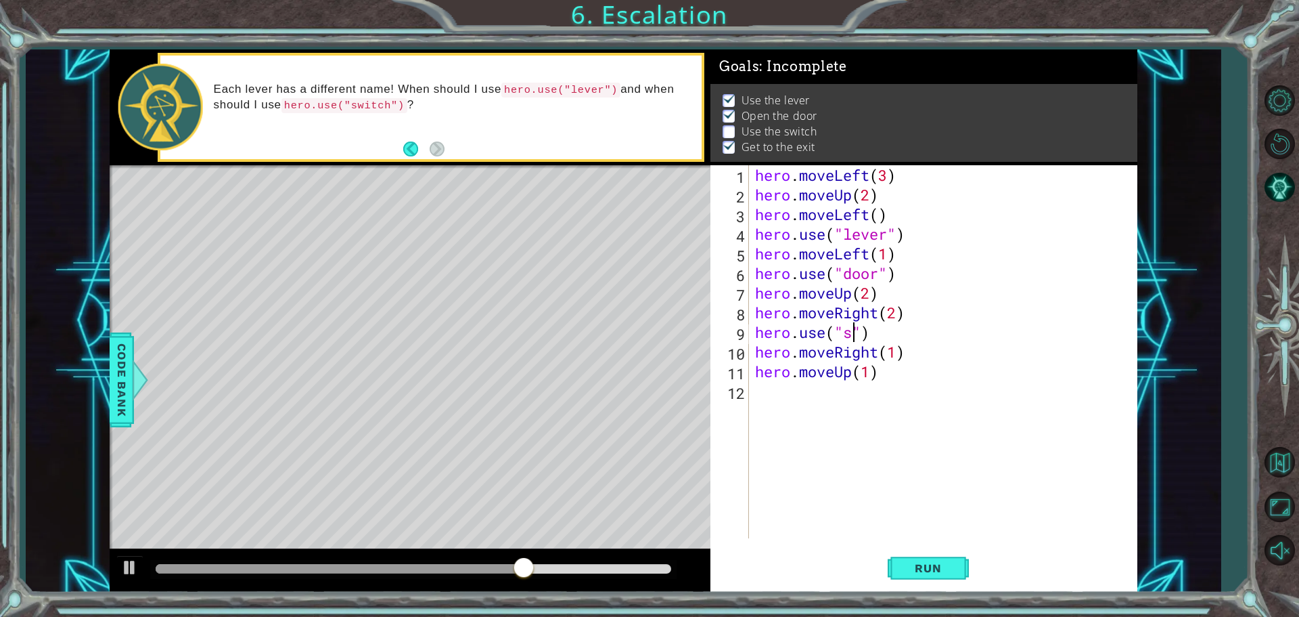
scroll to position [0, 5]
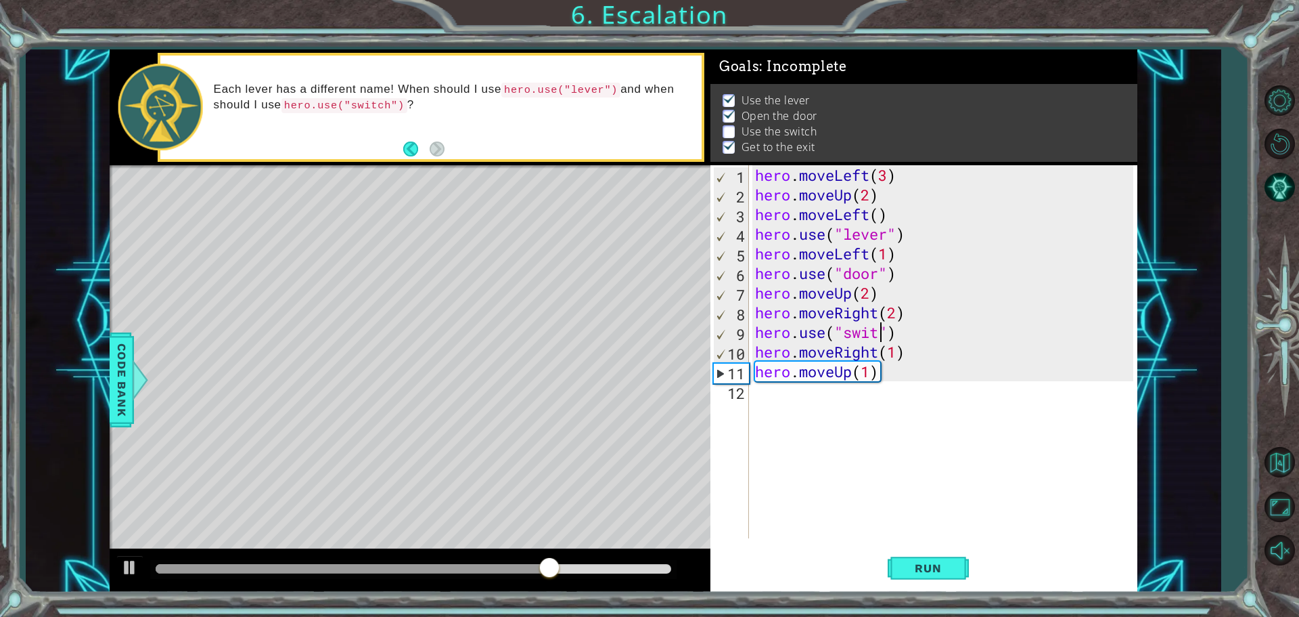
type textarea "hero.use("switch")"
click at [919, 564] on span "Run" at bounding box center [928, 568] width 53 height 14
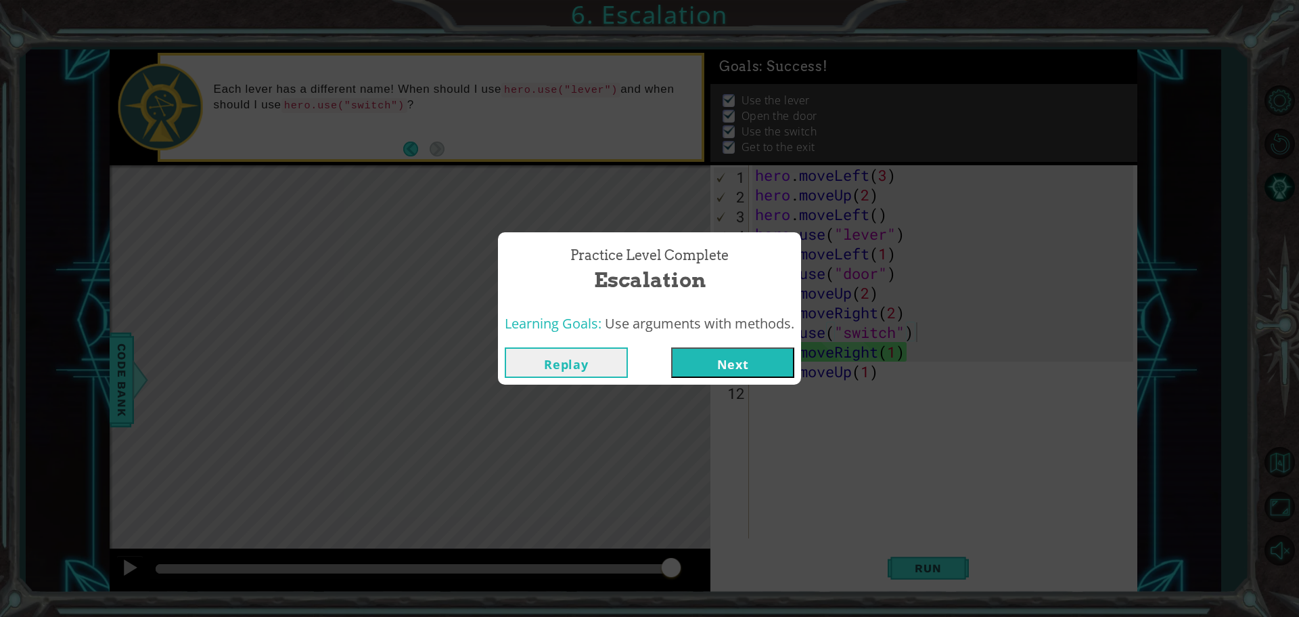
click at [683, 357] on button "Next" at bounding box center [732, 362] width 123 height 30
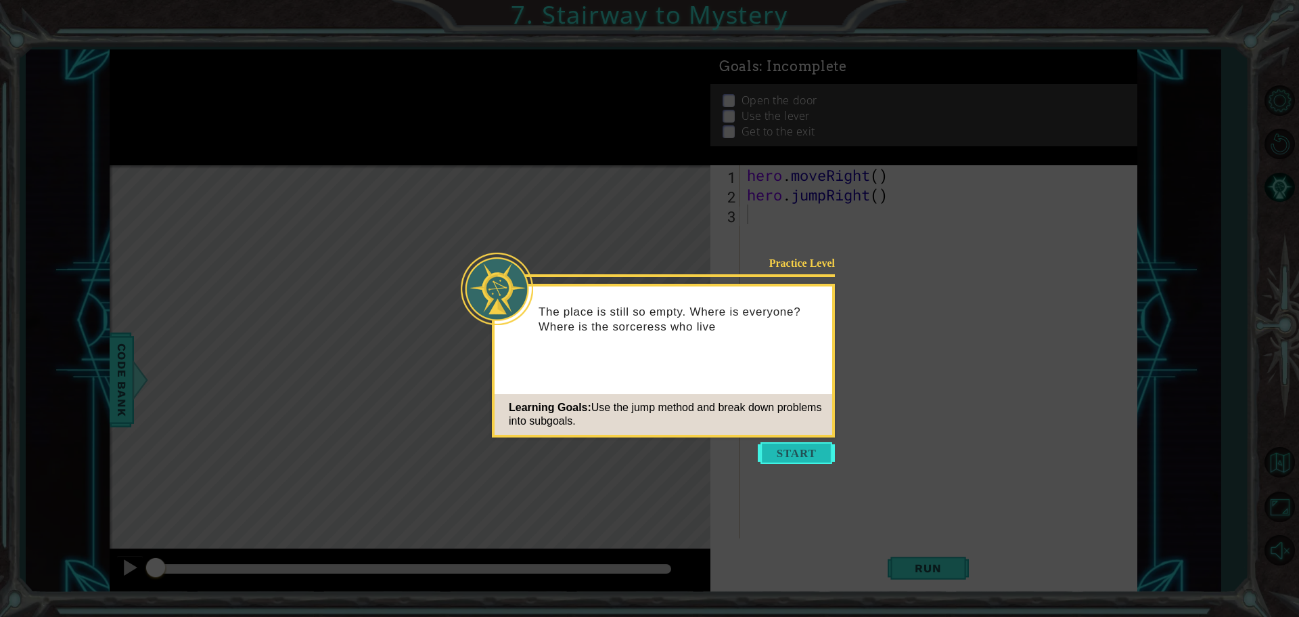
click at [801, 453] on button "Start" at bounding box center [796, 453] width 77 height 22
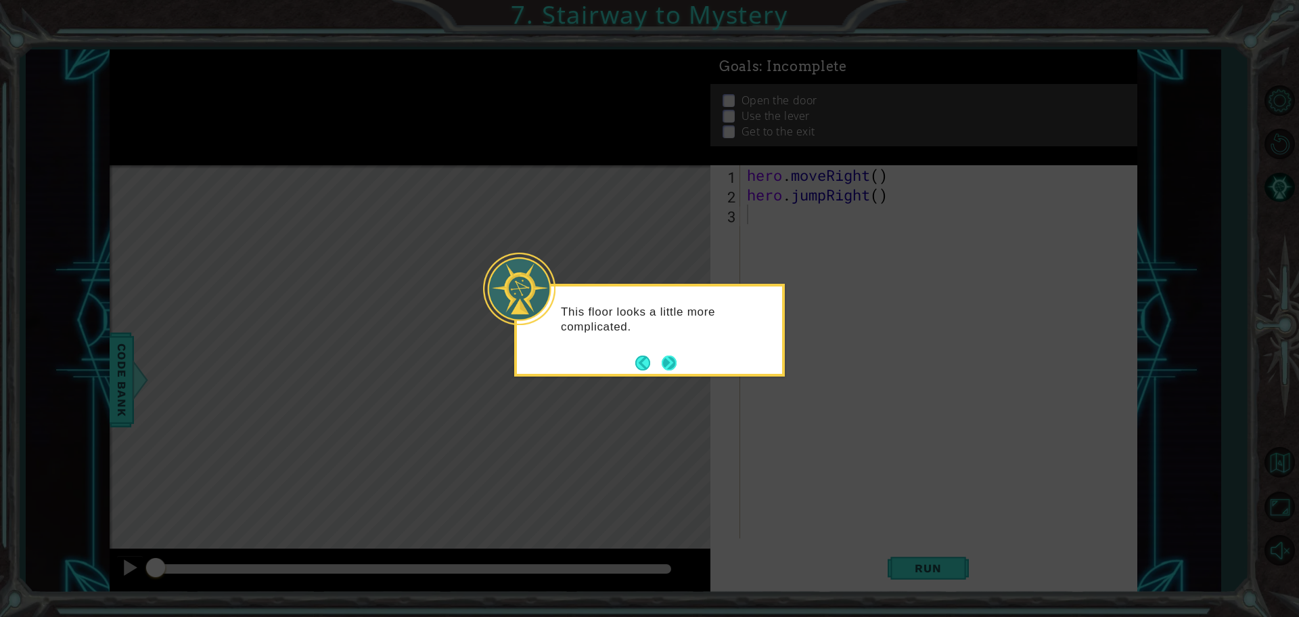
click at [672, 360] on button "Next" at bounding box center [669, 363] width 24 height 24
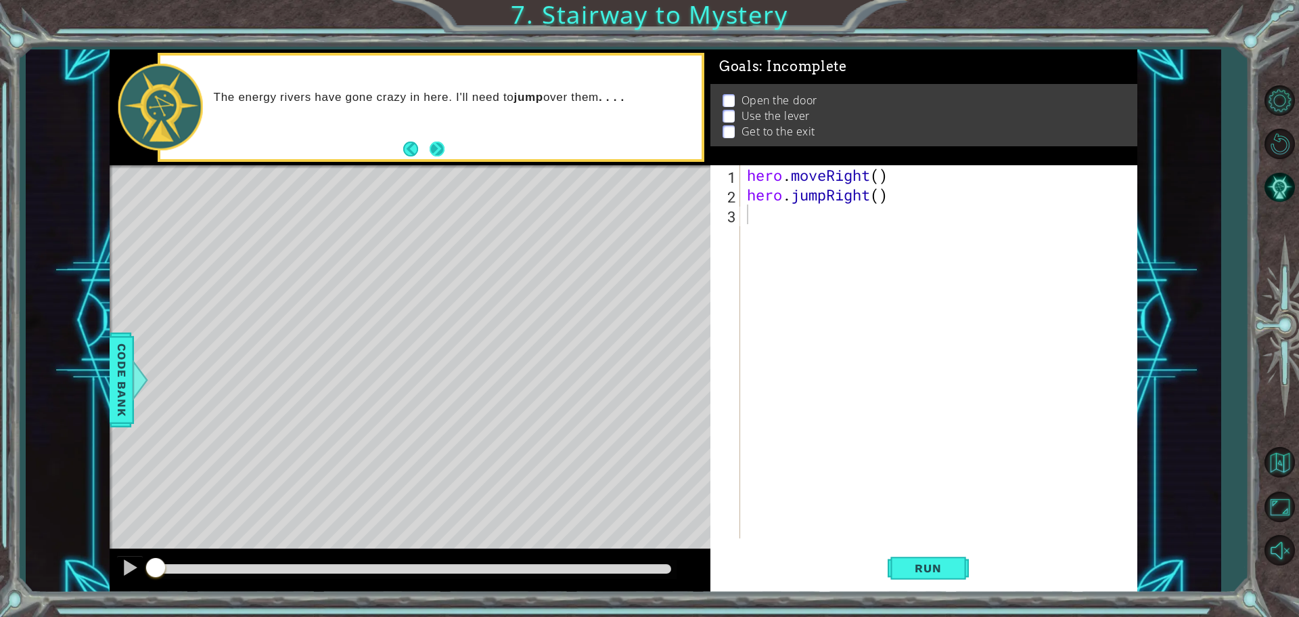
click at [441, 142] on button "Next" at bounding box center [437, 149] width 22 height 22
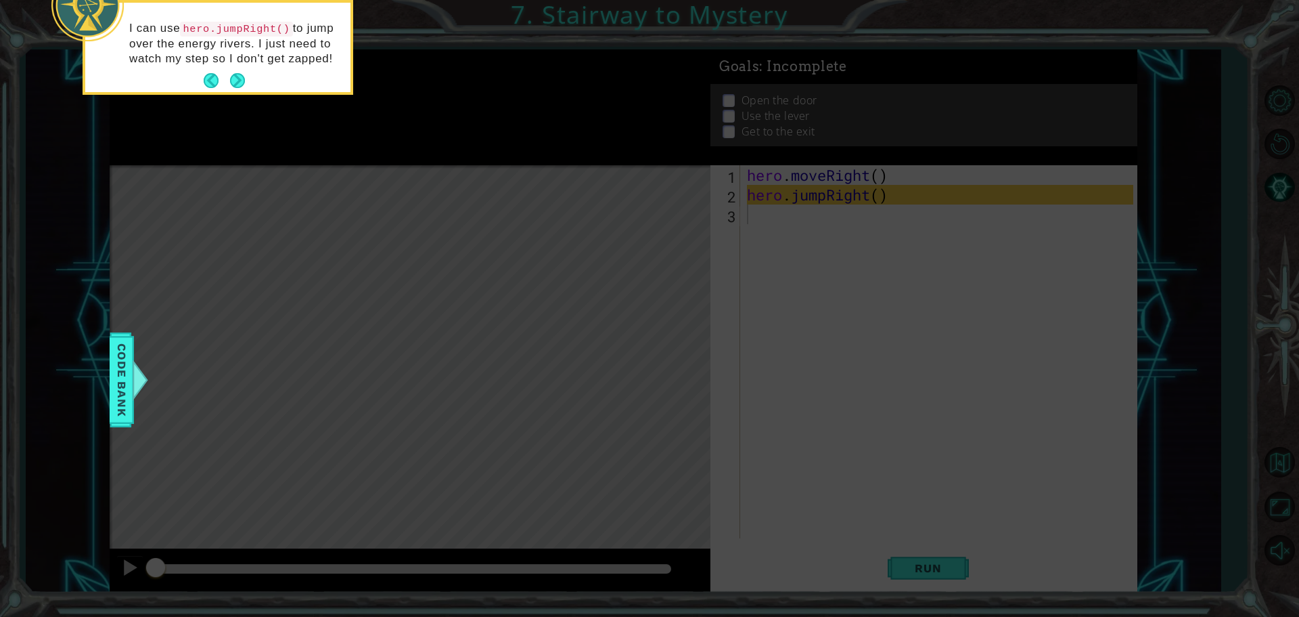
click at [882, 192] on icon at bounding box center [649, 92] width 1299 height 1048
click at [240, 81] on button "Next" at bounding box center [237, 80] width 25 height 25
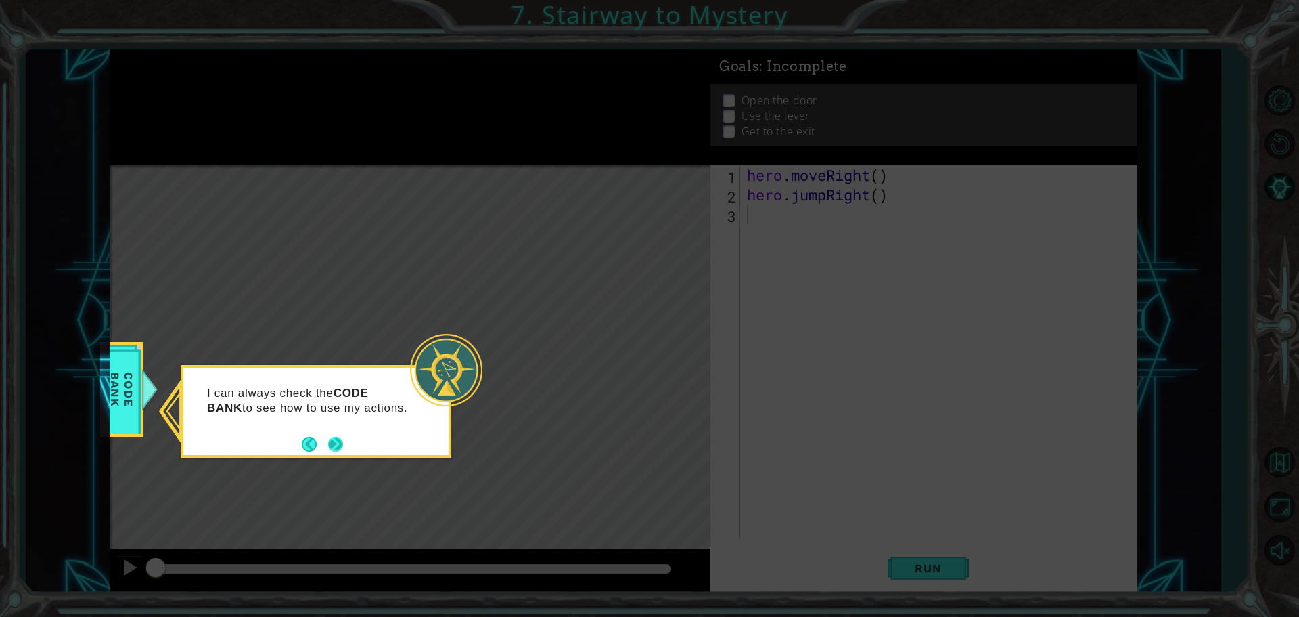
click at [337, 441] on button "Next" at bounding box center [336, 444] width 24 height 24
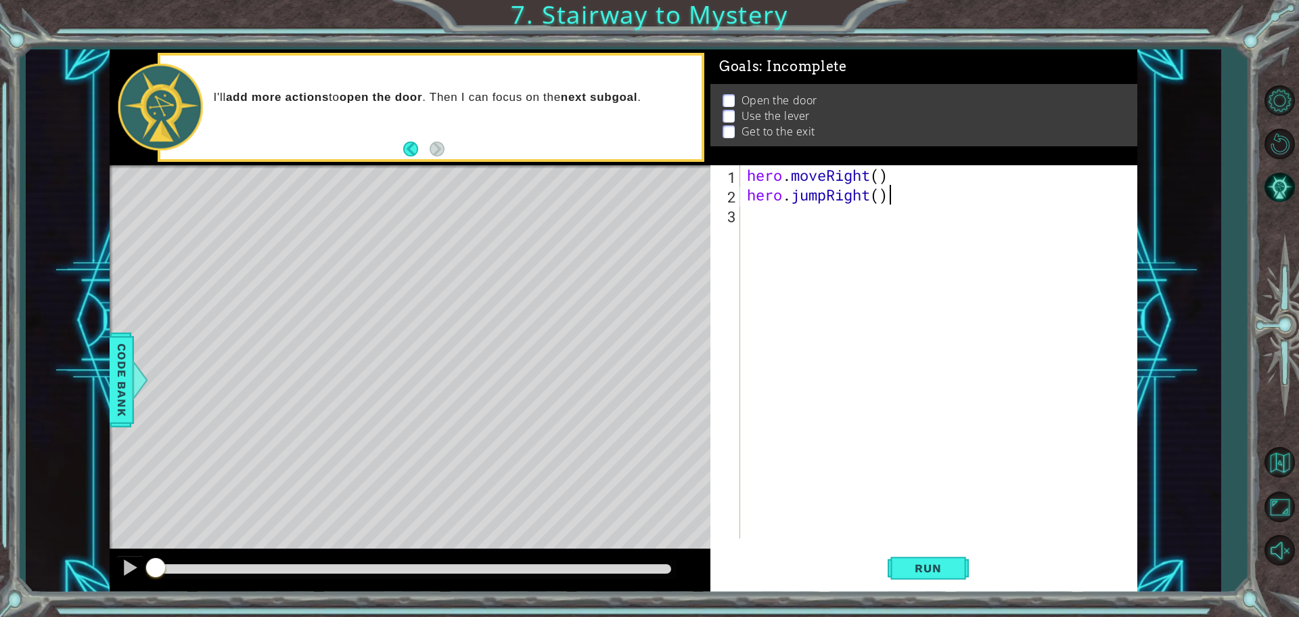
click at [906, 198] on div "hero . moveRight ( ) hero . jumpRight ( )" at bounding box center [942, 371] width 396 height 412
type textarea "hero.moveRight()"
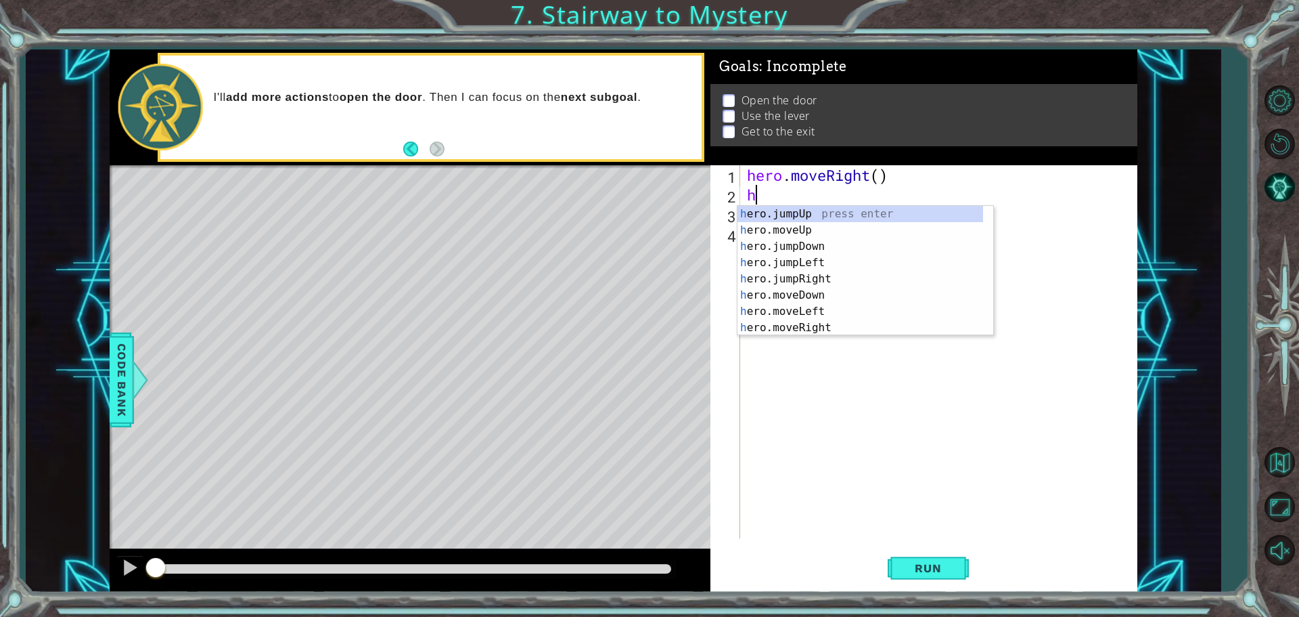
type textarea "her"
click at [822, 280] on div "her o.jumpUp press enter her o.jumpDown press enter her o.jumpLeft press enter …" at bounding box center [861, 287] width 246 height 162
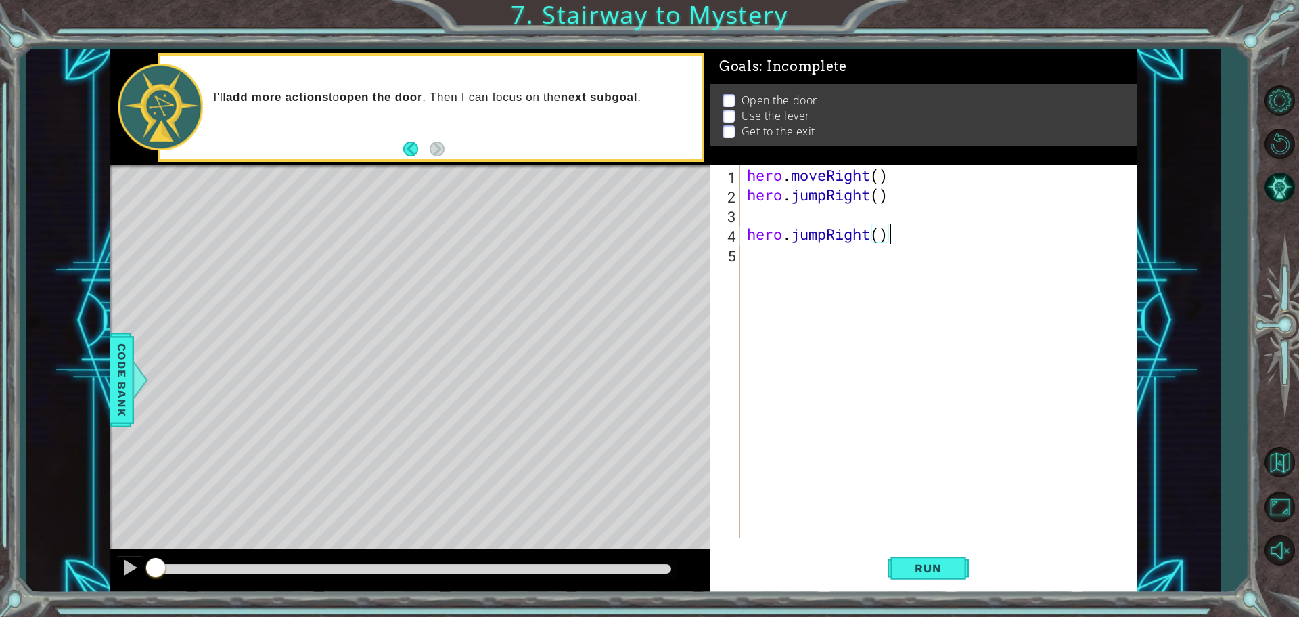
click at [938, 236] on div "hero . moveRight ( ) hero . jumpRight ( ) hero . jumpRight ( )" at bounding box center [942, 371] width 396 height 412
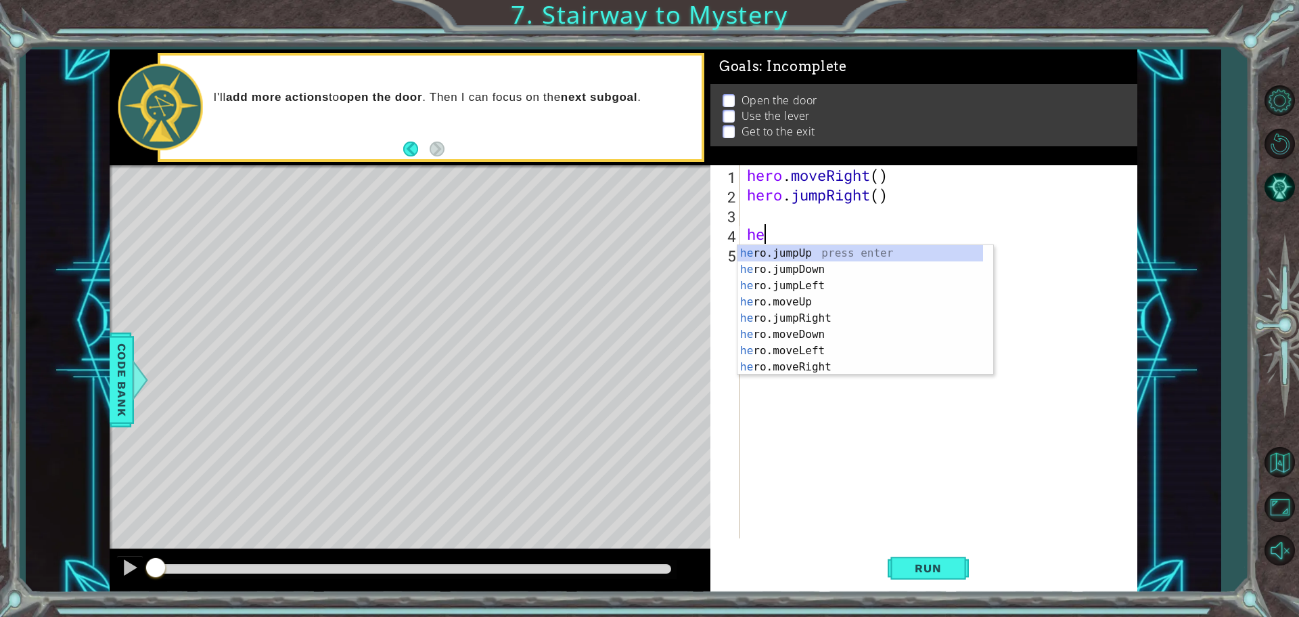
type textarea "h"
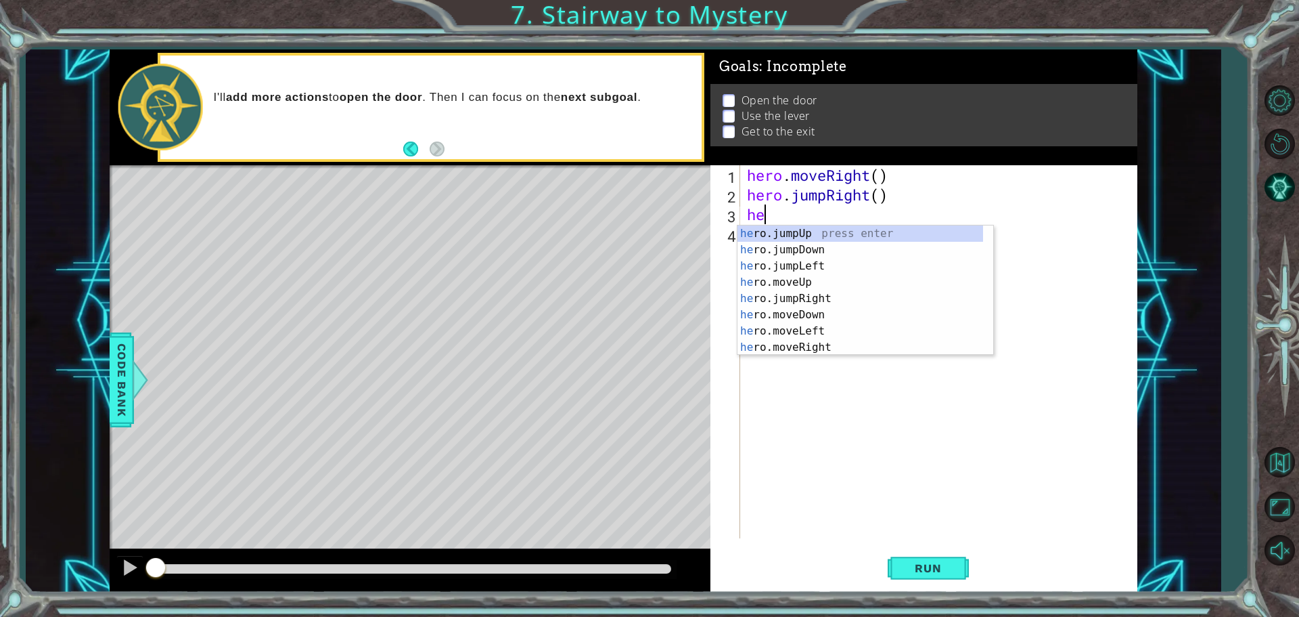
type textarea "her"
click at [808, 239] on div "her o.jumpUp press enter her o.jumpDown press enter her o.jumpLeft press enter …" at bounding box center [861, 306] width 246 height 162
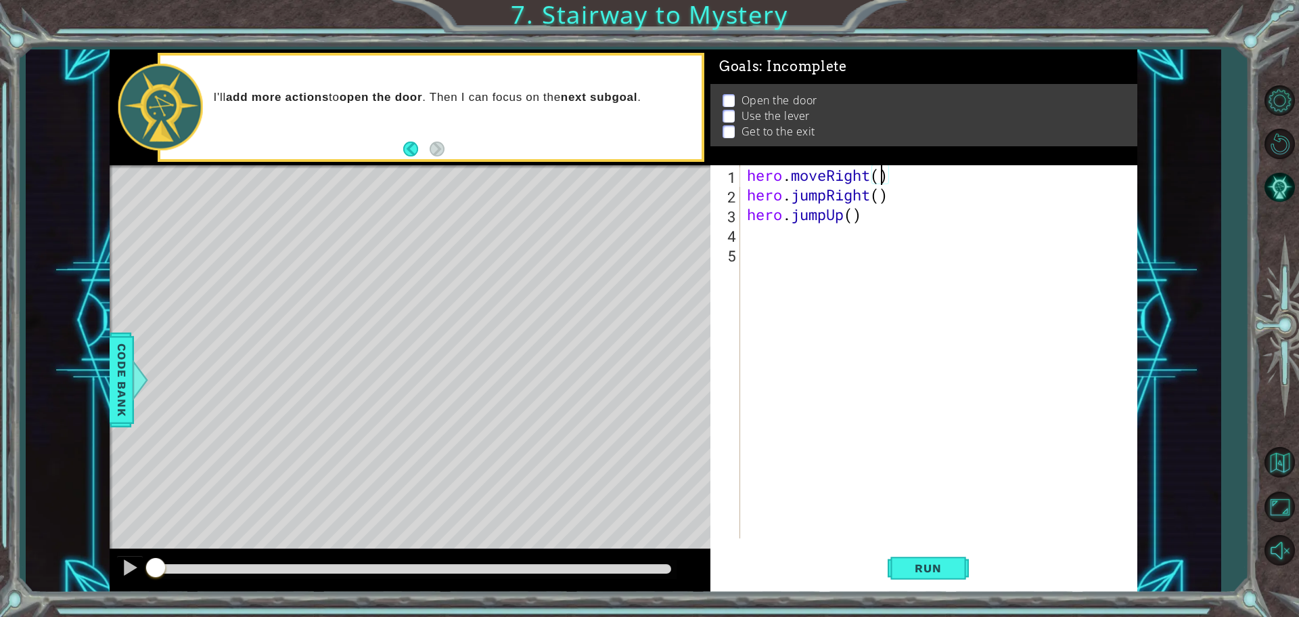
click at [881, 173] on div "hero . moveRight ( ) hero . jumpRight ( ) hero . jumpUp ( )" at bounding box center [942, 371] width 396 height 412
click at [881, 193] on div "hero . moveRight ( 1 ) hero . jumpRight ( ) hero . jumpUp ( )" at bounding box center [942, 371] width 396 height 412
click at [865, 219] on div "hero . moveRight ( 1 ) hero . jumpRight ( 2 ) hero . jumpUp ( )" at bounding box center [942, 371] width 396 height 412
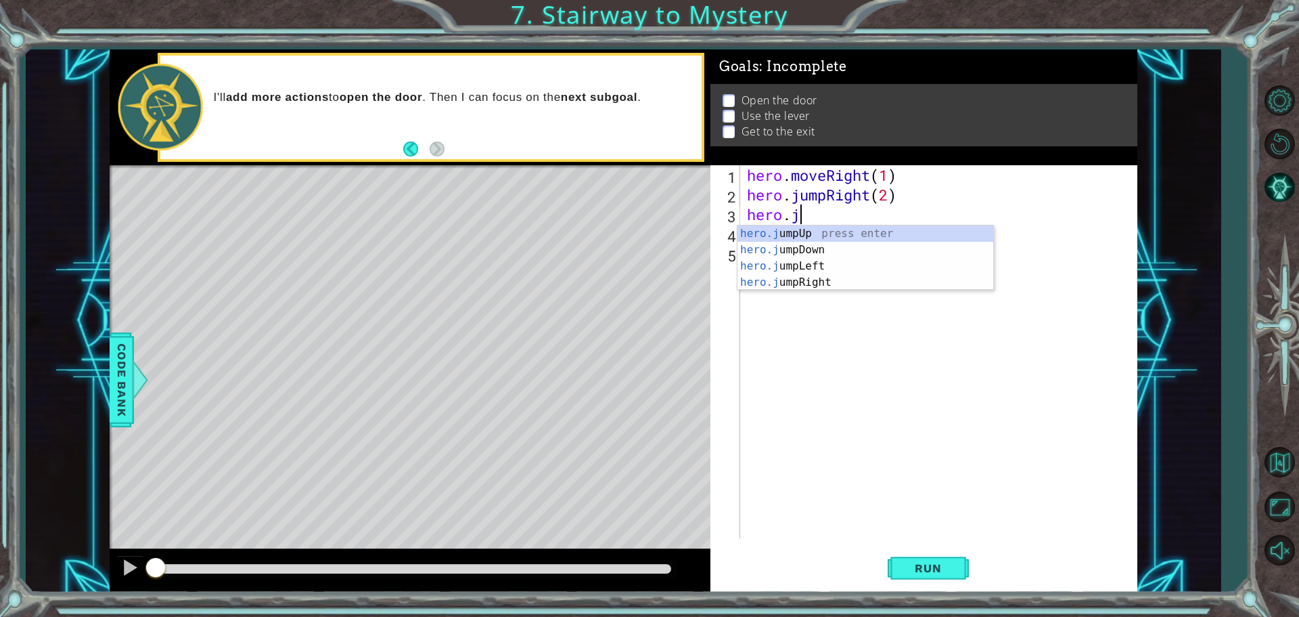
scroll to position [0, 1]
click at [793, 294] on div "hero. jumpUp press enter hero. jumpDown press enter hero. jumpLeft press enter …" at bounding box center [861, 306] width 246 height 162
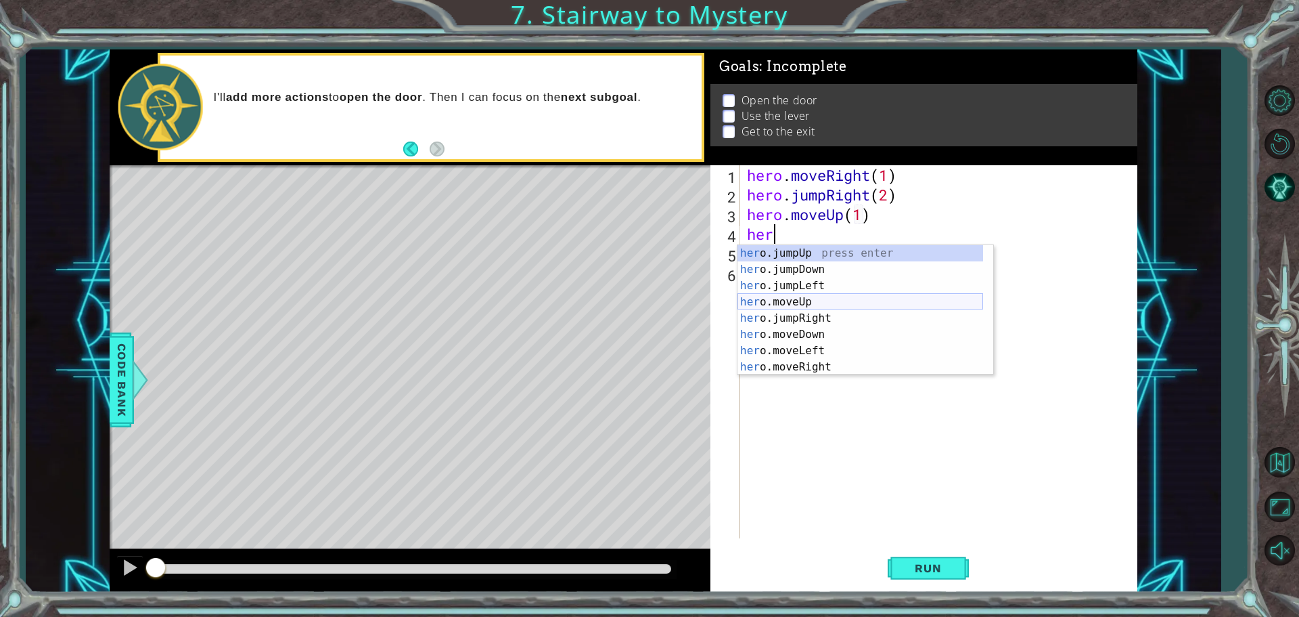
scroll to position [0, 6]
click at [802, 362] on div "her o.jumpUp press enter her o.jumpDown press enter her o.jumpLeft press enter …" at bounding box center [861, 326] width 246 height 162
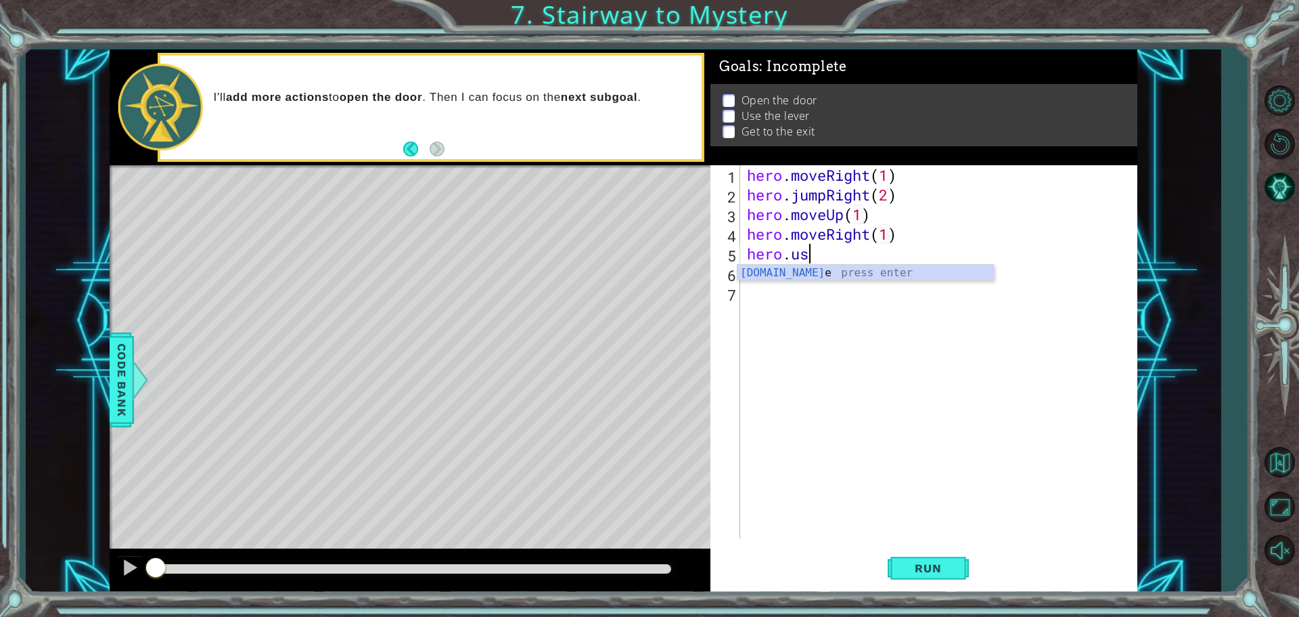
scroll to position [0, 9]
click at [817, 268] on div "hero.use press enter" at bounding box center [866, 289] width 256 height 49
type textarea "hero.use("door")"
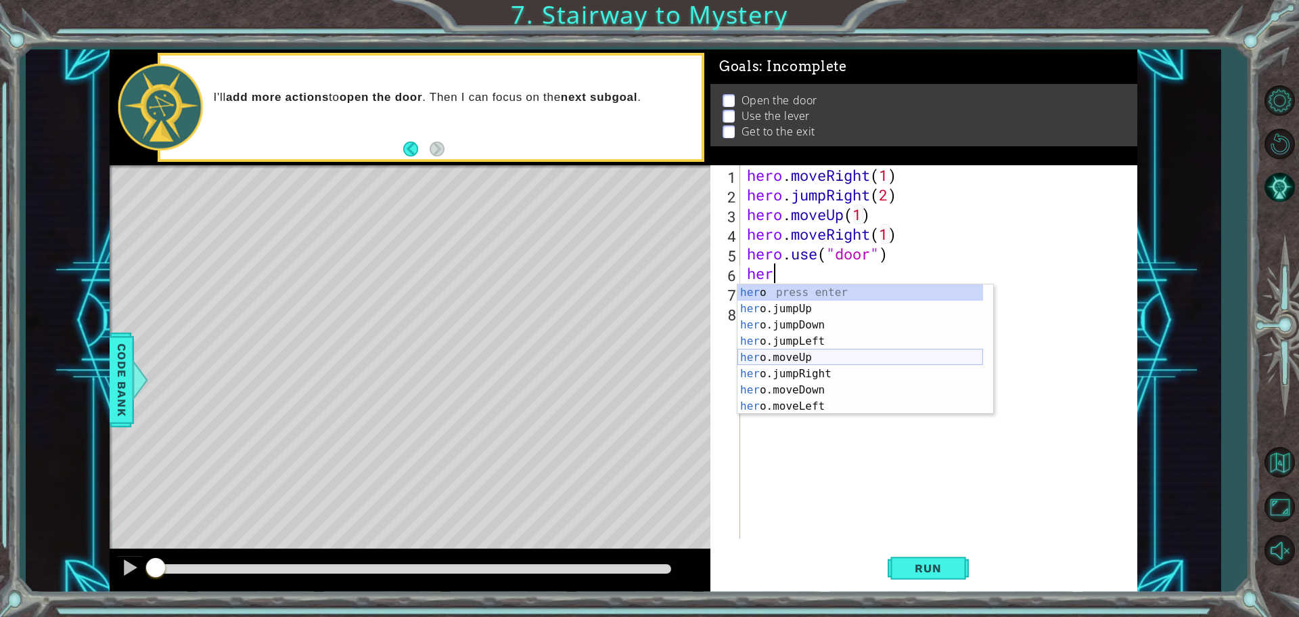
click at [791, 353] on div "her o press enter her o.jumpUp press enter her o.jumpDown press enter her o.jum…" at bounding box center [861, 365] width 246 height 162
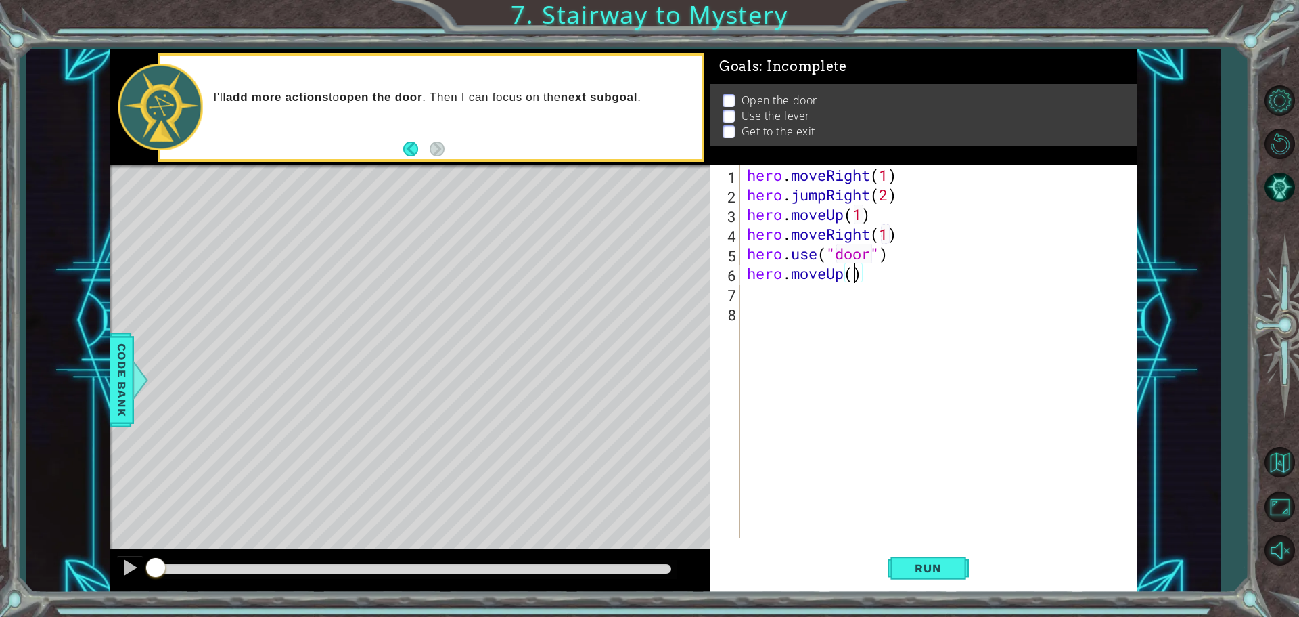
type textarea "hero.moveUp(2)"
click at [758, 305] on div "hero . moveRight ( 1 ) hero . jumpRight ( 2 ) hero . moveUp ( 1 ) hero . moveRi…" at bounding box center [942, 371] width 396 height 412
click at [756, 292] on div "hero . moveRight ( 1 ) hero . jumpRight ( 2 ) hero . moveUp ( 1 ) hero . moveRi…" at bounding box center [942, 371] width 396 height 412
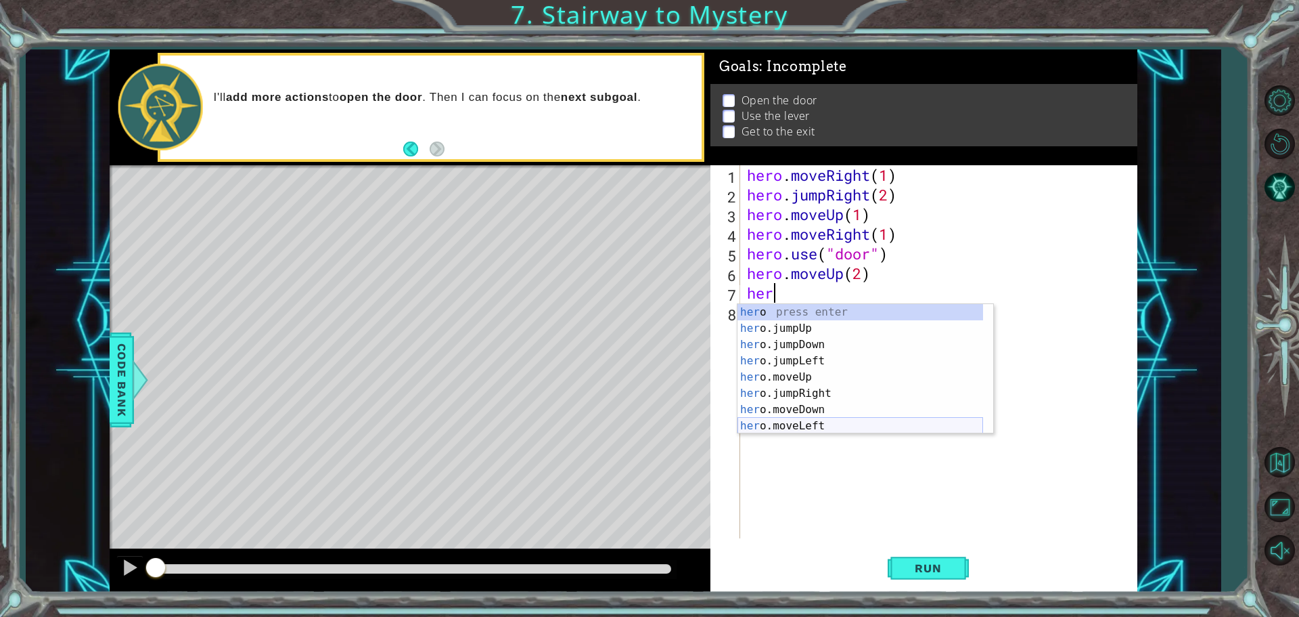
click at [830, 422] on div "her o press enter her o.jumpUp press enter her o.jumpDown press enter her o.jum…" at bounding box center [861, 385] width 246 height 162
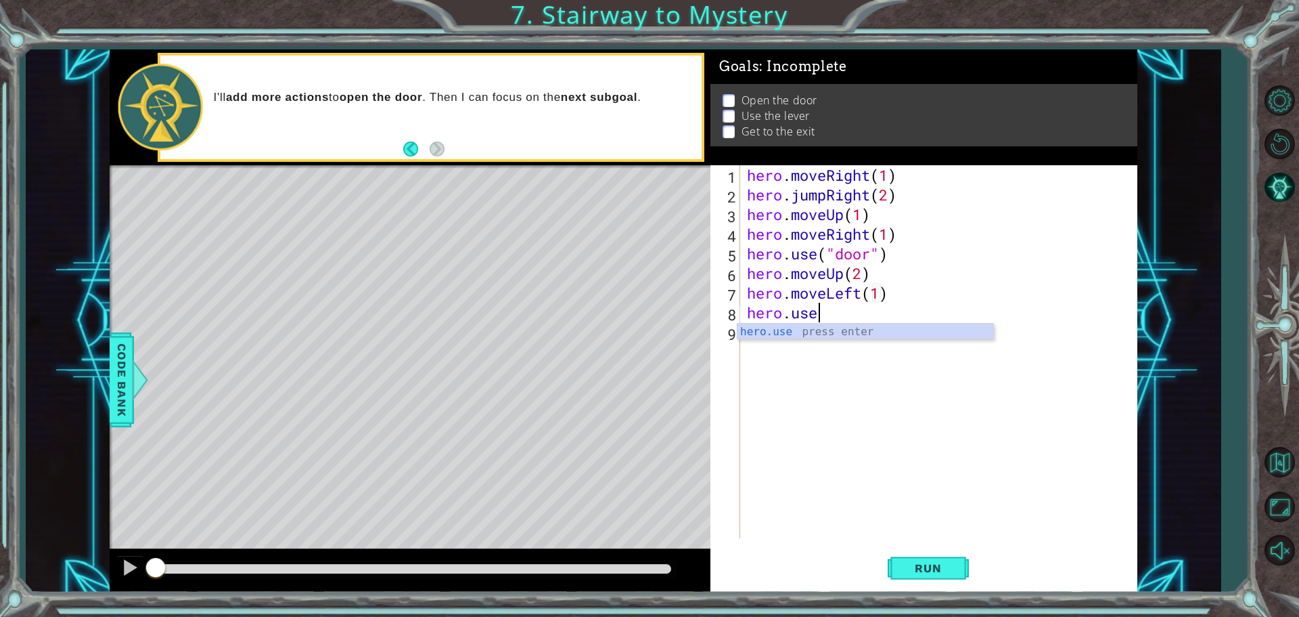
scroll to position [0, 9]
click at [811, 333] on div "hero.use press enter" at bounding box center [866, 348] width 256 height 49
click at [929, 568] on span "Run" at bounding box center [928, 568] width 53 height 14
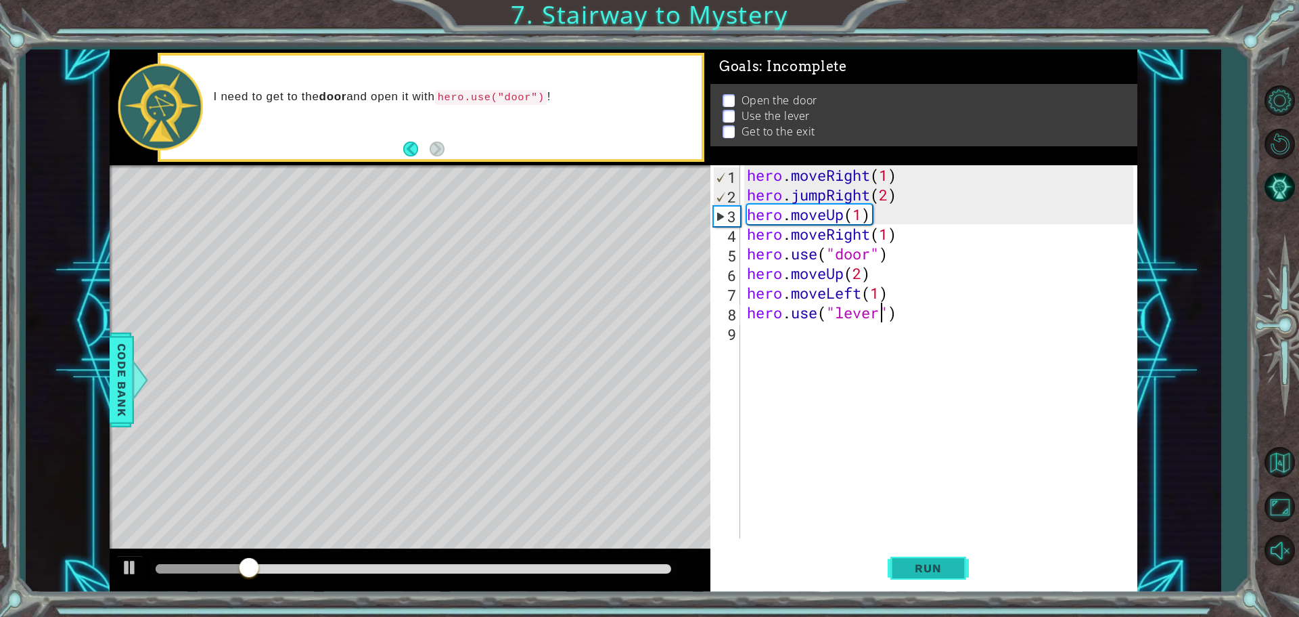
click at [916, 566] on span "Run" at bounding box center [928, 568] width 53 height 14
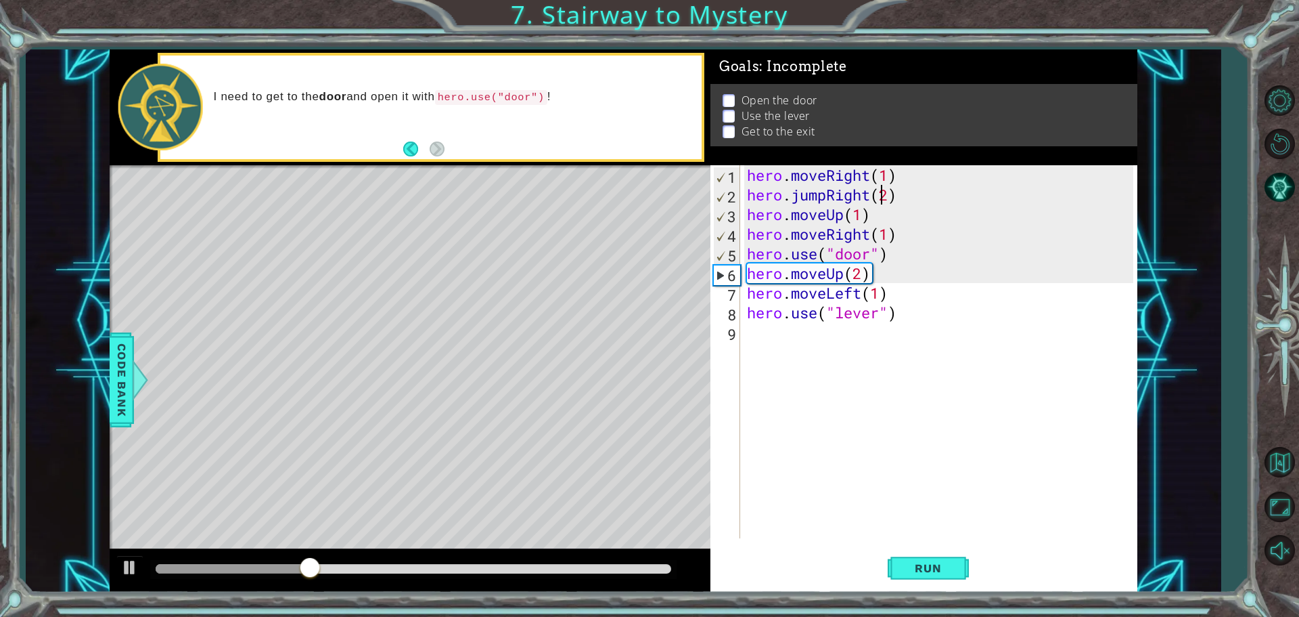
click at [883, 194] on div "hero . moveRight ( 1 ) hero . jumpRight ( 2 ) hero . moveUp ( 1 ) hero . moveRi…" at bounding box center [942, 371] width 396 height 412
click at [891, 192] on div "hero . moveRight ( 1 ) hero . jumpRight ( 2 ) hero . moveUp ( 1 ) hero . moveRi…" at bounding box center [942, 371] width 396 height 412
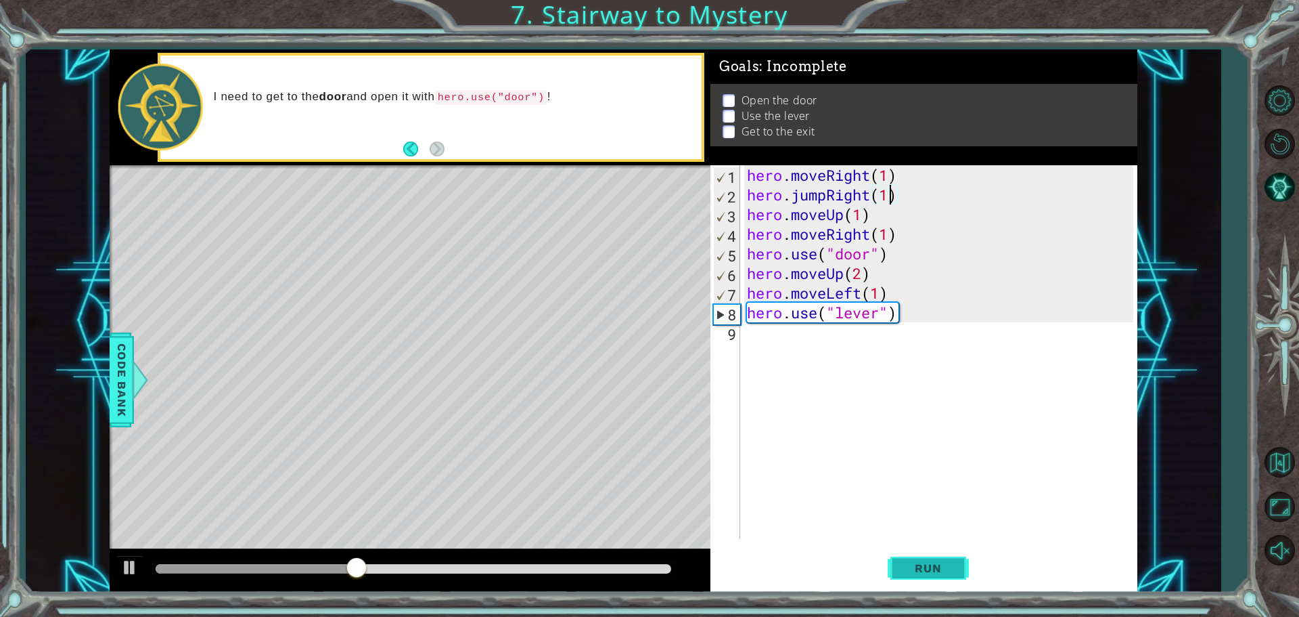
type textarea "hero.jumpRight(1)"
click at [893, 563] on button "Run" at bounding box center [928, 567] width 81 height 43
click at [794, 349] on div "hero . moveRight ( 1 ) hero . jumpRight ( 1 ) hero . moveUp ( 1 ) hero . moveRi…" at bounding box center [942, 371] width 396 height 412
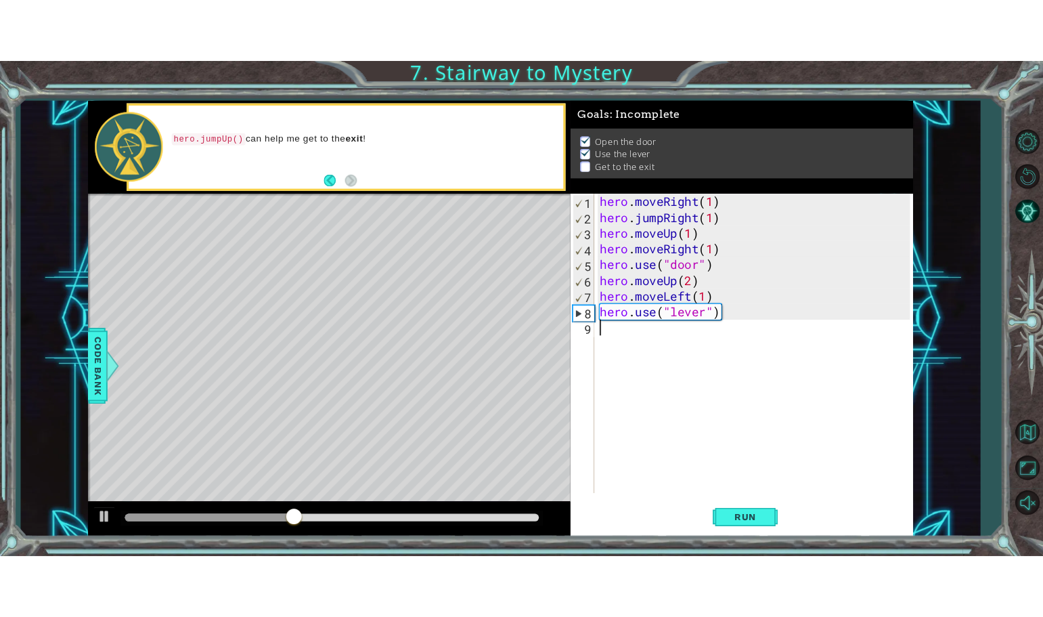
scroll to position [0, 0]
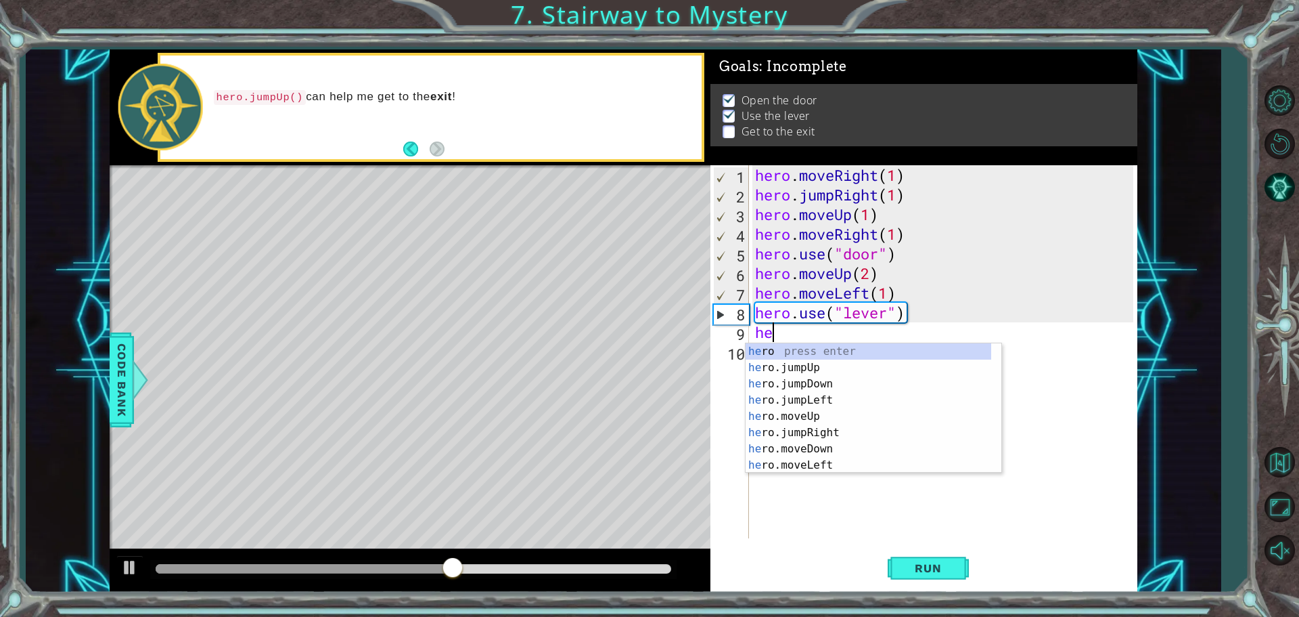
type textarea "her"
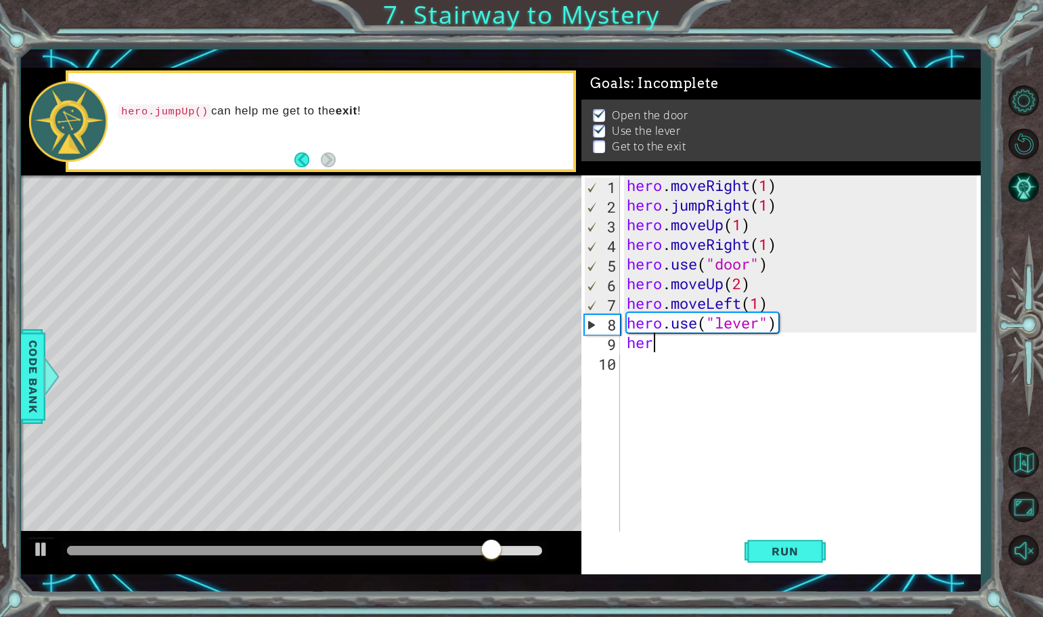
click at [682, 341] on div "hero . moveRight ( 1 ) hero . jumpRight ( 1 ) hero . moveUp ( 1 ) hero . moveRi…" at bounding box center [803, 381] width 359 height 412
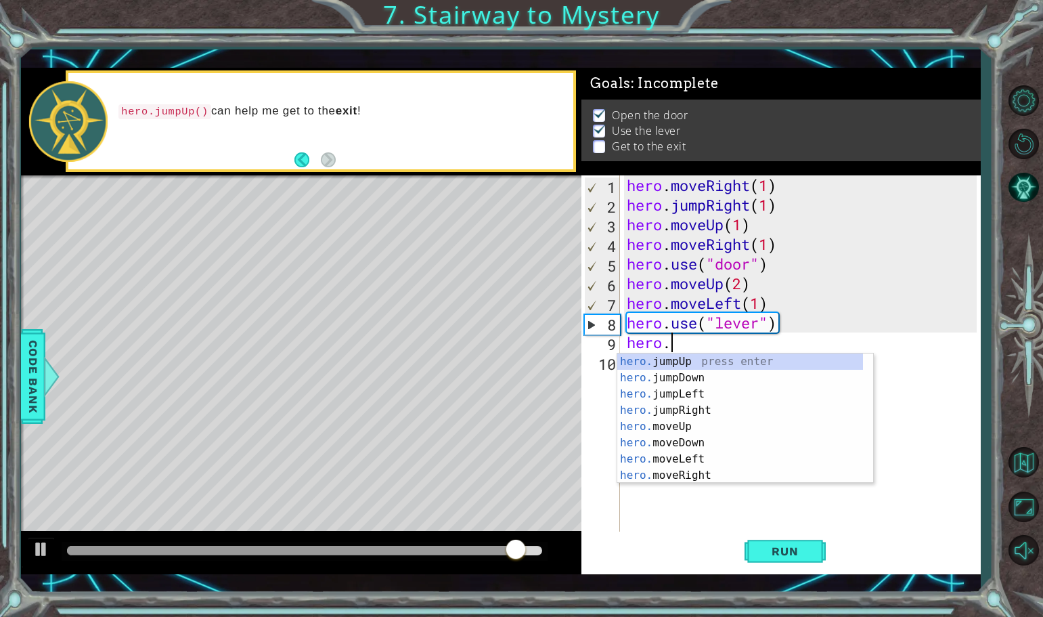
scroll to position [0, 1]
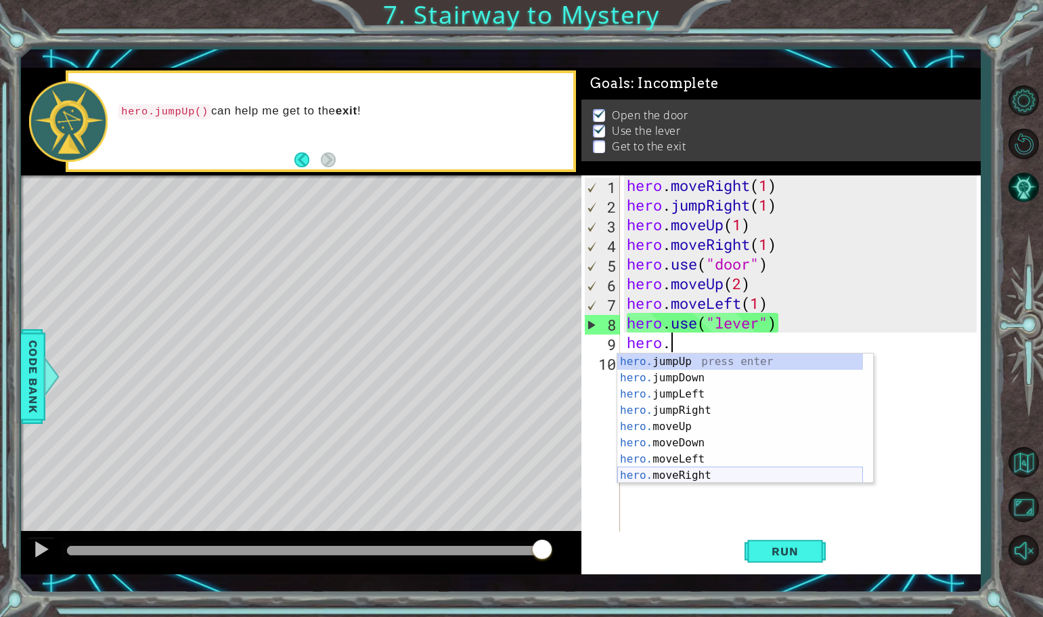
click at [670, 471] on div "hero. jumpUp press enter hero. jumpDown press enter hero. jumpLeft press enter …" at bounding box center [740, 434] width 246 height 162
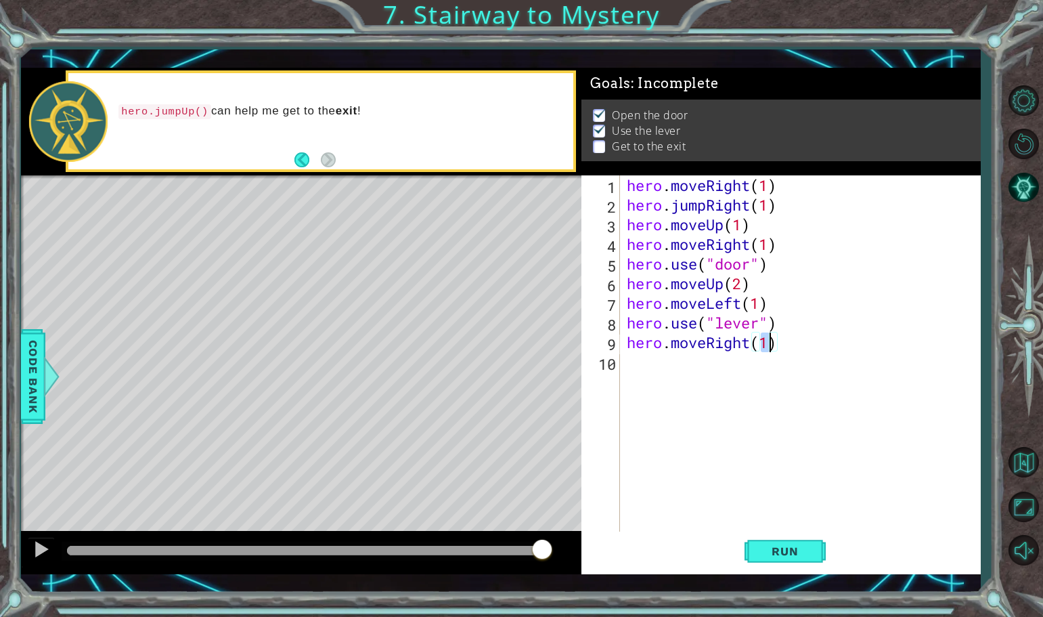
scroll to position [0, 6]
type textarea "hero.moveRight(2)"
click at [708, 374] on div "hero . moveRight ( 1 ) hero . jumpRight ( 1 ) hero . moveUp ( 1 ) hero . moveRi…" at bounding box center [803, 381] width 359 height 412
type textarea "j"
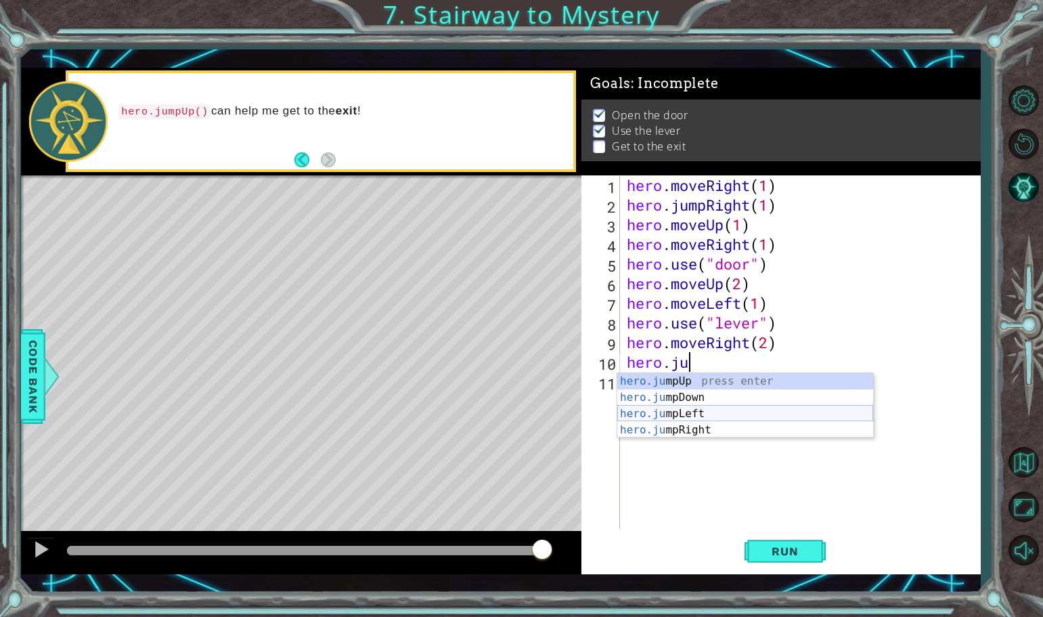
scroll to position [0, 3]
type textarea "hero.jump"
click at [707, 384] on div "hero.jump Up press enter hero.jump Down press enter hero.jump Left press enter …" at bounding box center [745, 421] width 256 height 97
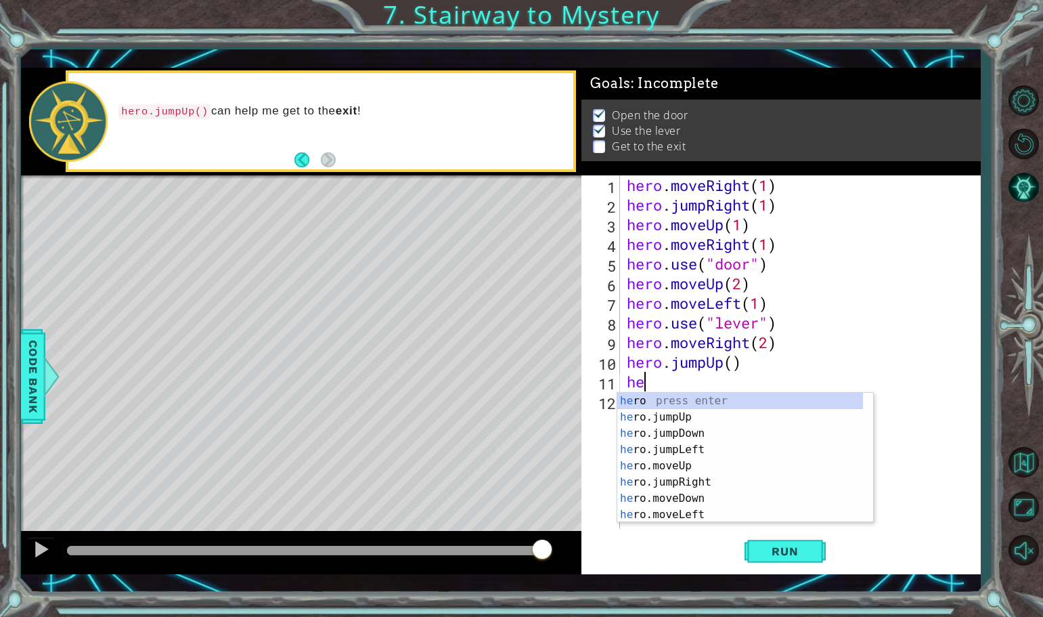
scroll to position [0, 1]
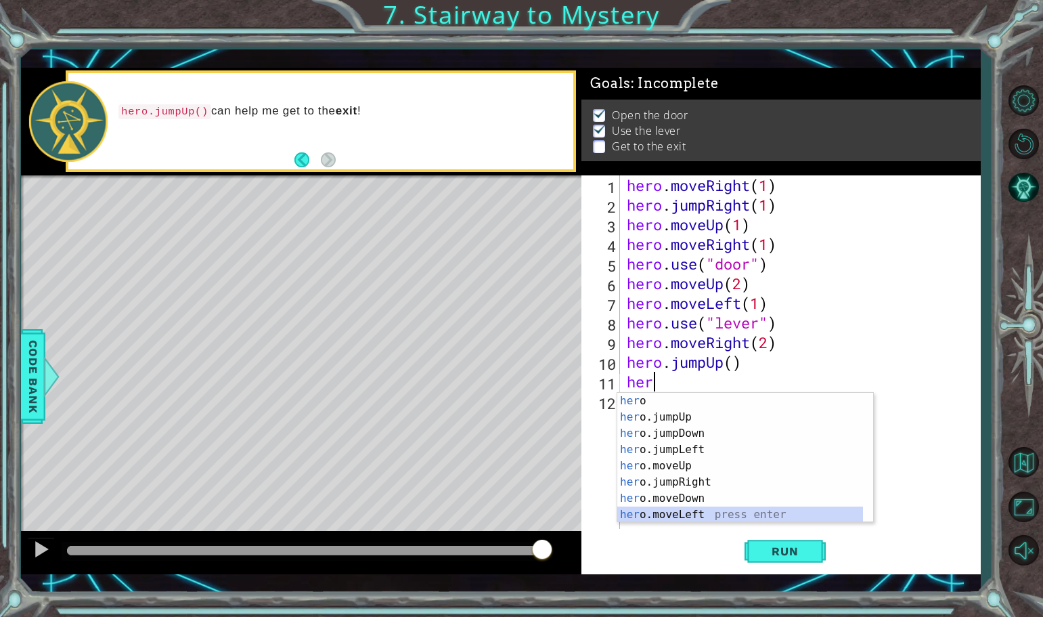
click at [694, 512] on div "her o press enter her o.jumpUp press enter her o.jumpDown press enter her o.jum…" at bounding box center [740, 474] width 246 height 162
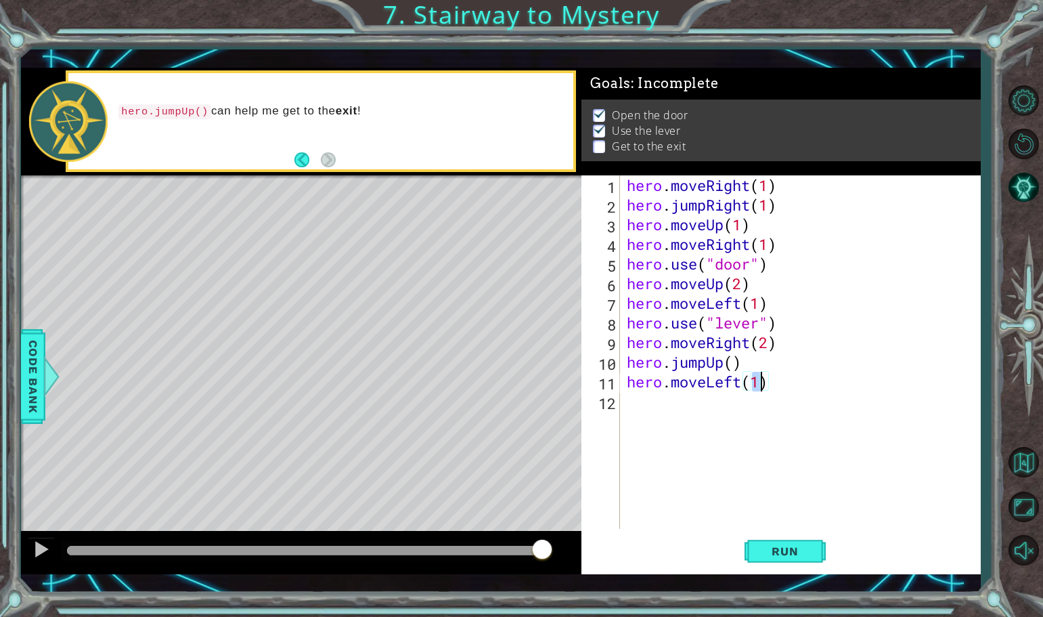
scroll to position [0, 6]
type textarea "hero.moveLeft(2)"
click at [794, 544] on span "Run" at bounding box center [784, 551] width 53 height 14
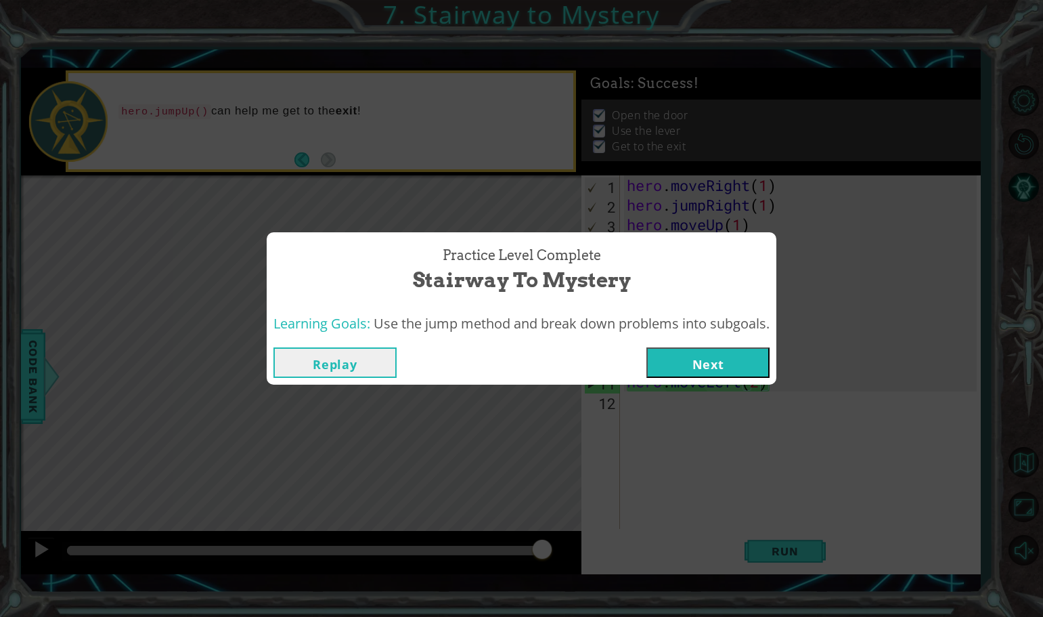
click at [682, 373] on button "Next" at bounding box center [707, 362] width 123 height 30
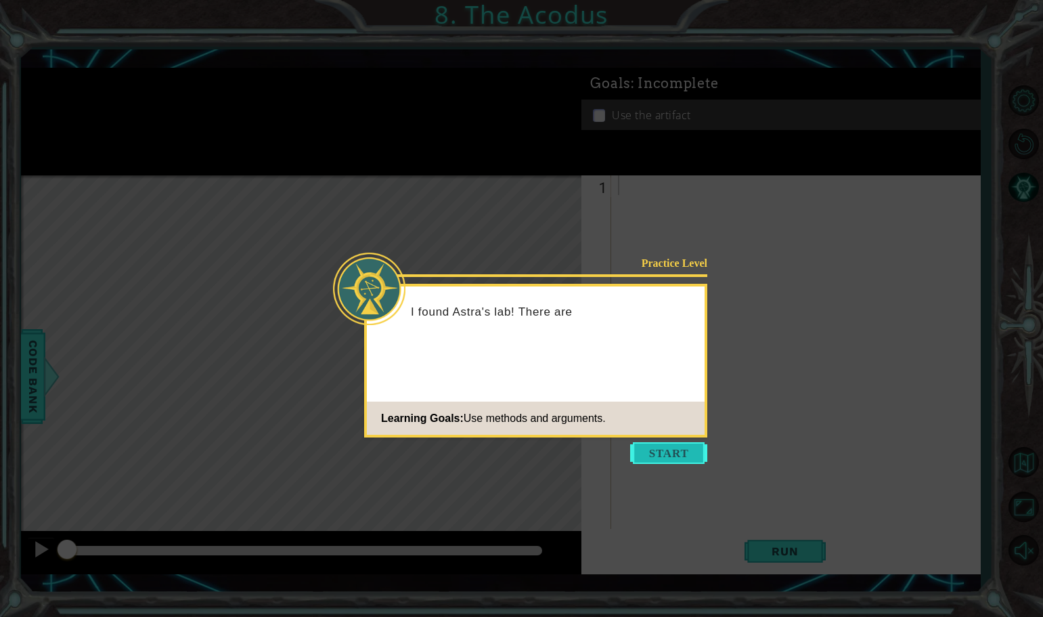
click at [669, 448] on button "Start" at bounding box center [668, 453] width 77 height 22
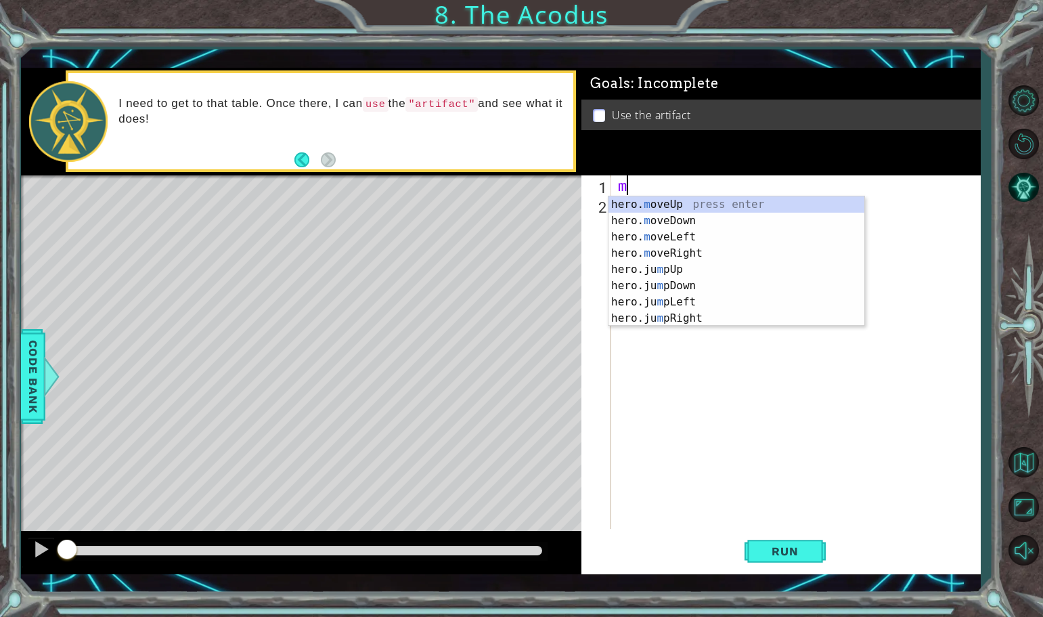
click at [639, 208] on div "hero. m oveUp press enter hero. m oveDown press enter hero. m oveLeft press ent…" at bounding box center [736, 277] width 256 height 162
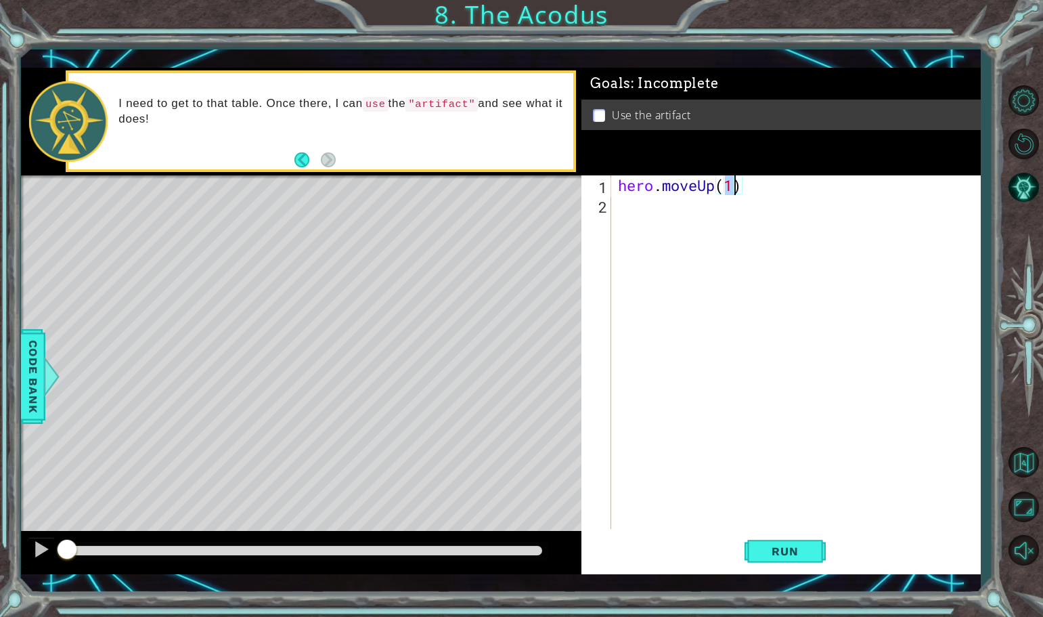
type textarea "hero.moveUp(2)"
click at [679, 207] on div "hero . moveUp ( 2 )" at bounding box center [799, 371] width 368 height 393
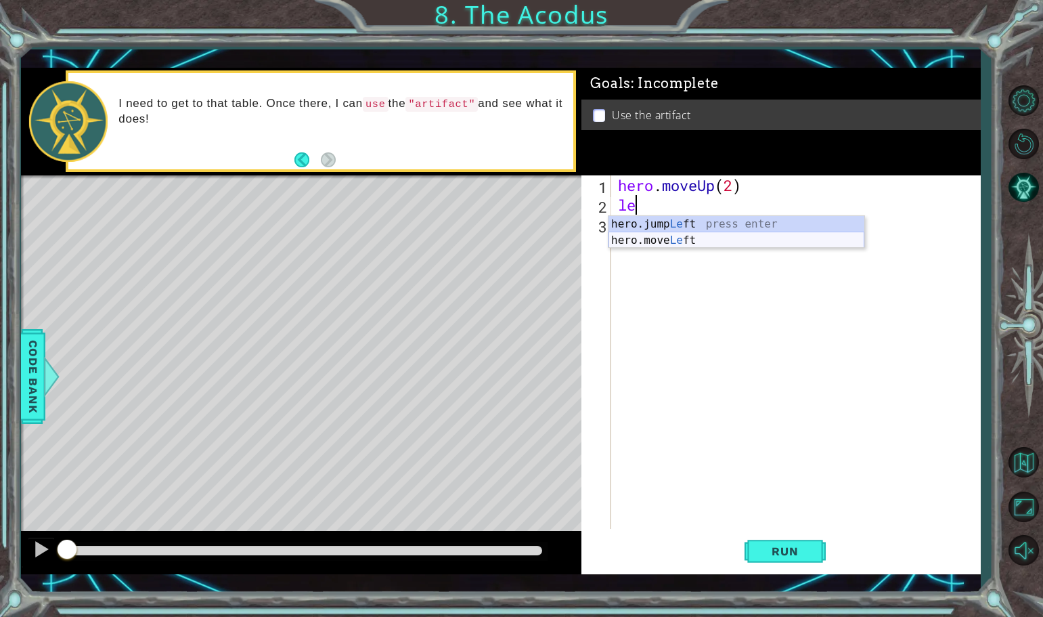
click at [684, 238] on div "hero.jump Le ft press enter hero.move Le ft press enter" at bounding box center [736, 248] width 256 height 65
type textarea "hero.moveLeft(1)"
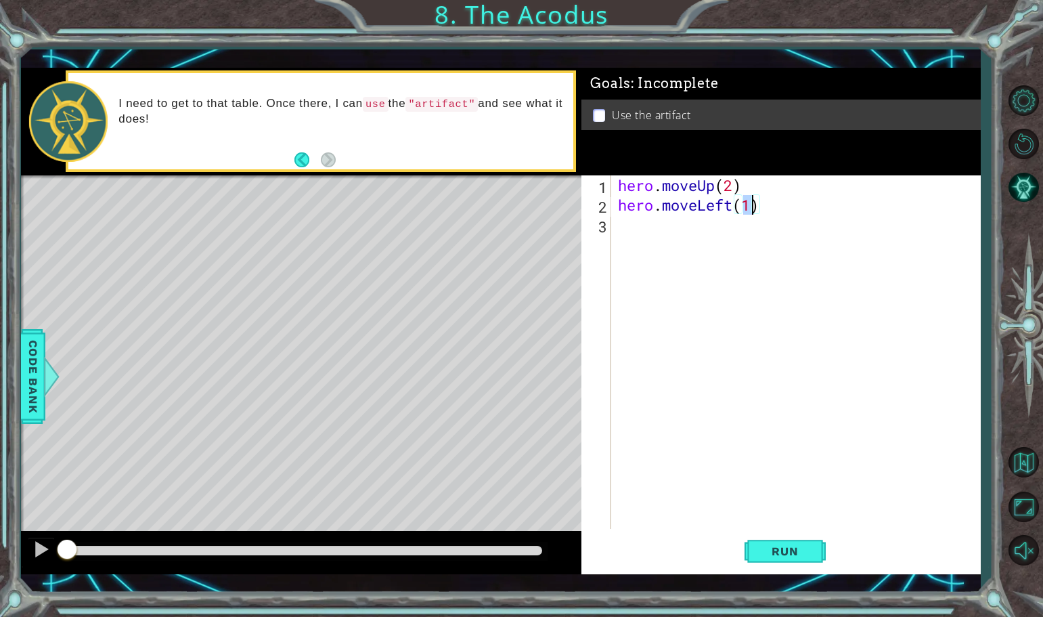
click at [650, 221] on div "hero . moveUp ( 2 ) hero . moveLeft ( 1 )" at bounding box center [799, 371] width 368 height 393
click at [667, 265] on div "hero.jump D own press enter hero.[PERSON_NAME] own press enter" at bounding box center [736, 268] width 256 height 65
type textarea "hero.moveDown(2)"
click at [705, 259] on div "hero . moveUp ( 2 ) hero . moveLeft ( 1 ) hero . moveDown ( 2 )" at bounding box center [799, 371] width 368 height 393
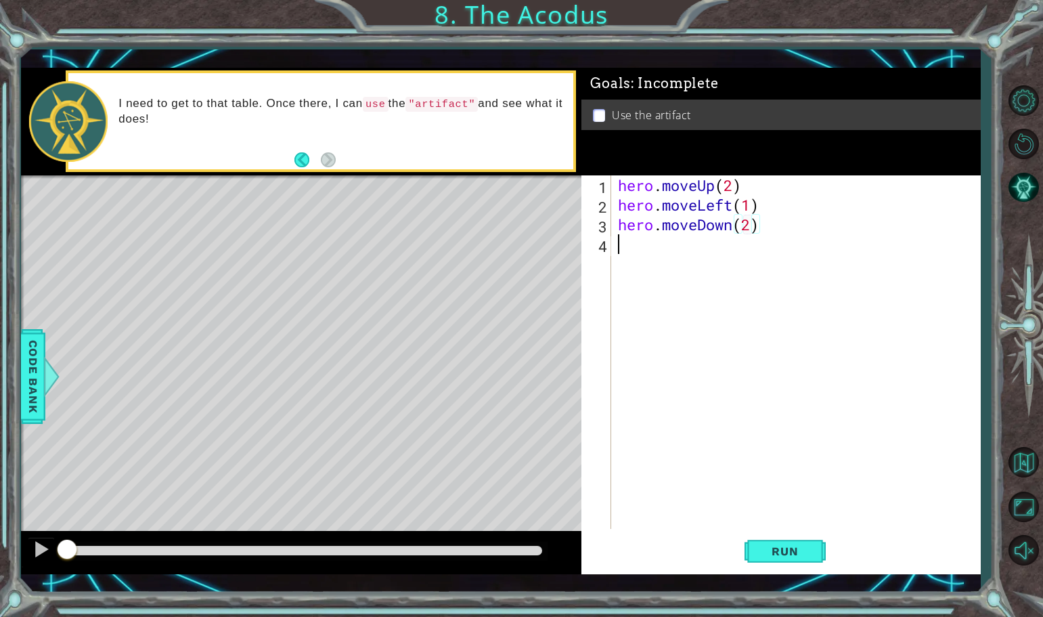
scroll to position [0, 0]
type textarea "ju"
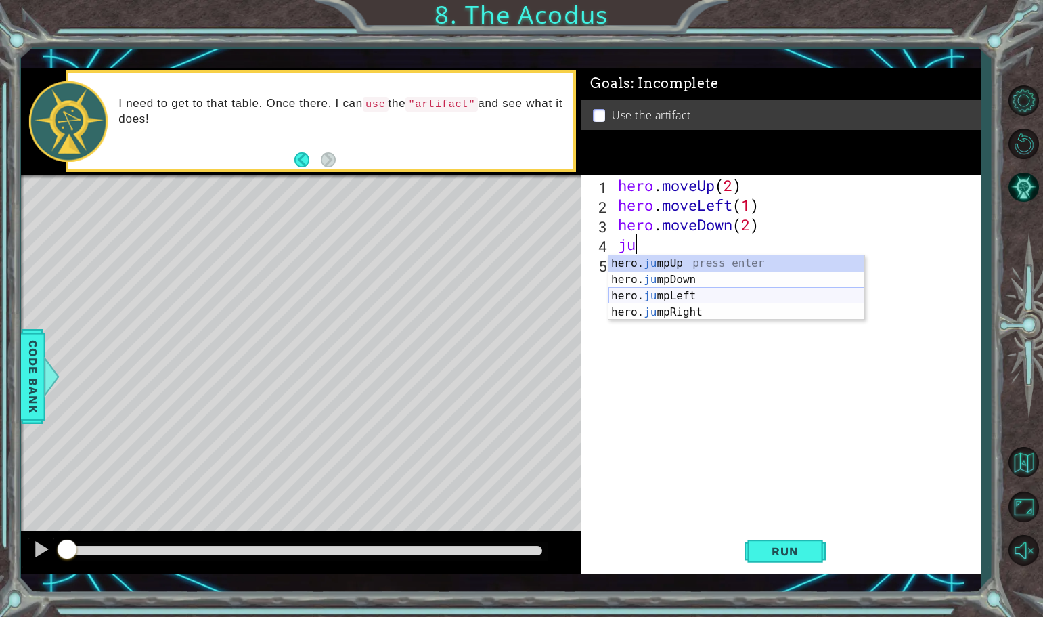
click at [679, 295] on div "hero. ju mpUp press enter hero. ju mpDown press enter hero. [PERSON_NAME] mpLef…" at bounding box center [736, 303] width 256 height 97
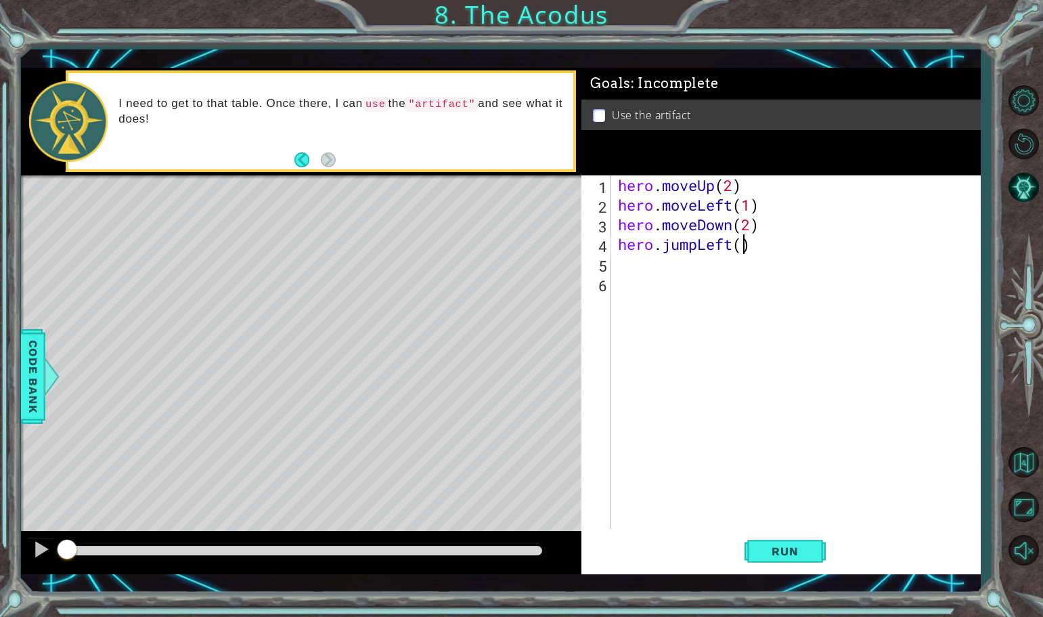
click at [742, 252] on div "hero . moveUp ( 2 ) hero . moveLeft ( 1 ) hero . moveDown ( 2 ) hero . jumpLeft…" at bounding box center [799, 371] width 368 height 393
type textarea "hero.jumpLeft(1)"
click at [709, 270] on div "hero . moveUp ( 2 ) hero . moveLeft ( 1 ) hero . moveDown ( 2 ) hero . jumpLeft…" at bounding box center [799, 371] width 368 height 393
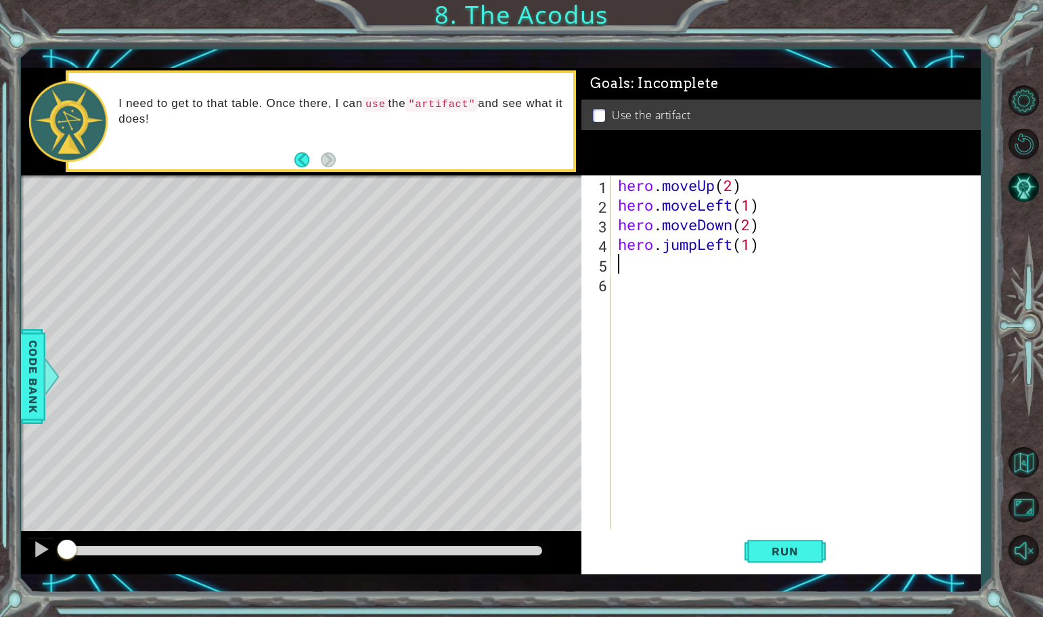
type textarea "m"
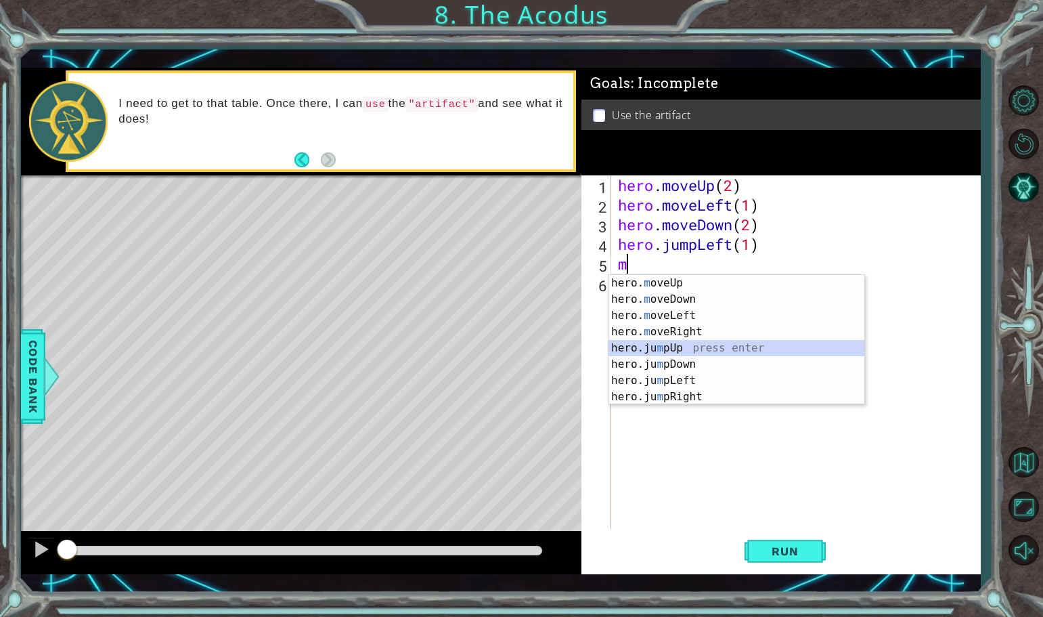
click at [671, 347] on div "hero. m oveUp press enter hero. m oveDown press enter hero. m oveLeft press ent…" at bounding box center [736, 356] width 256 height 162
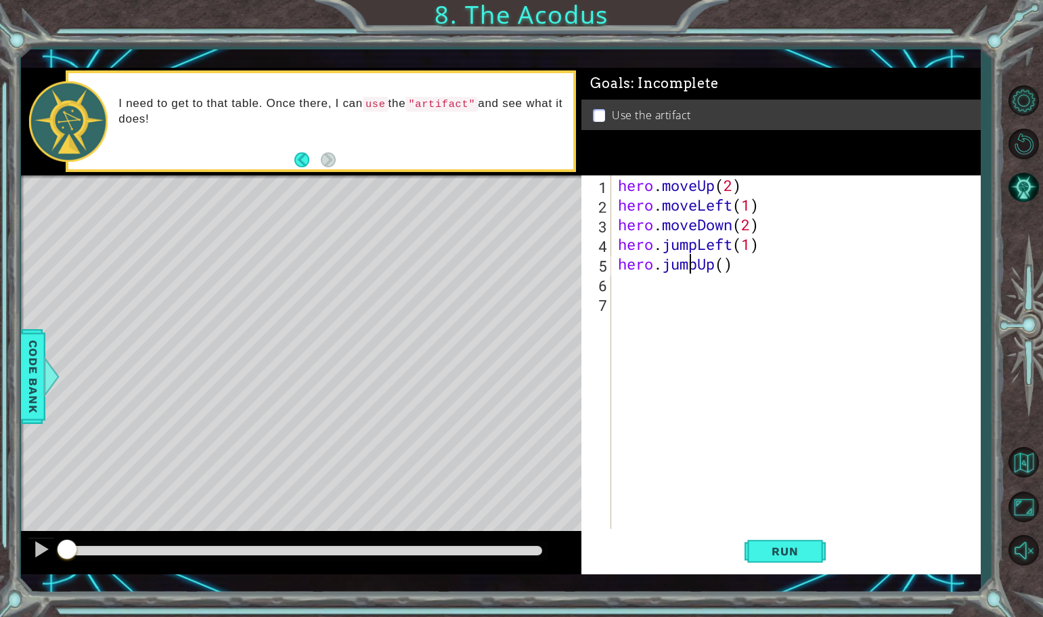
click at [692, 265] on div "hero . moveUp ( 2 ) hero . moveLeft ( 1 ) hero . moveDown ( 2 ) hero . jumpLeft…" at bounding box center [799, 371] width 368 height 393
click at [698, 263] on div "hero . moveUp ( 2 ) hero . moveLeft ( 1 ) hero . moveDown ( 2 ) hero . jumpLeft…" at bounding box center [799, 371] width 368 height 393
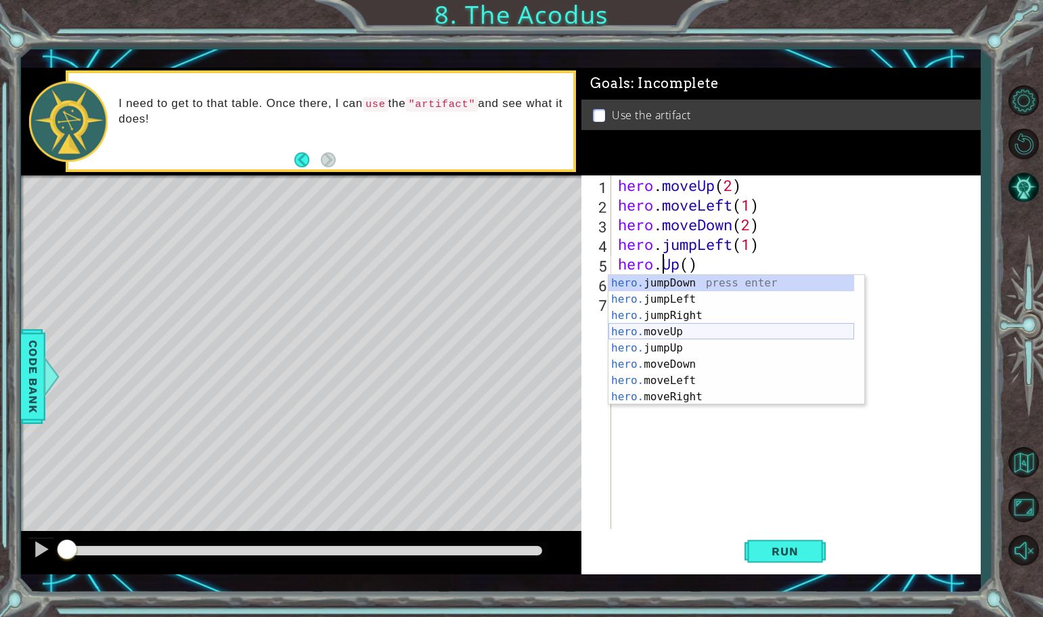
click at [662, 335] on div "hero. jumpDown press enter hero. jumpLeft press enter hero. jumpRight press ent…" at bounding box center [731, 356] width 246 height 162
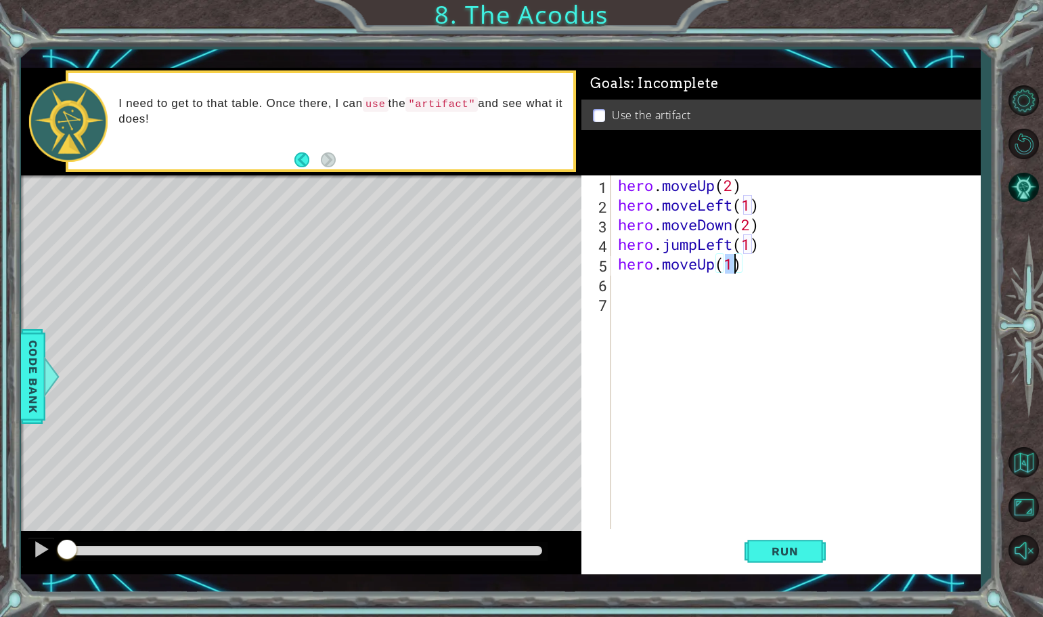
type textarea "hero.moveUp(2)"
click at [688, 285] on div "hero . moveUp ( 2 ) hero . moveLeft ( 1 ) hero . moveDown ( 2 ) hero . jumpLeft…" at bounding box center [799, 371] width 368 height 393
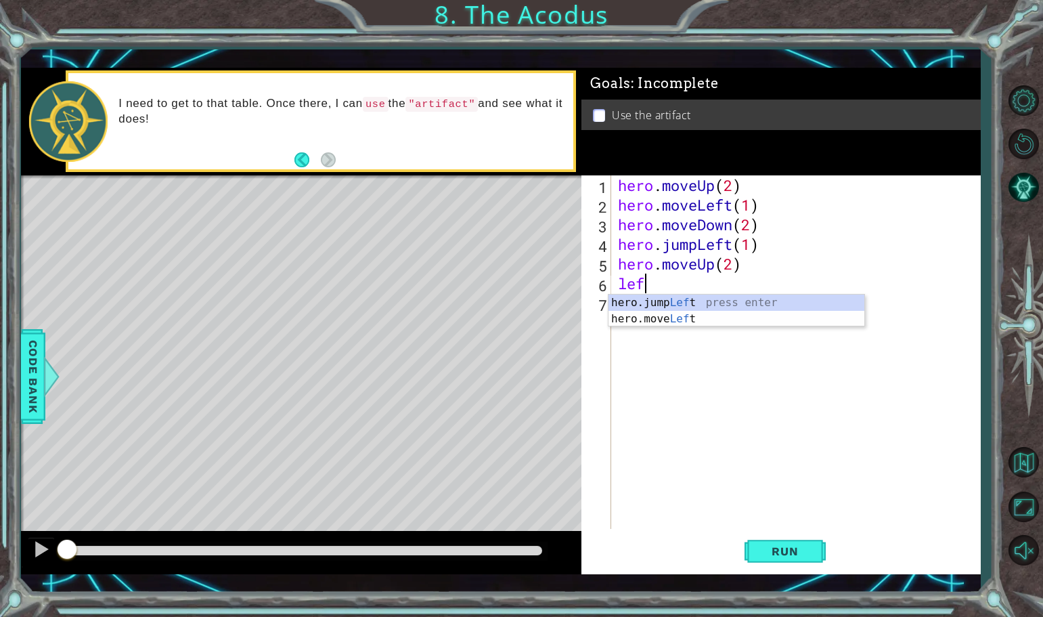
scroll to position [0, 1]
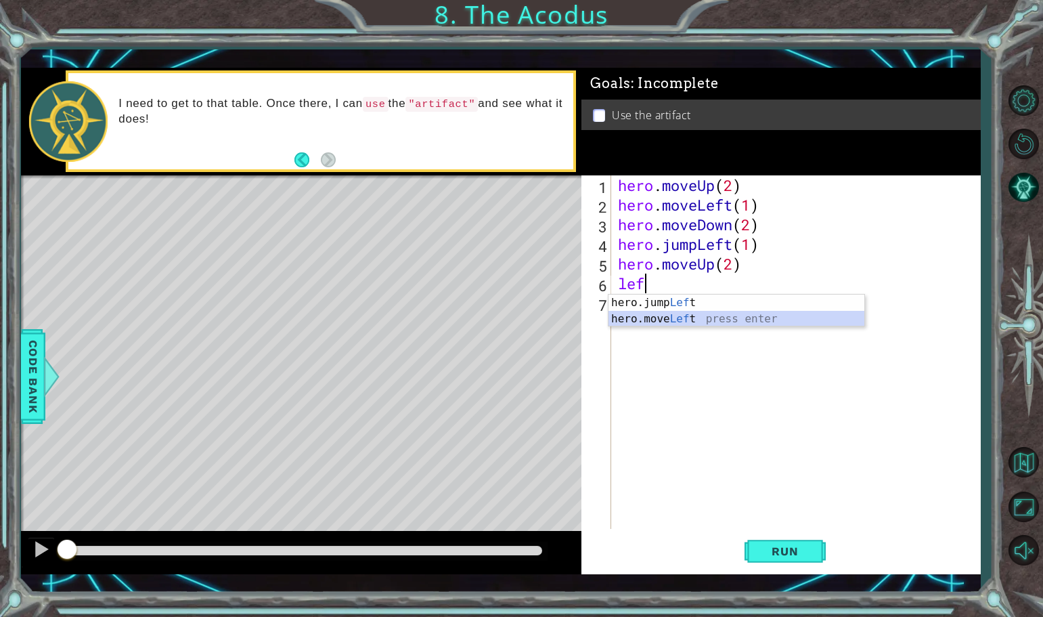
click at [646, 318] on div "hero.jump Lef t press enter hero.move Lef t press enter" at bounding box center [736, 326] width 256 height 65
type textarea "hero.moveLeft(1)"
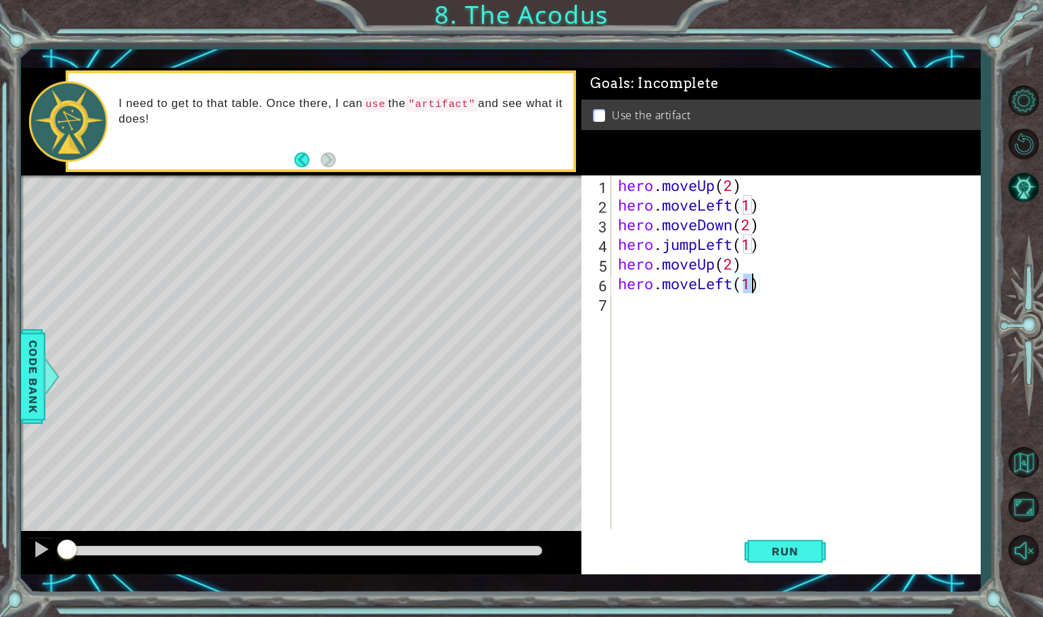
click at [730, 307] on div "hero . moveUp ( 2 ) hero . moveLeft ( 1 ) hero . moveDown ( 2 ) hero . jumpLeft…" at bounding box center [799, 371] width 368 height 393
click at [724, 324] on div "hero. use press enter" at bounding box center [736, 338] width 256 height 49
click at [777, 550] on span "Run" at bounding box center [784, 551] width 53 height 14
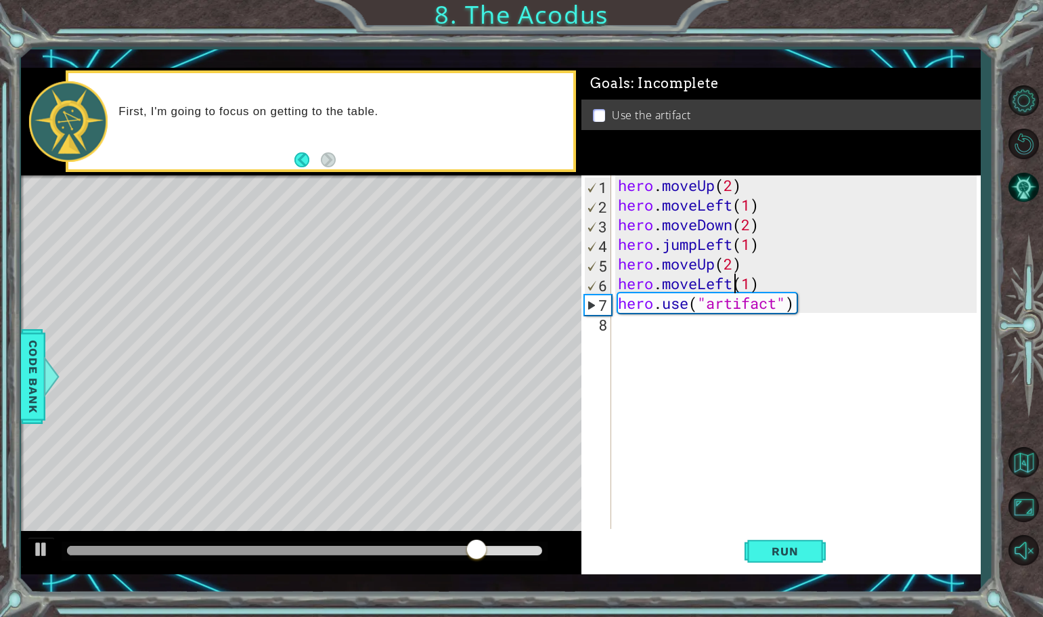
click at [732, 288] on div "hero . moveUp ( 2 ) hero . moveLeft ( 1 ) hero . moveDown ( 2 ) hero . jumpLeft…" at bounding box center [799, 371] width 368 height 393
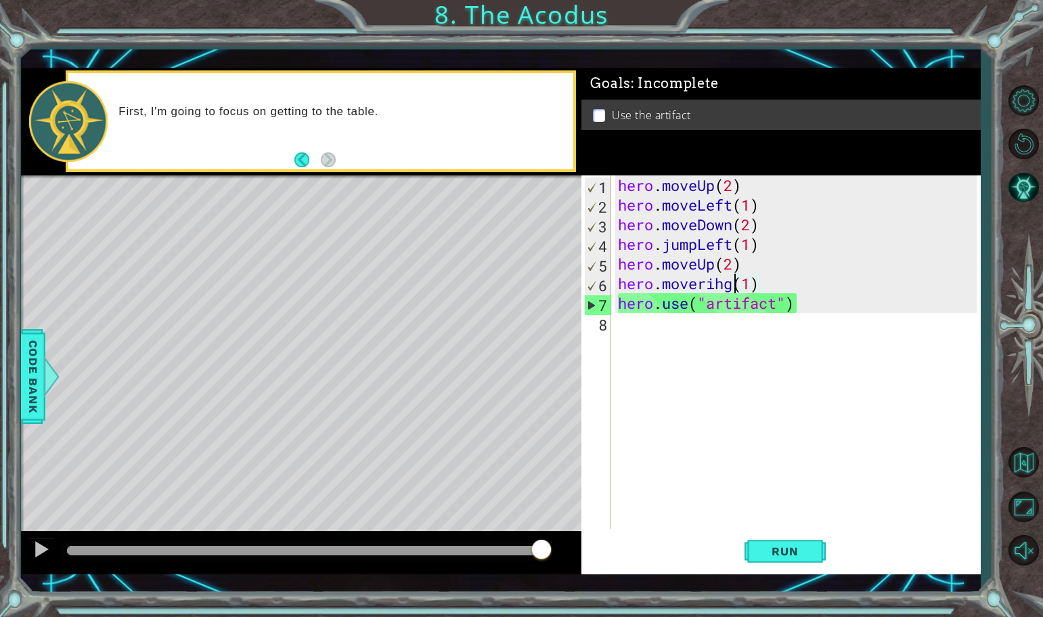
scroll to position [0, 6]
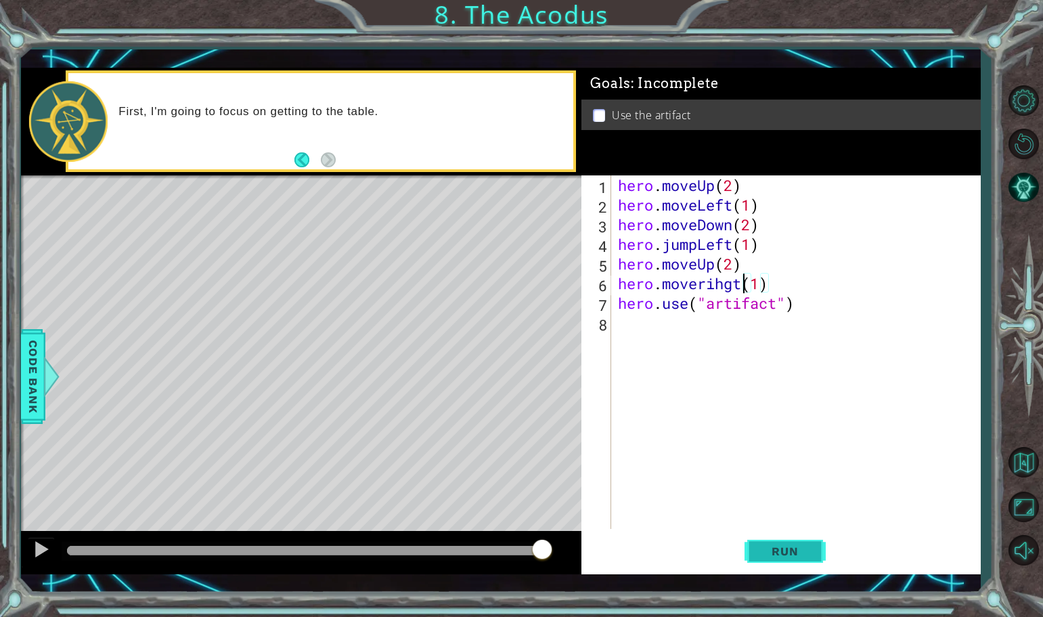
click at [800, 546] on span "Run" at bounding box center [784, 551] width 53 height 14
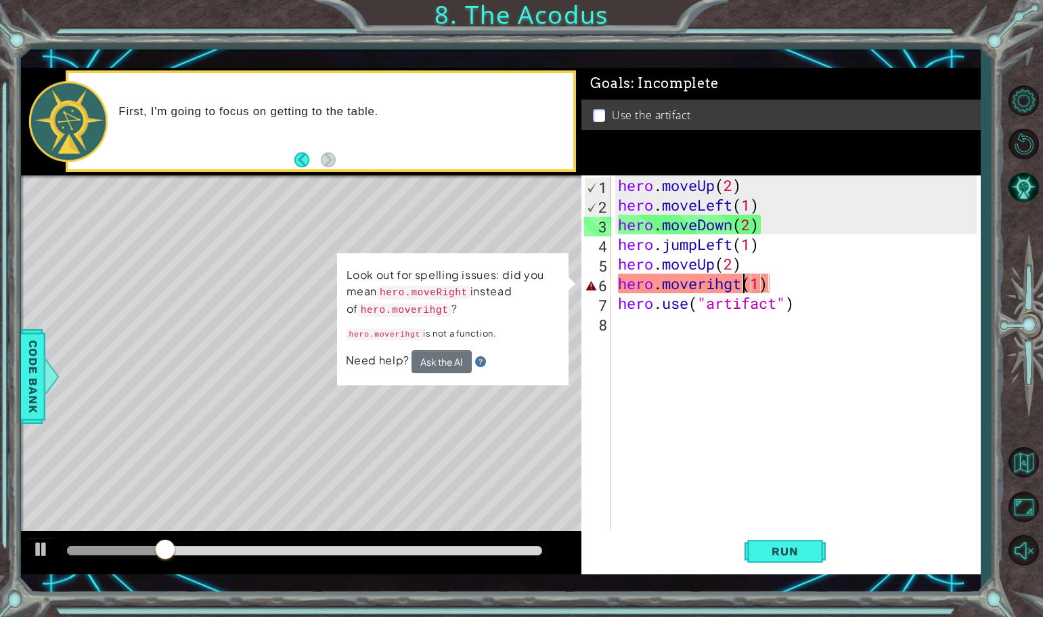
click at [734, 286] on div "hero . moveUp ( 2 ) hero . moveLeft ( 1 ) hero . moveDown ( 2 ) hero . jumpLeft…" at bounding box center [799, 371] width 368 height 393
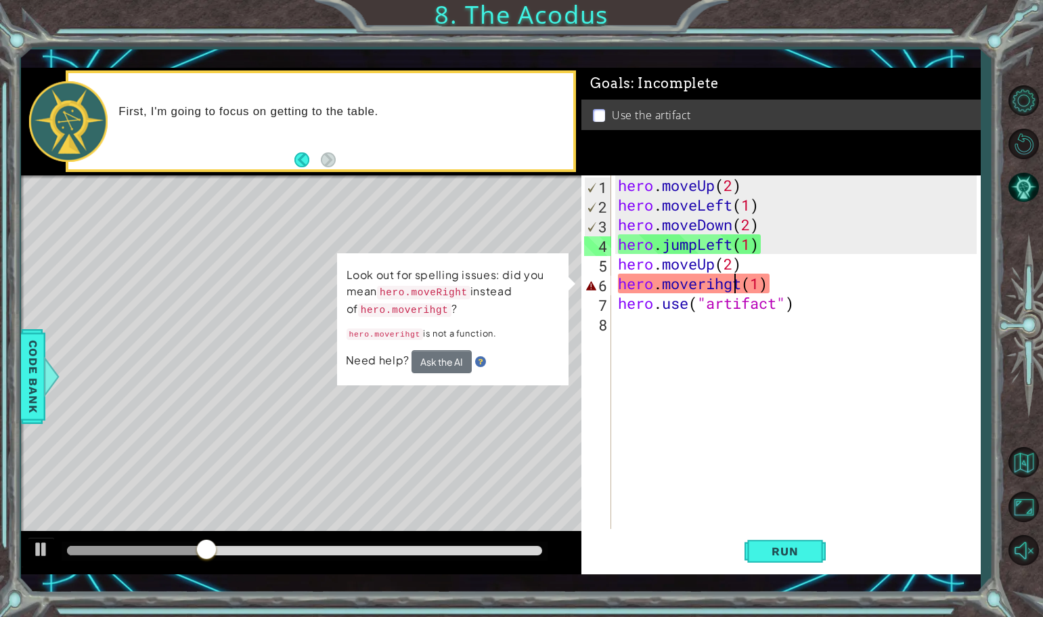
click at [738, 283] on div "hero . moveUp ( 2 ) hero . moveLeft ( 1 ) hero . moveDown ( 2 ) hero . jumpLeft…" at bounding box center [799, 371] width 368 height 393
click at [742, 284] on div "hero . moveUp ( 2 ) hero . moveLeft ( 1 ) hero . moveDown ( 2 ) hero . jumpLeft…" at bounding box center [799, 371] width 368 height 393
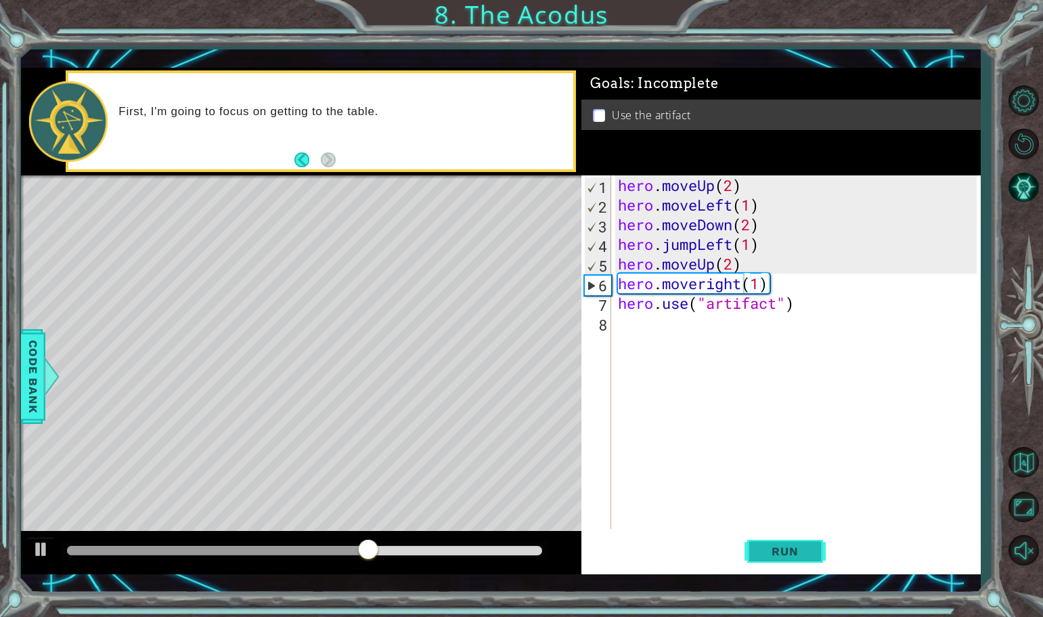
click at [777, 566] on button "Run" at bounding box center [784, 551] width 81 height 40
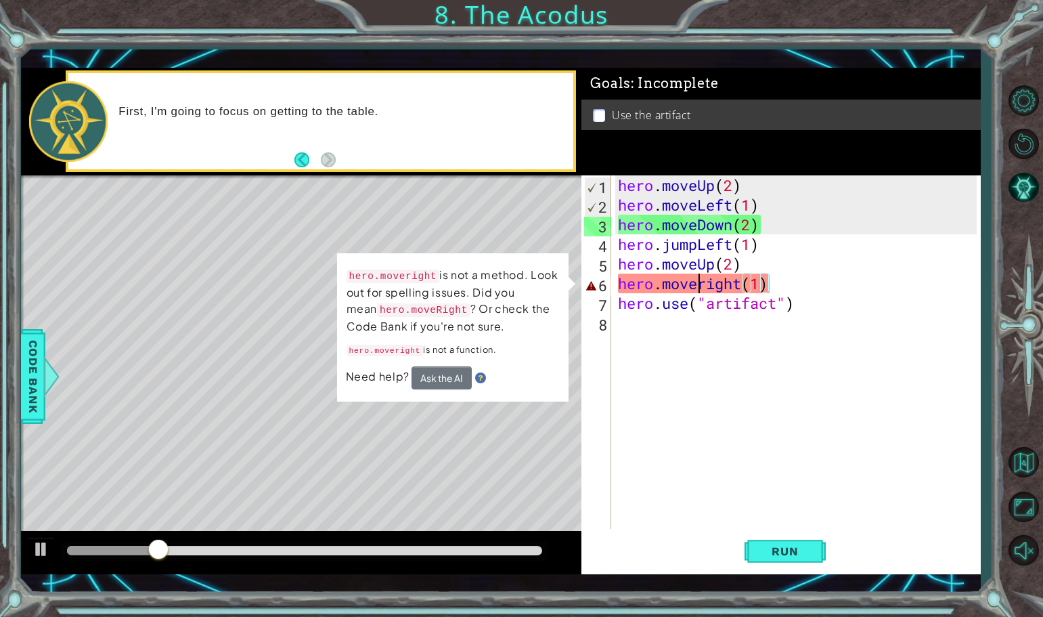
click at [702, 278] on div "hero . moveUp ( 2 ) hero . moveLeft ( 1 ) hero . moveDown ( 2 ) hero . jumpLeft…" at bounding box center [799, 371] width 368 height 393
click at [707, 278] on div "hero . moveUp ( 2 ) hero . moveLeft ( 1 ) hero . moveDown ( 2 ) hero . jumpLeft…" at bounding box center [799, 371] width 368 height 393
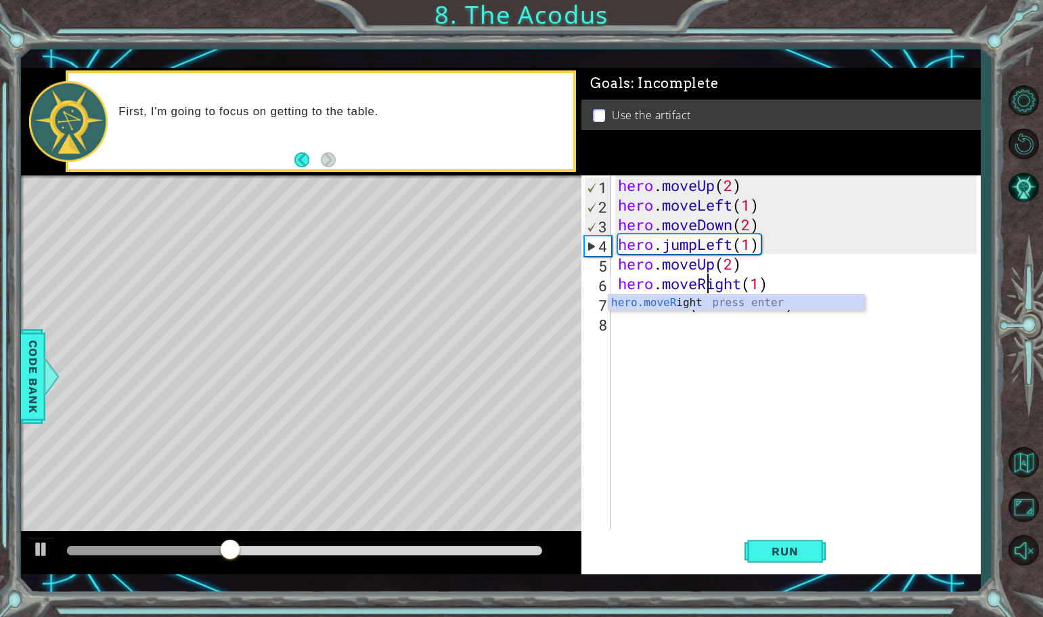
scroll to position [0, 5]
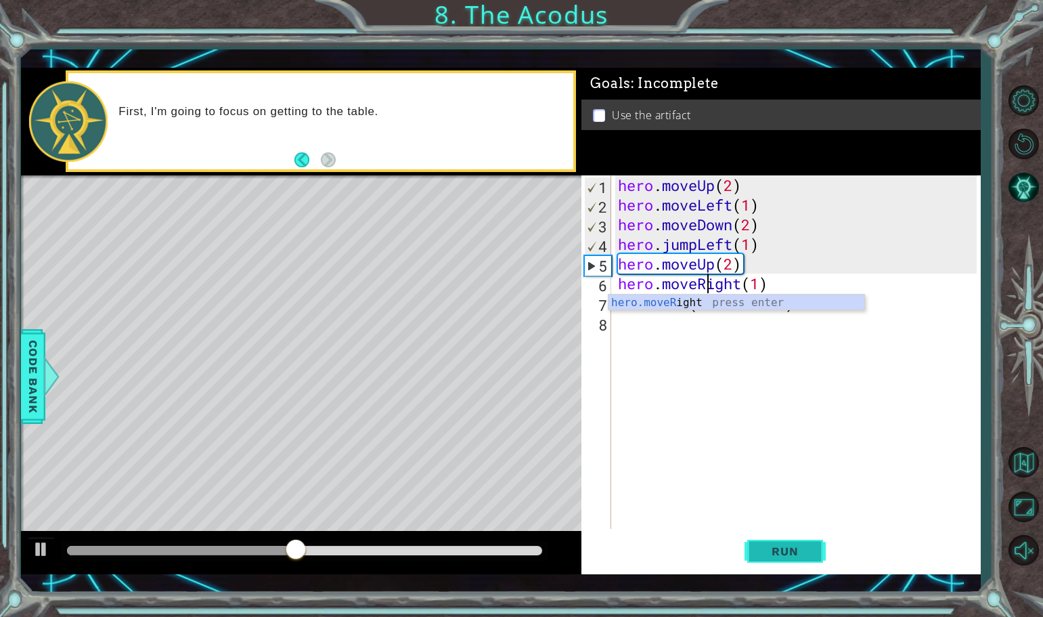
type textarea "hero.moveRight(1)"
click at [789, 551] on span "Run" at bounding box center [784, 551] width 53 height 14
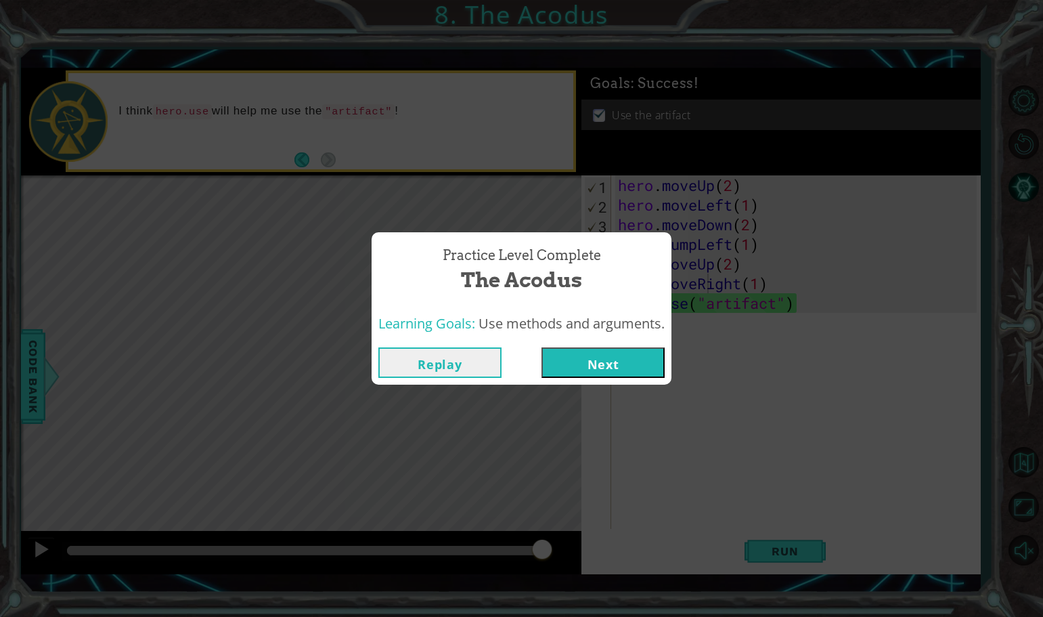
click at [642, 358] on button "Next" at bounding box center [602, 362] width 123 height 30
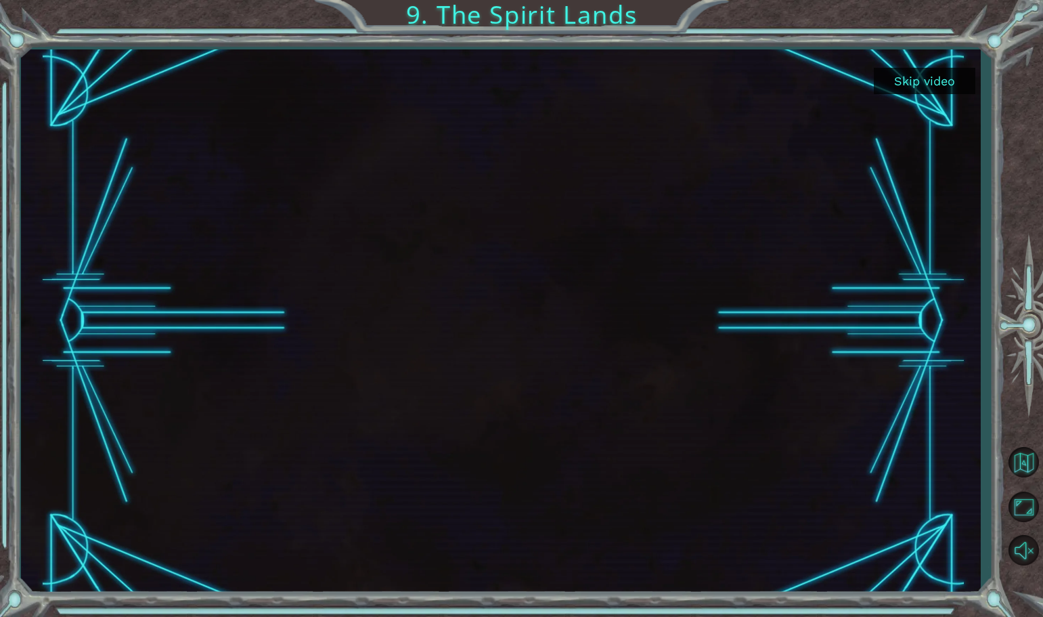
click at [951, 81] on button "Skip video" at bounding box center [925, 81] width 102 height 26
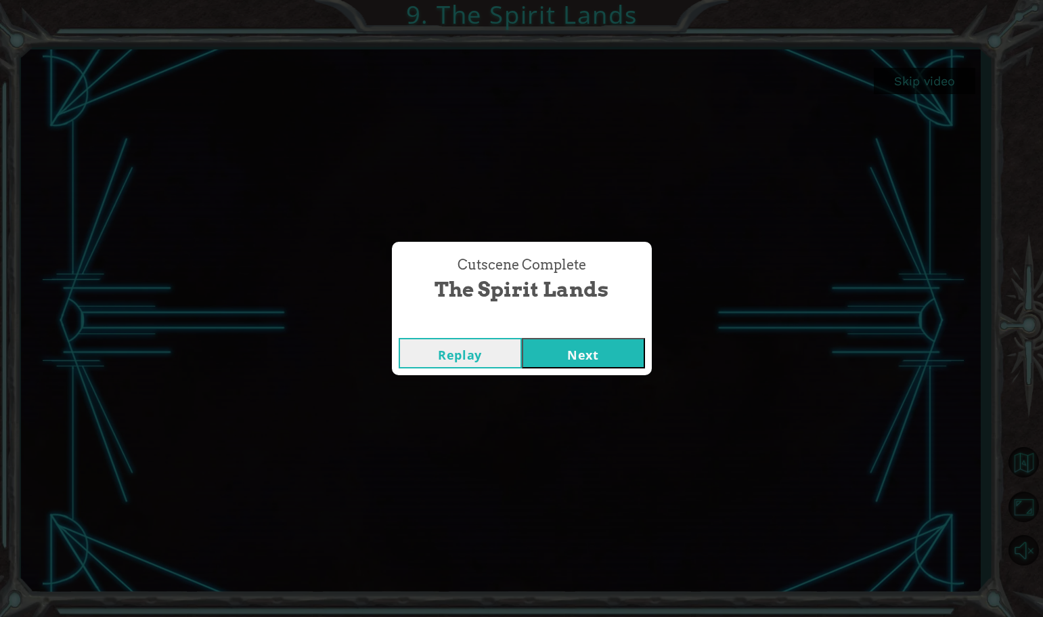
click at [619, 344] on button "Next" at bounding box center [583, 353] width 123 height 30
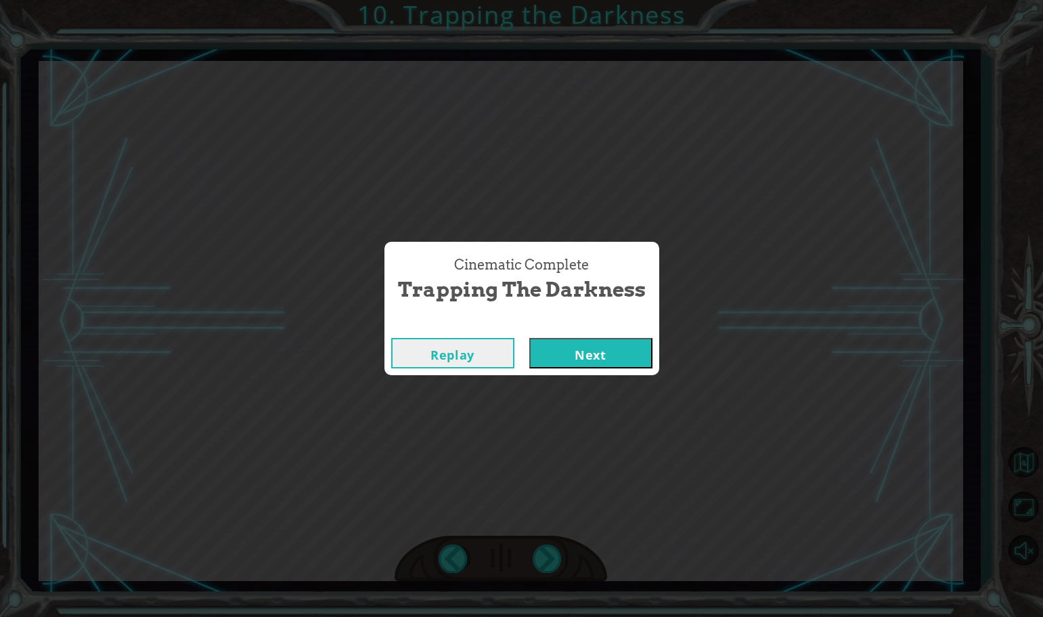
click at [547, 343] on button "Next" at bounding box center [590, 353] width 123 height 30
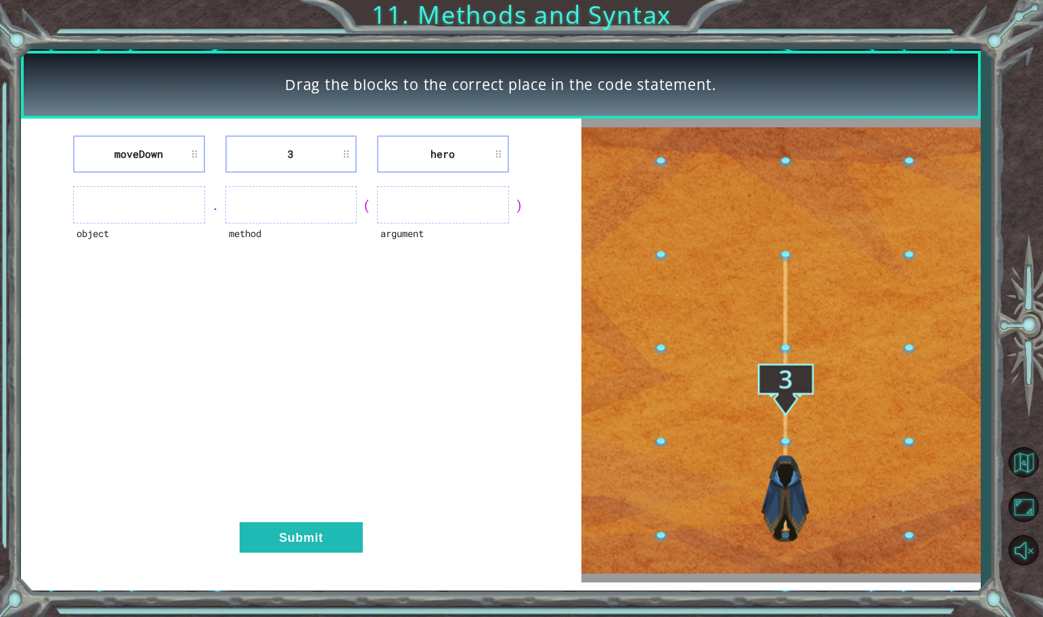
click at [127, 221] on ul at bounding box center [138, 204] width 131 height 37
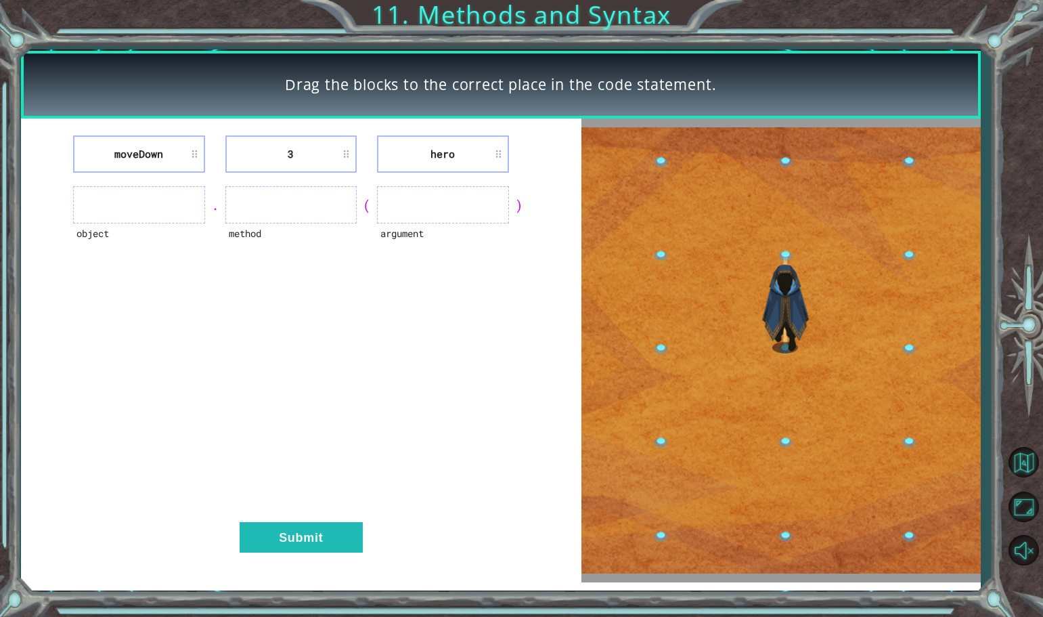
click at [128, 203] on ul at bounding box center [138, 204] width 131 height 37
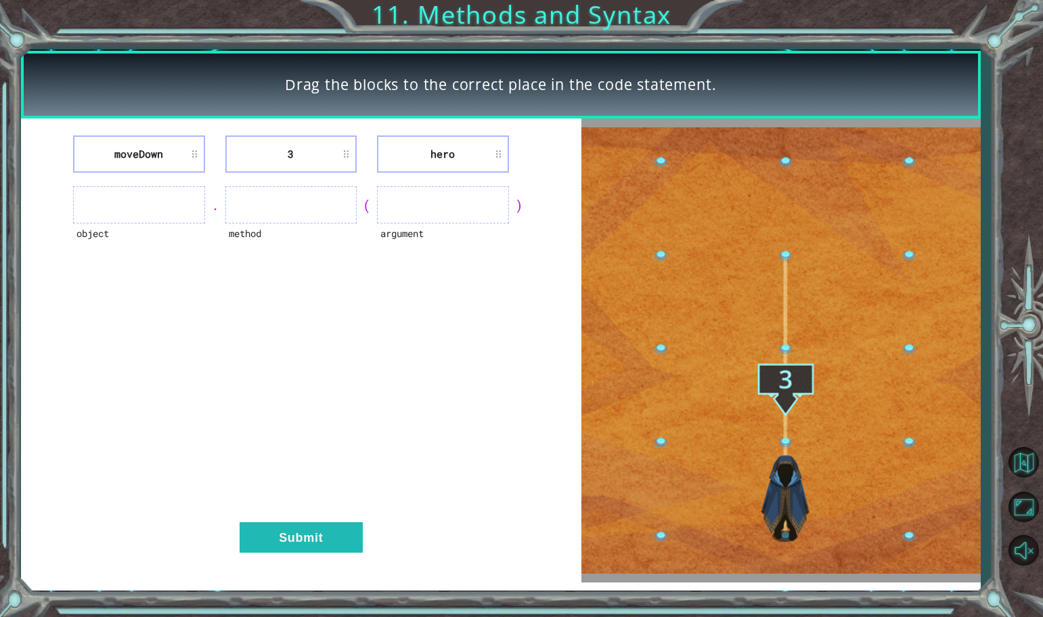
click at [196, 155] on li "moveDown" at bounding box center [138, 153] width 131 height 37
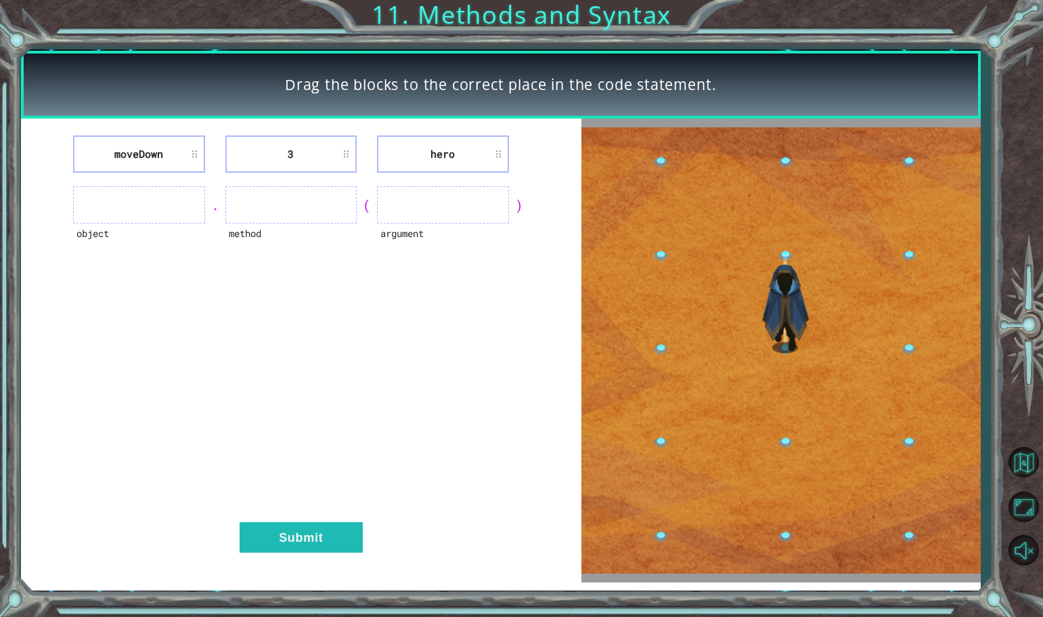
click at [187, 194] on ul at bounding box center [138, 204] width 131 height 37
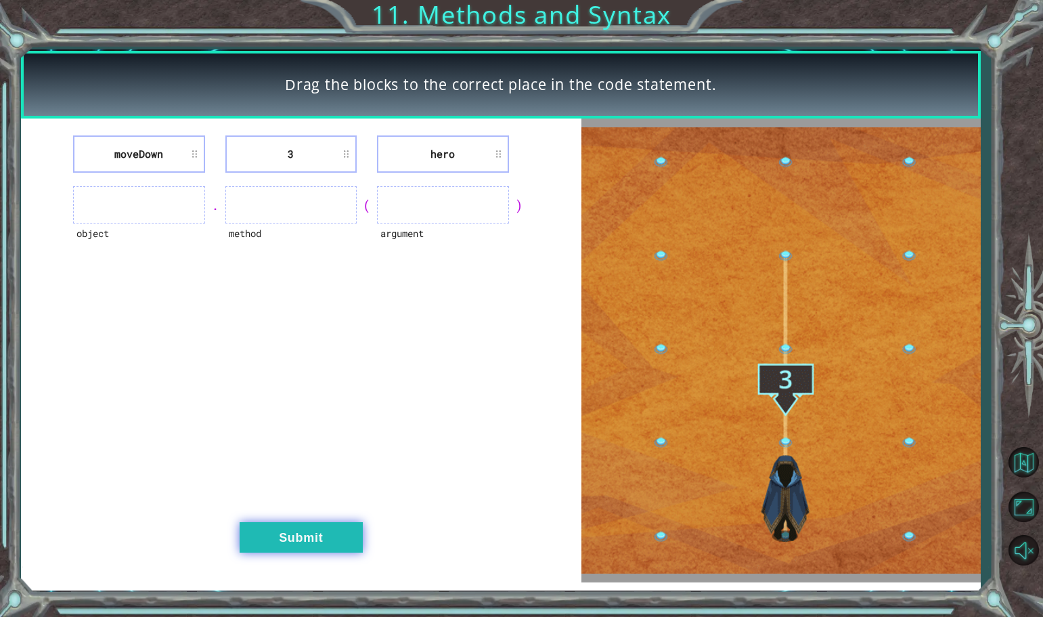
click at [313, 539] on button "Submit" at bounding box center [301, 537] width 123 height 30
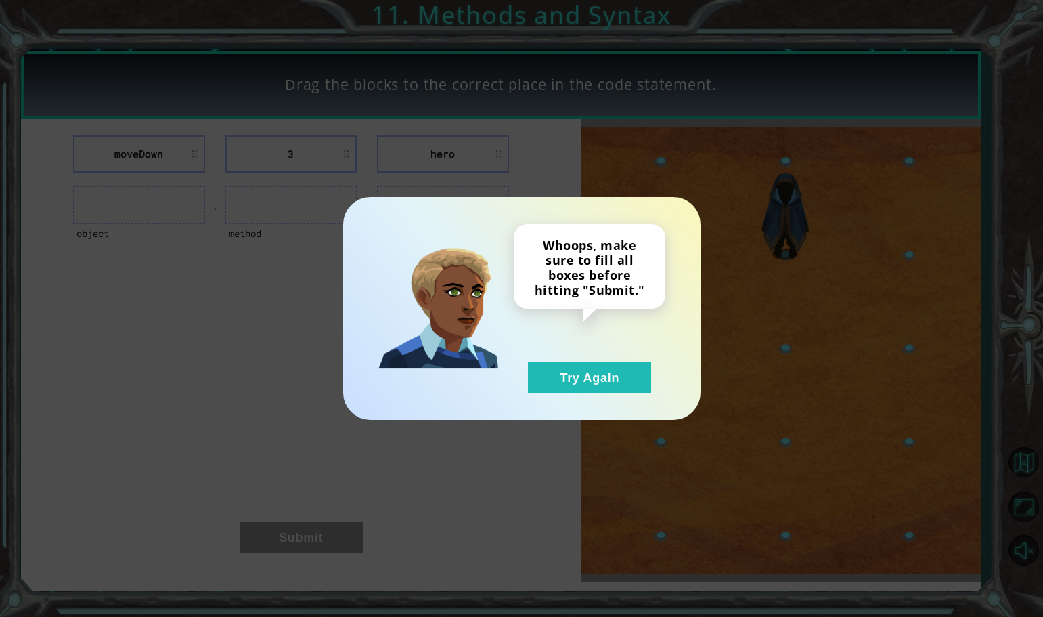
click at [574, 396] on div "Whoops, make sure to fill all boxes before hitting "Submit." Try Again" at bounding box center [521, 308] width 357 height 223
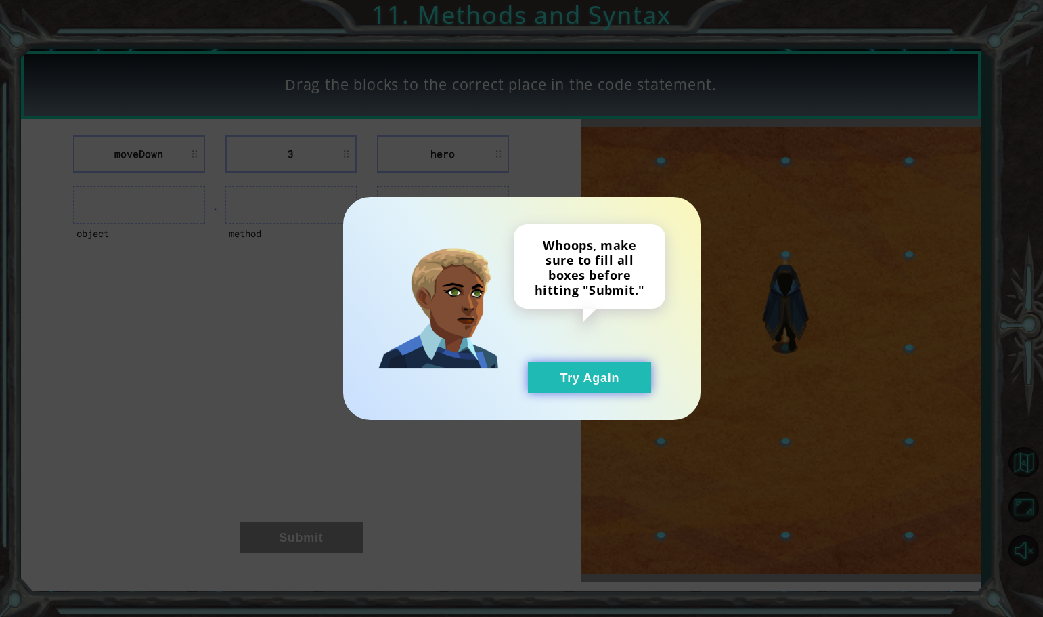
click at [610, 379] on button "Try Again" at bounding box center [589, 377] width 123 height 30
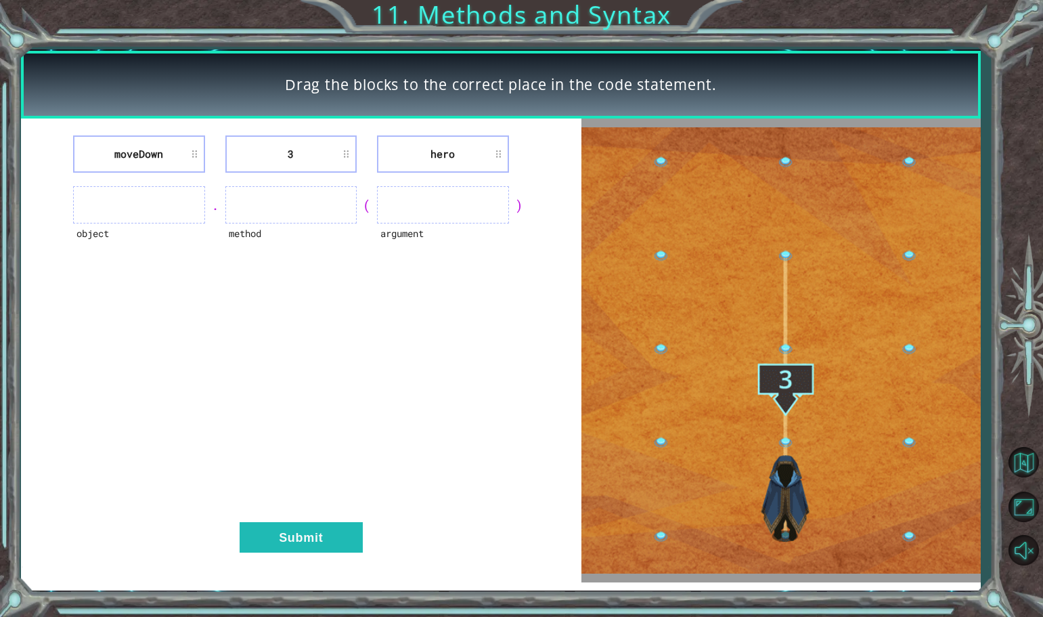
click at [437, 210] on ul at bounding box center [442, 204] width 131 height 37
click at [499, 196] on ul at bounding box center [442, 204] width 131 height 37
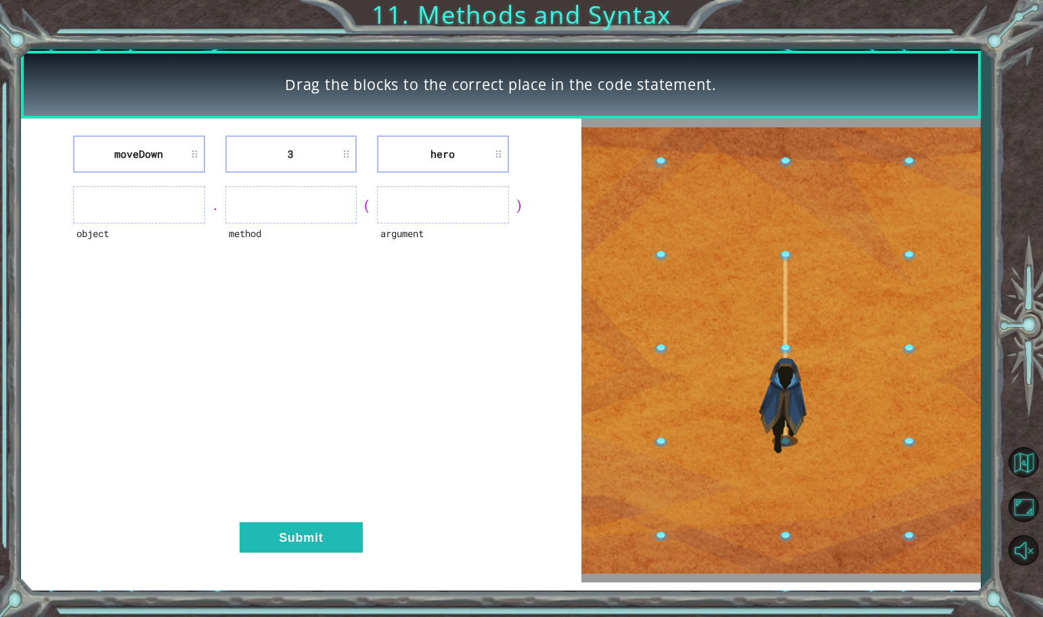
click at [482, 196] on ul at bounding box center [442, 204] width 131 height 37
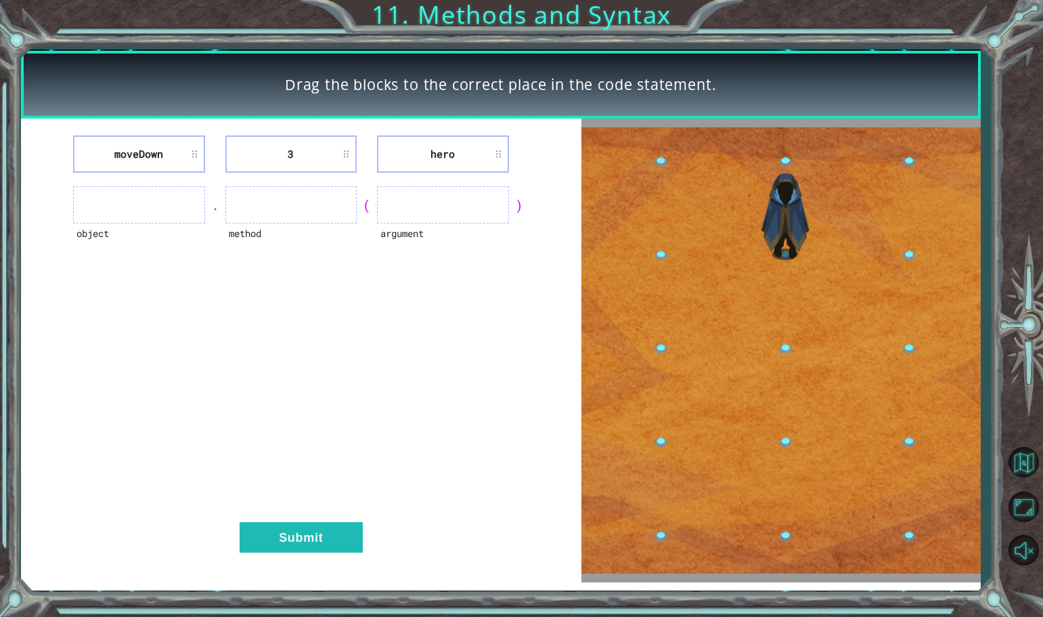
click at [482, 196] on ul at bounding box center [442, 204] width 131 height 37
click at [496, 194] on ul at bounding box center [442, 204] width 131 height 37
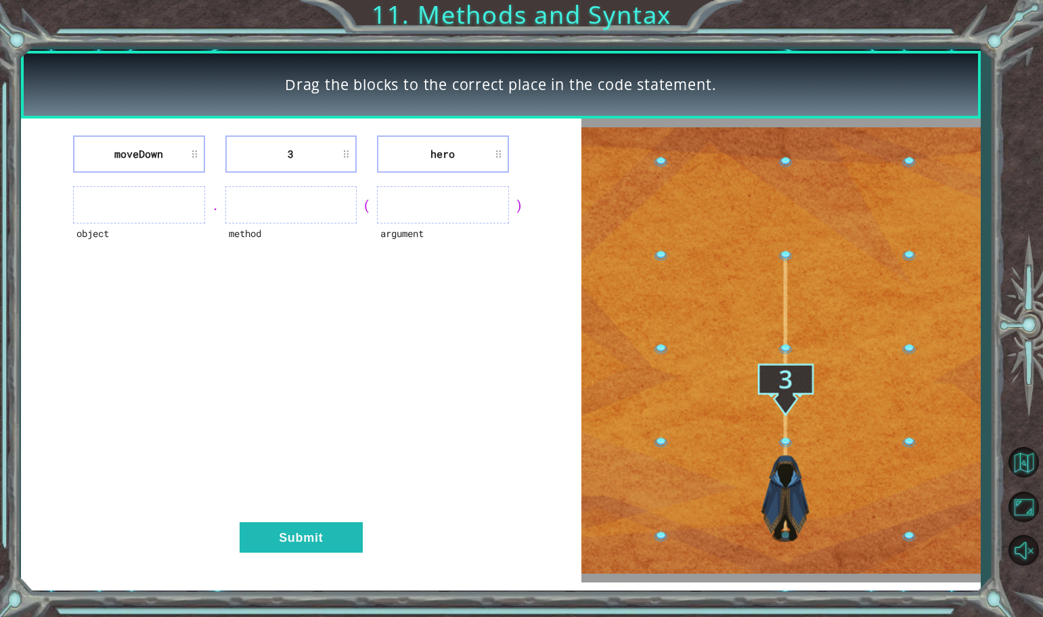
click at [477, 141] on li "hero" at bounding box center [442, 153] width 131 height 37
click at [499, 154] on li "hero" at bounding box center [442, 153] width 131 height 37
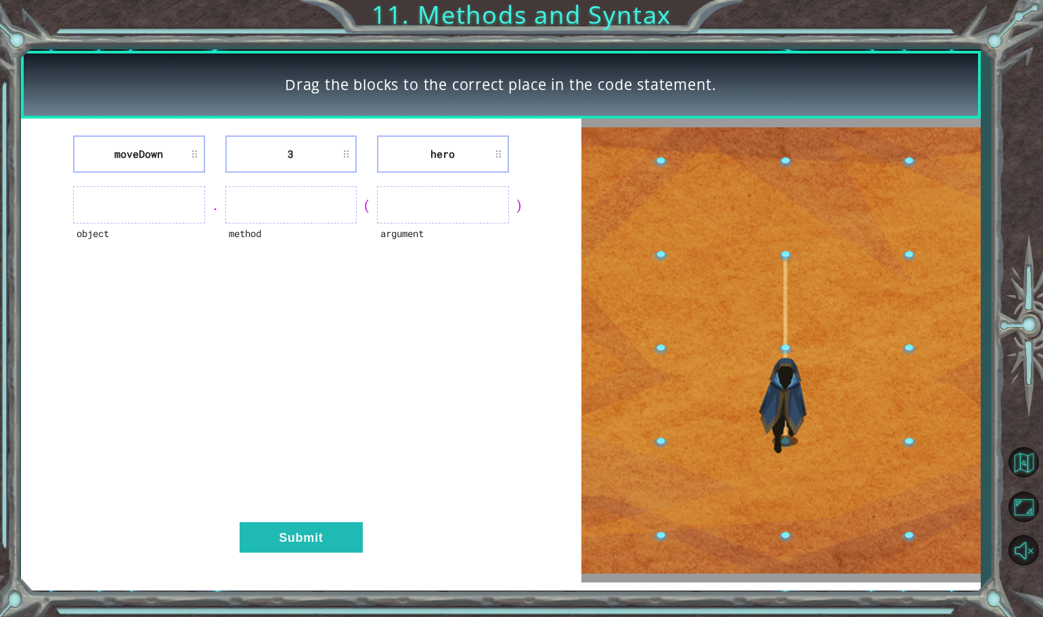
click at [455, 154] on li "hero" at bounding box center [442, 153] width 131 height 37
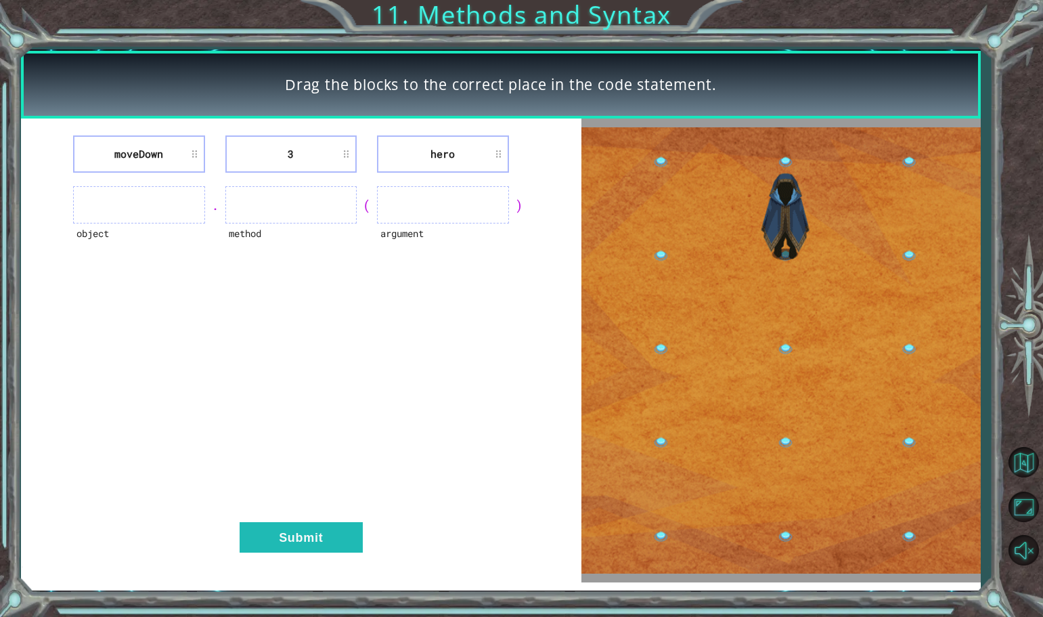
click at [439, 152] on li "hero" at bounding box center [442, 153] width 131 height 37
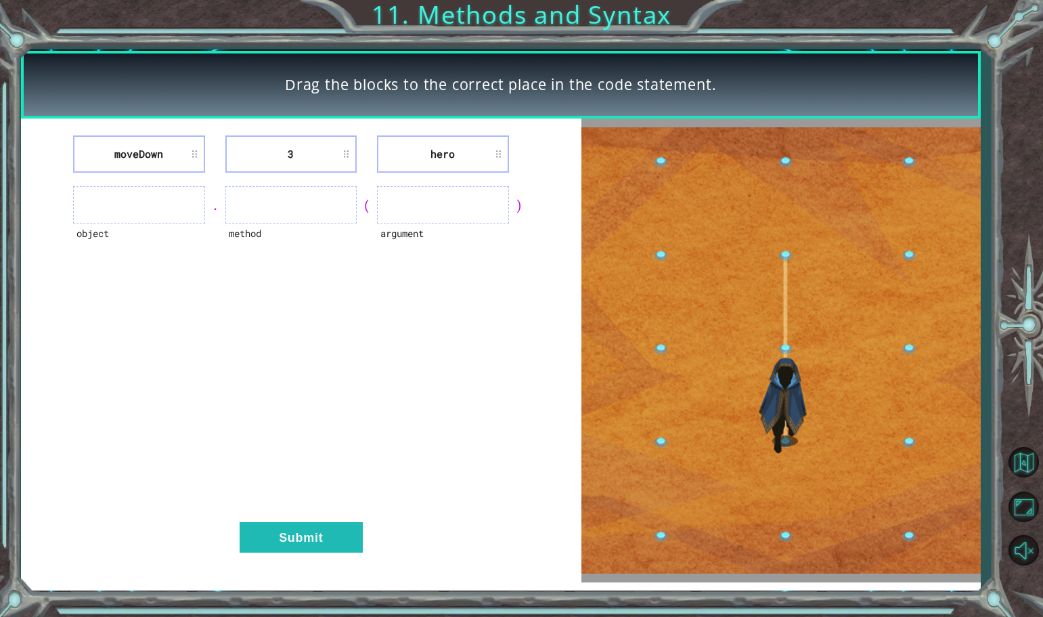
click at [439, 152] on li "hero" at bounding box center [442, 153] width 131 height 37
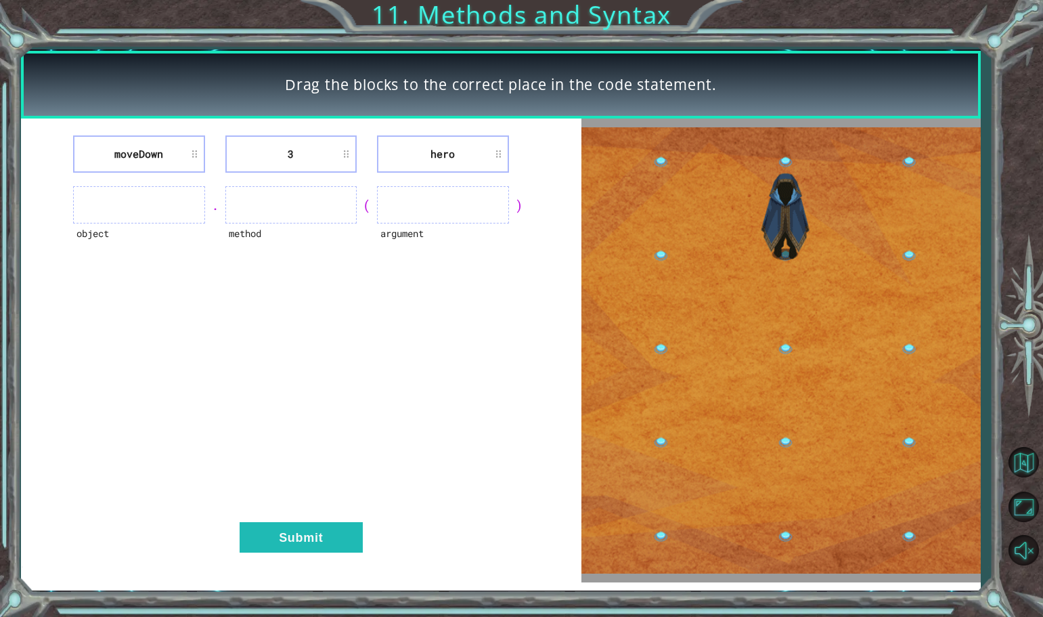
click at [439, 152] on li "hero" at bounding box center [442, 153] width 131 height 37
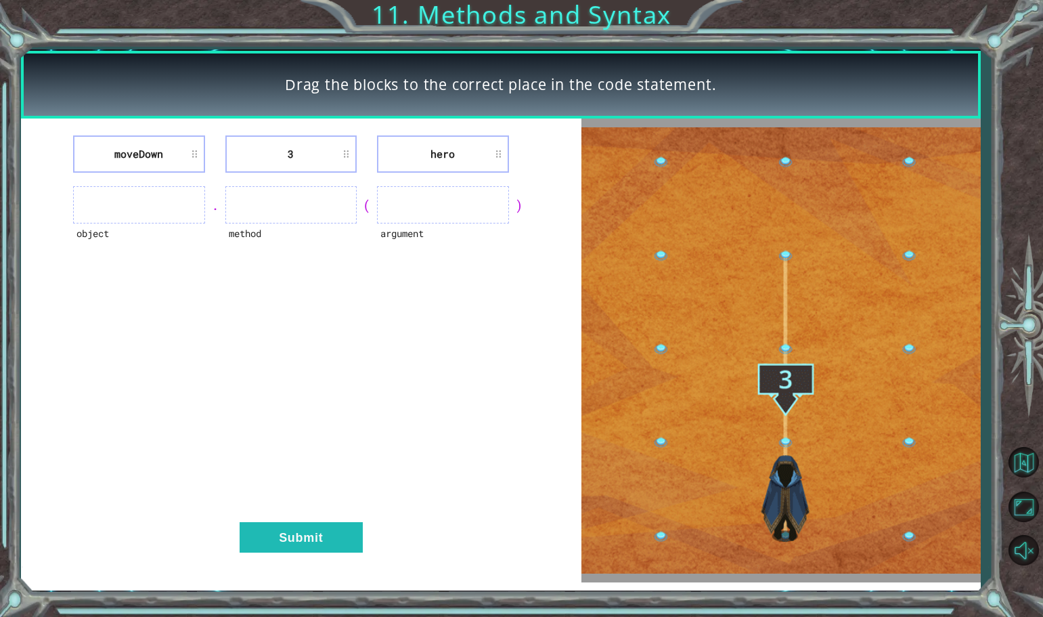
click at [456, 213] on div "moveDown 3 hero object . method ( argument ) Submit" at bounding box center [301, 350] width 560 height 464
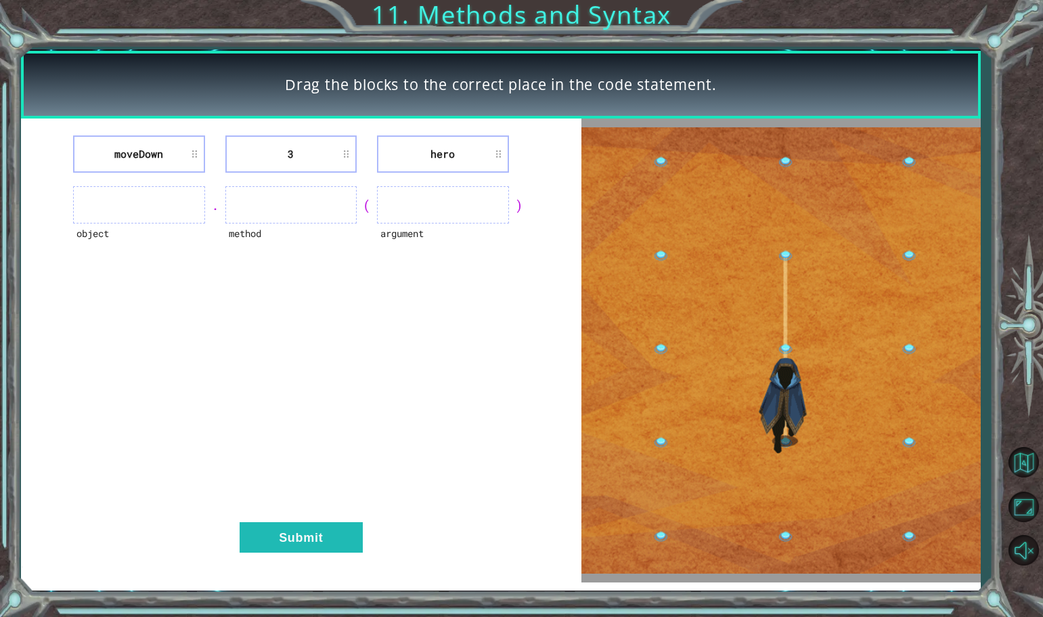
click at [294, 173] on div "moveDown 3 hero object . method ( argument ) Submit" at bounding box center [301, 350] width 560 height 464
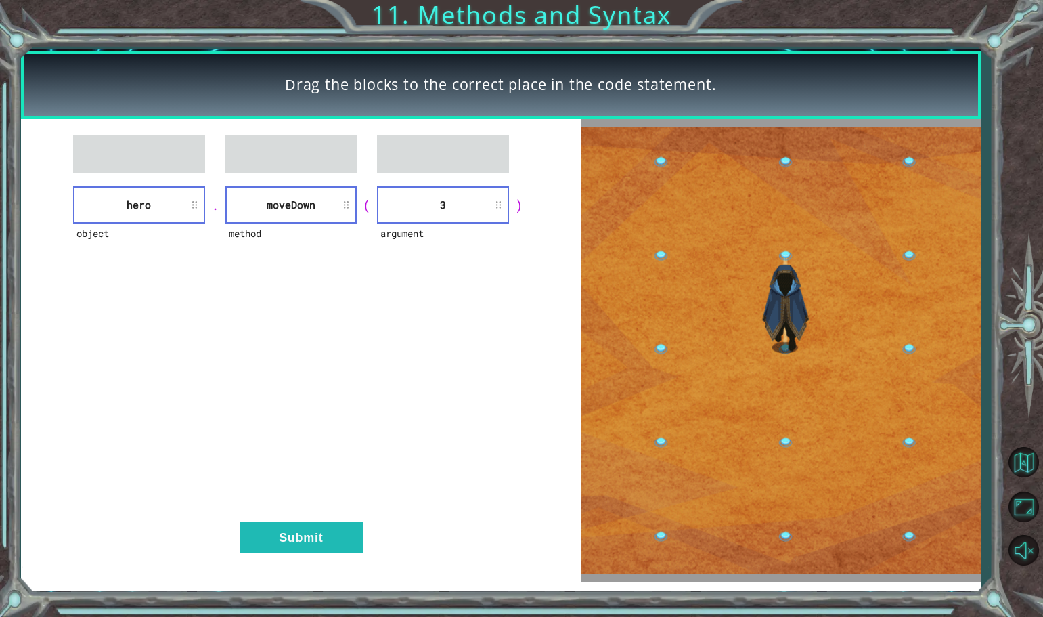
click at [263, 515] on div "object hero . method [GEOGRAPHIC_DATA] ( argument 3 ) Submit" at bounding box center [301, 350] width 560 height 464
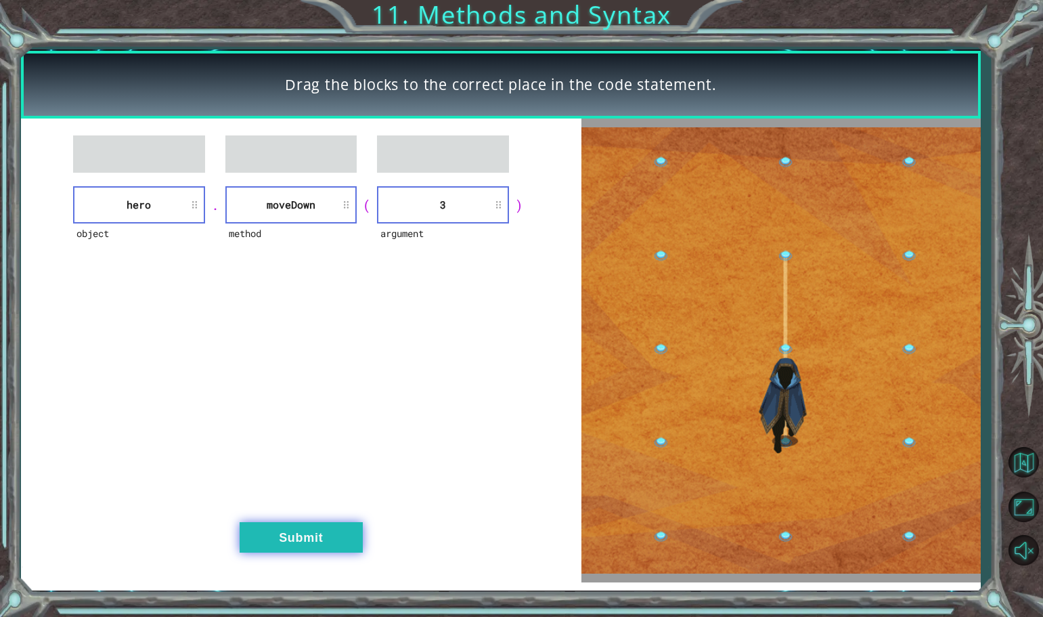
click at [263, 537] on button "Submit" at bounding box center [301, 537] width 123 height 30
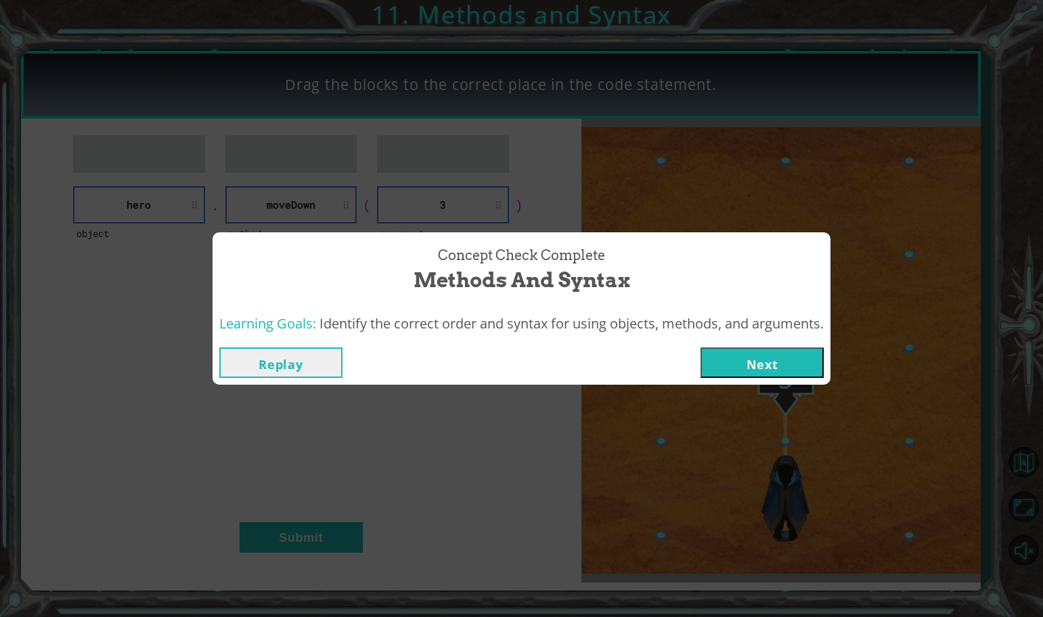
click at [784, 366] on button "Next" at bounding box center [761, 362] width 123 height 30
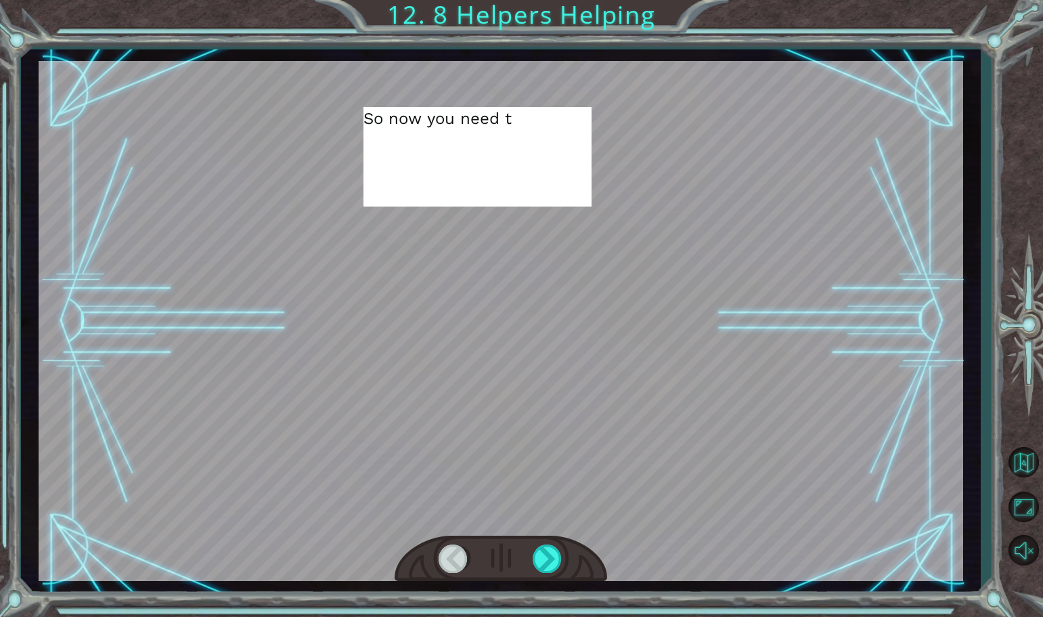
click at [595, 320] on div at bounding box center [501, 321] width 925 height 520
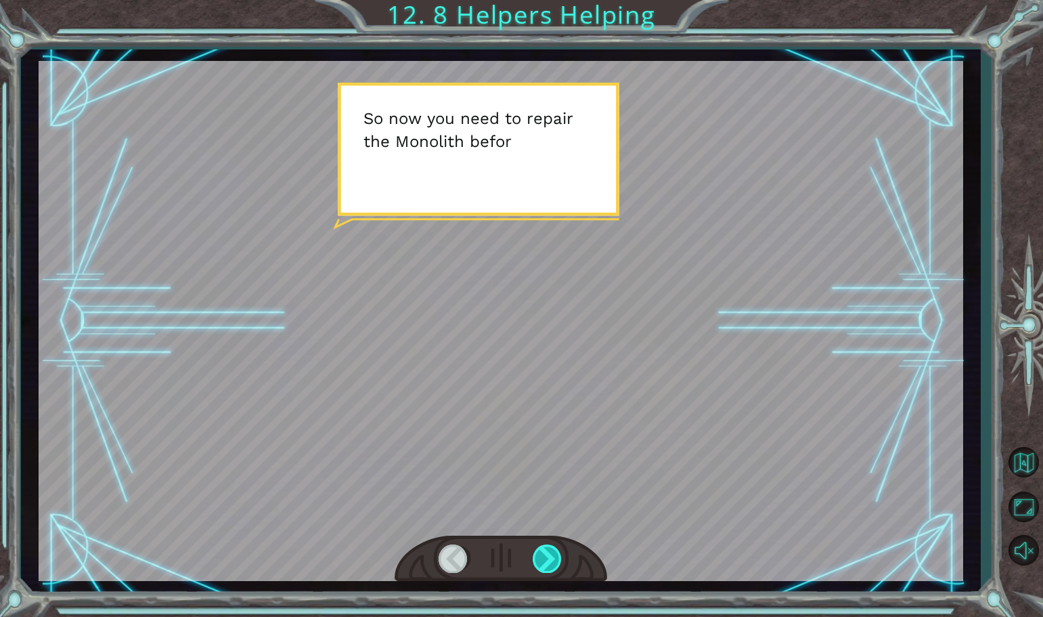
click at [539, 552] on div at bounding box center [548, 558] width 30 height 28
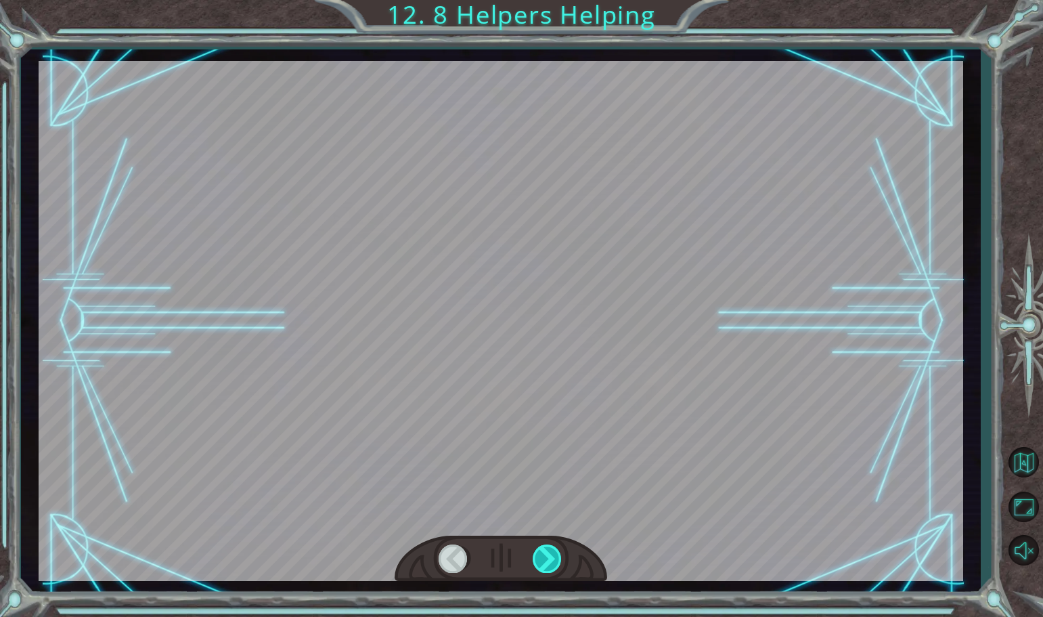
click at [539, 552] on div at bounding box center [548, 558] width 30 height 28
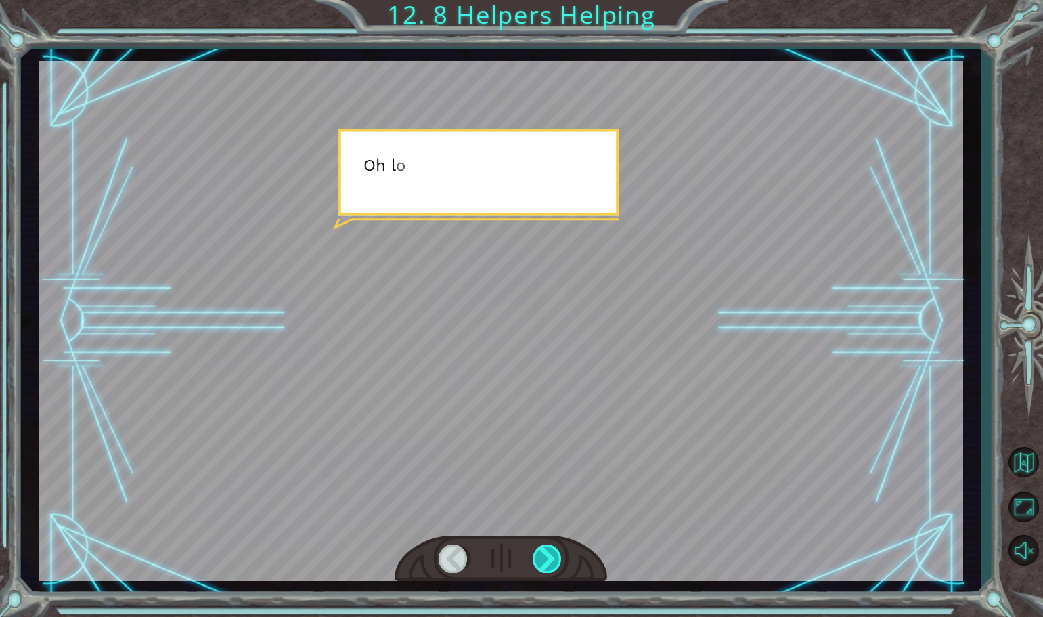
click at [539, 552] on div at bounding box center [548, 558] width 30 height 28
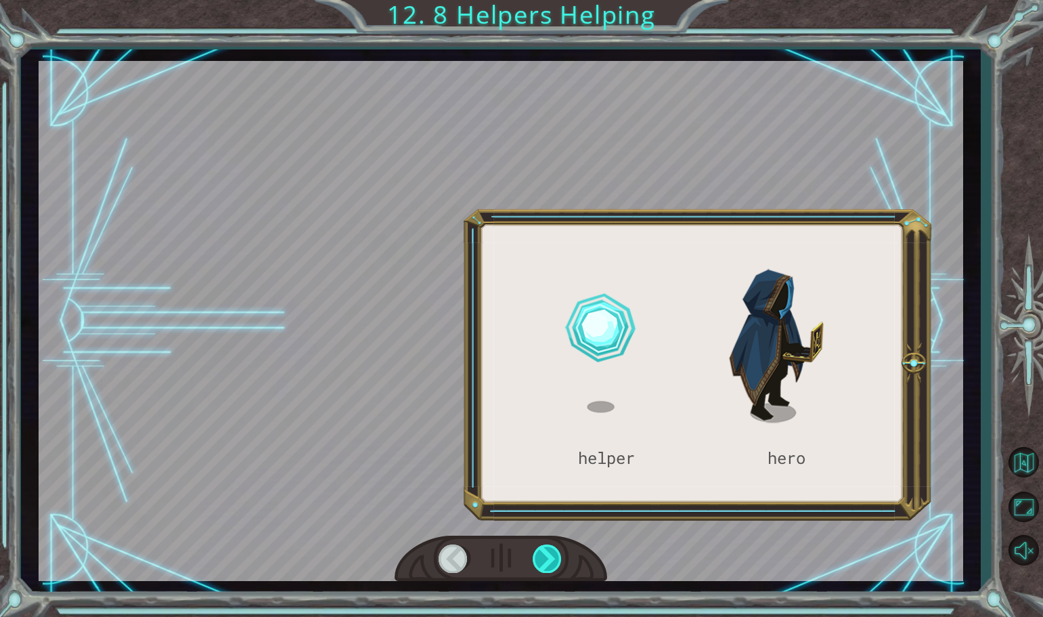
click at [539, 552] on div at bounding box center [548, 558] width 30 height 28
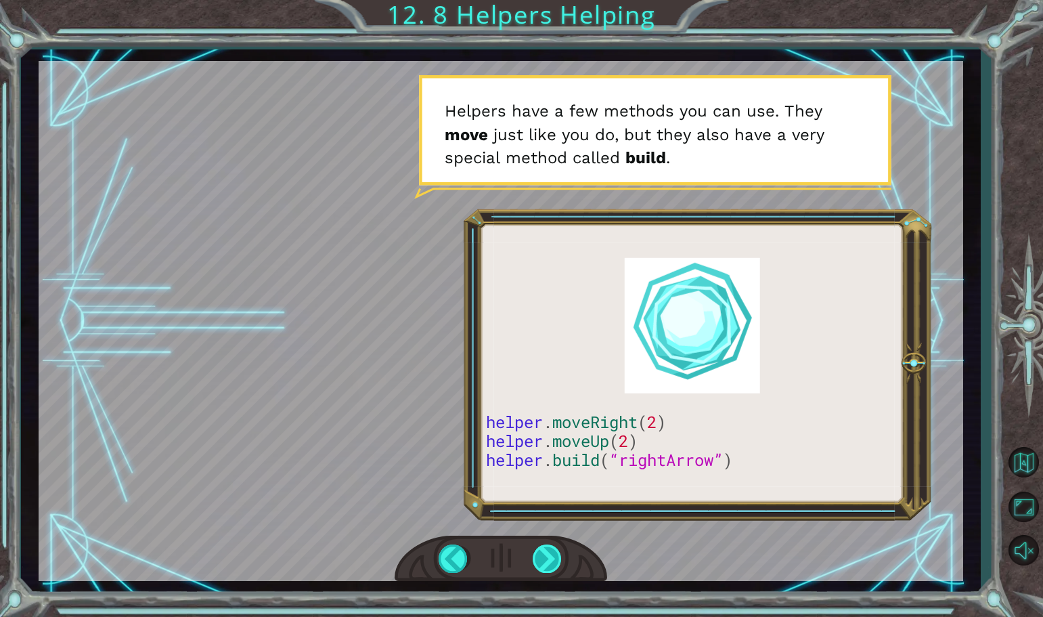
click at [537, 552] on div at bounding box center [548, 558] width 30 height 28
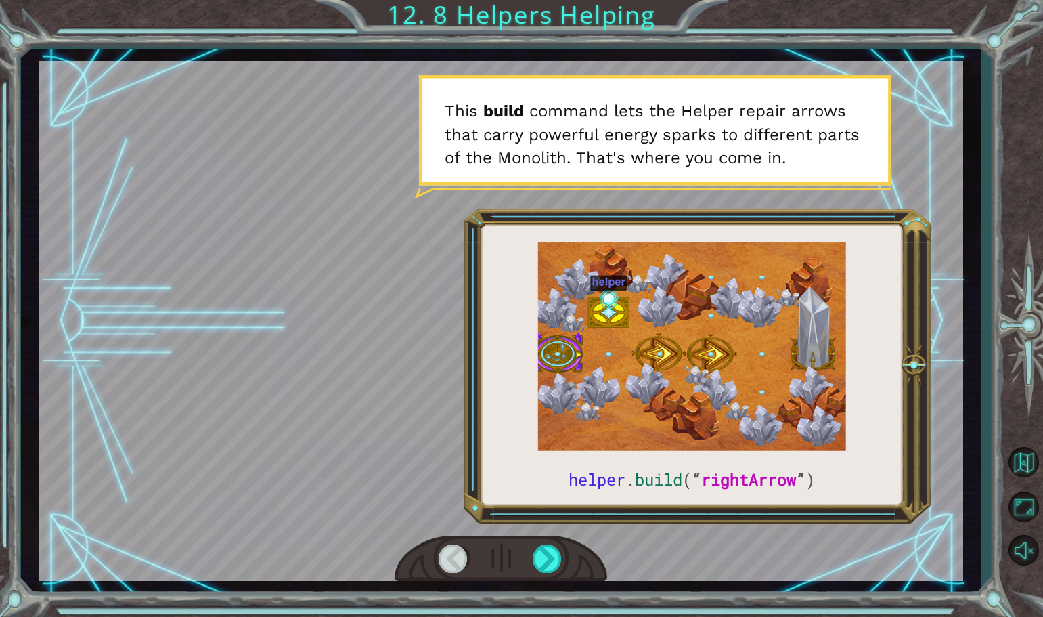
click at [535, 535] on div at bounding box center [501, 558] width 213 height 47
click at [546, 564] on div at bounding box center [548, 558] width 30 height 28
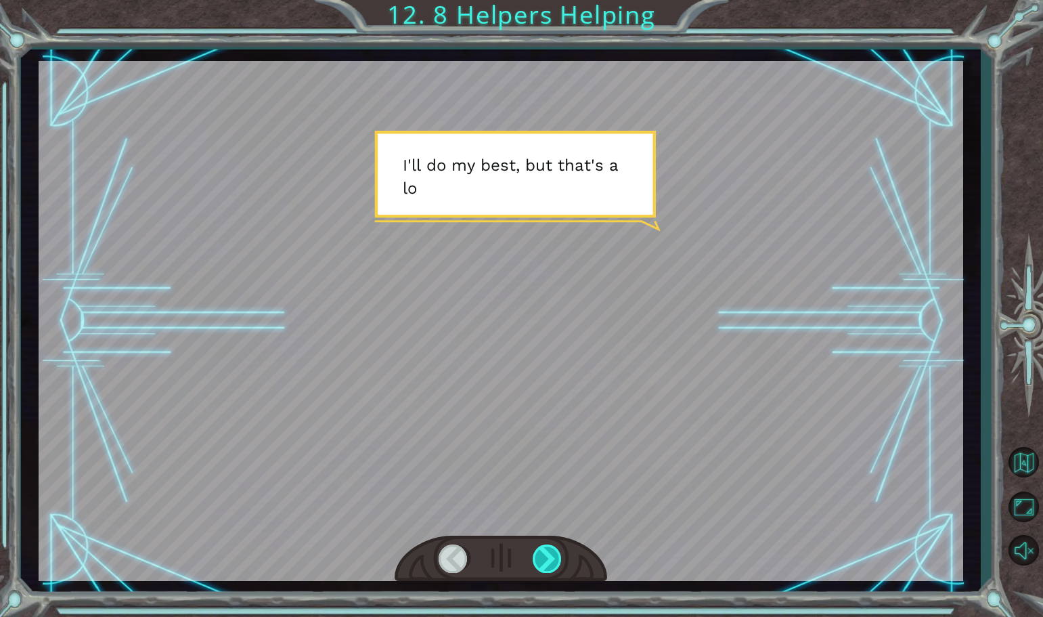
click at [546, 564] on div at bounding box center [548, 558] width 30 height 28
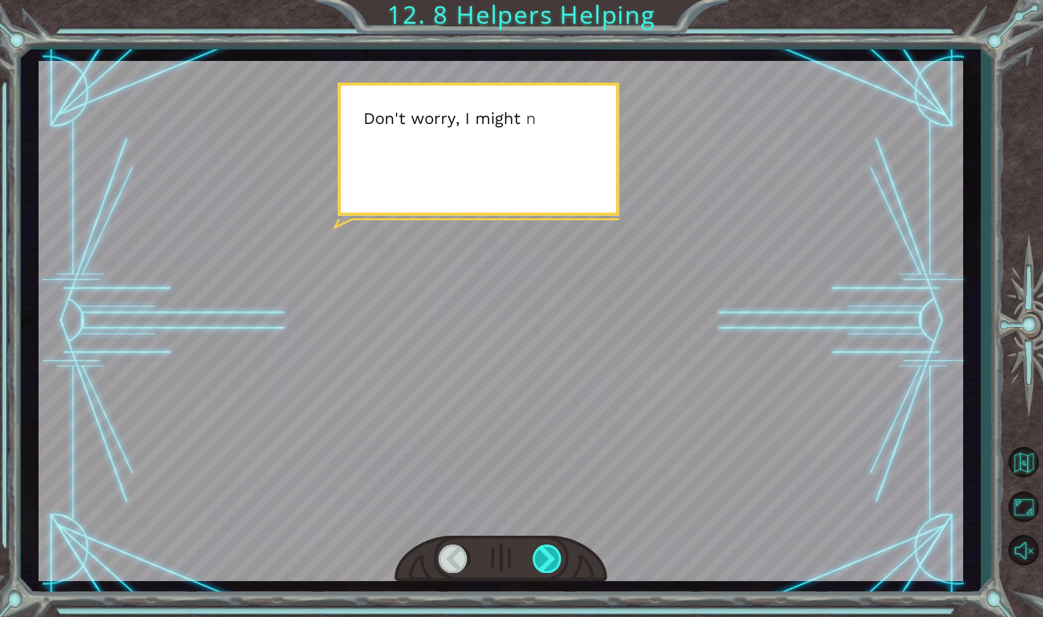
click at [546, 564] on div at bounding box center [548, 558] width 30 height 28
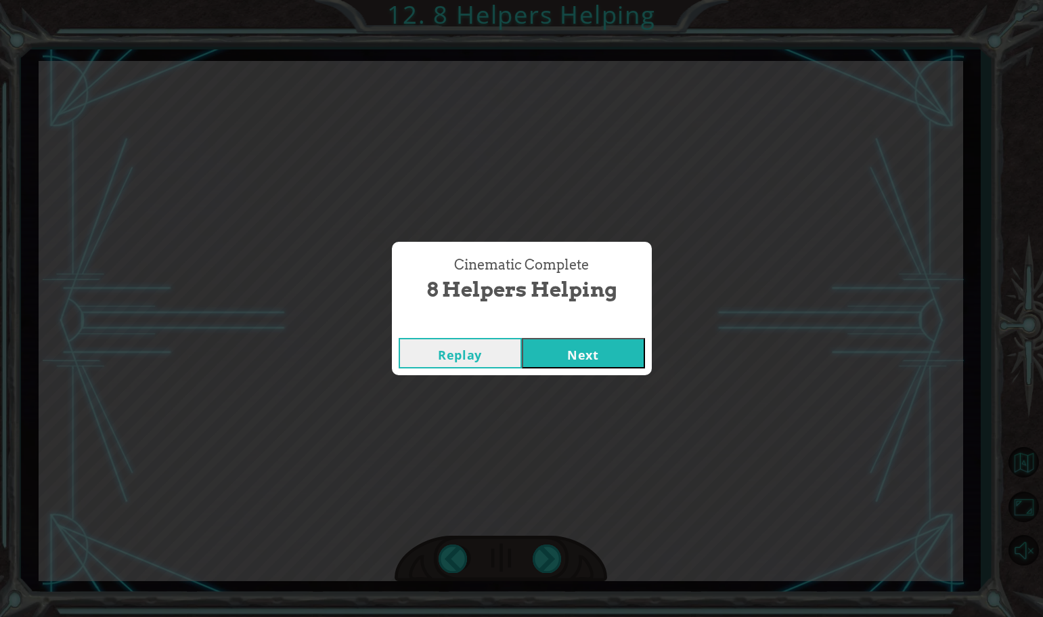
click at [562, 349] on button "Next" at bounding box center [583, 353] width 123 height 30
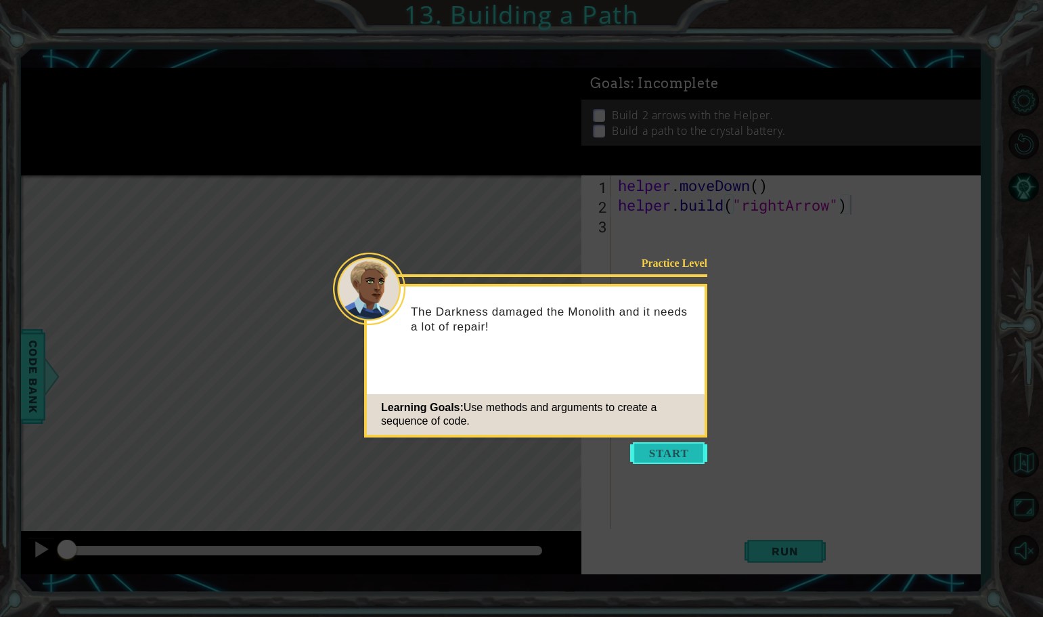
click at [652, 453] on button "Start" at bounding box center [668, 453] width 77 height 22
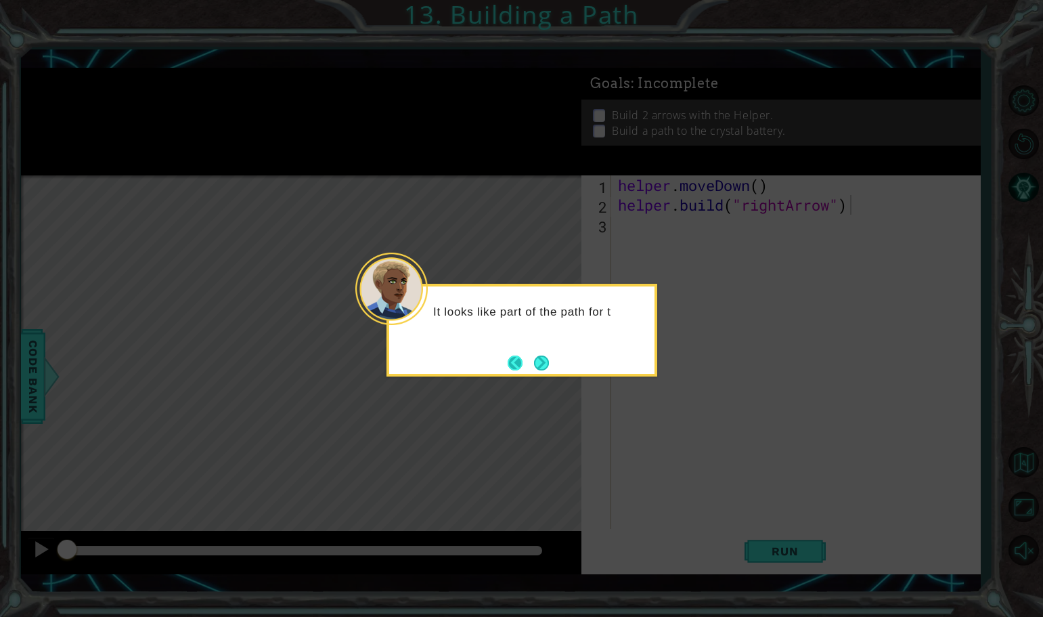
click at [524, 355] on button "Back" at bounding box center [521, 362] width 26 height 15
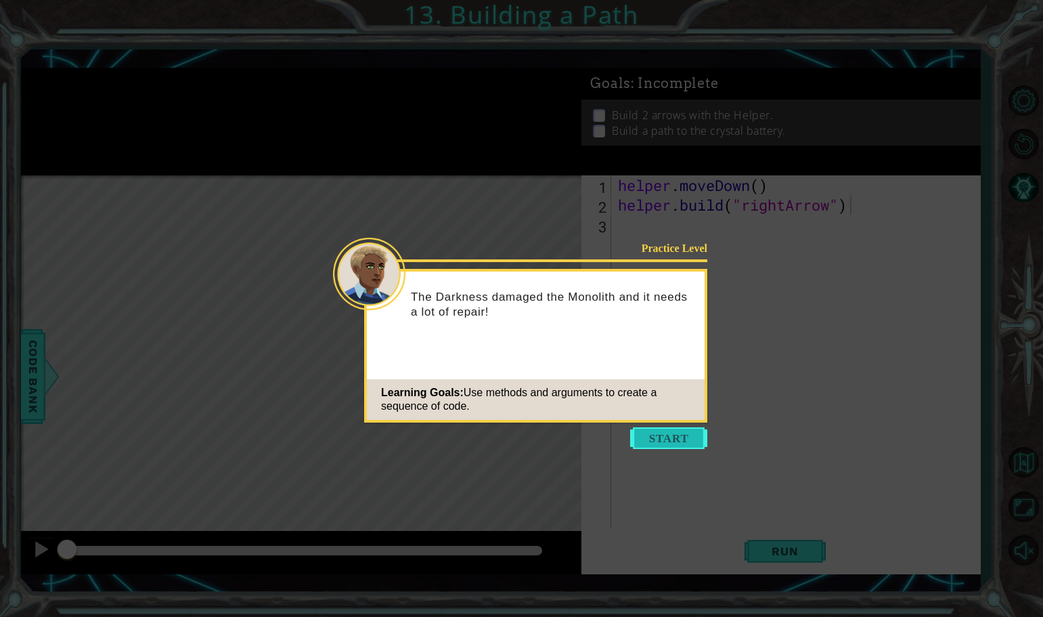
click at [677, 430] on button "Start" at bounding box center [668, 438] width 77 height 22
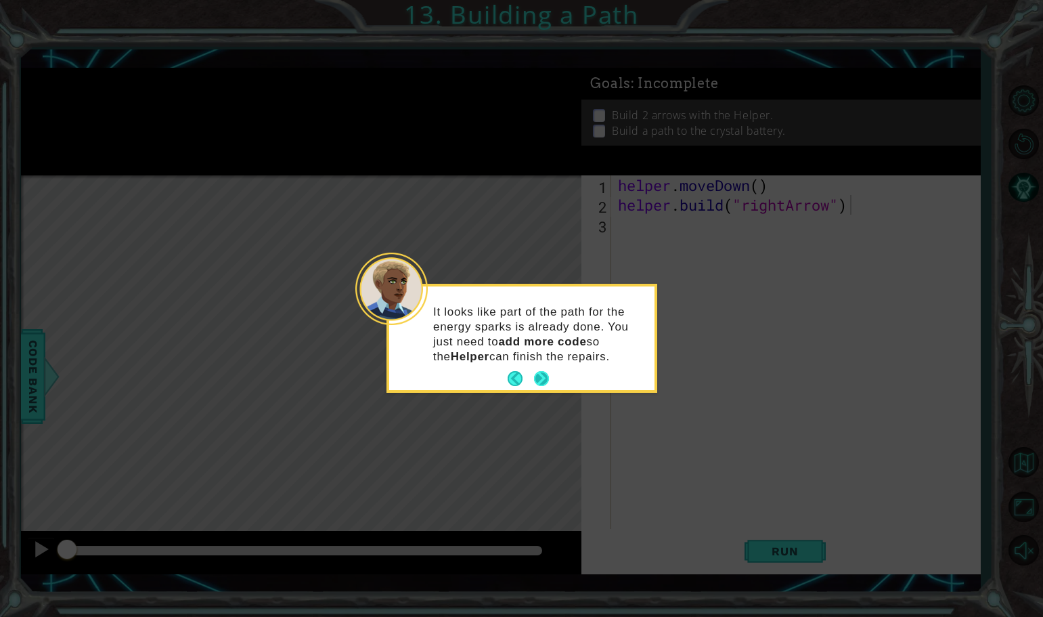
click at [548, 377] on button "Next" at bounding box center [541, 378] width 23 height 23
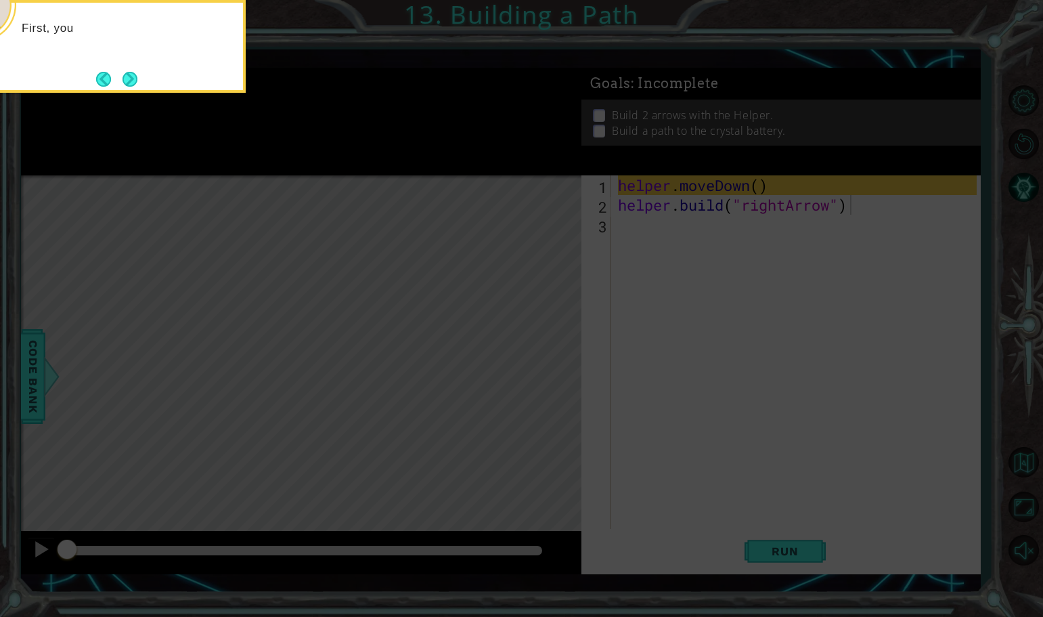
click at [696, 320] on icon at bounding box center [521, 117] width 1043 height 998
click at [129, 69] on footer at bounding box center [116, 79] width 41 height 20
click at [129, 79] on button "Next" at bounding box center [131, 79] width 16 height 16
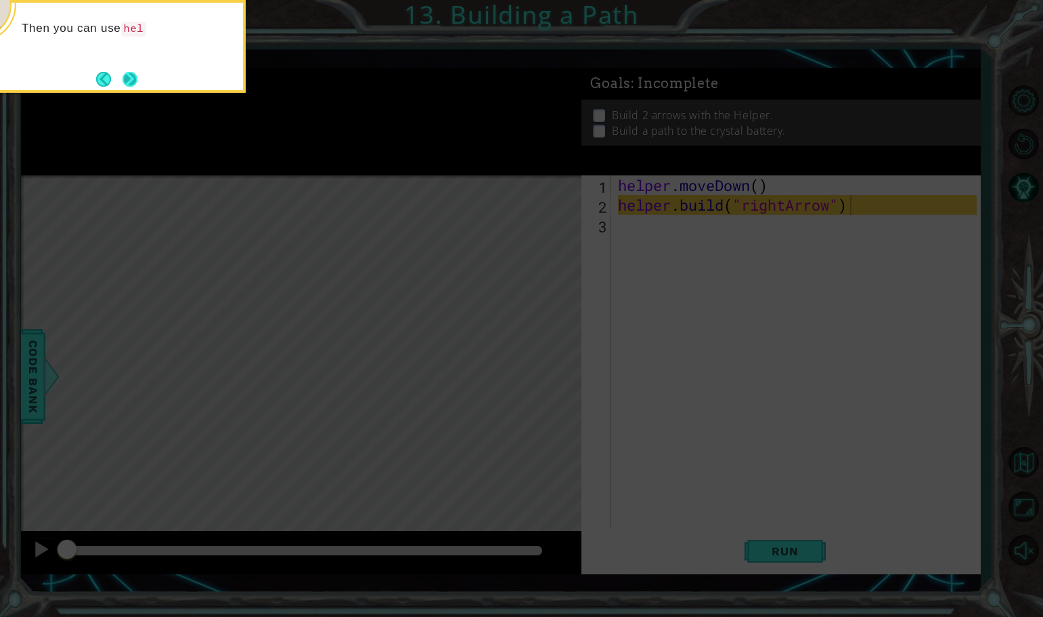
click at [137, 87] on button "Next" at bounding box center [130, 79] width 16 height 16
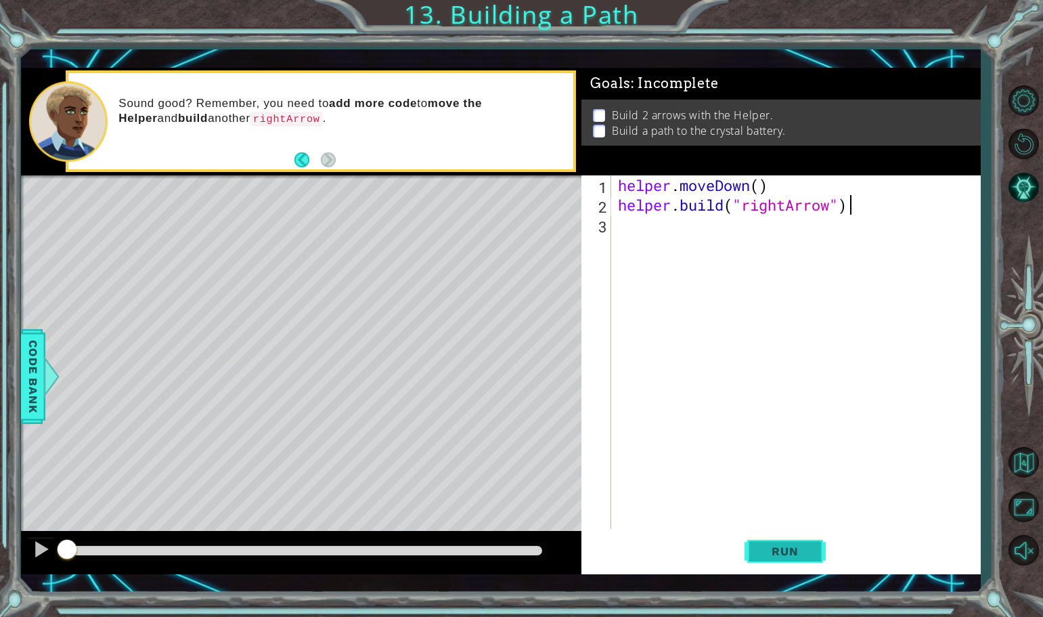
click at [783, 541] on button "Run" at bounding box center [784, 551] width 81 height 40
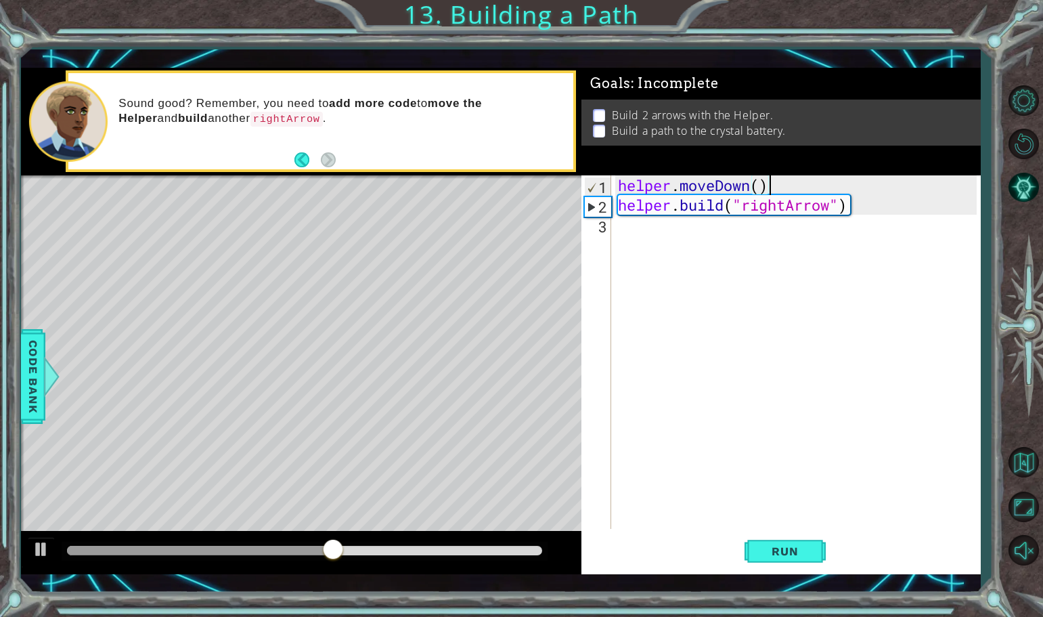
click at [831, 187] on div "helper . moveDown ( ) helper . build ( "rightArrow" )" at bounding box center [799, 371] width 368 height 393
type textarea "helper.moveDown()"
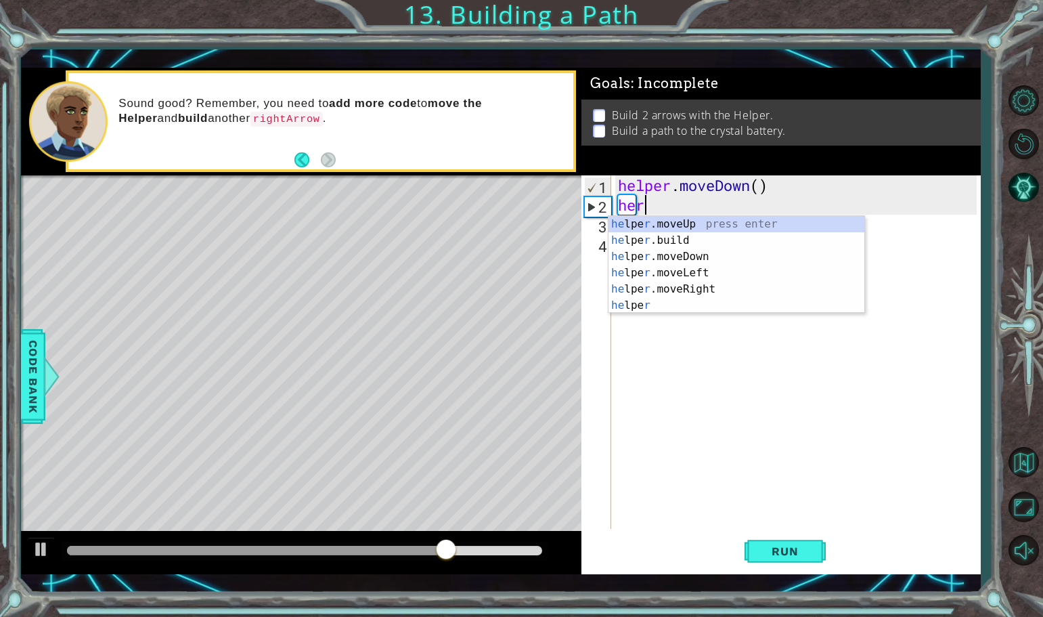
scroll to position [0, 1]
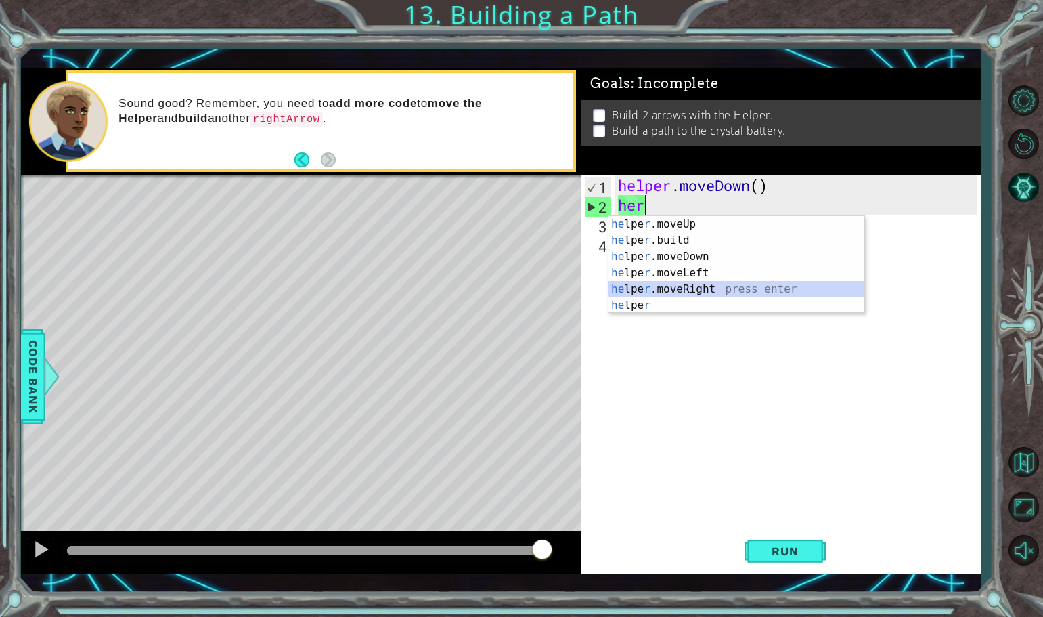
click at [719, 295] on div "he lpe r .moveUp press enter he lpe r .build press enter he lpe r .moveDown pre…" at bounding box center [736, 281] width 256 height 130
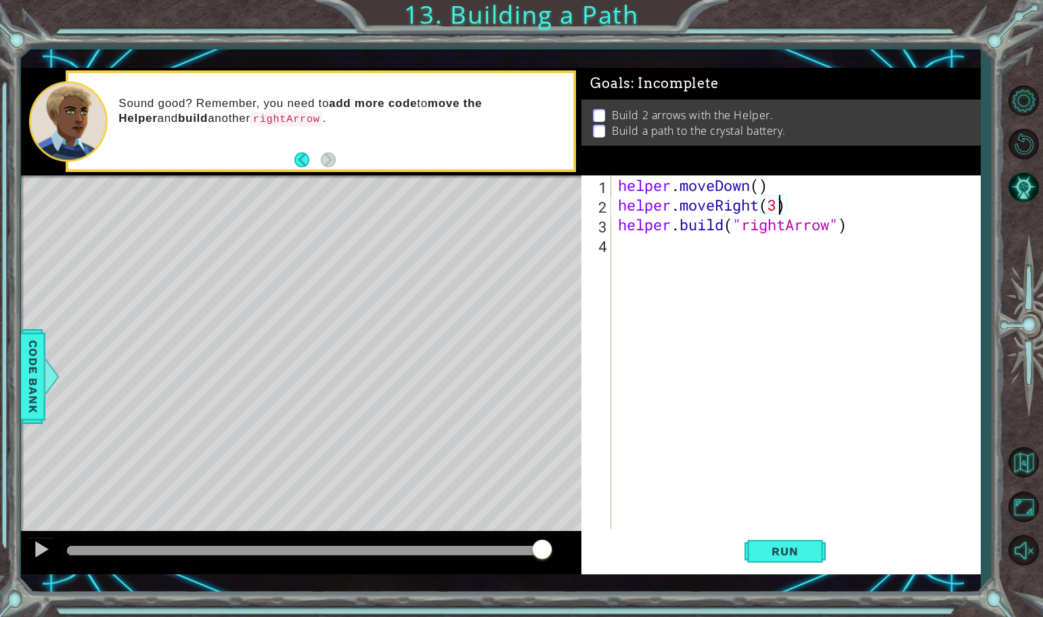
scroll to position [0, 7]
click at [818, 538] on button "Run" at bounding box center [784, 551] width 81 height 40
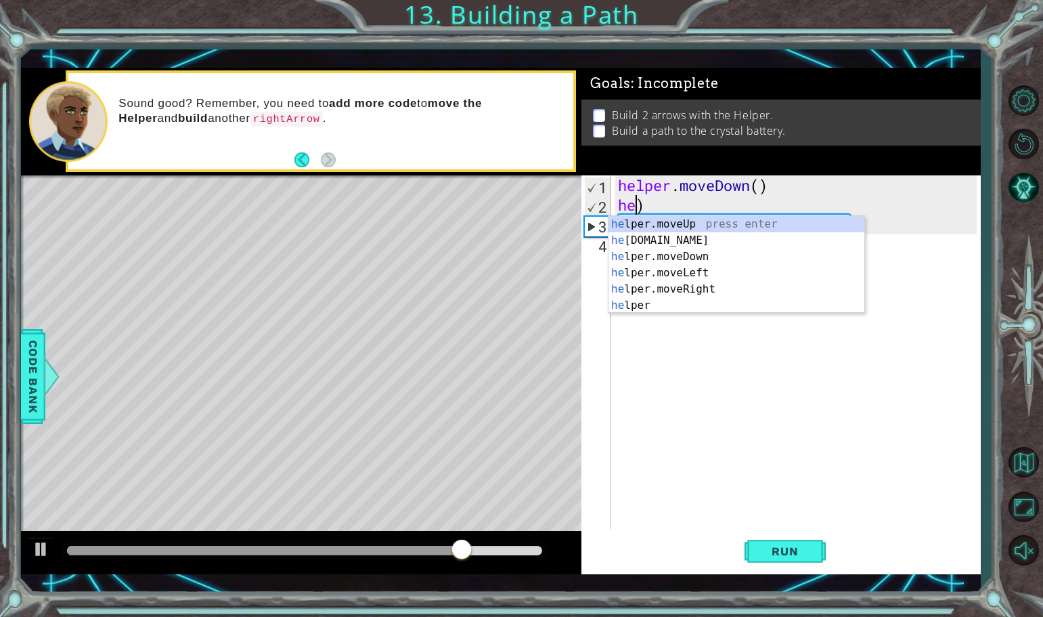
scroll to position [0, 0]
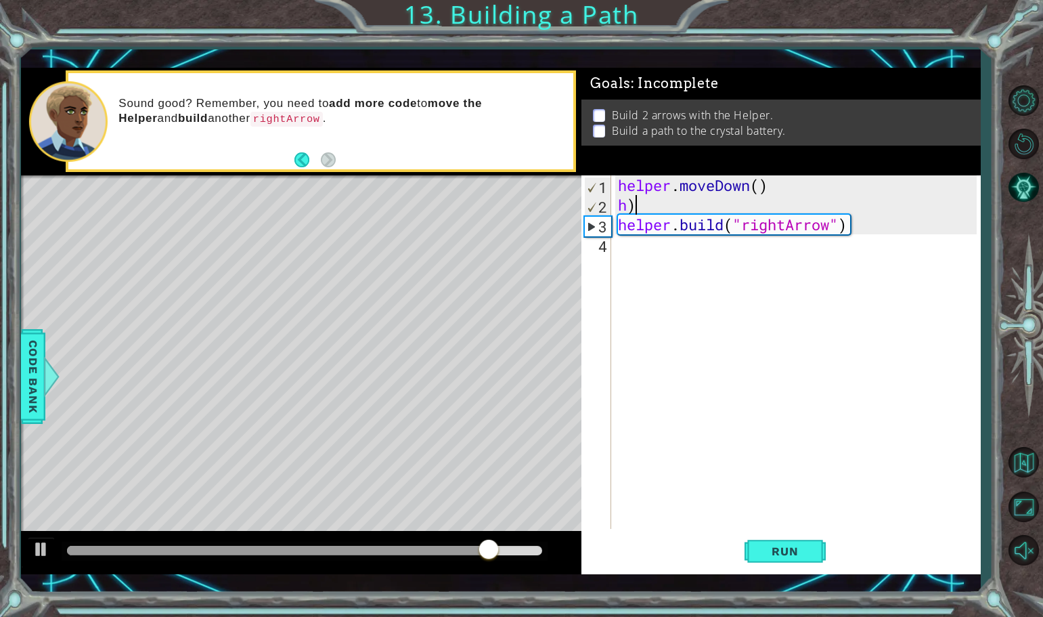
type textarea "h"
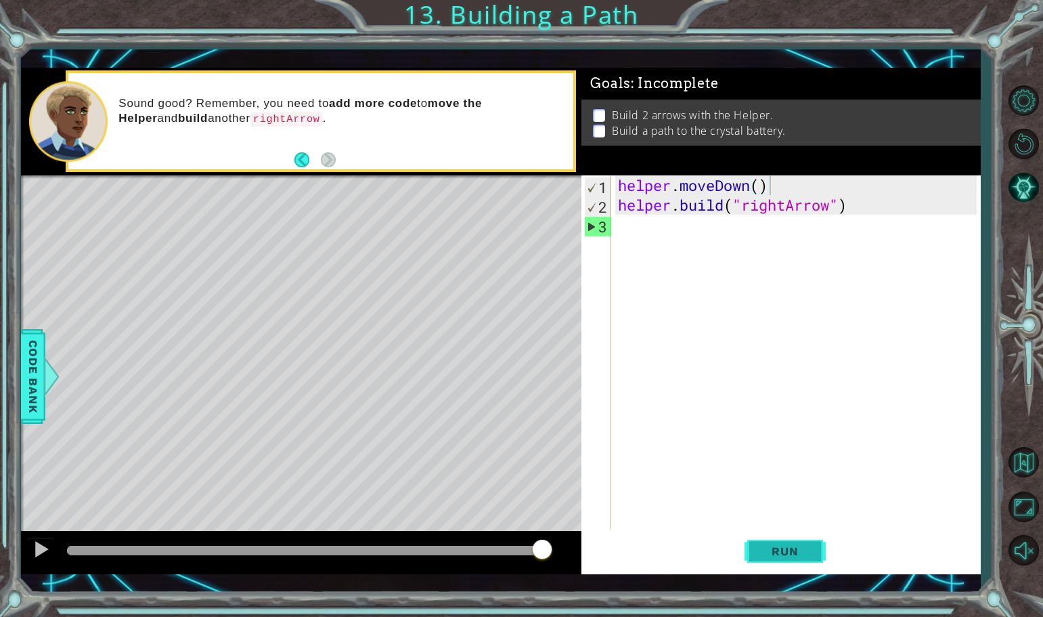
click at [757, 548] on button "Run" at bounding box center [784, 551] width 81 height 40
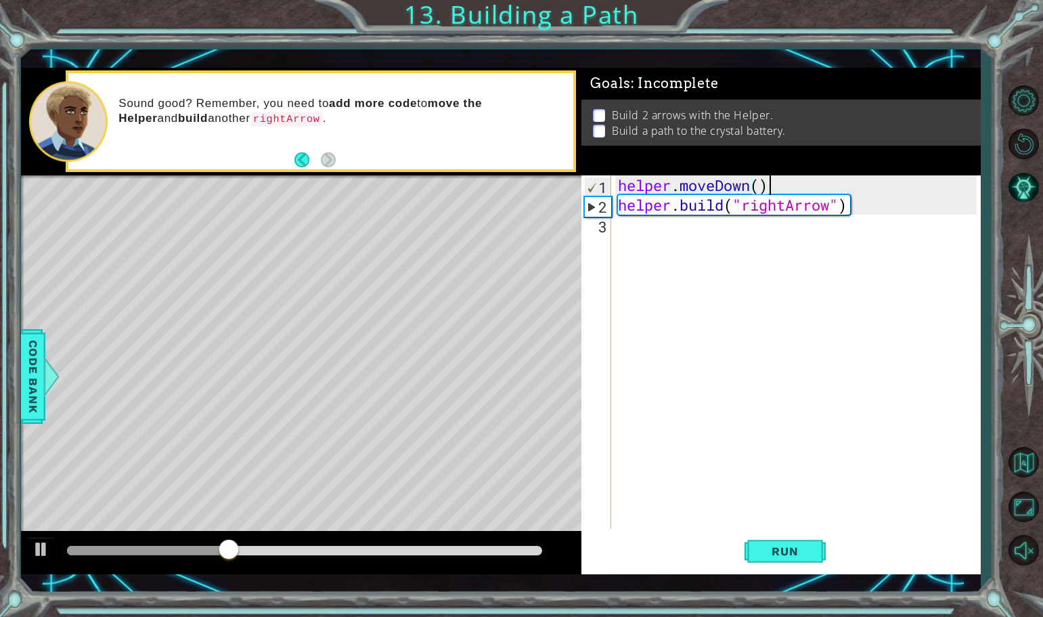
click at [878, 206] on div "helper . moveDown ( ) helper . build ( "rightArrow" )" at bounding box center [799, 371] width 368 height 393
type textarea "[DOMAIN_NAME]("rightArrow")"
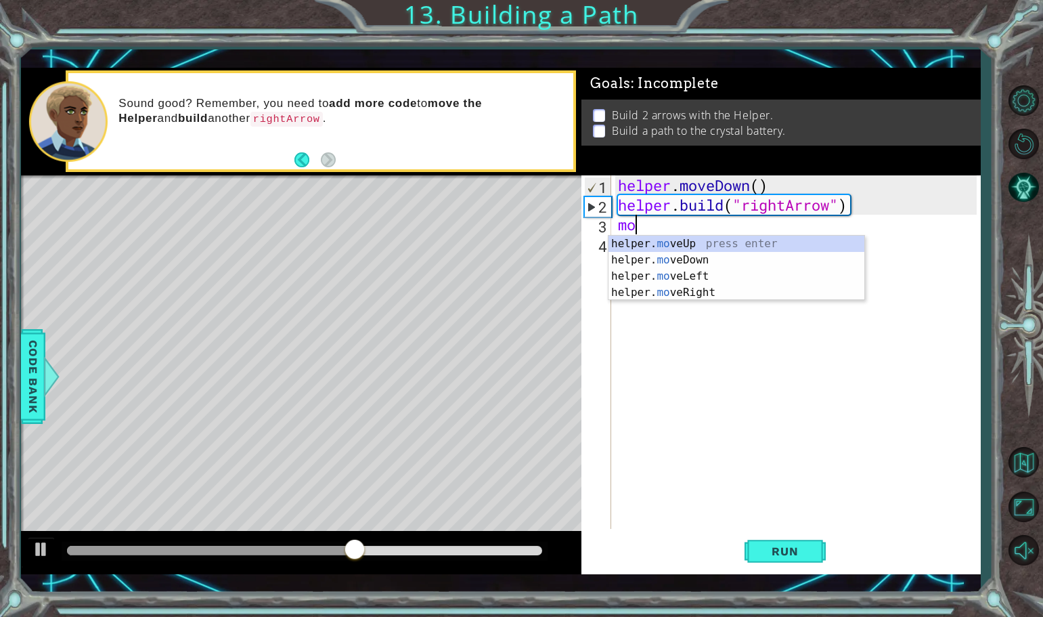
scroll to position [0, 1]
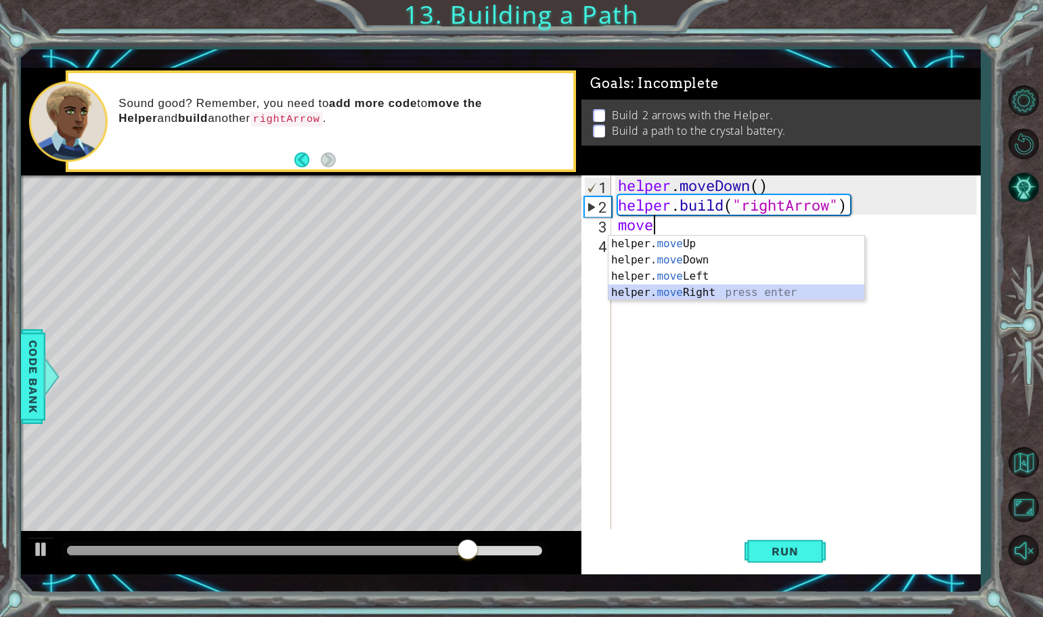
click at [689, 292] on div "helper. move Up press enter helper. move Down press enter helper. move Left pre…" at bounding box center [736, 284] width 256 height 97
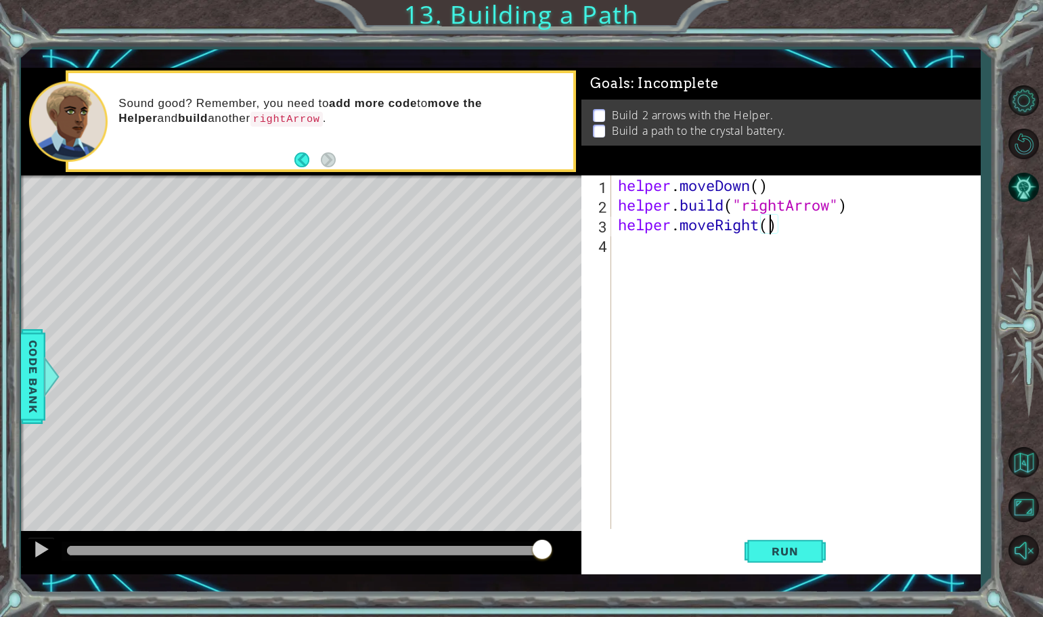
type textarea "helper.moveRight(3)"
click at [698, 258] on div "helper. bu ild press enter" at bounding box center [736, 279] width 256 height 49
type textarea "[DOMAIN_NAME]("rightArrow")"
click at [789, 564] on button "Run" at bounding box center [784, 551] width 81 height 40
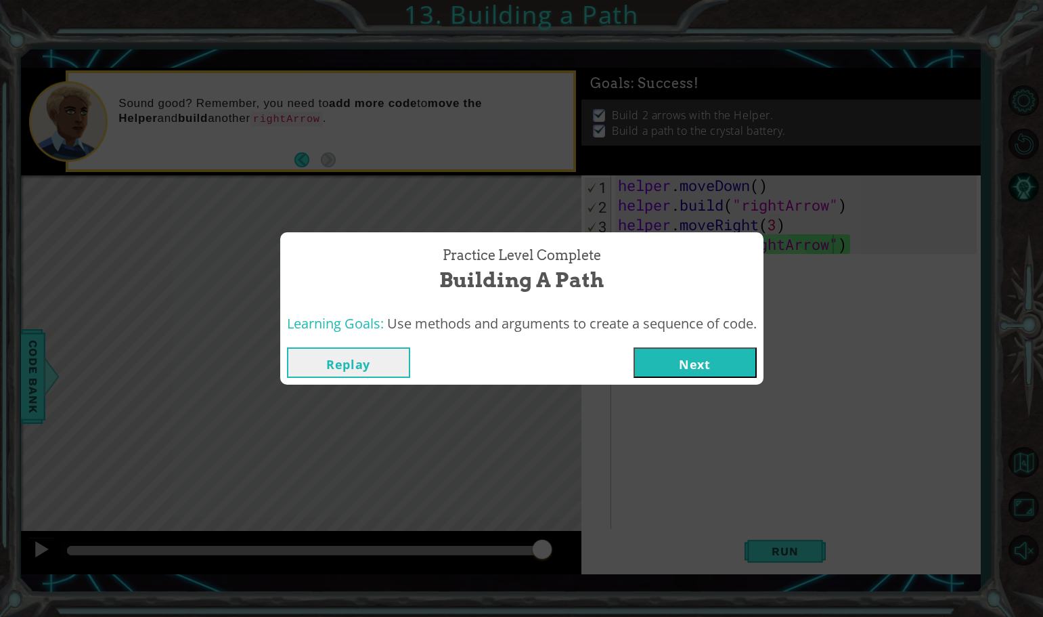
click at [696, 347] on button "Next" at bounding box center [694, 362] width 123 height 30
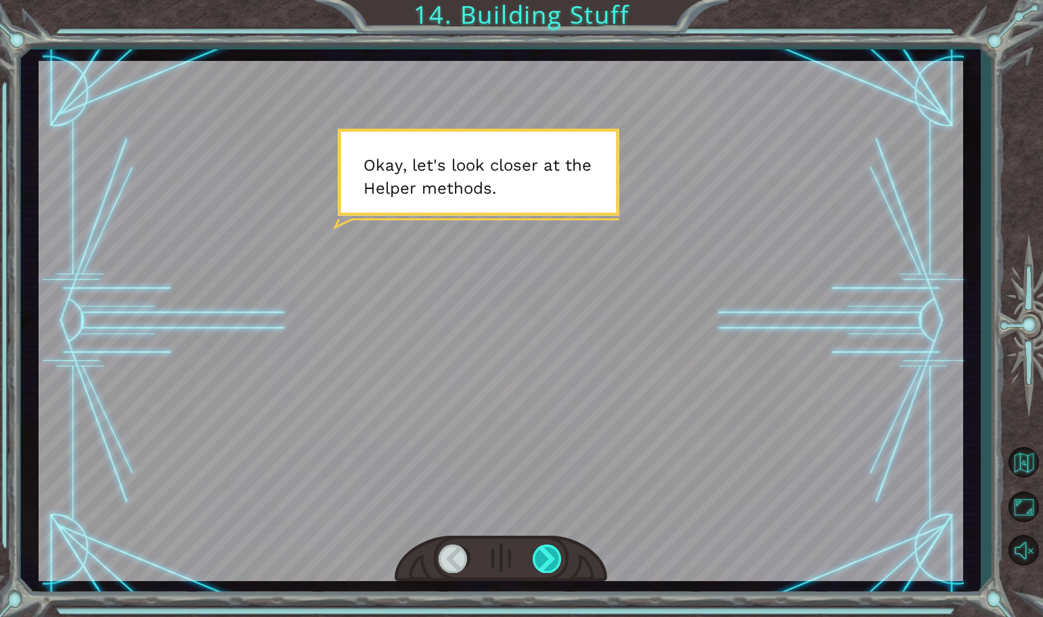
click at [539, 551] on div at bounding box center [548, 558] width 30 height 28
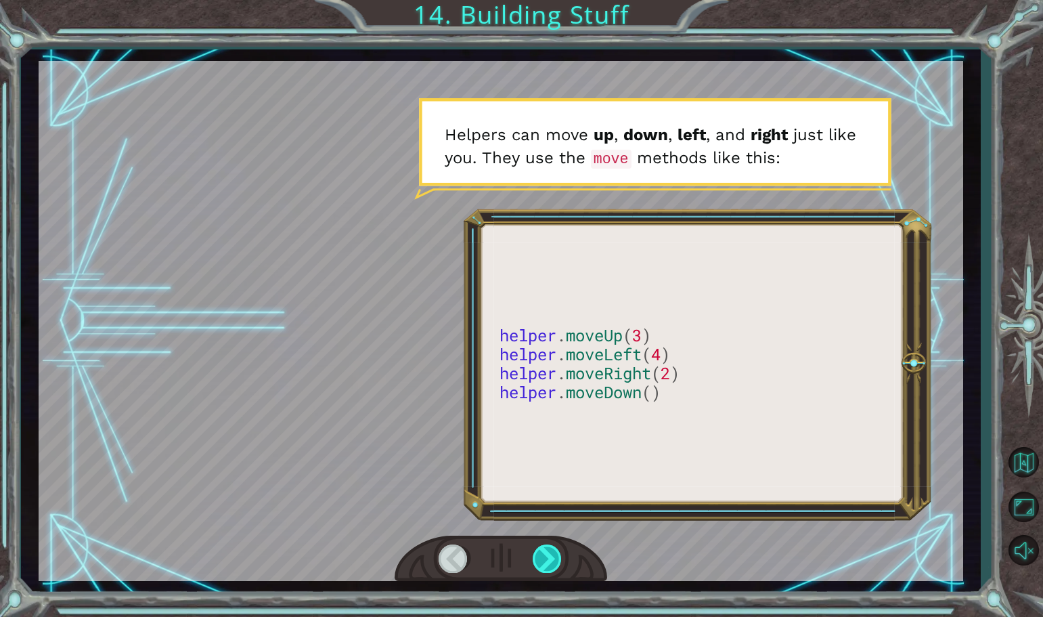
click at [558, 545] on div at bounding box center [548, 558] width 30 height 28
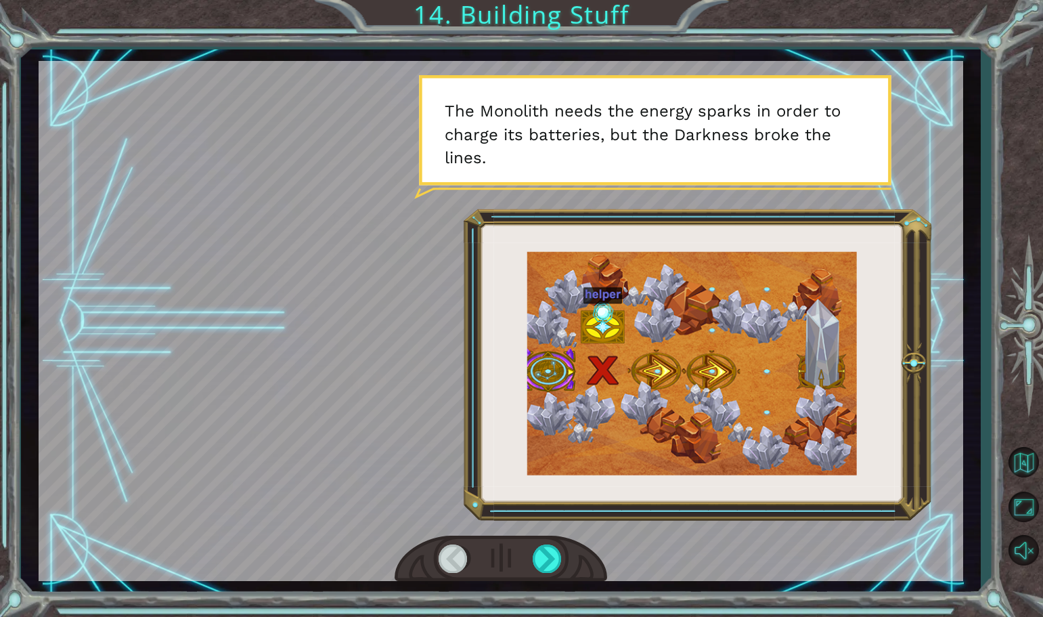
click at [548, 531] on div at bounding box center [501, 321] width 925 height 520
click at [558, 552] on div at bounding box center [548, 558] width 30 height 28
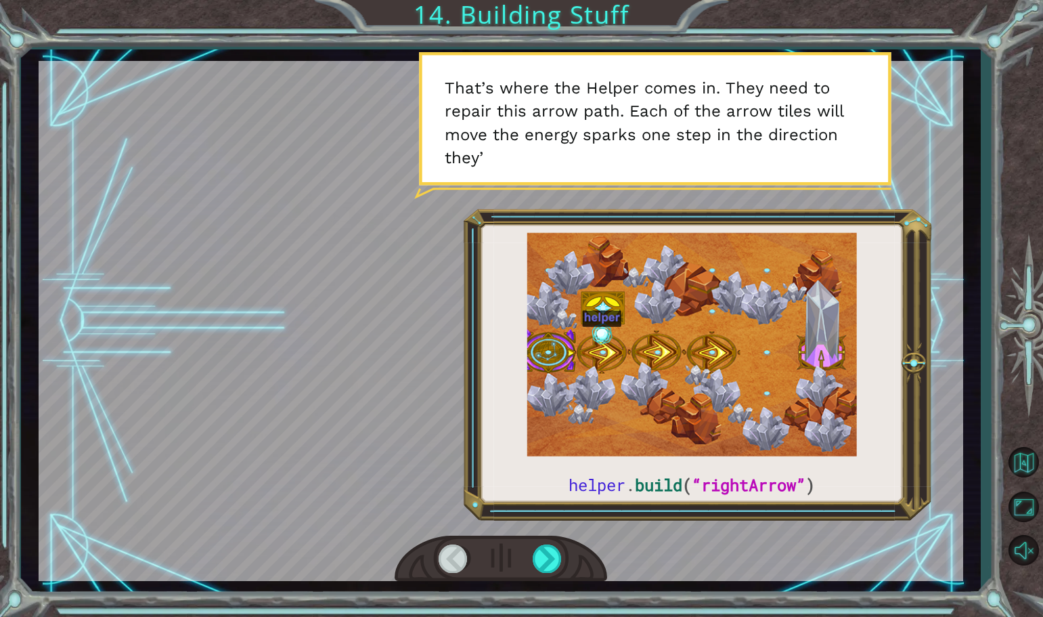
click at [547, 585] on div "helper . build ( “rightArrow” ) O k a y , l e t ' s l o o k c l o s e r a t t h…" at bounding box center [501, 320] width 960 height 543
click at [537, 551] on div at bounding box center [548, 558] width 30 height 28
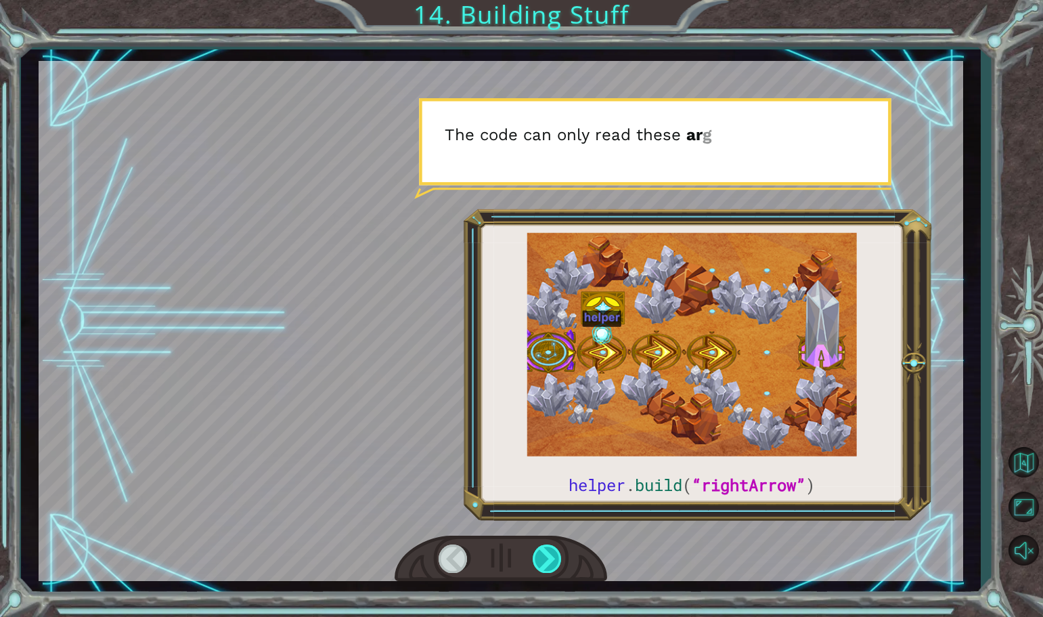
click at [542, 554] on div at bounding box center [548, 558] width 30 height 28
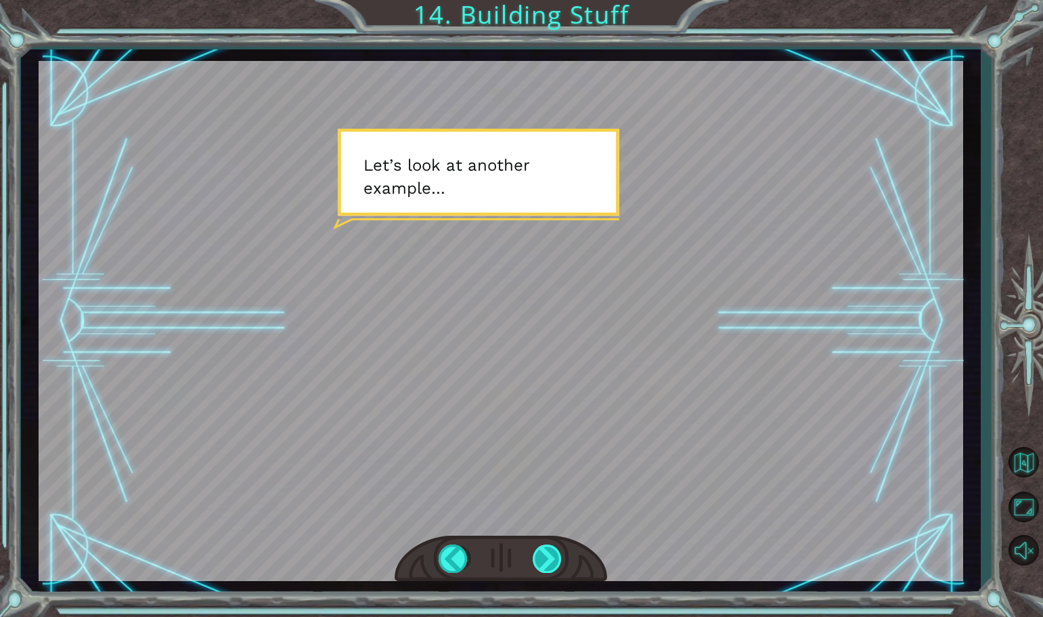
click at [541, 550] on div at bounding box center [548, 558] width 30 height 28
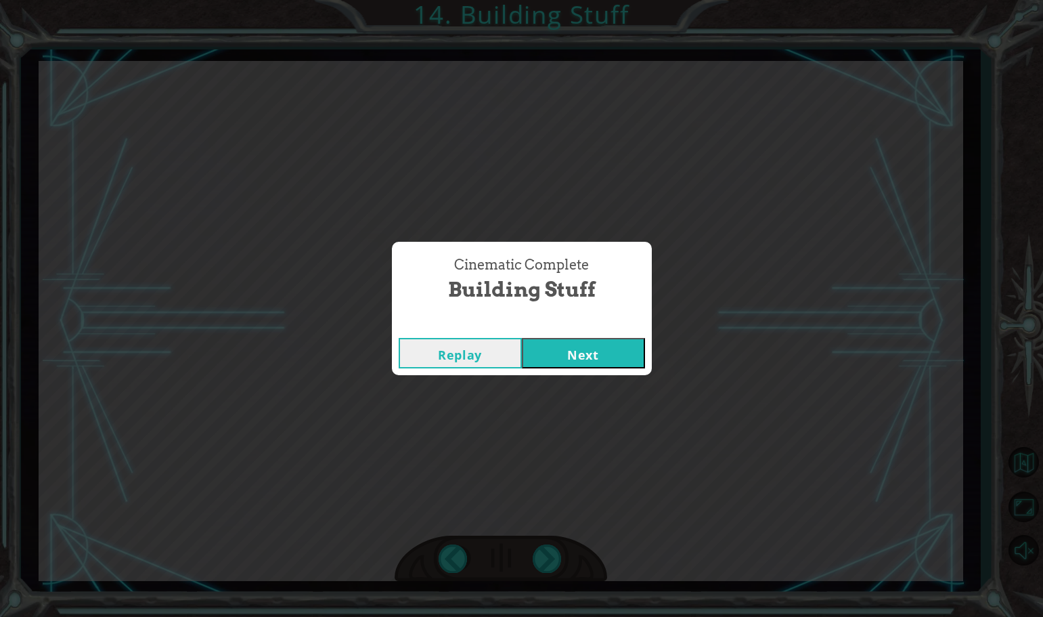
click at [554, 359] on button "Next" at bounding box center [583, 353] width 123 height 30
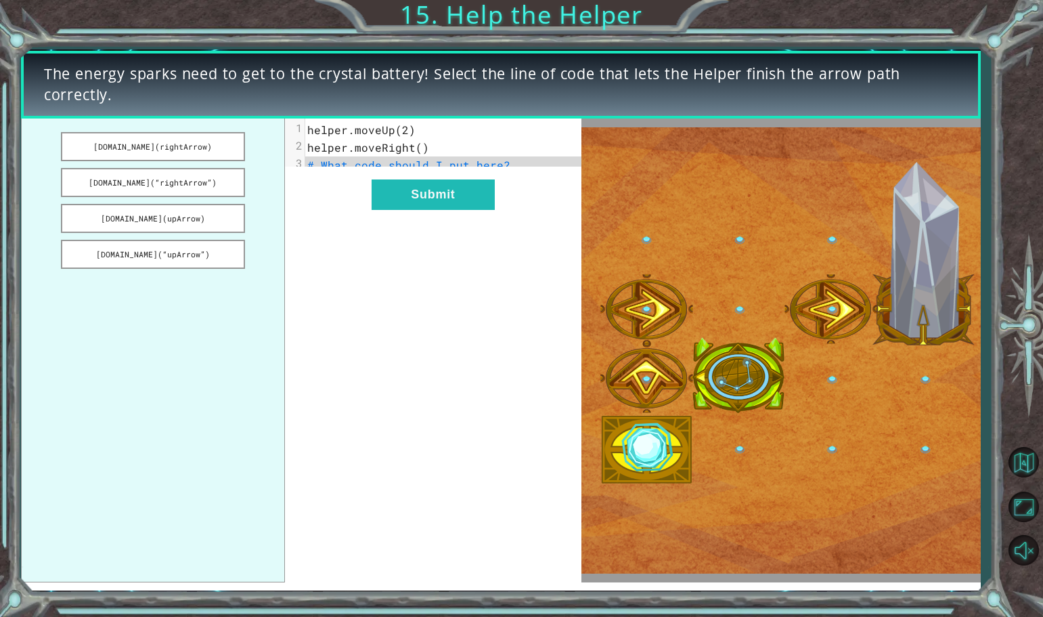
click at [529, 167] on pre "# What code should I put here?" at bounding box center [448, 165] width 286 height 18
drag, startPoint x: 157, startPoint y: 186, endPoint x: 460, endPoint y: 173, distance: 302.8
click at [460, 173] on div "[DOMAIN_NAME](rightArrow) [DOMAIN_NAME](“rightArrow”) [DOMAIN_NAME](upArrow) [D…" at bounding box center [301, 350] width 560 height 464
click at [202, 189] on button "[DOMAIN_NAME](“rightArrow”)" at bounding box center [153, 182] width 184 height 29
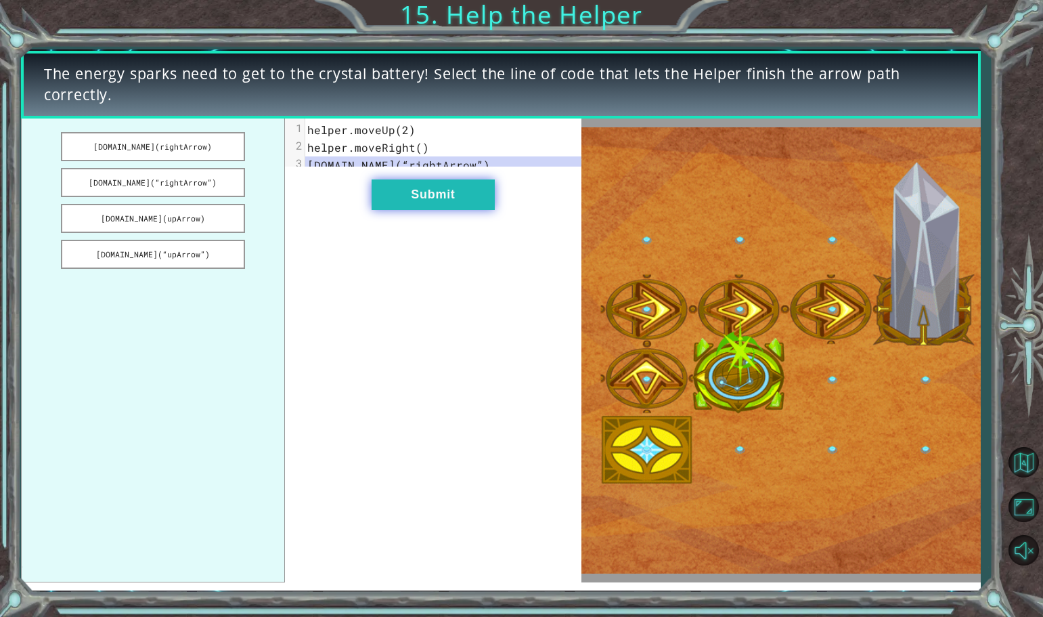
click at [426, 196] on button "Submit" at bounding box center [433, 194] width 123 height 30
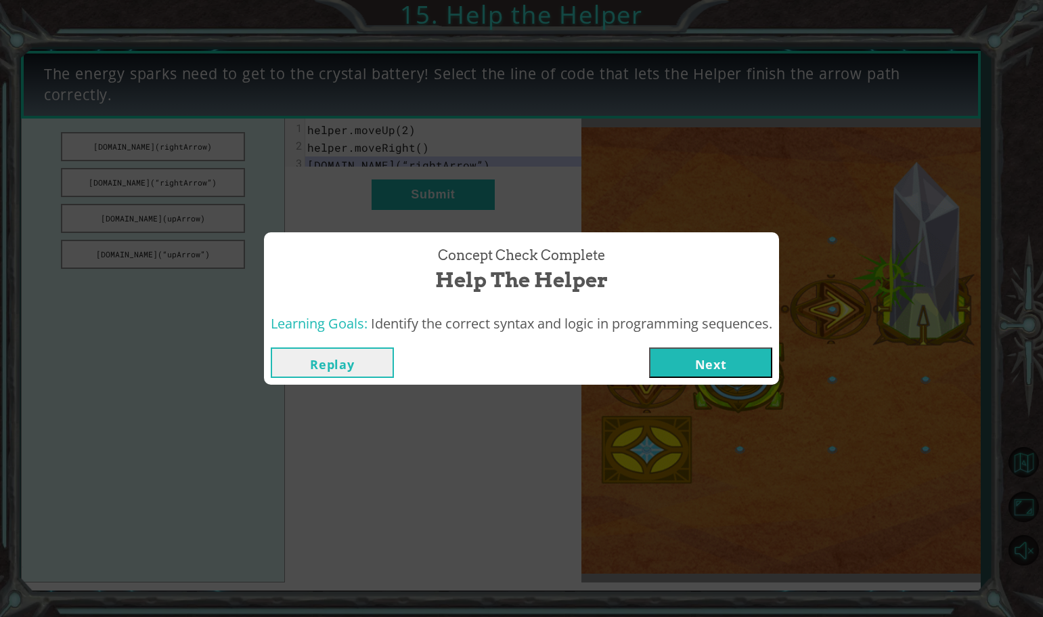
click at [742, 365] on button "Next" at bounding box center [710, 362] width 123 height 30
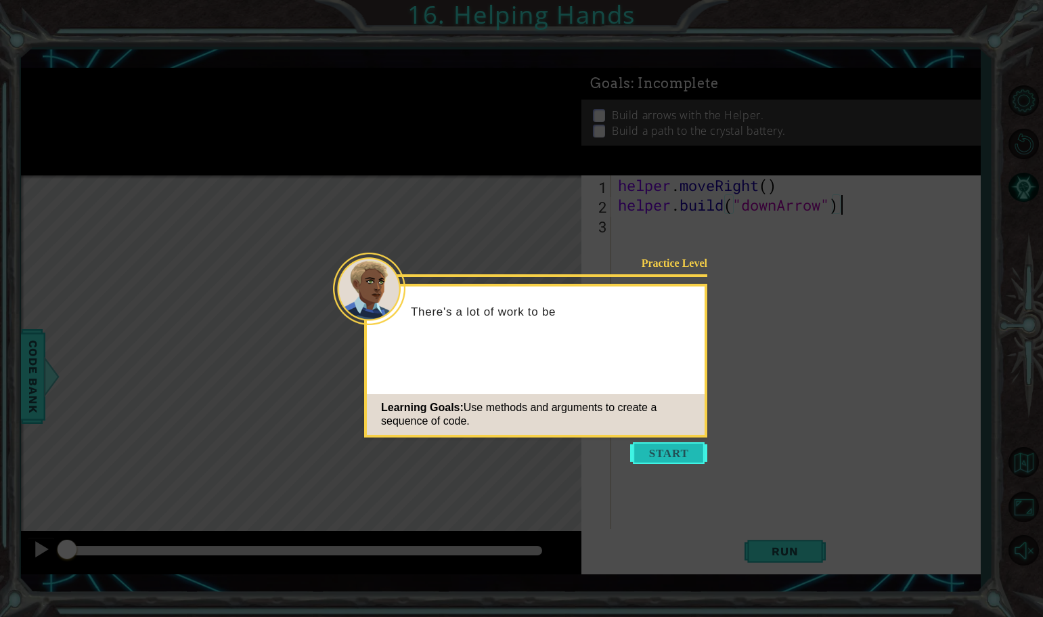
click at [675, 448] on button "Start" at bounding box center [668, 453] width 77 height 22
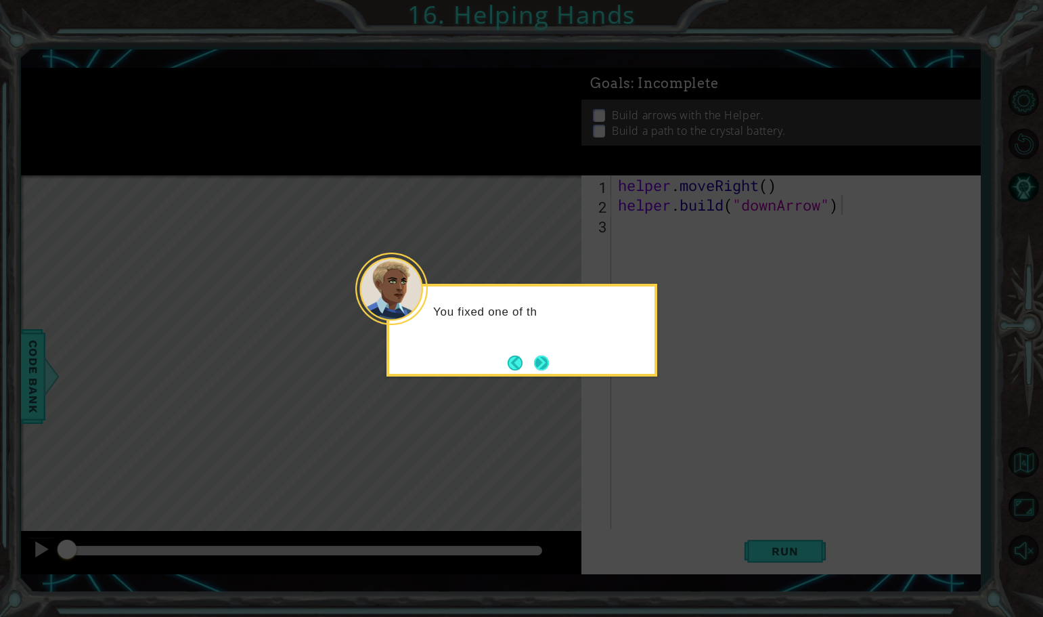
click at [547, 355] on button "Next" at bounding box center [541, 362] width 19 height 19
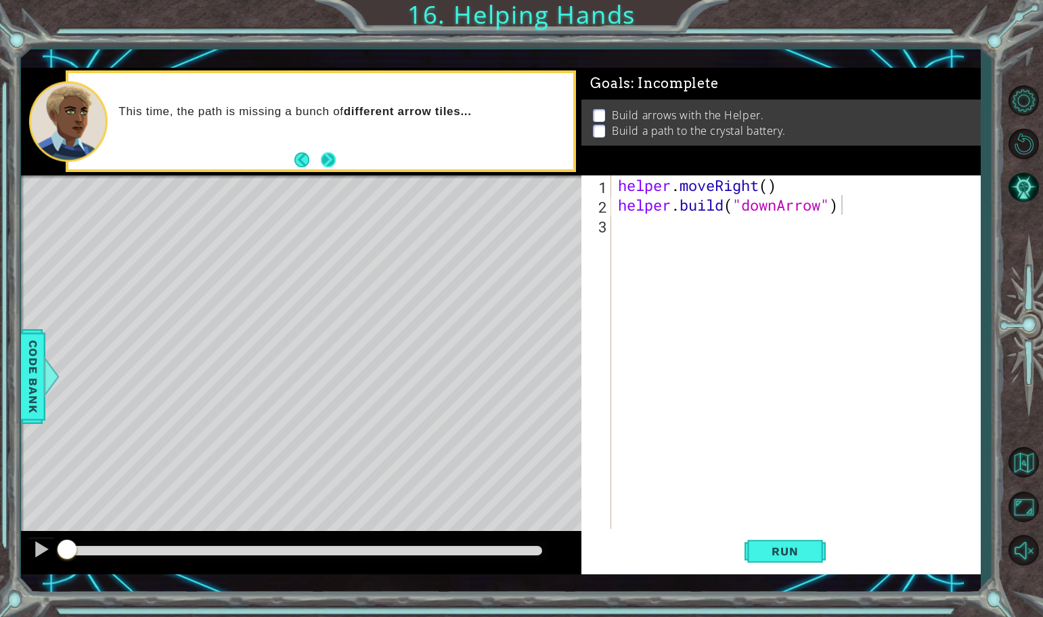
click at [328, 155] on button "Next" at bounding box center [328, 159] width 19 height 19
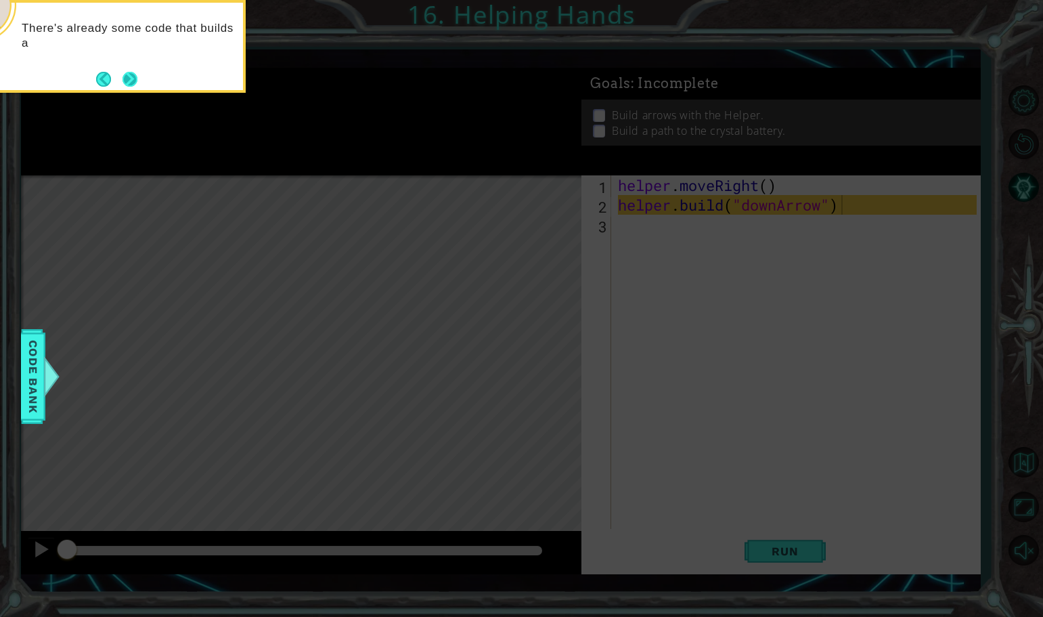
click at [141, 74] on div "There's already some code that builds a" at bounding box center [110, 40] width 265 height 74
click at [141, 74] on div "There's already some code that builds a downArrow , but you'll need t" at bounding box center [110, 42] width 265 height 69
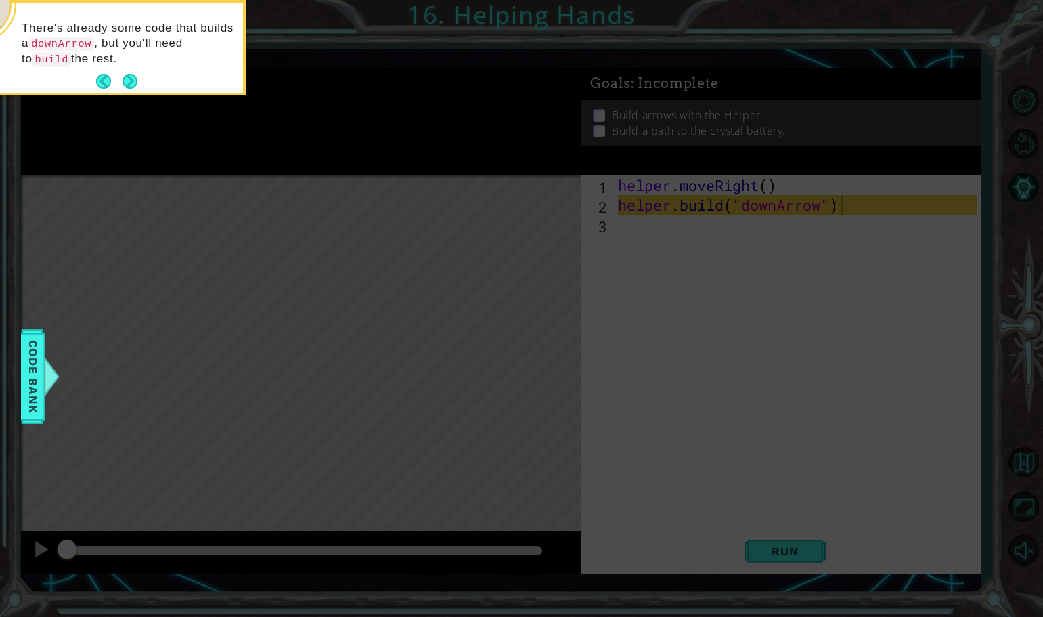
click at [146, 76] on div "There's already some code that builds a downArrow , but you'll need to build th…" at bounding box center [110, 50] width 265 height 85
click at [138, 76] on button "Next" at bounding box center [131, 82] width 16 height 16
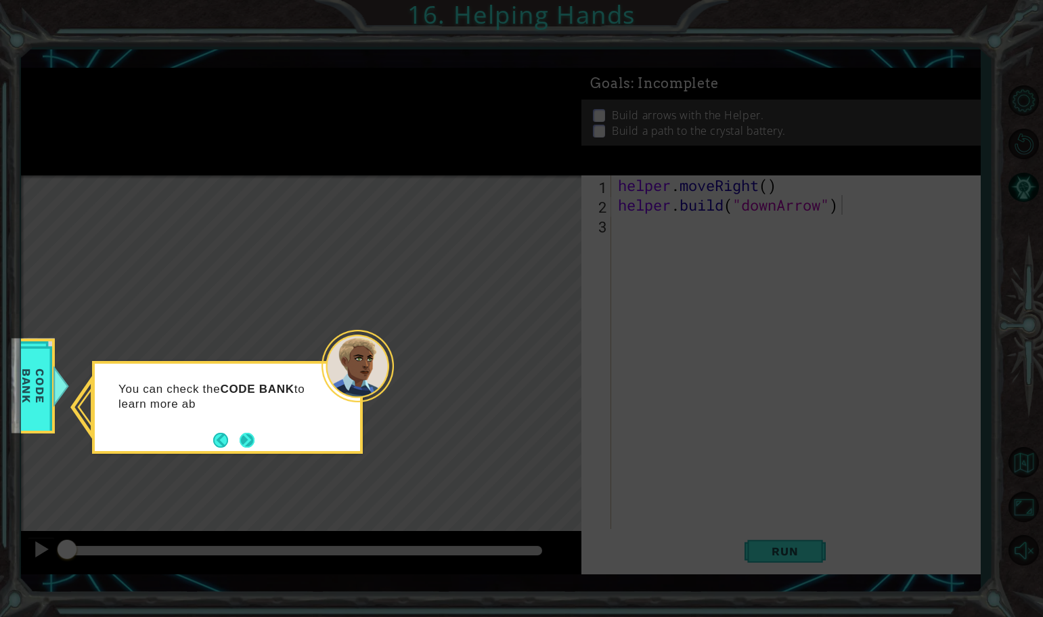
click at [246, 432] on button "Next" at bounding box center [248, 440] width 16 height 16
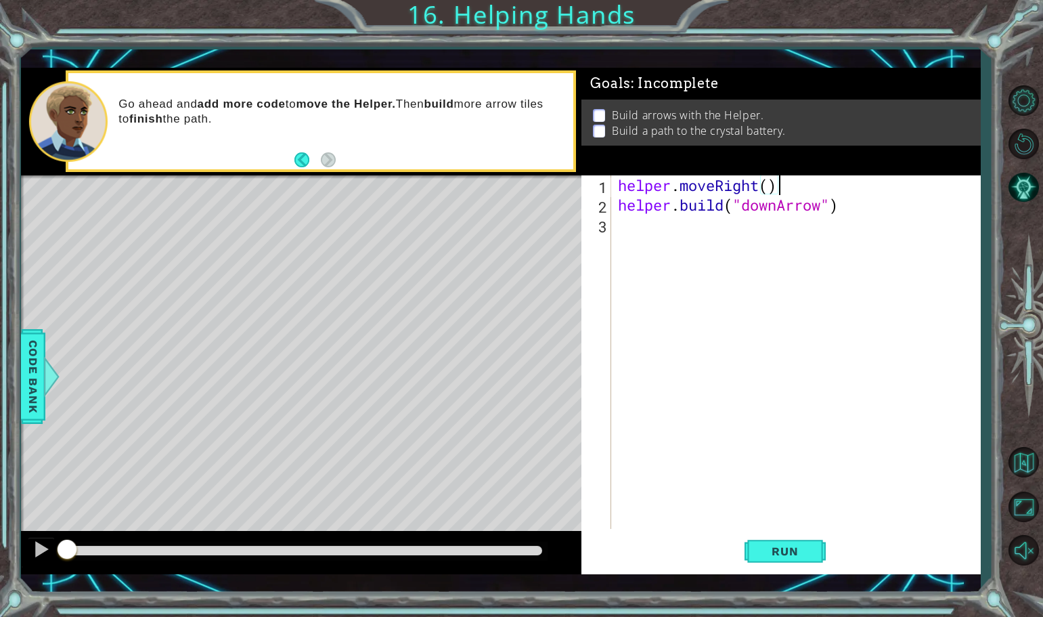
click at [827, 195] on div "helper . moveRight ( ) helper . build ( "downArrow" )" at bounding box center [799, 371] width 368 height 393
click at [873, 204] on div "helper . moveRight ( ) helper . build ( "downArrow" )" at bounding box center [799, 371] width 368 height 393
type textarea "[DOMAIN_NAME]("downArrow")"
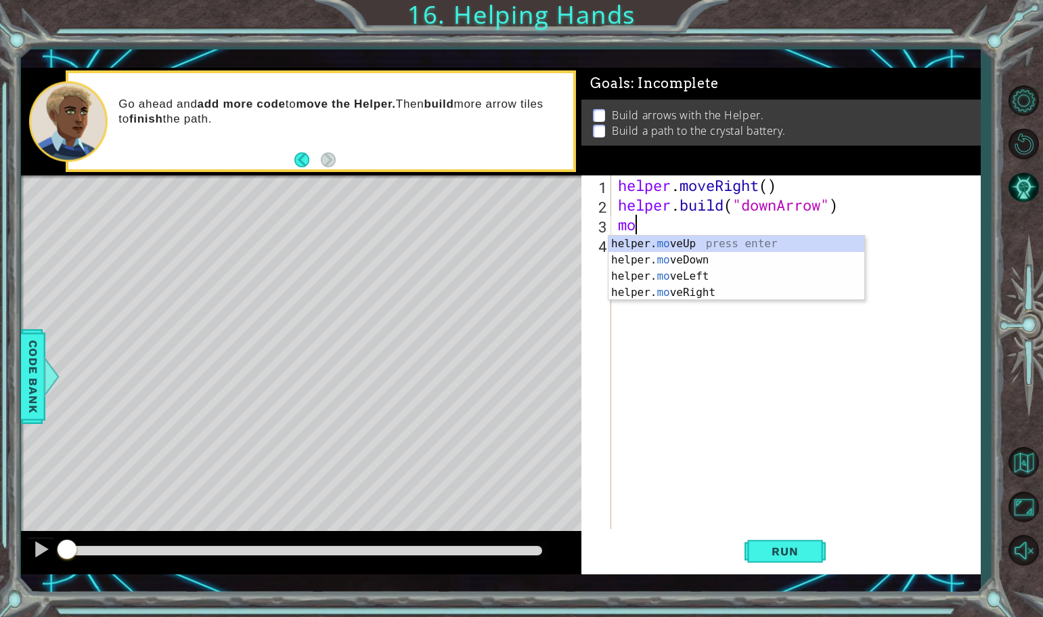
scroll to position [0, 1]
click at [659, 255] on div "helper. move Up press enter helper. move Down press enter helper. move Left pre…" at bounding box center [736, 284] width 256 height 97
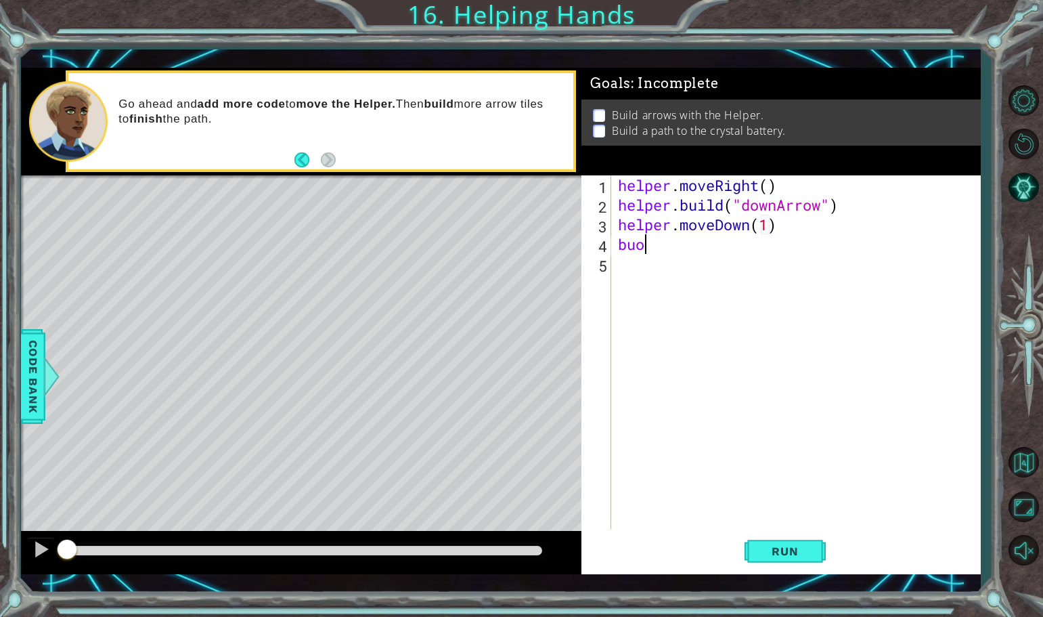
scroll to position [0, 0]
click at [744, 263] on div "helper. bu ild press enter" at bounding box center [736, 279] width 256 height 49
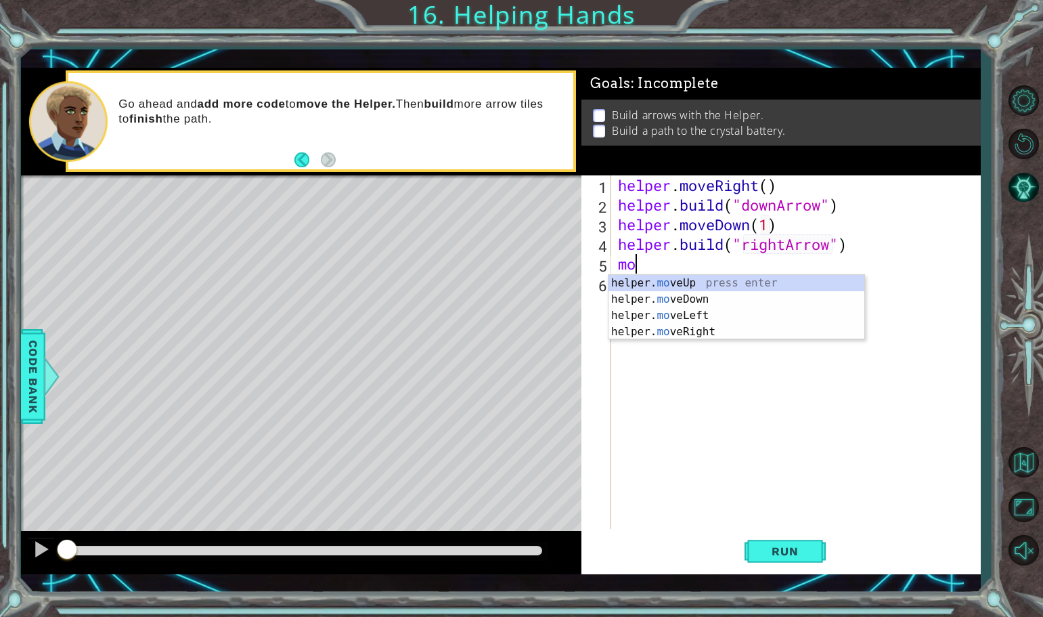
scroll to position [0, 11]
click at [691, 335] on div "helper. mo veUp press enter helper. mo veDown press enter helper. mo veLeft pre…" at bounding box center [736, 323] width 256 height 97
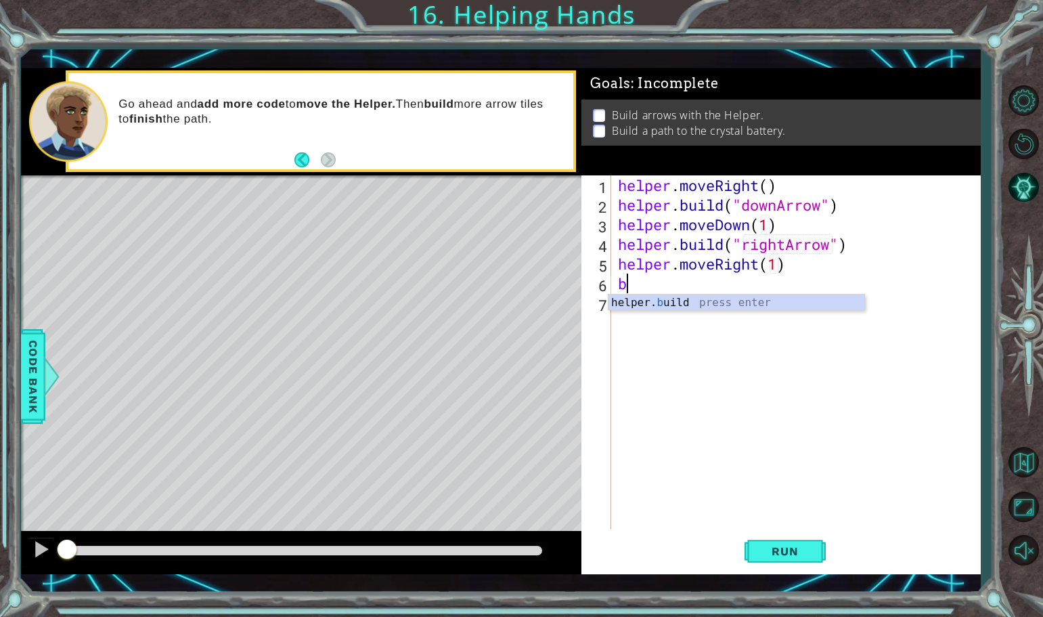
scroll to position [0, 8]
click at [704, 307] on div "helper. [PERSON_NAME] press enter" at bounding box center [736, 318] width 256 height 49
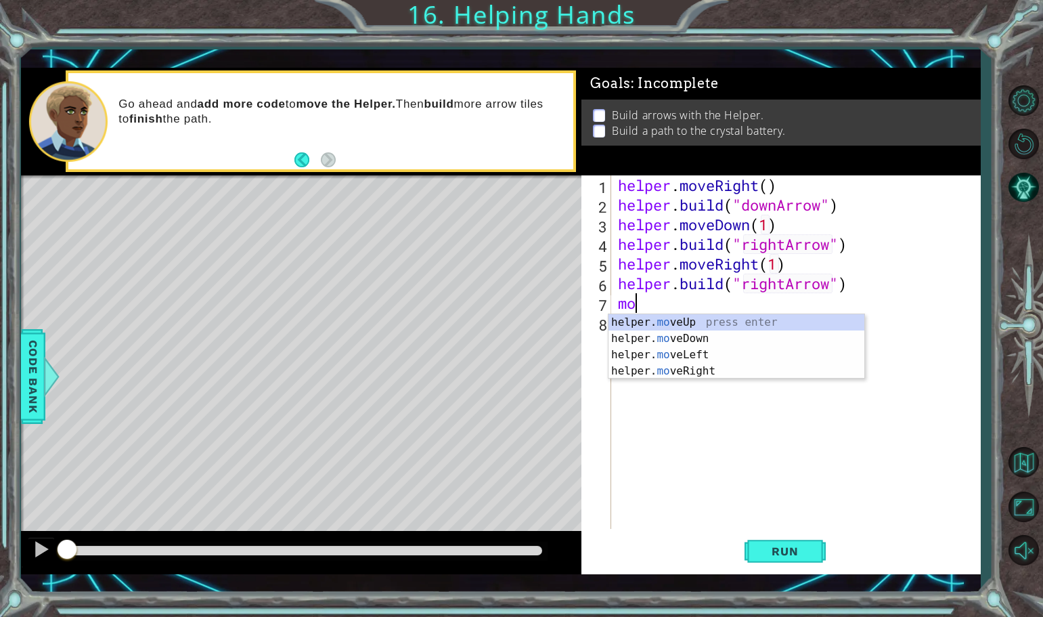
scroll to position [0, 11]
click at [656, 375] on div "helper. mo veUp press enter helper. mo veDown press enter helper. mo veLeft pre…" at bounding box center [736, 362] width 256 height 97
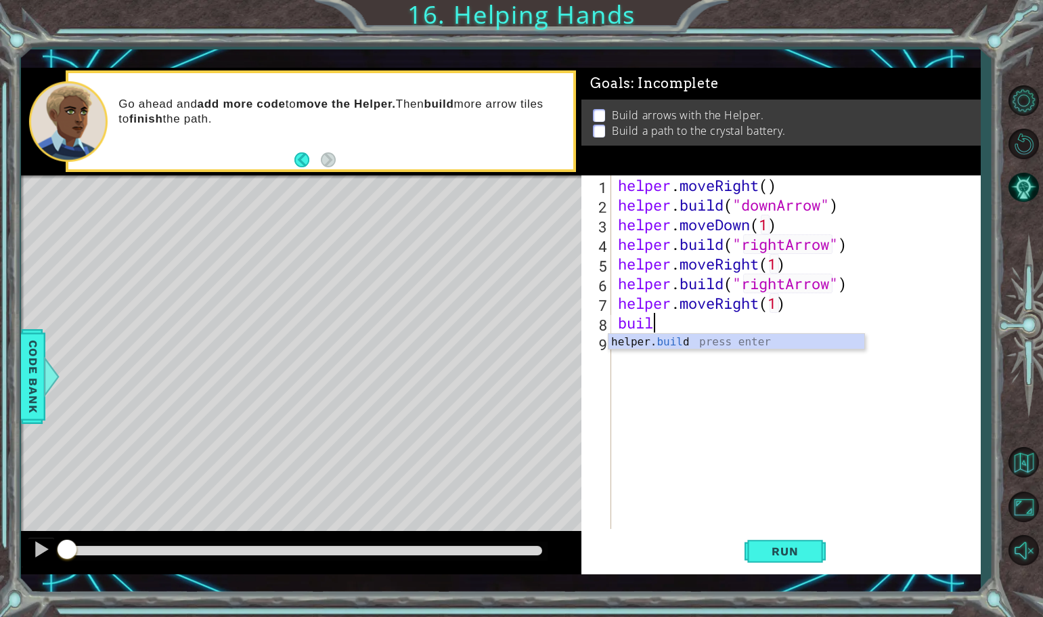
scroll to position [0, 9]
click at [703, 340] on div "helper. buil d press enter" at bounding box center [736, 358] width 256 height 49
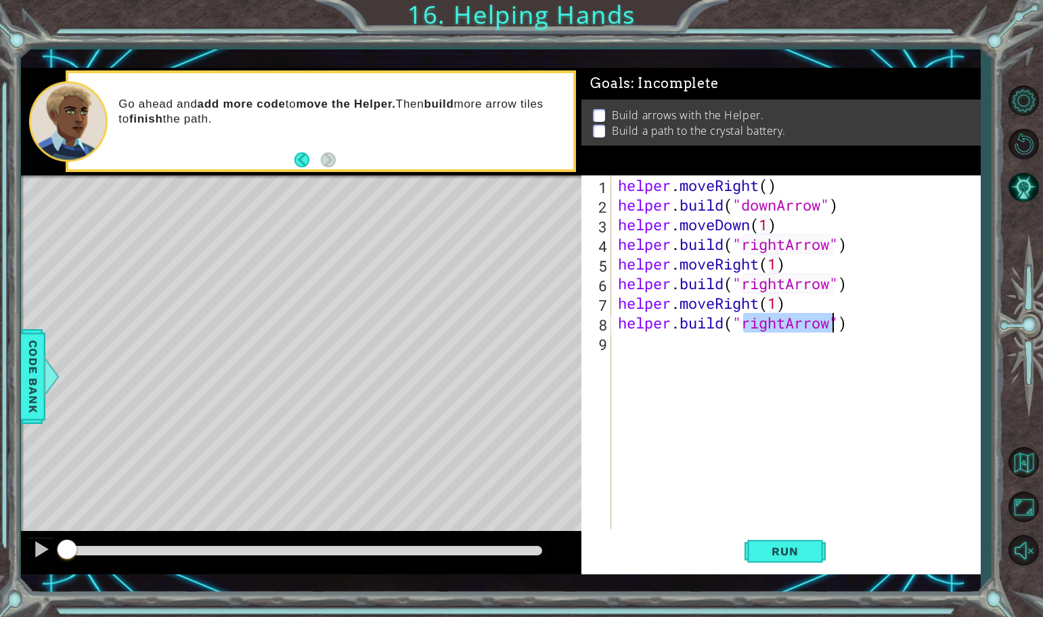
click at [788, 317] on div "helper . moveRight ( ) helper . build ( "downArrow" ) helper . moveDown ( 1 ) h…" at bounding box center [795, 351] width 361 height 353
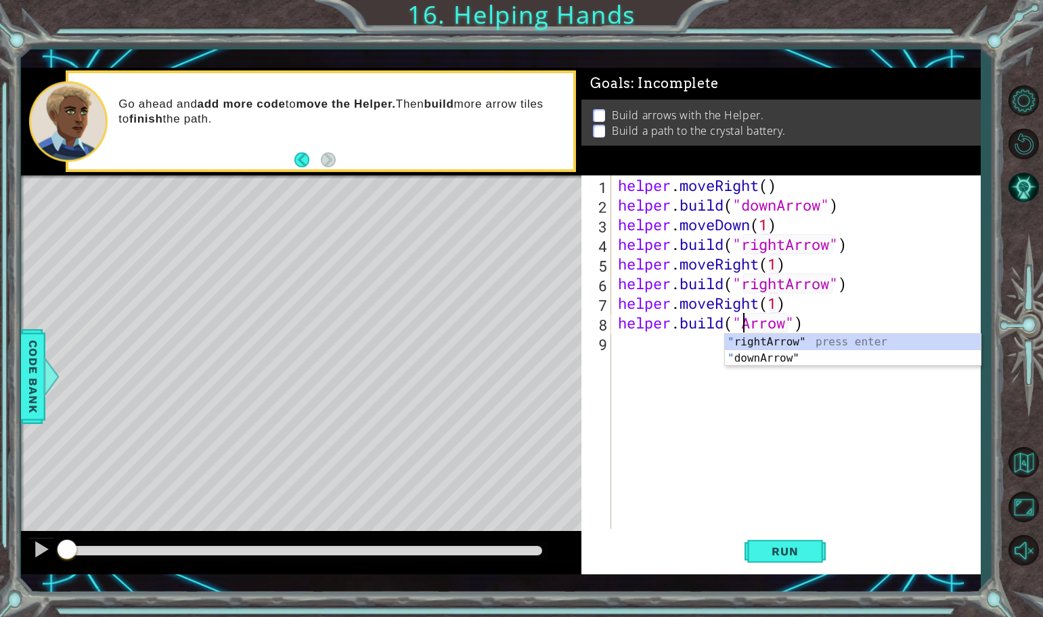
scroll to position [0, 7]
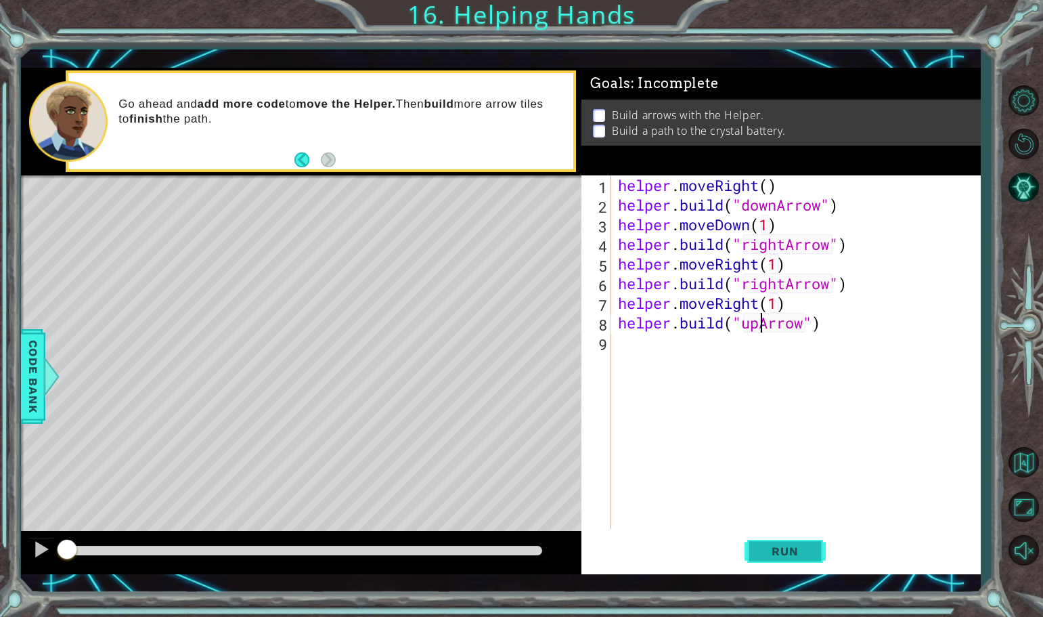
type textarea "[DOMAIN_NAME]("upArrow")"
click at [787, 549] on span "Run" at bounding box center [784, 551] width 53 height 14
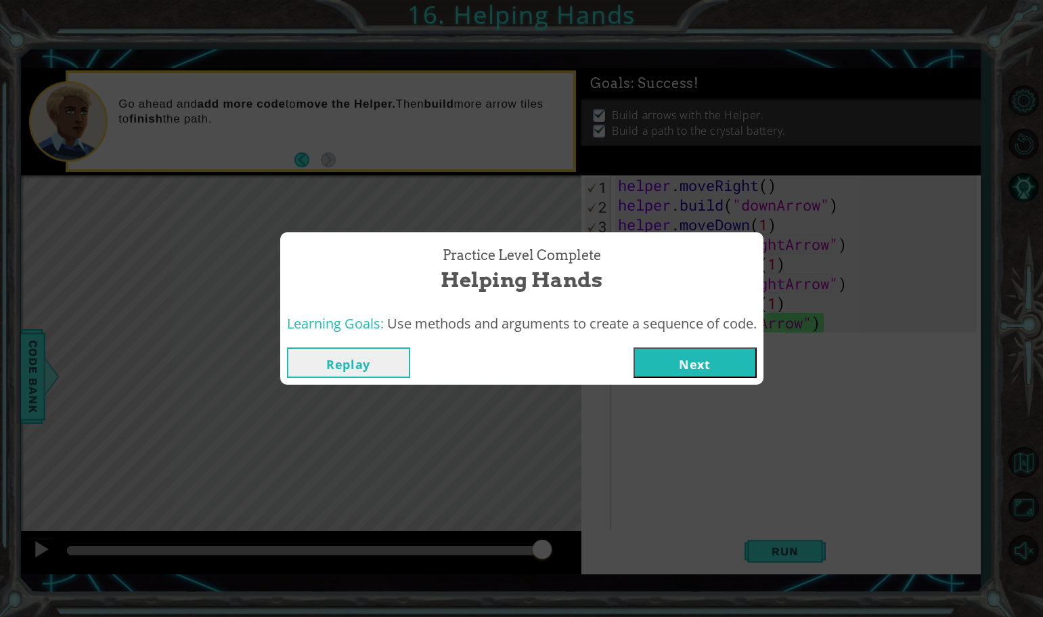
click at [688, 407] on div "Practice Level Complete Helping Hands Learning Goals: Use methods and arguments…" at bounding box center [521, 308] width 1043 height 617
drag, startPoint x: 677, startPoint y: 372, endPoint x: 711, endPoint y: 354, distance: 38.5
click at [711, 354] on button "Next" at bounding box center [694, 362] width 123 height 30
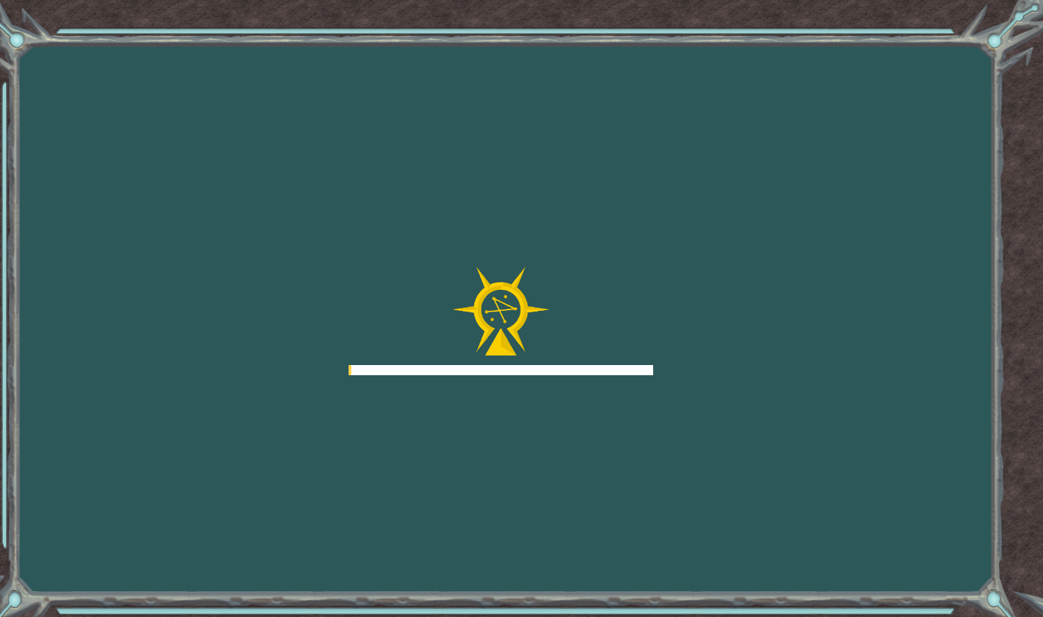
click at [711, 354] on div "Goals Error loading from server. Try refreshing the page. You'll need to join a…" at bounding box center [521, 308] width 1043 height 617
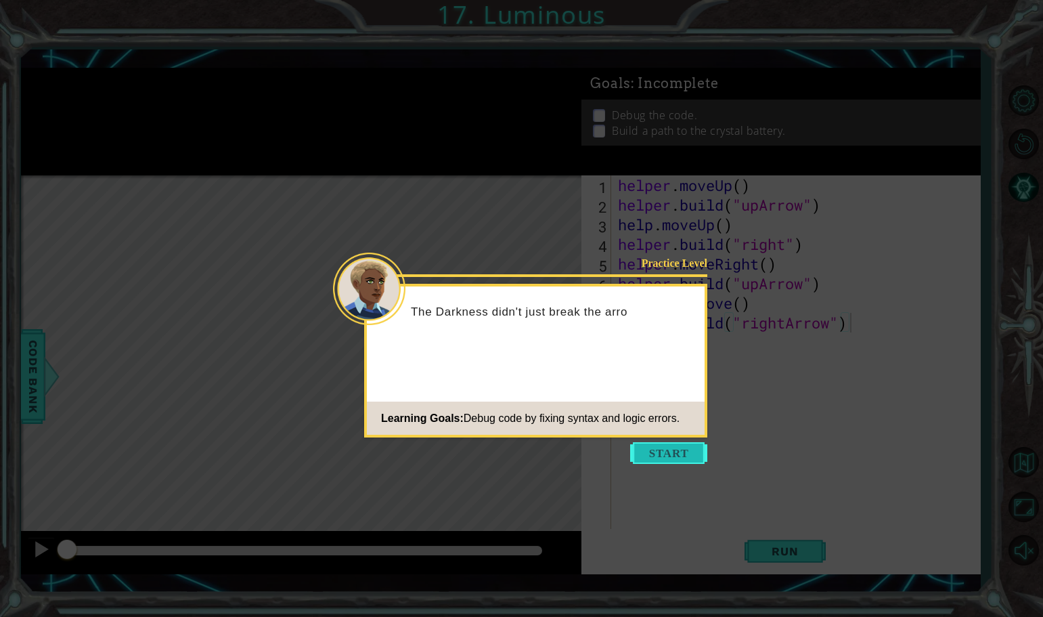
click at [660, 449] on button "Start" at bounding box center [668, 453] width 77 height 22
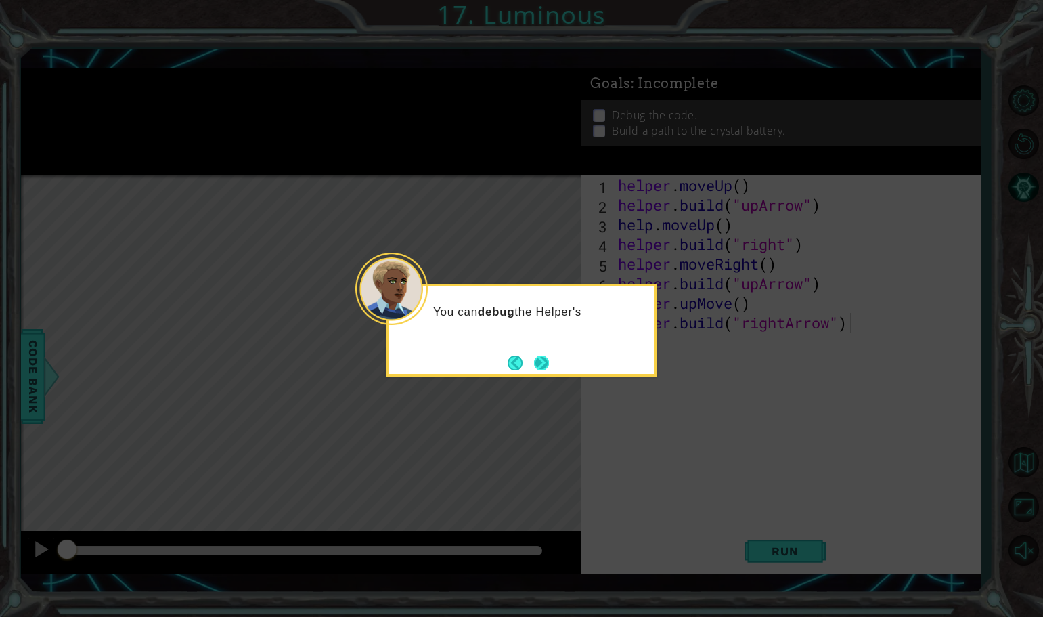
click at [550, 358] on button "Next" at bounding box center [542, 362] width 18 height 18
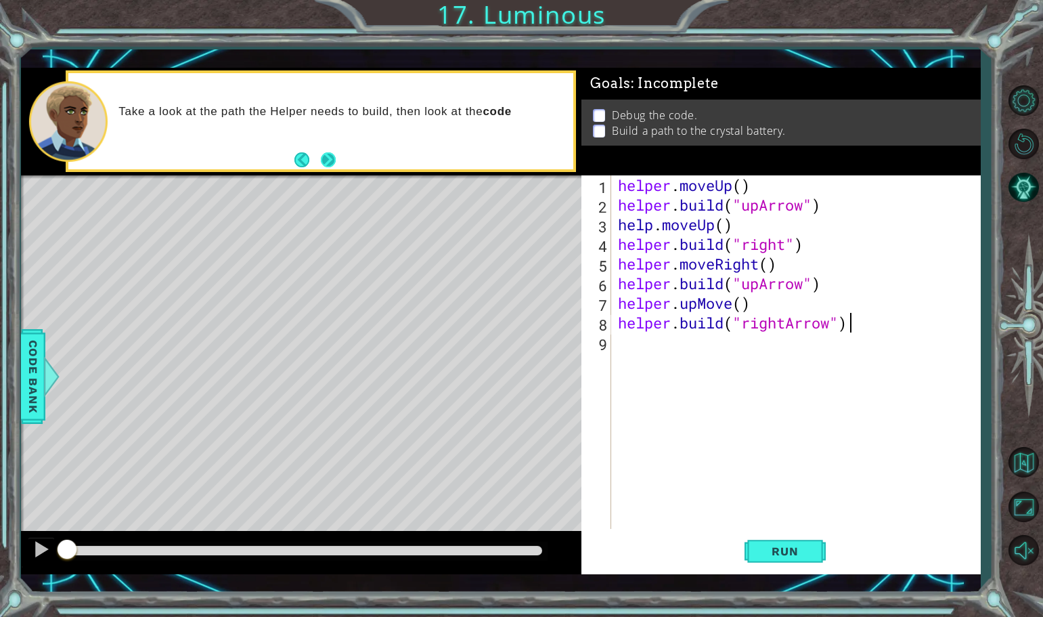
click at [330, 155] on button "Next" at bounding box center [328, 159] width 18 height 18
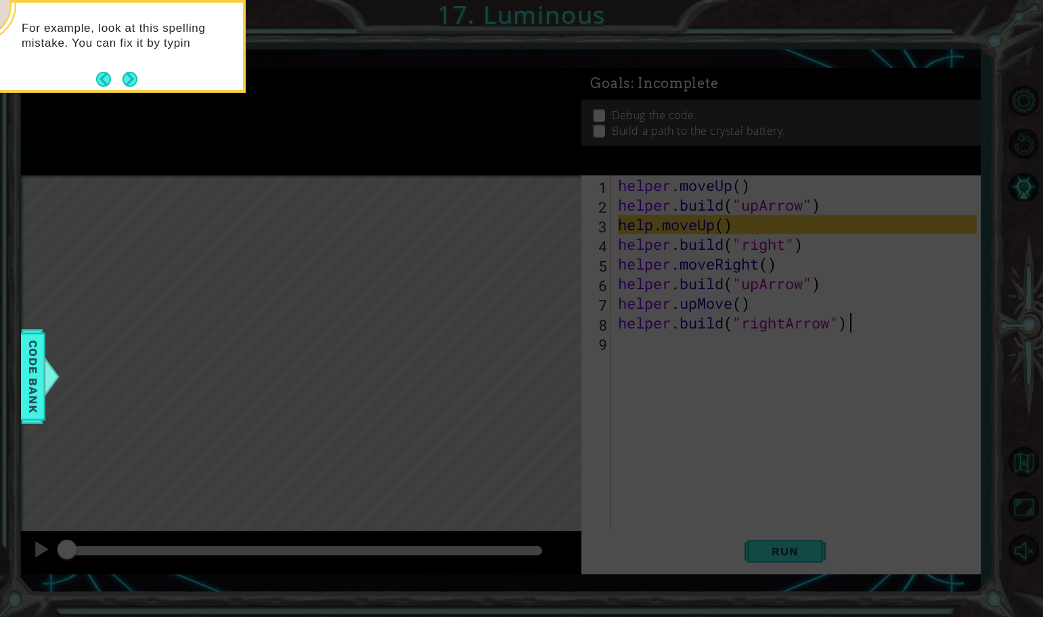
click at [630, 221] on icon at bounding box center [521, 117] width 1043 height 998
click at [129, 75] on button "Next" at bounding box center [130, 80] width 25 height 25
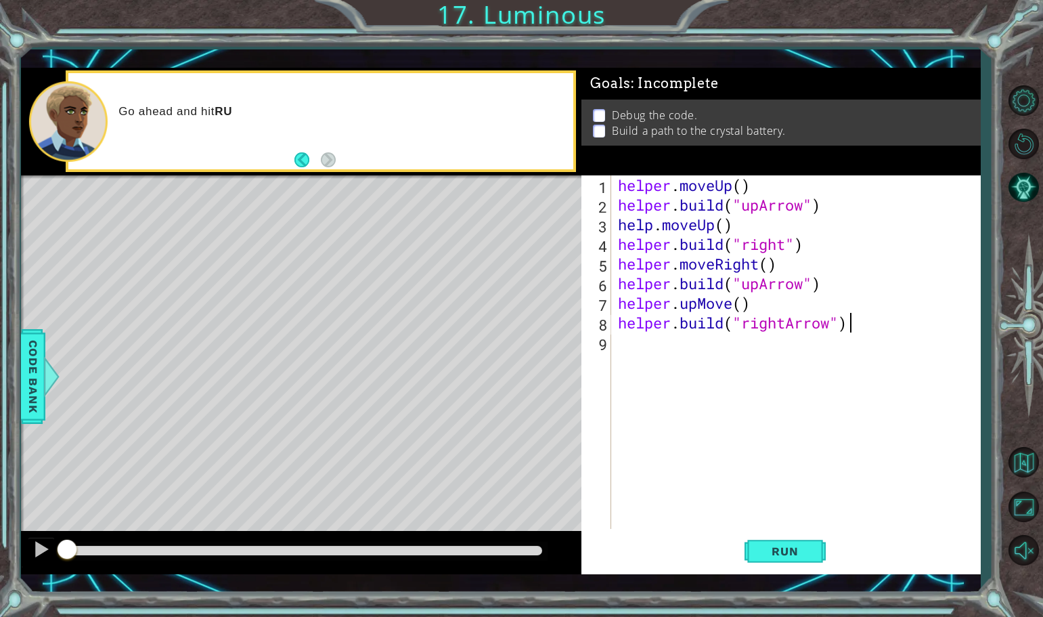
click at [649, 220] on div "helper . moveUp ( ) helper . build ( "upArrow" ) help . moveUp ( ) helper . bui…" at bounding box center [799, 371] width 368 height 393
click at [651, 225] on div "helper . moveUp ( ) helper . build ( "upArrow" ) help . moveUp ( ) helper . bui…" at bounding box center [799, 371] width 368 height 393
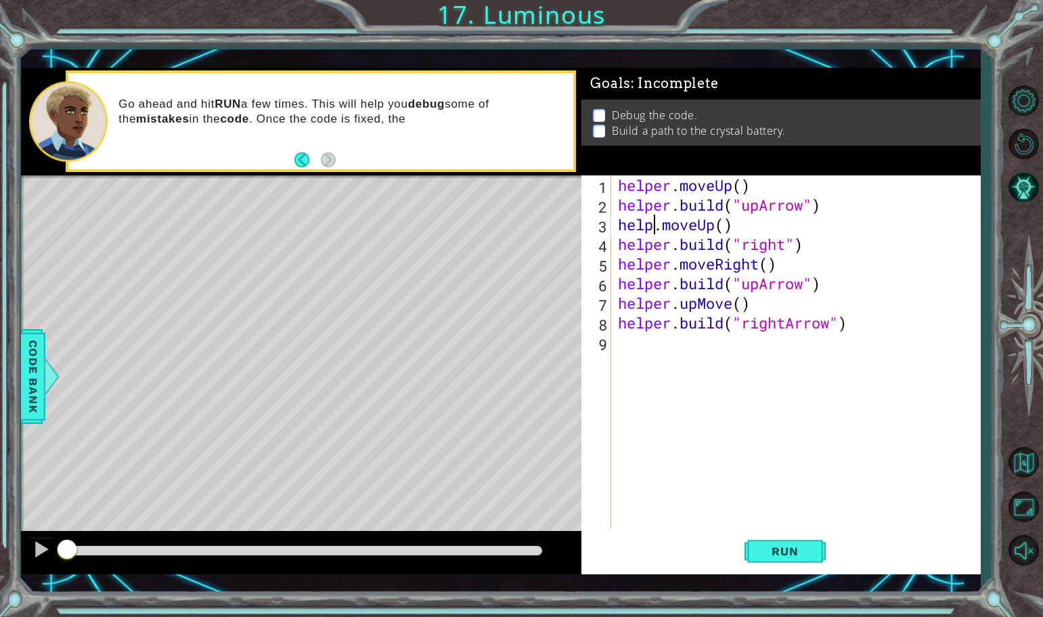
scroll to position [0, 3]
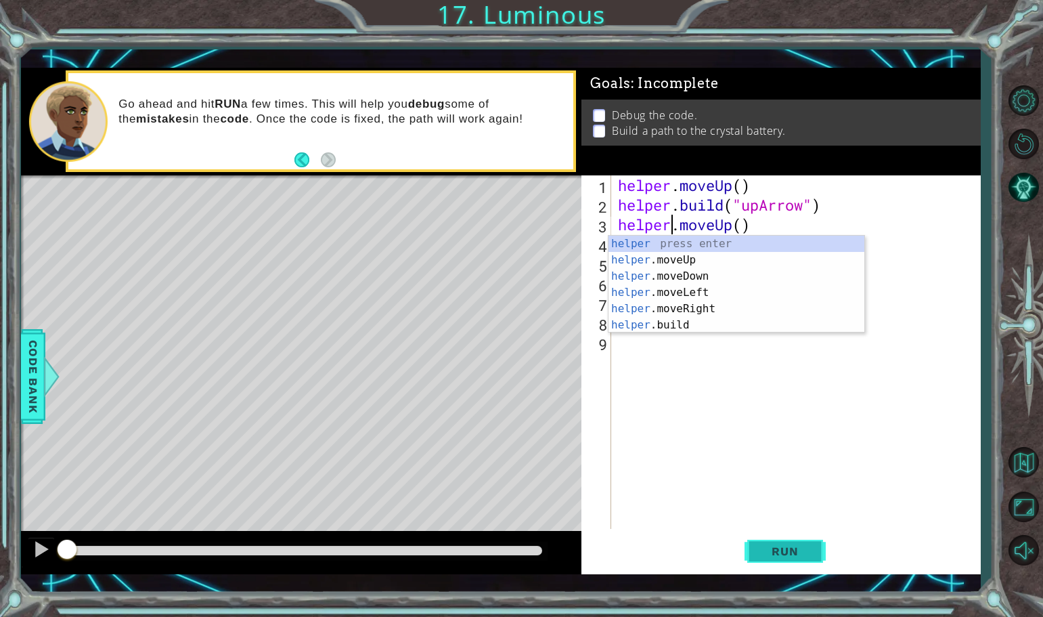
click at [788, 552] on span "Run" at bounding box center [784, 551] width 53 height 14
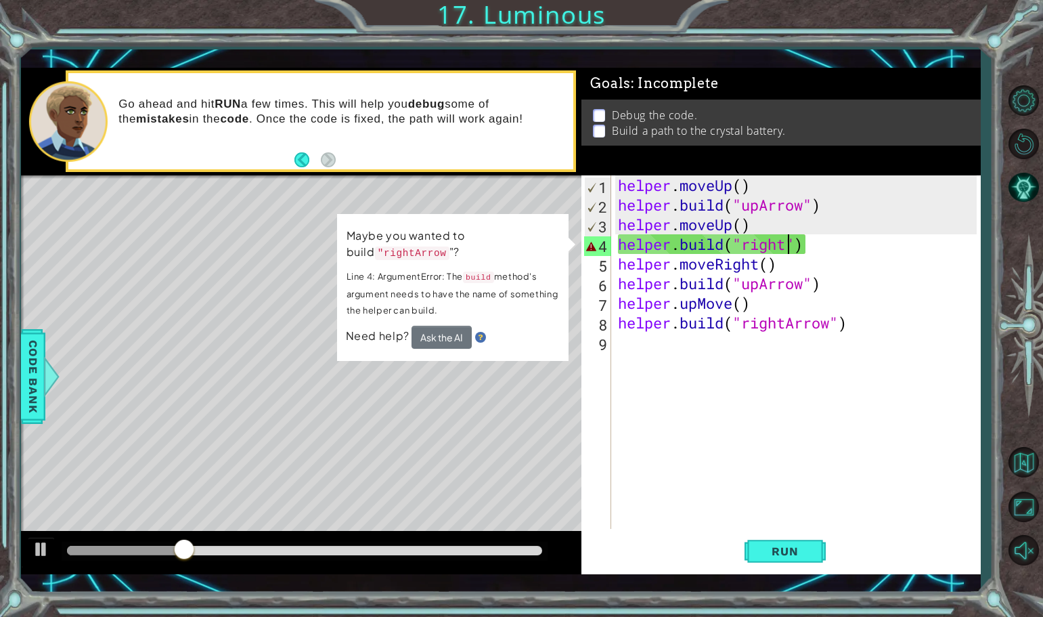
click at [785, 246] on div "helper . moveUp ( ) helper . build ( "upArrow" ) helper . moveUp ( ) helper . b…" at bounding box center [799, 371] width 368 height 393
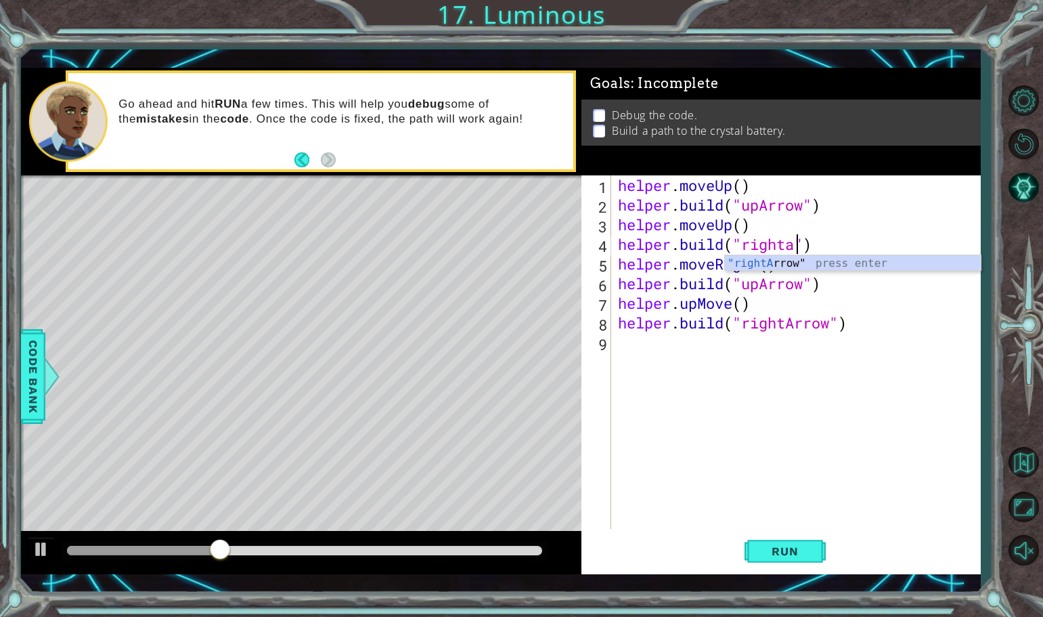
scroll to position [0, 9]
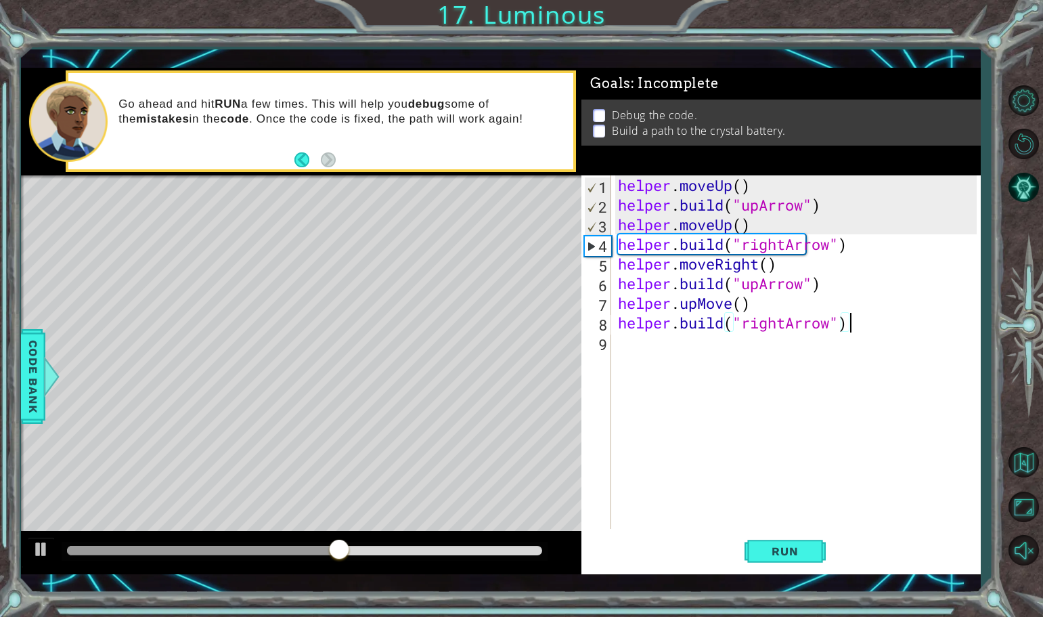
click at [851, 321] on div "helper . moveUp ( ) helper . build ( "upArrow" ) helper . moveUp ( ) helper . b…" at bounding box center [799, 371] width 368 height 393
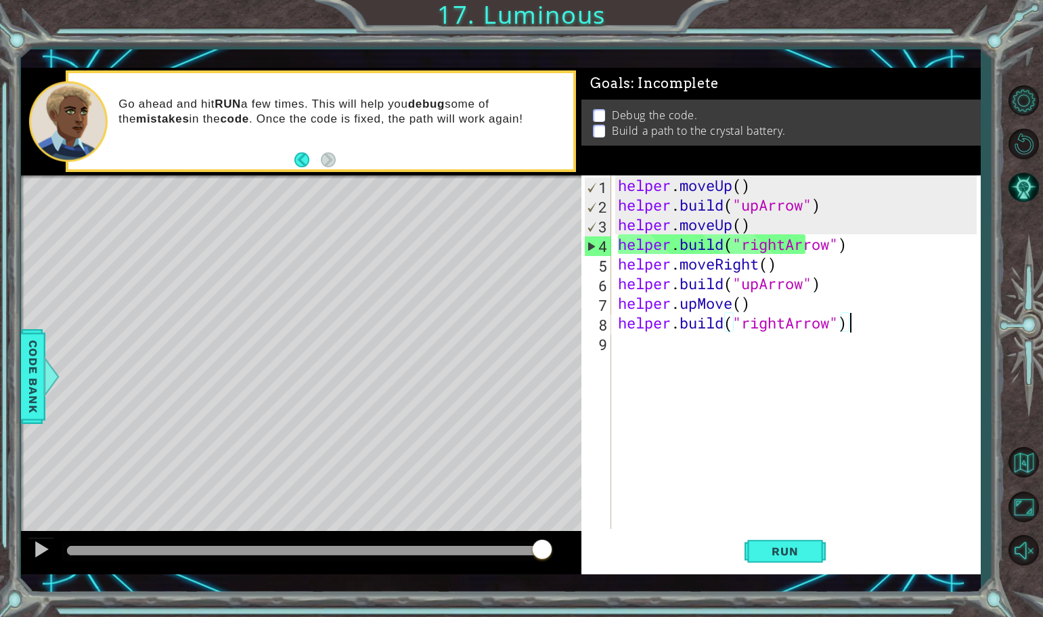
click at [763, 281] on div "helper . moveUp ( ) helper . build ( "upArrow" ) helper . moveUp ( ) helper . b…" at bounding box center [799, 371] width 368 height 393
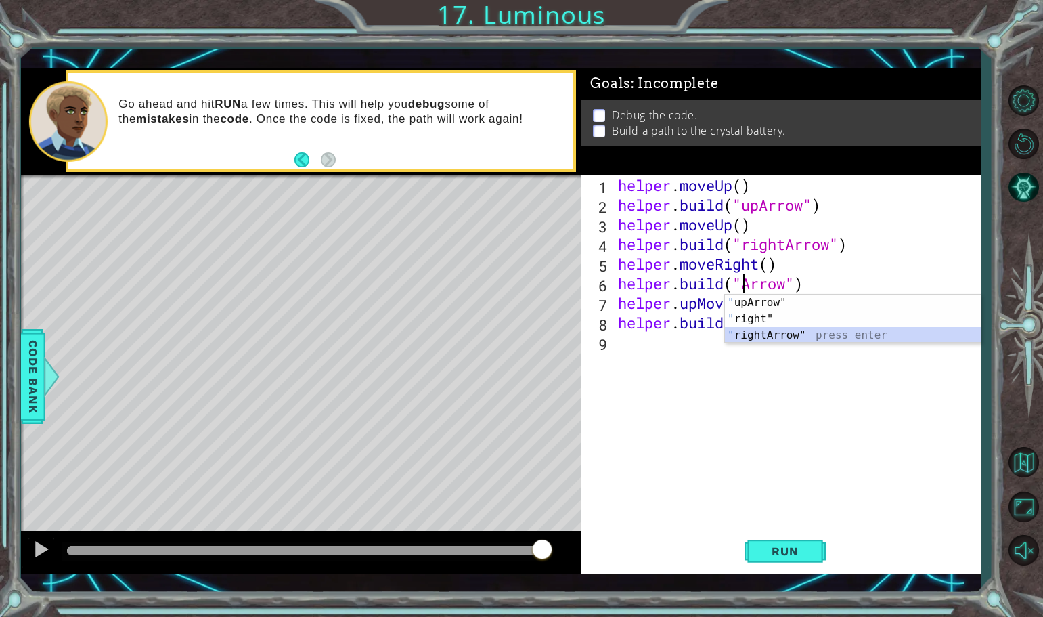
click at [744, 338] on div "" upArrow" press enter " right" press enter " rightArrow" press enter" at bounding box center [853, 334] width 256 height 81
click at [696, 306] on div "helper . moveUp ( ) helper . build ( "upArrow" ) helper . moveUp ( ) helper . b…" at bounding box center [799, 371] width 368 height 393
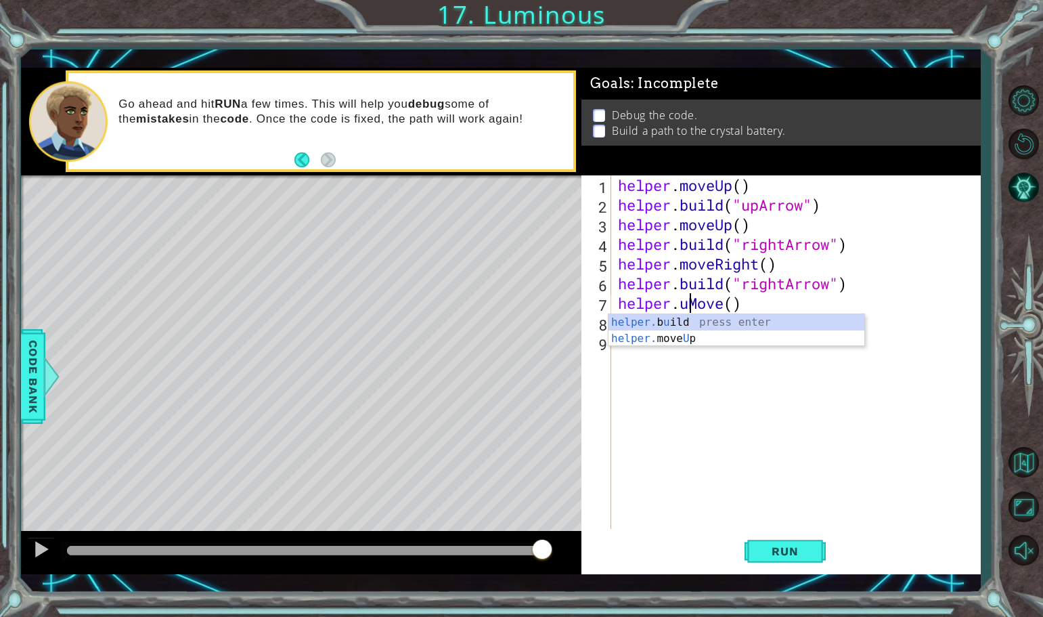
scroll to position [0, 5]
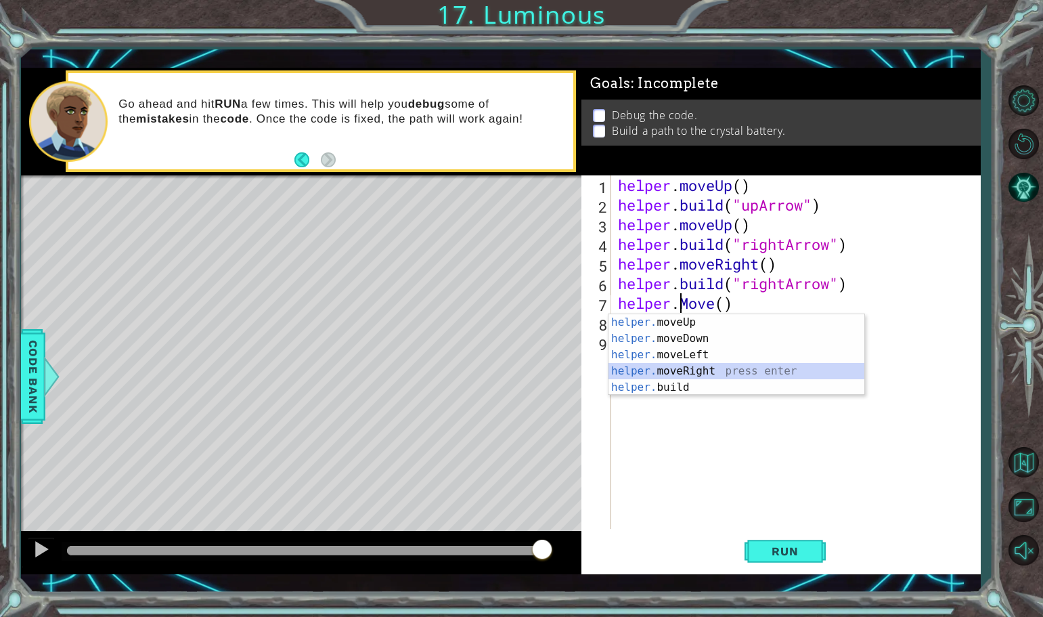
click at [692, 366] on div "helper. moveUp press enter helper. moveDown press enter helper. moveLeft press …" at bounding box center [736, 371] width 256 height 114
type textarea "helper.moveRight(1)"
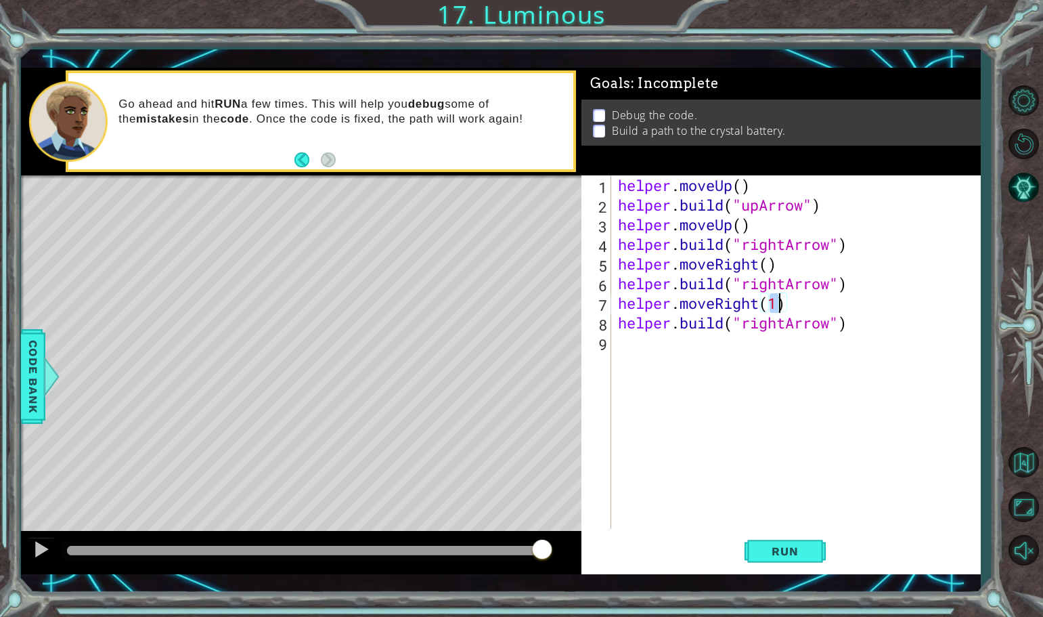
click at [858, 338] on div "helper . moveUp ( ) helper . build ( "upArrow" ) helper . moveUp ( ) helper . b…" at bounding box center [799, 371] width 368 height 393
click at [785, 326] on div "helper . moveUp ( ) helper . build ( "upArrow" ) helper . moveUp ( ) helper . b…" at bounding box center [799, 371] width 368 height 393
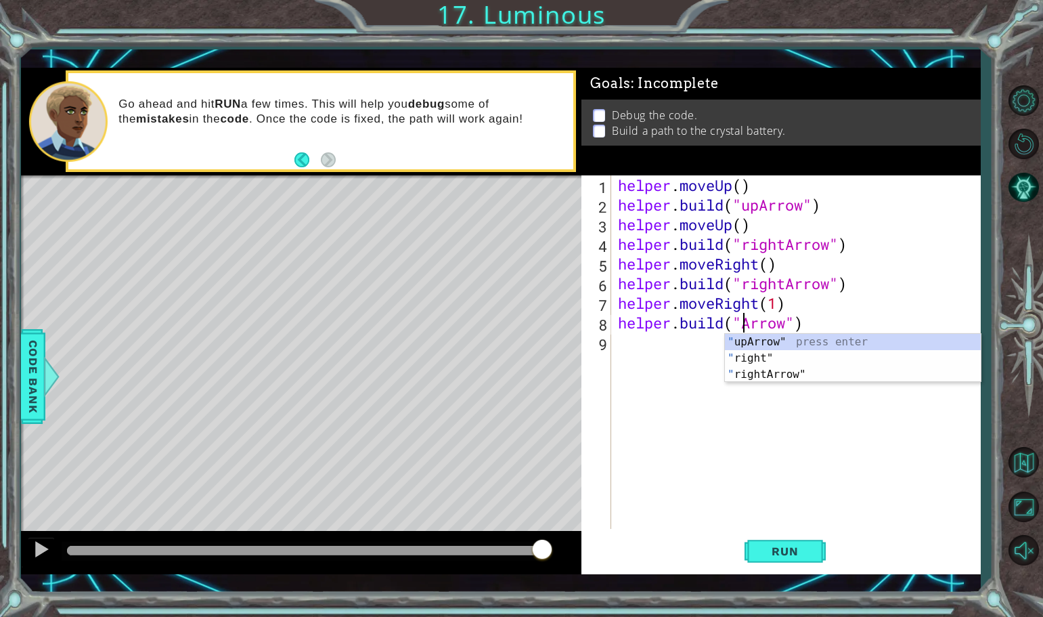
scroll to position [0, 7]
type textarea "[DOMAIN_NAME]("upArrow")"
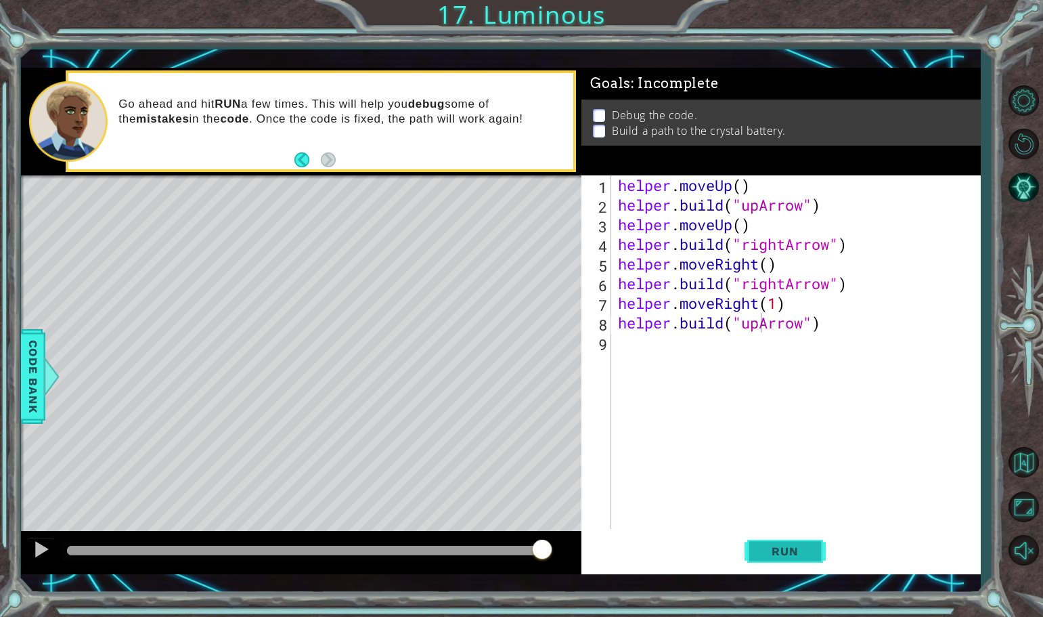
click at [765, 543] on button "Run" at bounding box center [784, 551] width 81 height 40
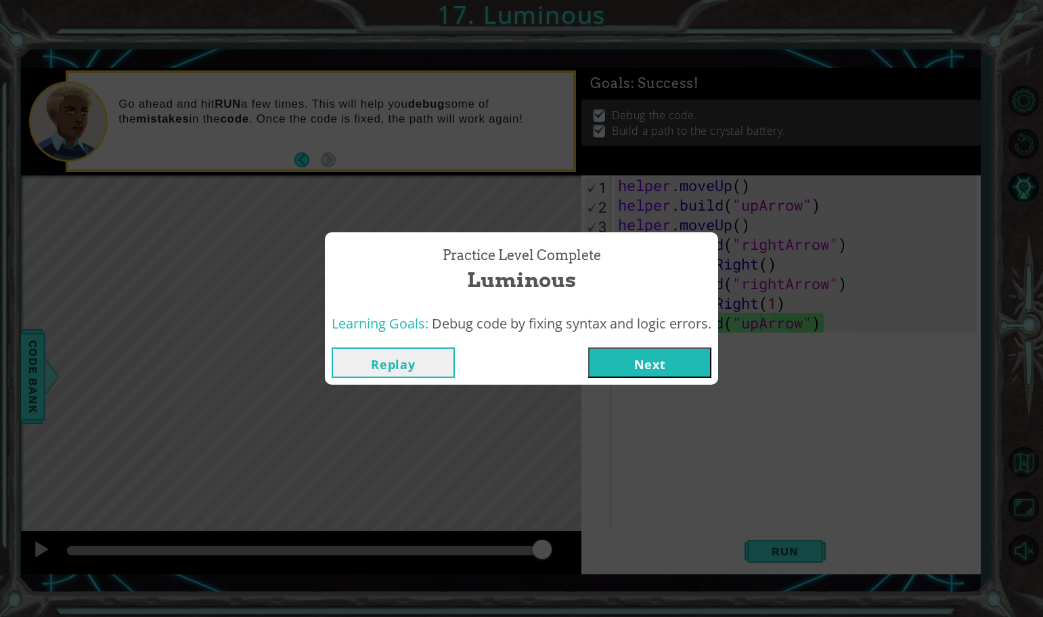
click at [644, 370] on button "Next" at bounding box center [649, 362] width 123 height 30
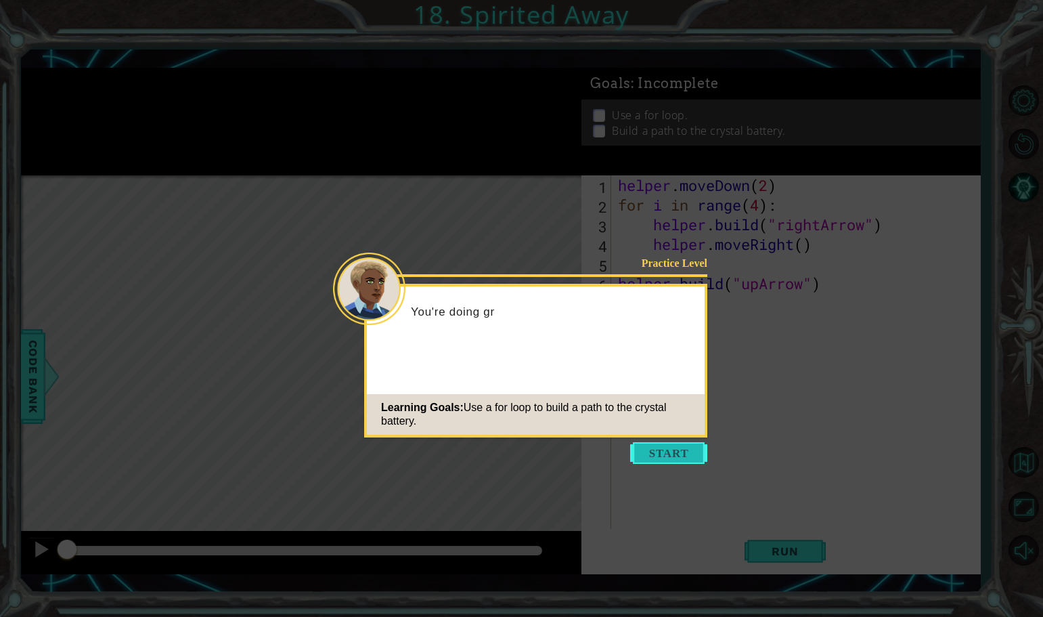
click at [684, 445] on button "Start" at bounding box center [668, 453] width 77 height 22
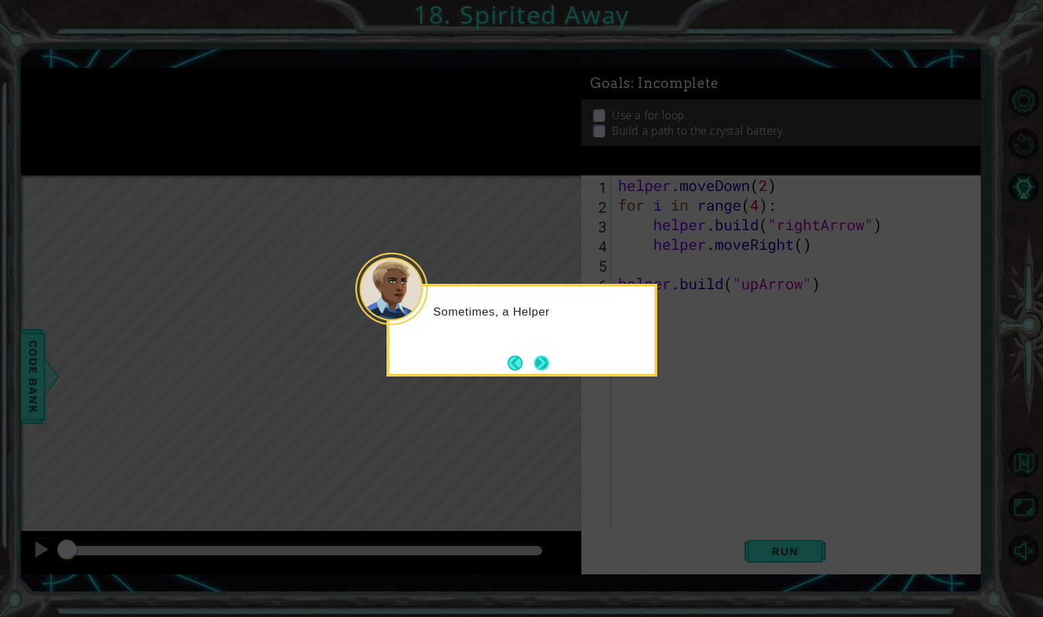
click at [548, 370] on button "Next" at bounding box center [542, 363] width 24 height 24
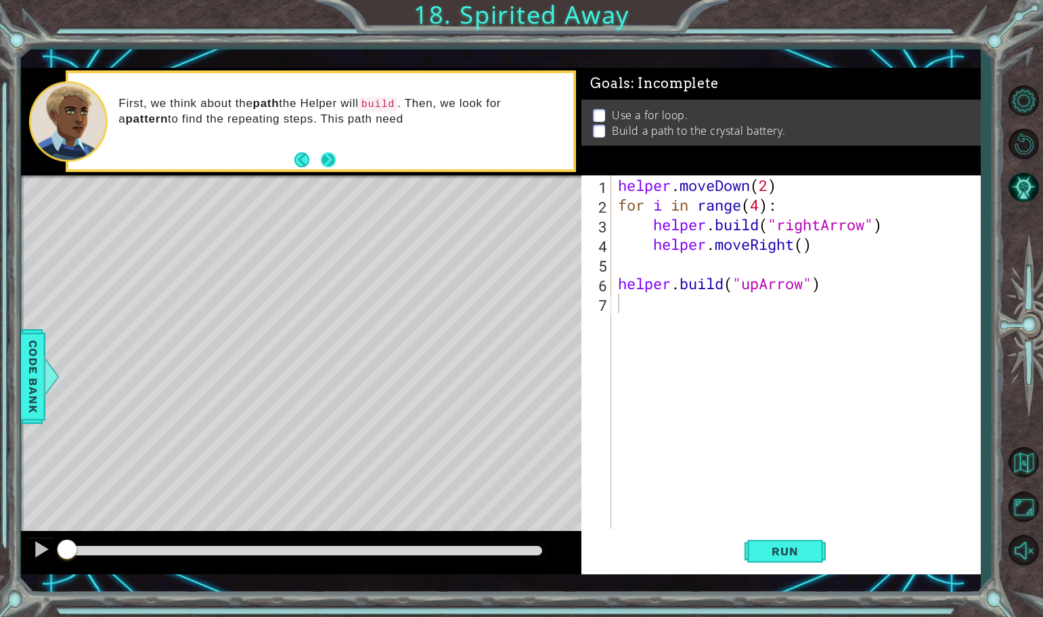
click at [328, 159] on button "Next" at bounding box center [328, 160] width 17 height 17
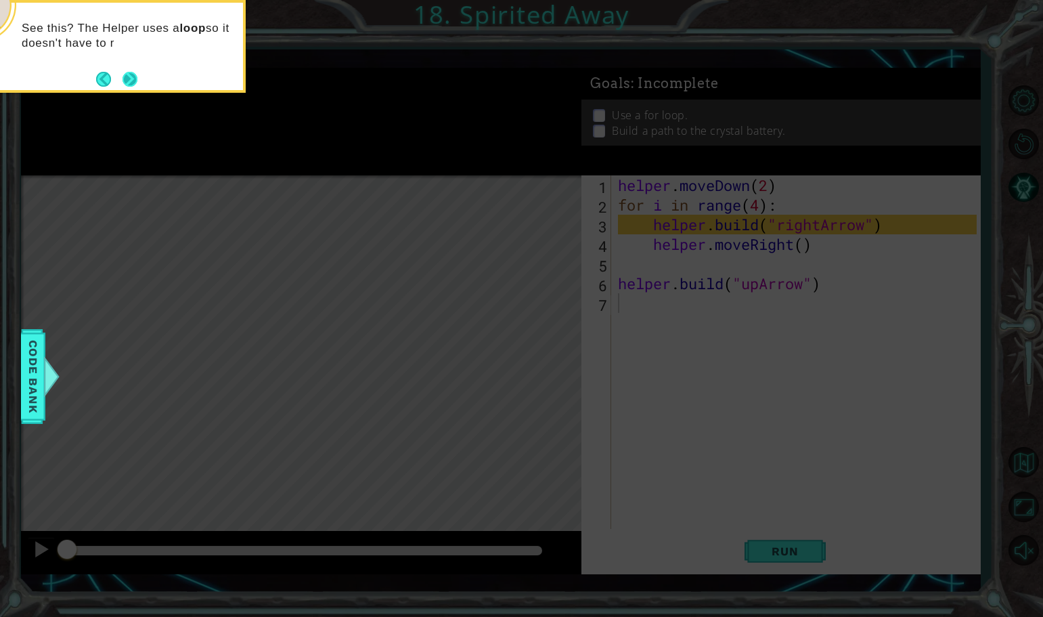
click at [137, 71] on button "Next" at bounding box center [130, 79] width 20 height 20
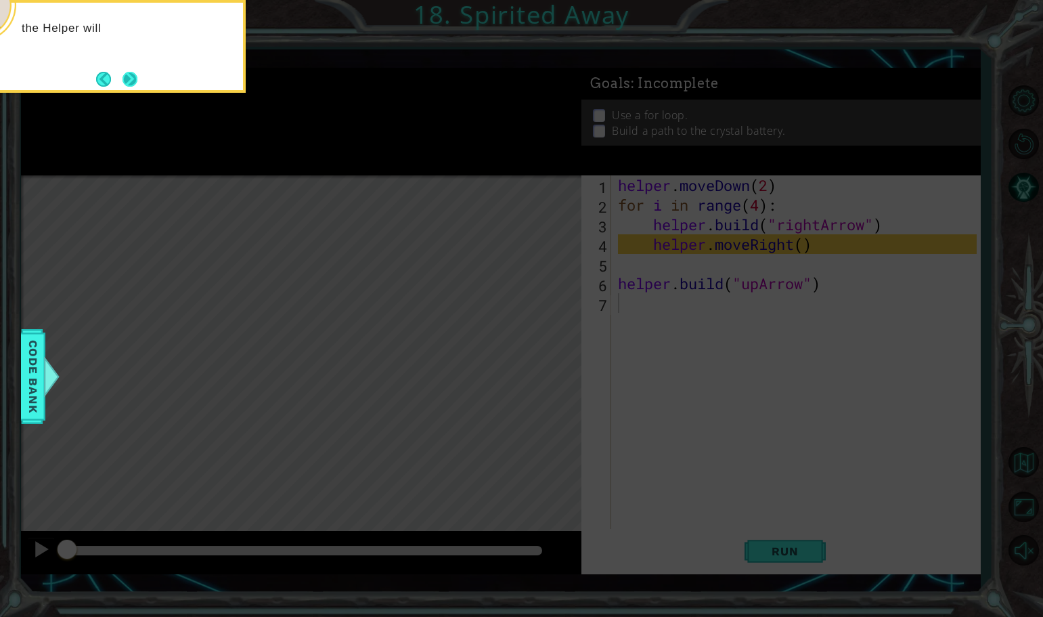
click at [123, 81] on button "Next" at bounding box center [129, 79] width 23 height 23
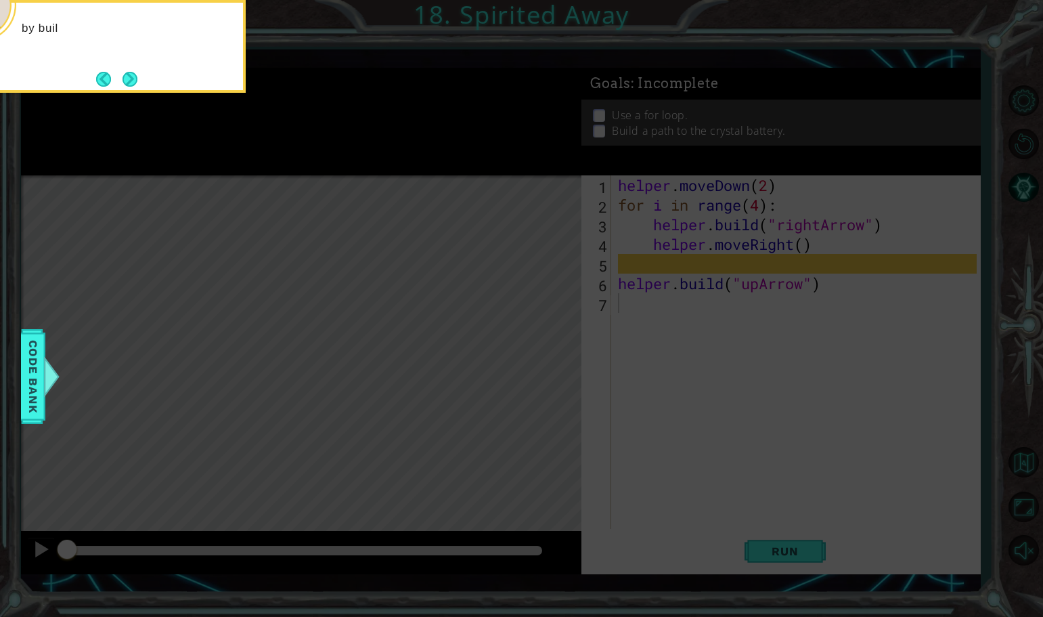
click at [123, 81] on button "Next" at bounding box center [131, 79] width 16 height 16
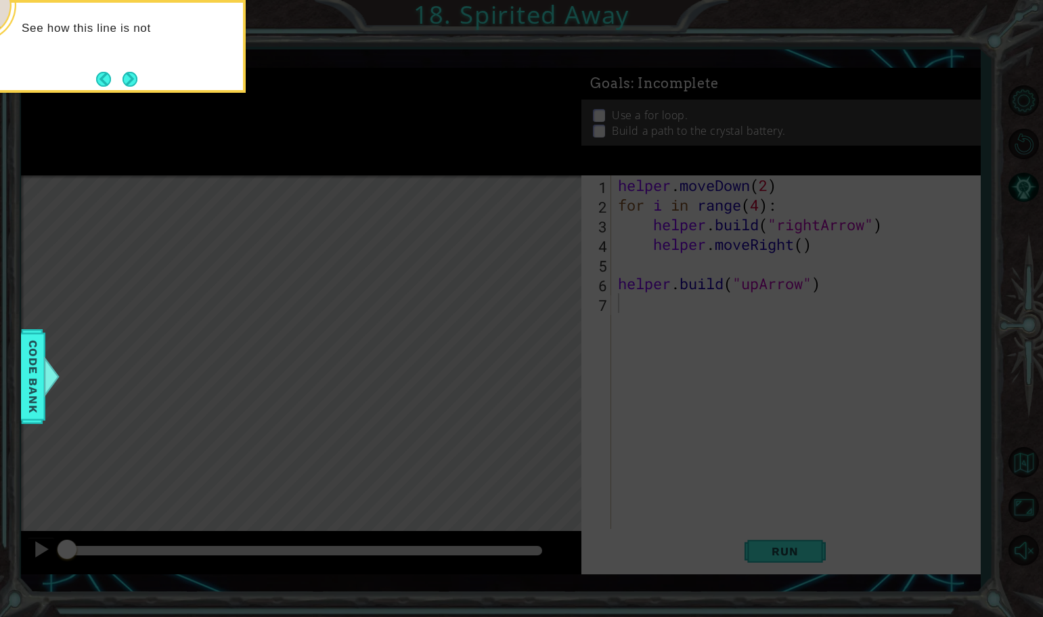
click at [123, 81] on button "Next" at bounding box center [129, 78] width 21 height 21
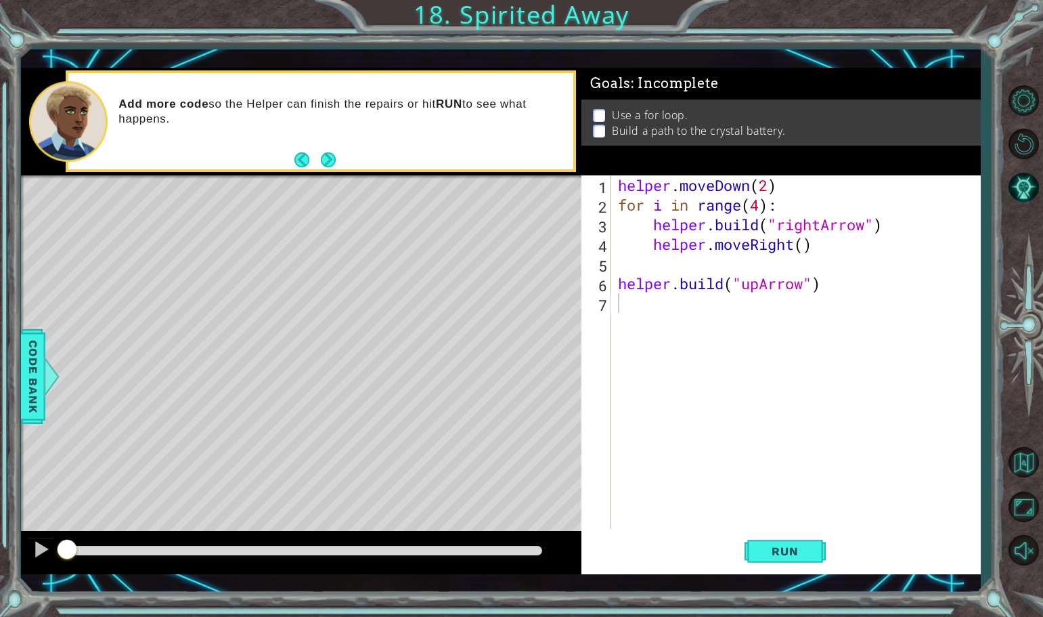
click at [337, 151] on button "Next" at bounding box center [328, 159] width 22 height 22
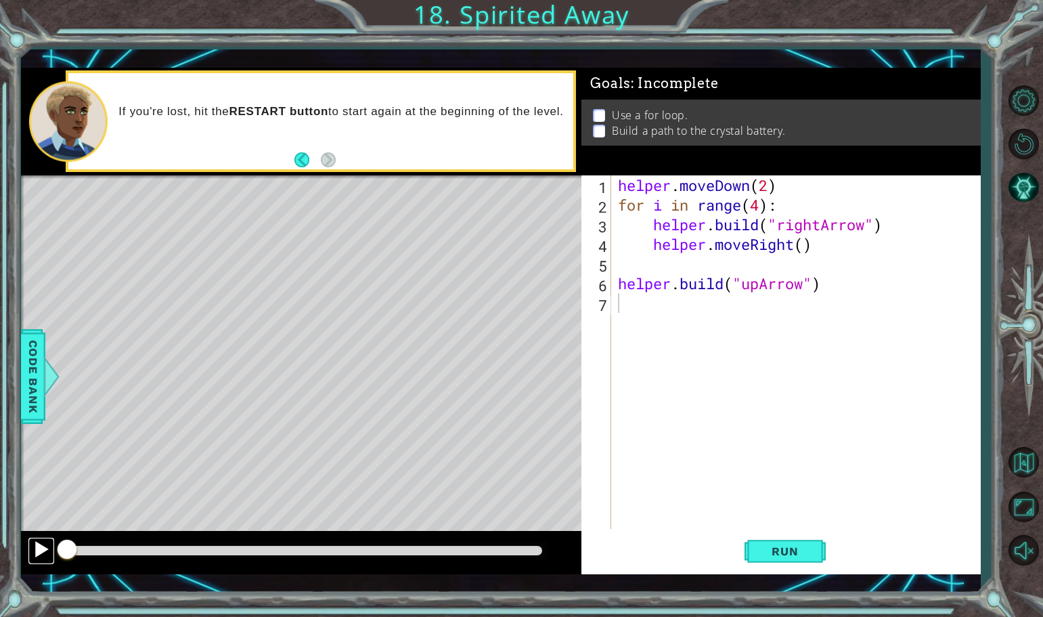
click at [44, 552] on div at bounding box center [41, 549] width 18 height 18
drag, startPoint x: 111, startPoint y: 548, endPoint x: 164, endPoint y: 525, distance: 58.2
click at [164, 525] on div "methods helper moveUp() moveDown() moveLeft() moveRight() build(item) tools for…" at bounding box center [501, 321] width 960 height 506
click at [25, 537] on div at bounding box center [301, 552] width 561 height 43
click at [38, 540] on div at bounding box center [41, 549] width 18 height 18
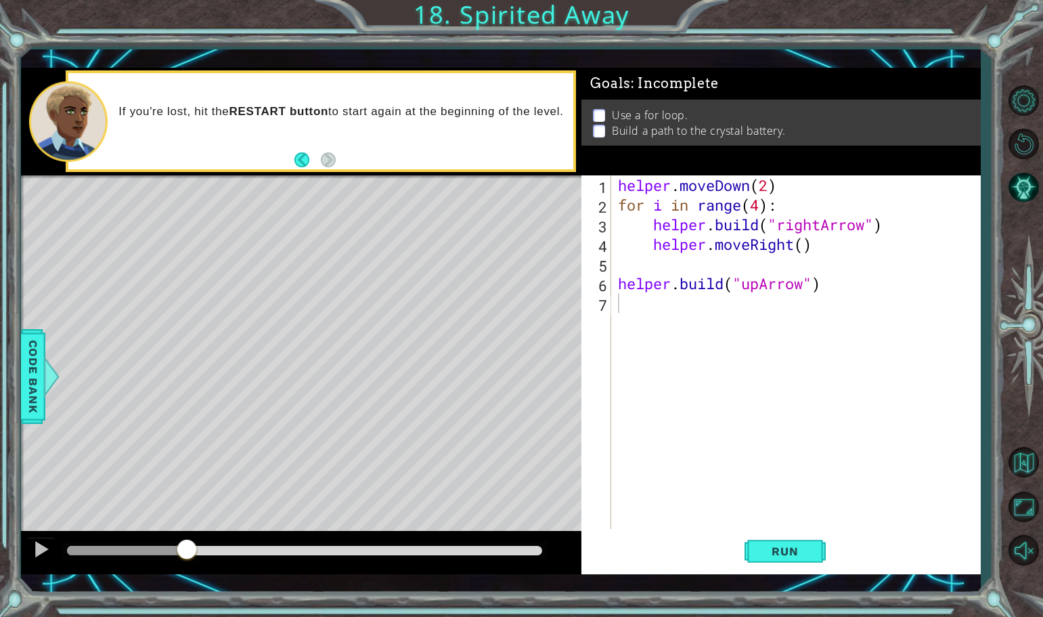
click at [162, 544] on div at bounding box center [305, 550] width 487 height 19
drag, startPoint x: 188, startPoint y: 544, endPoint x: 0, endPoint y: 527, distance: 188.9
click at [0, 527] on div "1 ההההההההההההההההההההההההההההההההההההההההההההההההההההההההההההההההההההההההההההה…" at bounding box center [521, 308] width 1043 height 617
click at [784, 560] on button "Run" at bounding box center [784, 551] width 81 height 40
